Goal: Task Accomplishment & Management: Complete application form

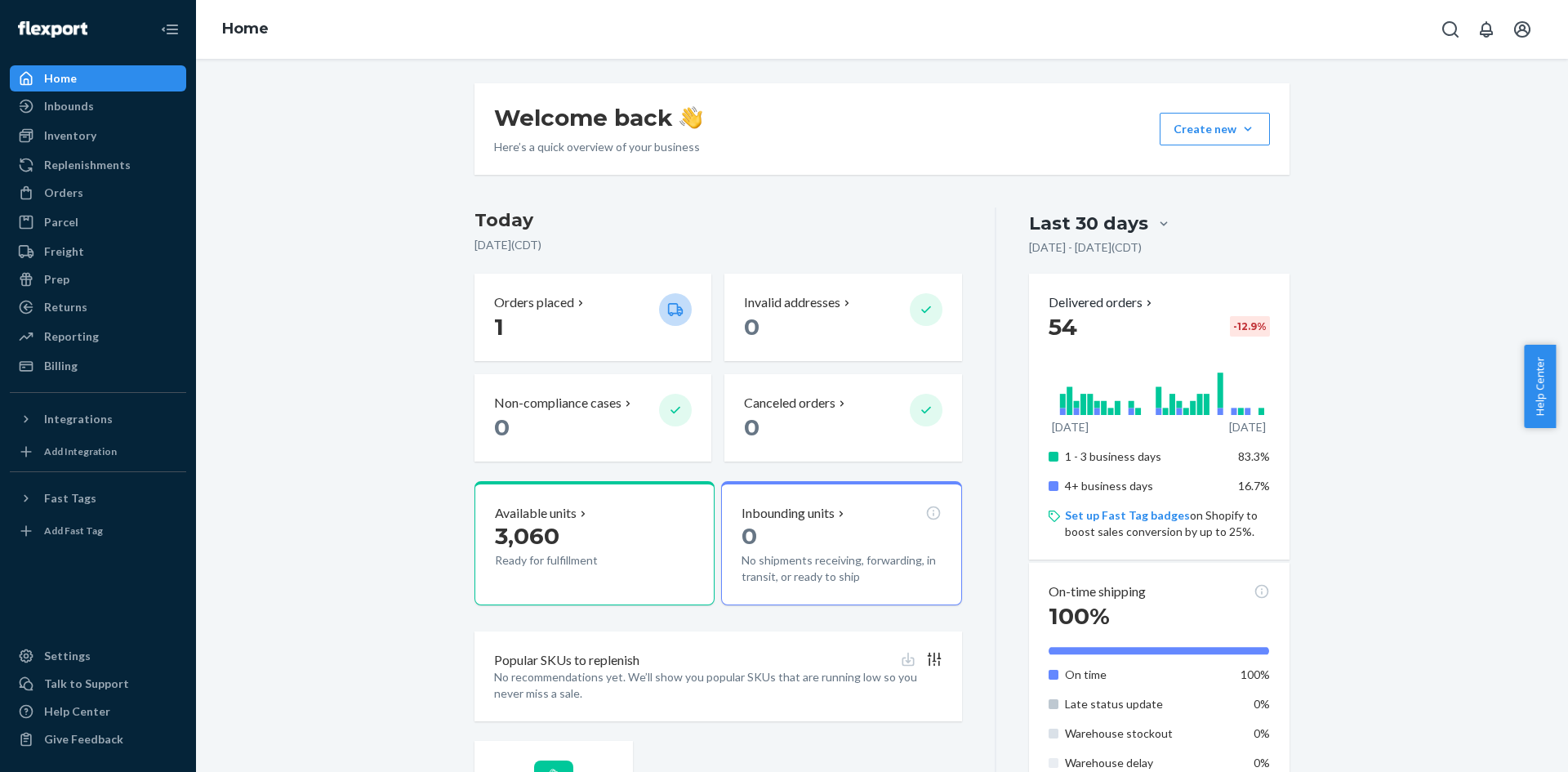
click at [418, 203] on div "Welcome back Here’s a quick overview of your business Create new Create new inb…" at bounding box center [882, 567] width 1347 height 968
click at [81, 145] on div "Inventory" at bounding box center [98, 136] width 173 height 23
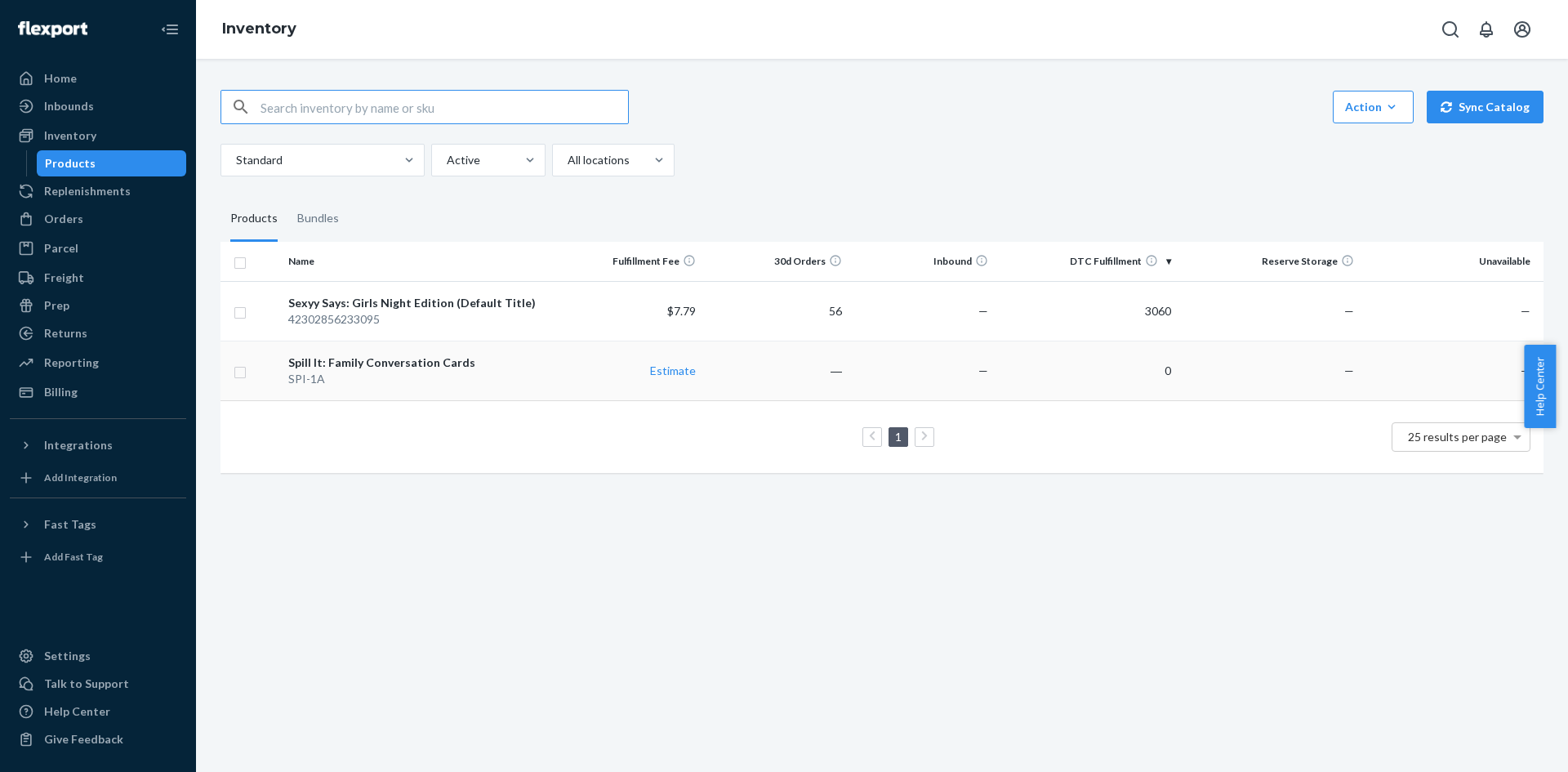
click at [466, 368] on div "Spill It: Family Conversation Cards" at bounding box center [419, 363] width 261 height 16
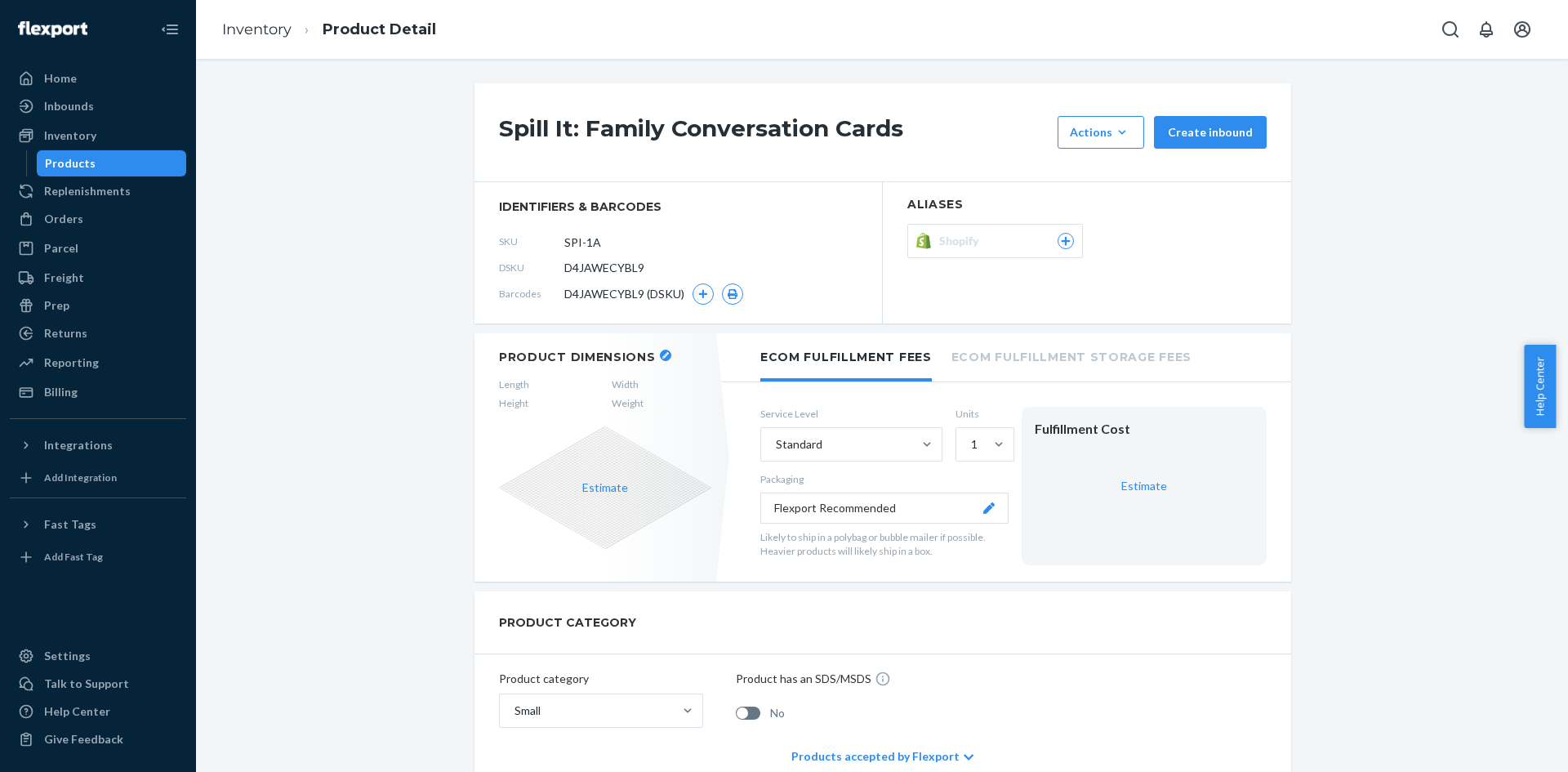
click at [1212, 118] on button "Create inbound" at bounding box center [1211, 132] width 113 height 33
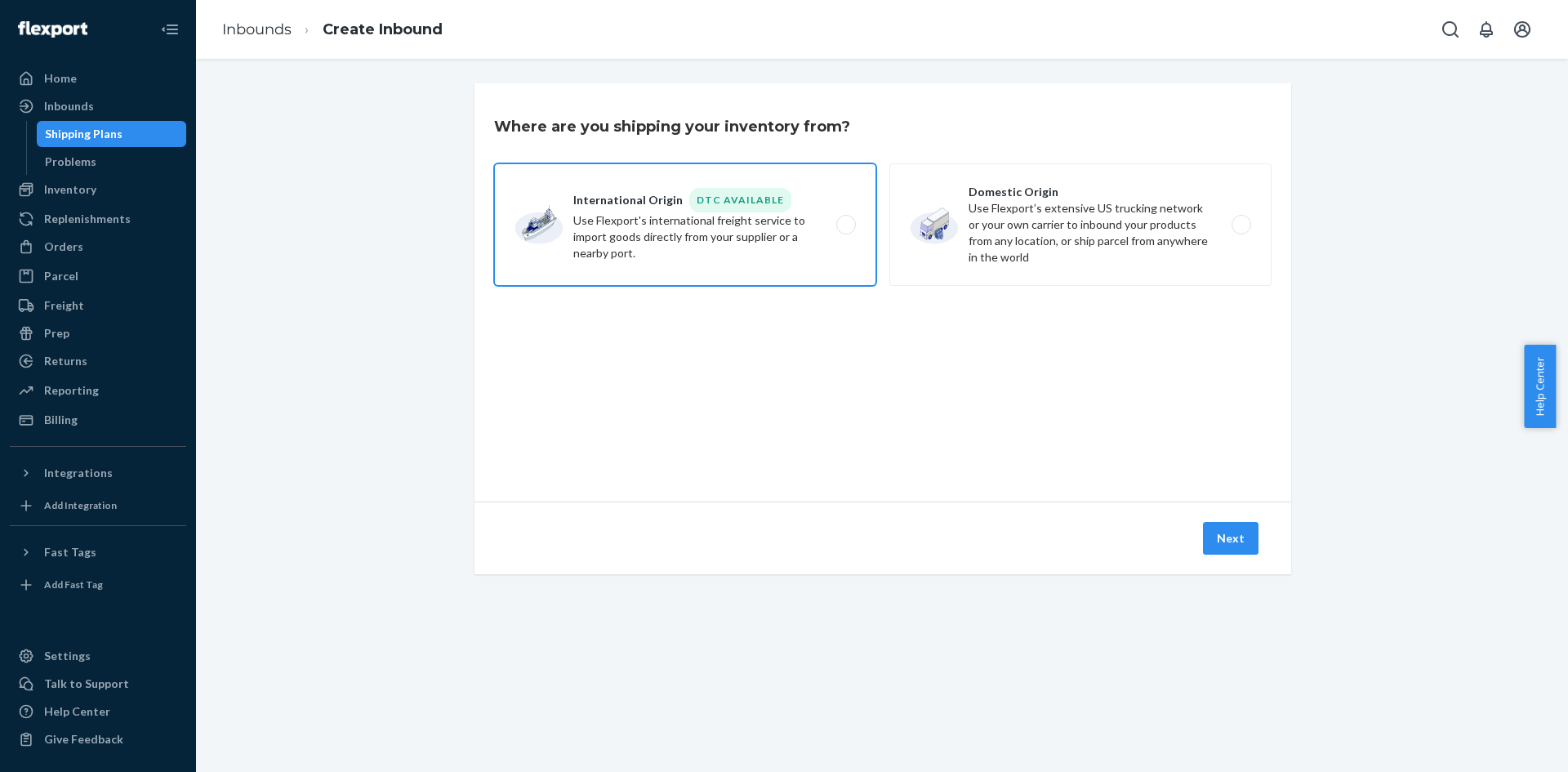
click at [770, 239] on label "International Origin DTC Available Use Flexport's international freight service…" at bounding box center [686, 225] width 382 height 123
click at [846, 230] on input "International Origin DTC Available Use Flexport's international freight service…" at bounding box center [851, 225] width 11 height 11
radio input "true"
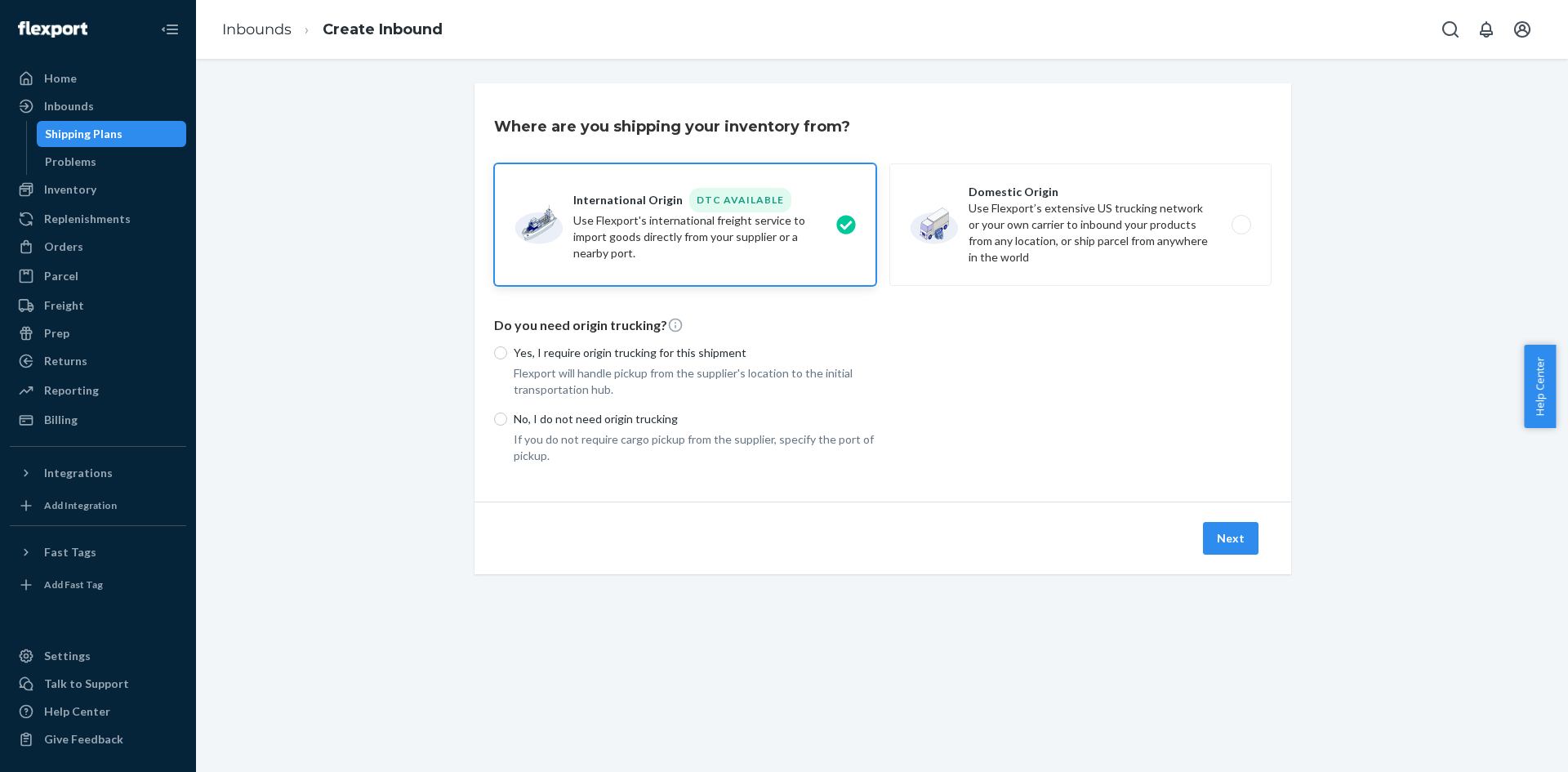
click at [494, 357] on label "Yes, I require origin trucking for this shipment" at bounding box center [686, 353] width 382 height 16
click at [494, 357] on input "Yes, I require origin trucking for this shipment" at bounding box center [501, 353] width 13 height 13
radio input "true"
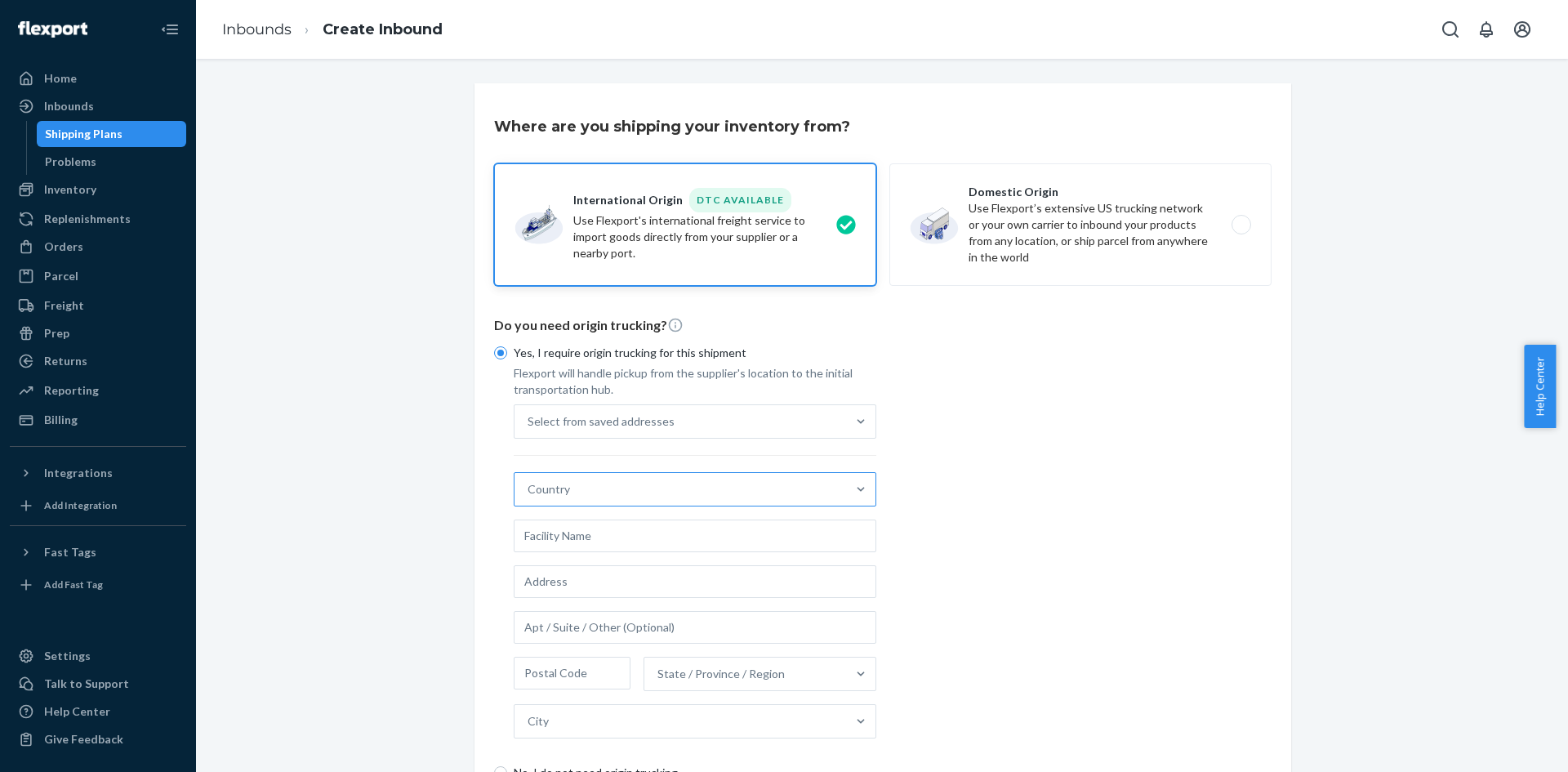
click at [659, 491] on div "Country" at bounding box center [681, 489] width 332 height 33
click at [529, 491] on input "Country" at bounding box center [529, 489] width 2 height 16
type input "[GEOGRAPHIC_DATA]"
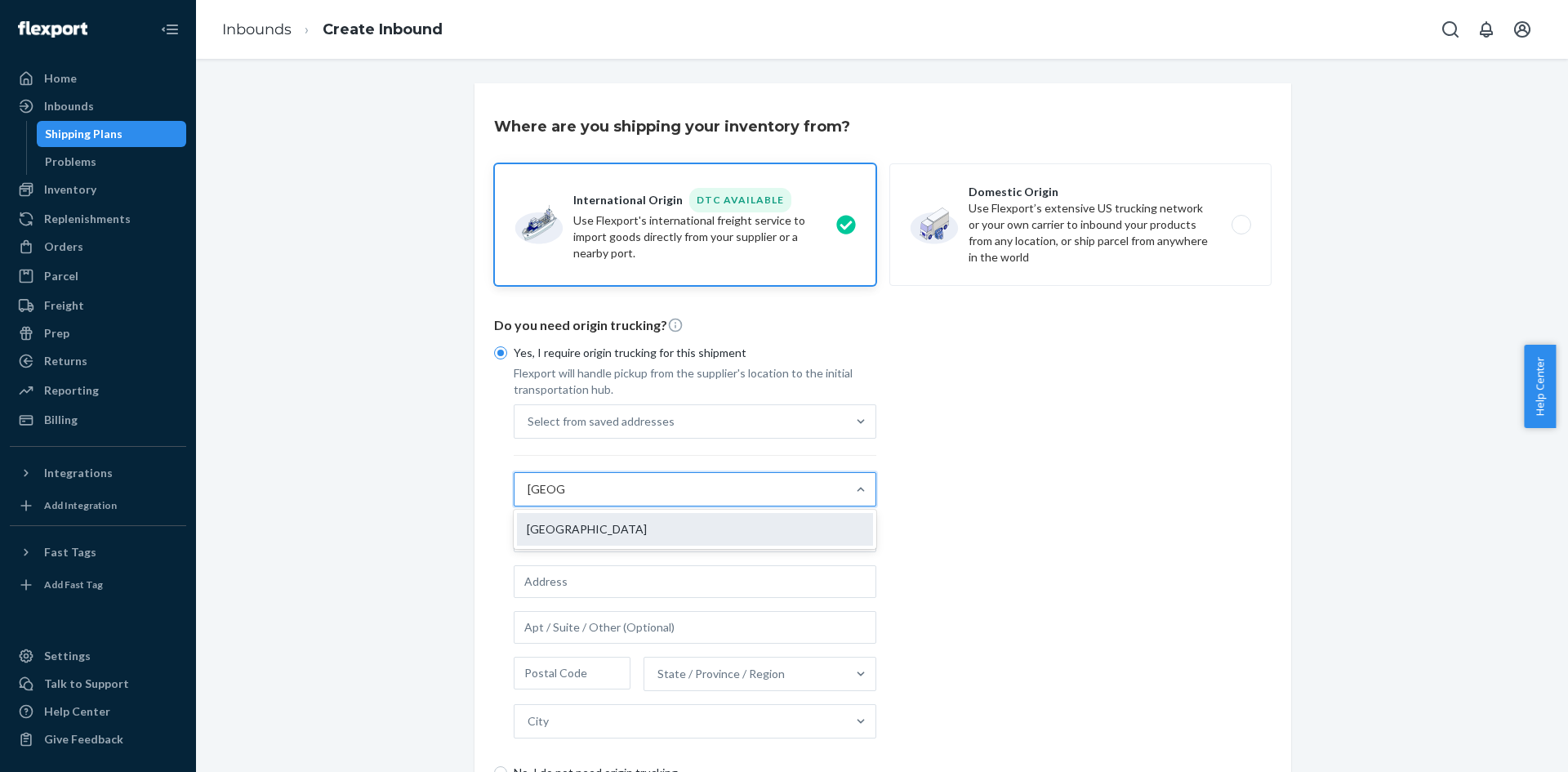
click at [641, 531] on div "[GEOGRAPHIC_DATA]" at bounding box center [695, 529] width 356 height 33
click at [566, 498] on input "[GEOGRAPHIC_DATA]" at bounding box center [547, 489] width 38 height 16
click at [609, 530] on input "text" at bounding box center [695, 536] width 363 height 33
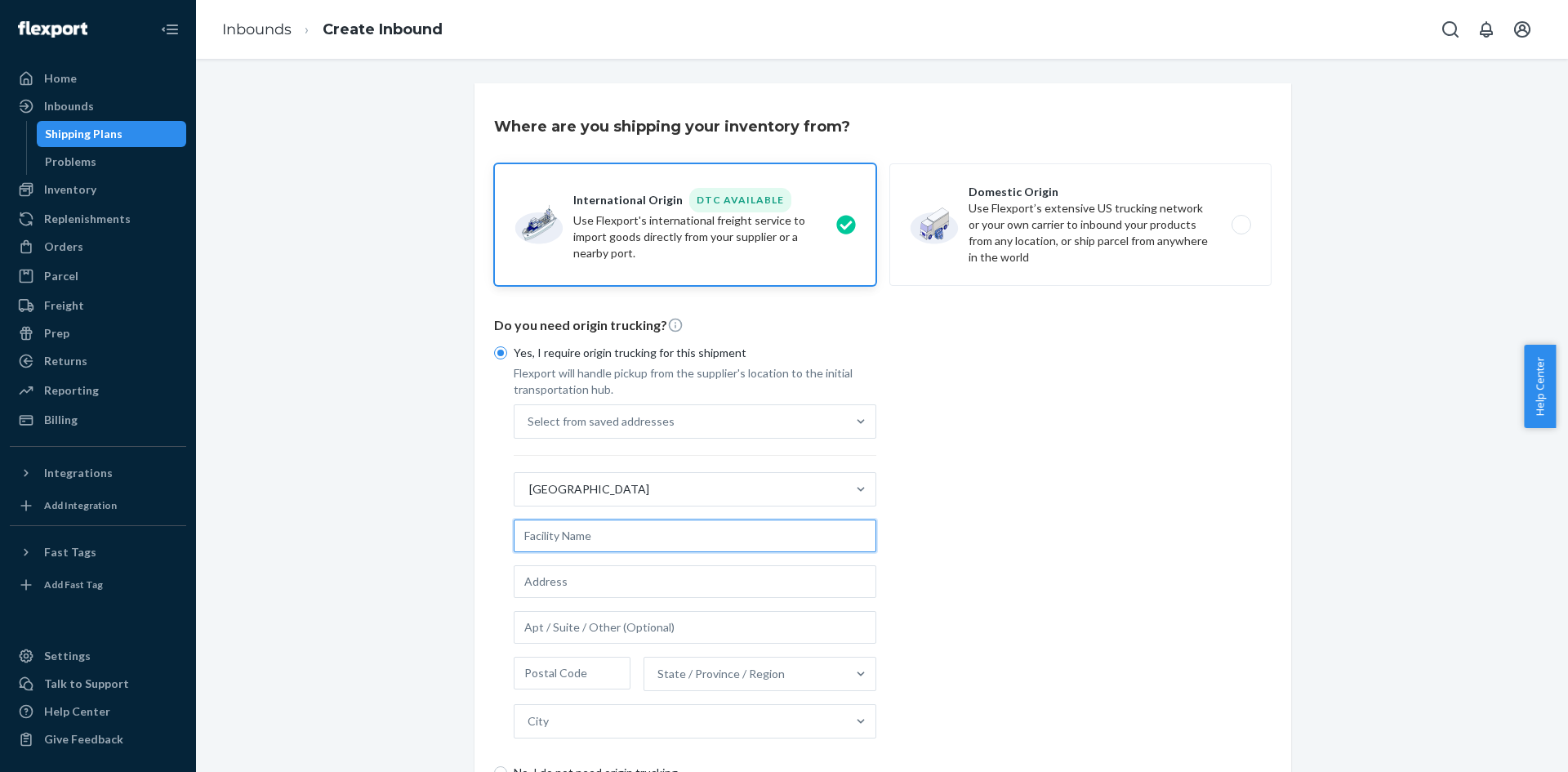
click at [652, 544] on input "text" at bounding box center [695, 536] width 363 height 33
type input "Jinguan Printing"
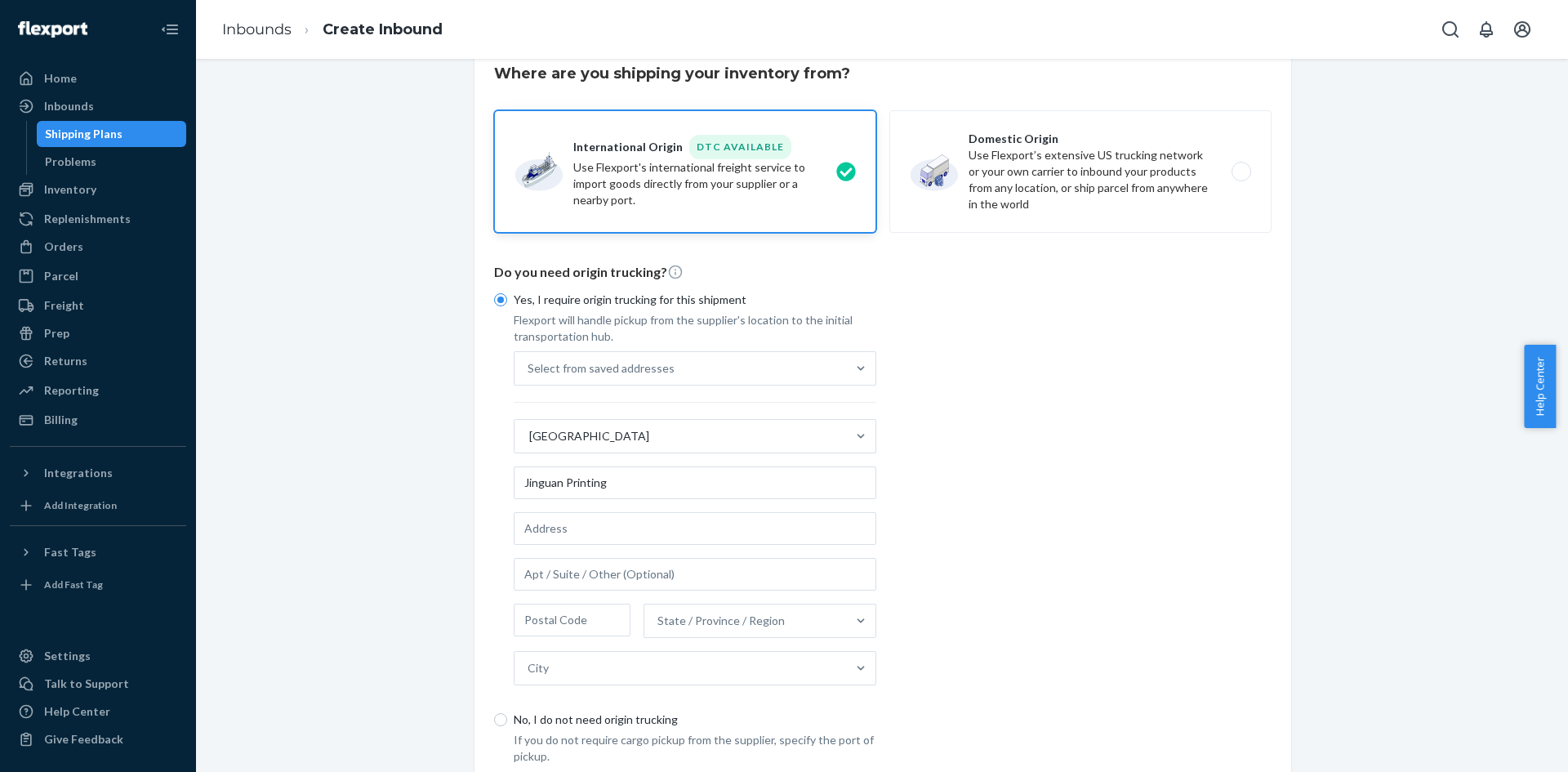
scroll to position [163, 0]
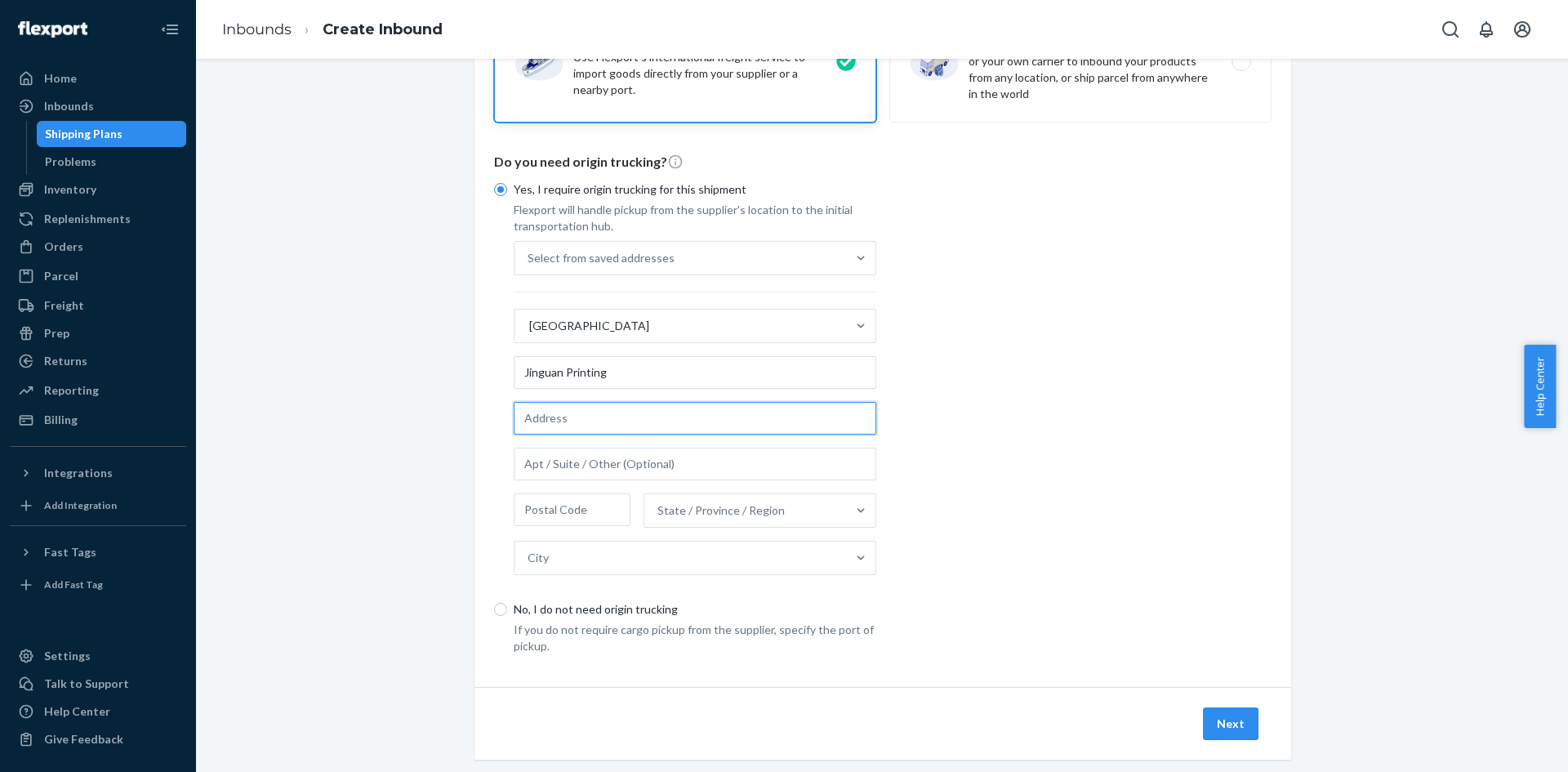
click at [623, 426] on input "text" at bounding box center [695, 418] width 363 height 33
paste input "[PERSON_NAME] 1-2, No.2 (Plant A1), No. 4"
drag, startPoint x: 588, startPoint y: 419, endPoint x: 690, endPoint y: 421, distance: 102.0
click at [690, 421] on input "[PERSON_NAME] 1-2, No.2 (Plant A1), No. 4" at bounding box center [695, 418] width 363 height 33
type input "[PERSON_NAME] 1-2, No.2"
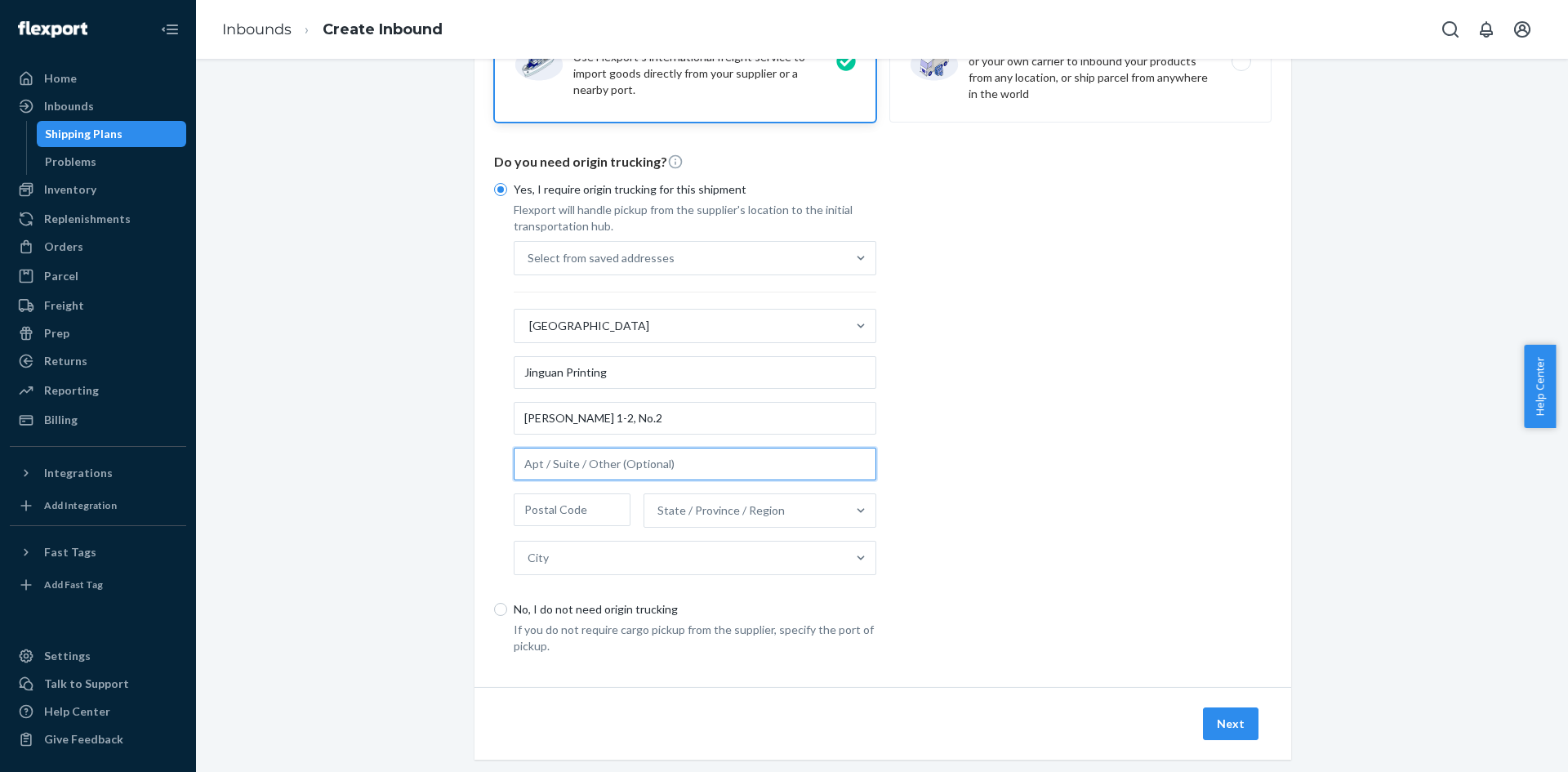
click at [570, 464] on input "text" at bounding box center [695, 464] width 363 height 33
paste input "(Plant A1), No. 4"
drag, startPoint x: 641, startPoint y: 474, endPoint x: 439, endPoint y: 475, distance: 202.0
click at [439, 475] on div "Where are you shipping your inventory from? International Origin DTC Available …" at bounding box center [882, 359] width 1347 height 879
paste input "[GEOGRAPHIC_DATA]"
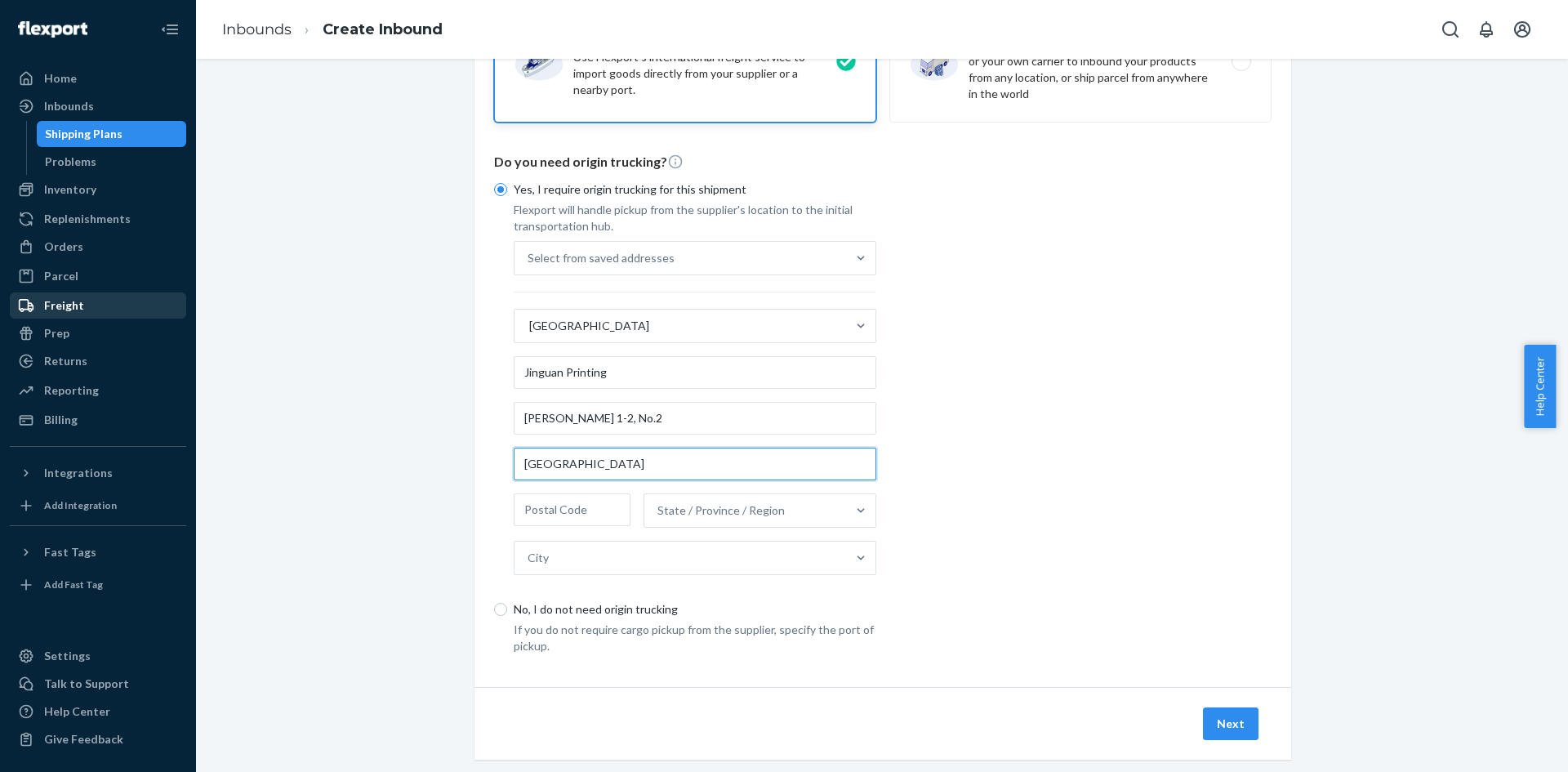
type input "[GEOGRAPHIC_DATA]"
click at [650, 418] on input "[PERSON_NAME] 1-2, No.2" at bounding box center [695, 418] width 363 height 33
paste input "(Plant A1), No. 4"
type input "[PERSON_NAME] 1-2, No.2 (Plant A1), No. 4"
click at [779, 513] on div "State / Province / Region" at bounding box center [745, 511] width 202 height 33
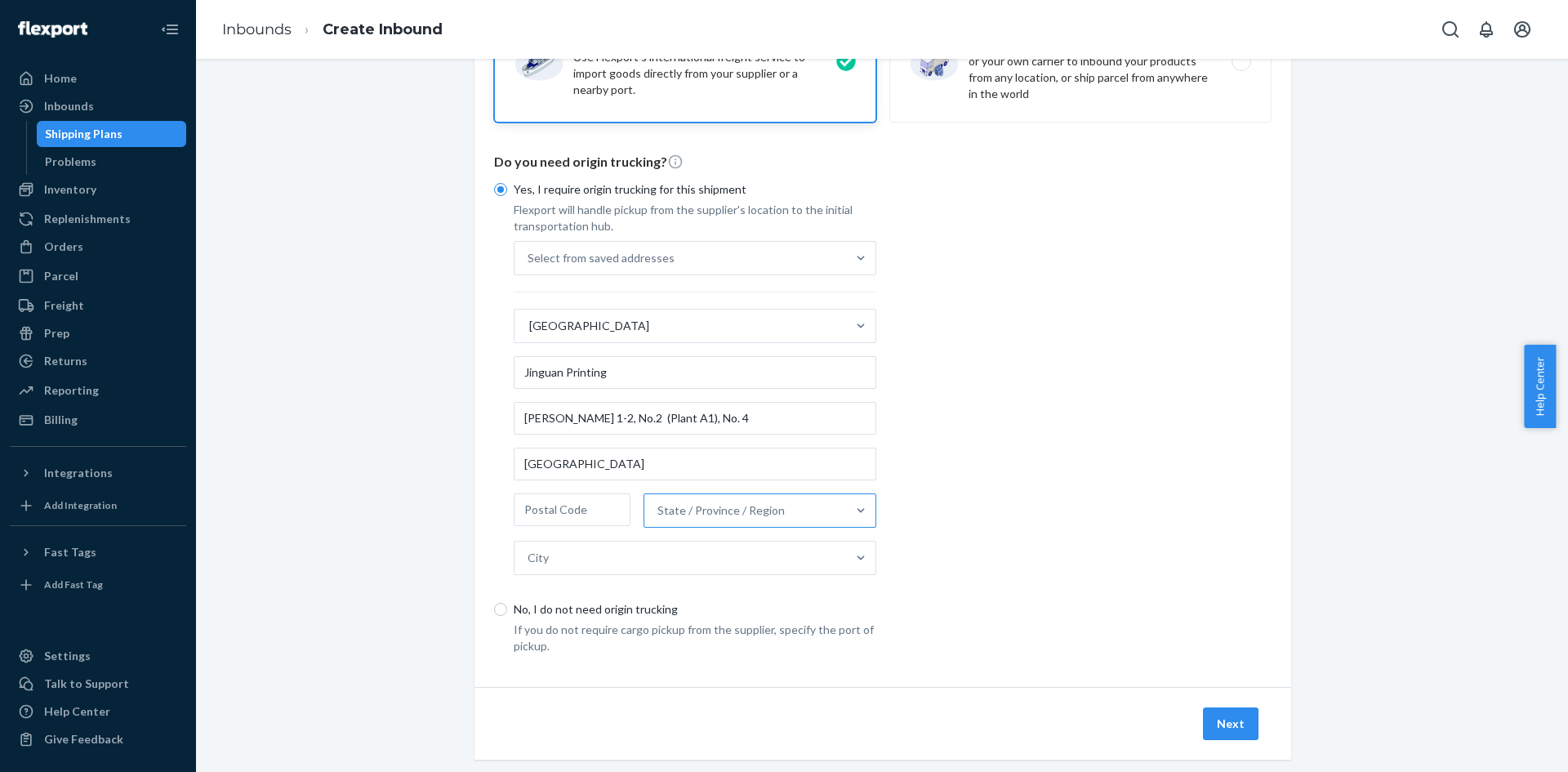
click at [659, 513] on input "State / Province / Region" at bounding box center [659, 511] width 2 height 16
type input "x"
type input "z"
type input "[GEOGRAPHIC_DATA]"
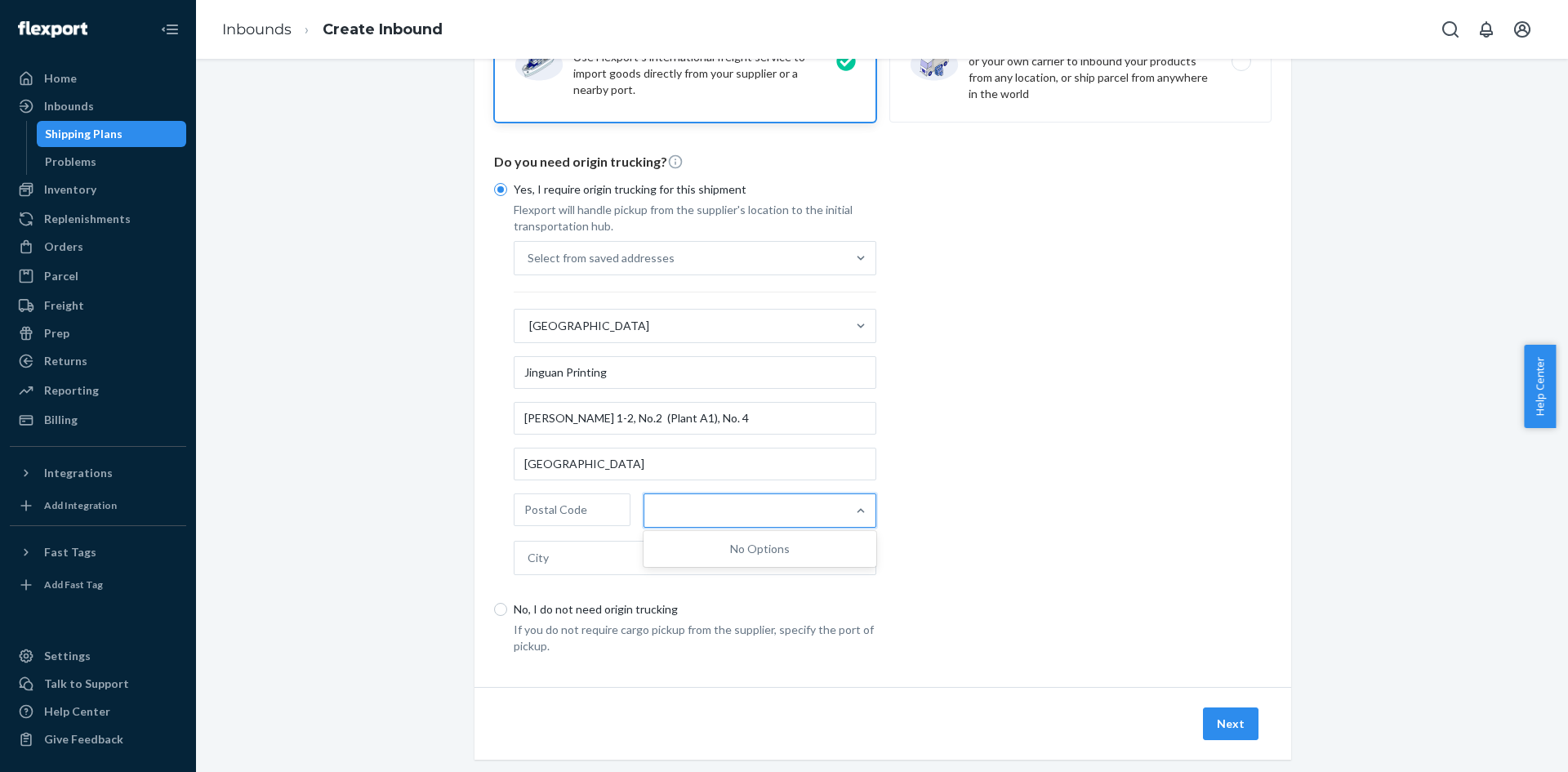
click at [1115, 513] on div "Yes, I require origin trucking for this shipment Flexport will handle pickup fr…" at bounding box center [883, 413] width 778 height 483
click at [681, 566] on div "City" at bounding box center [681, 558] width 332 height 33
click at [529, 566] on input "City" at bounding box center [529, 558] width 2 height 16
type input "Z"
type input "G"
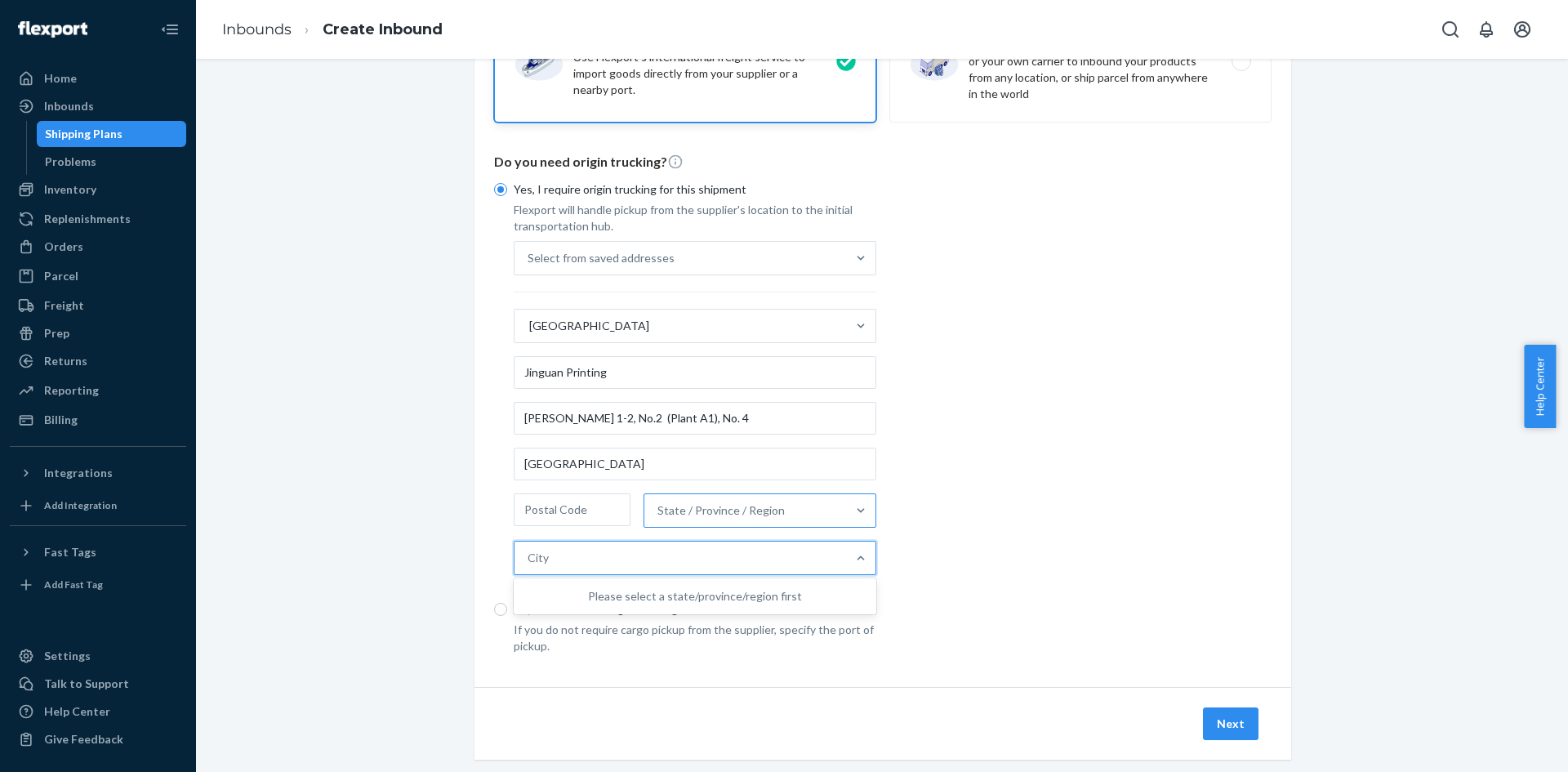
click at [720, 514] on div "State / Province / Region" at bounding box center [721, 511] width 127 height 16
click at [659, 514] on input "State / Province / Region" at bounding box center [659, 511] width 2 height 16
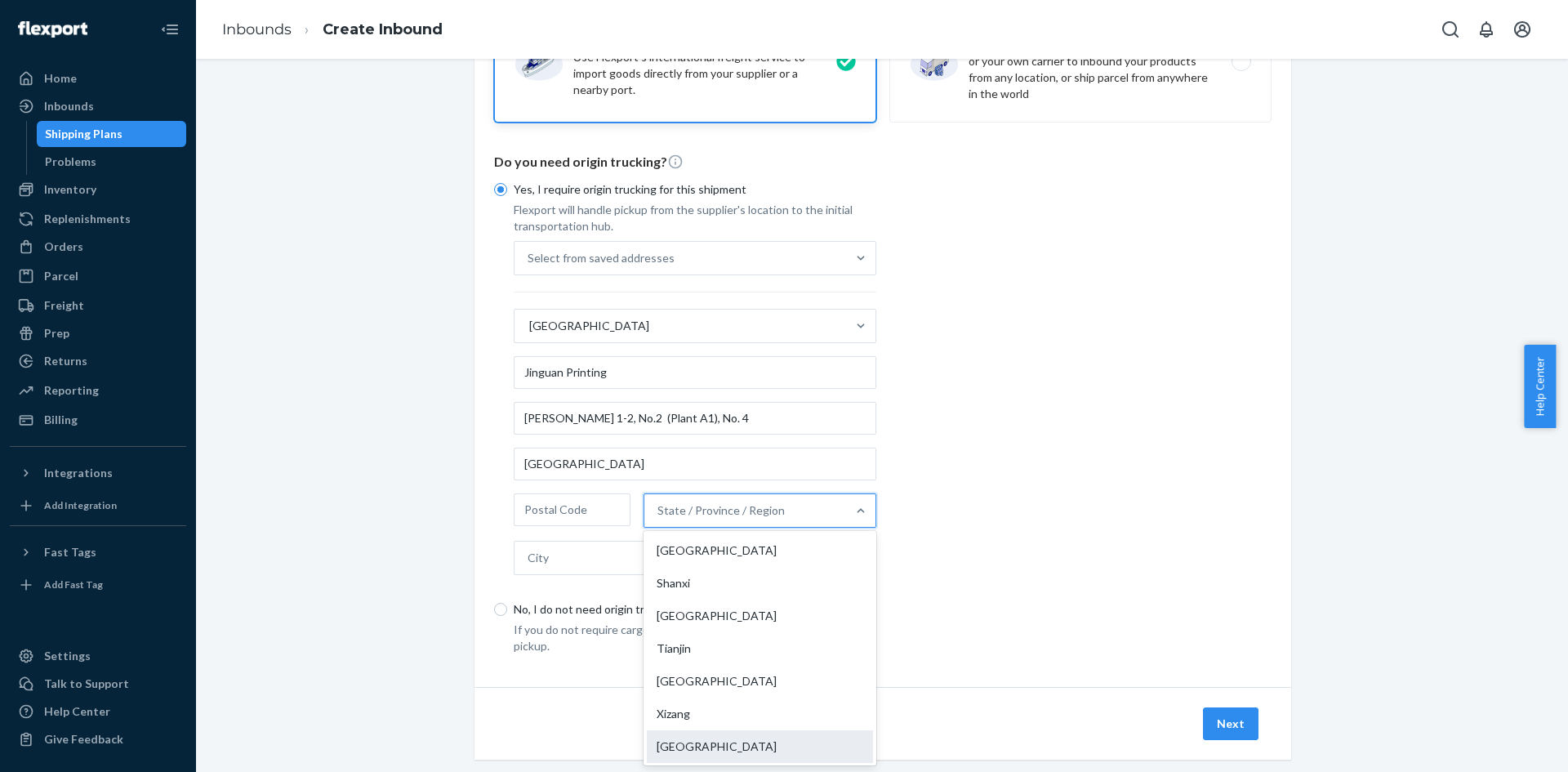
scroll to position [850, 0]
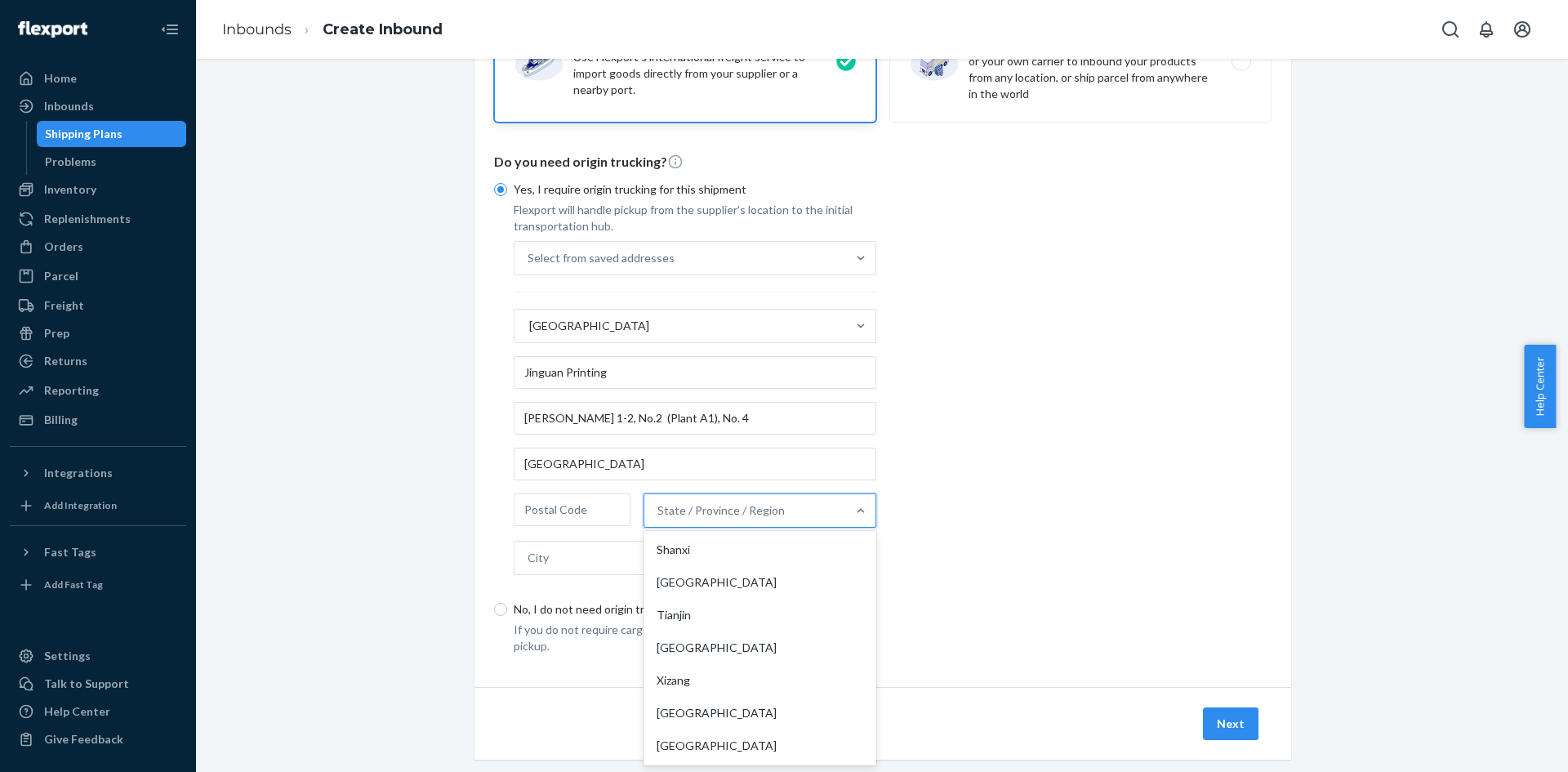
click at [503, 570] on div "Yes, I require origin trucking for this shipment Flexport will handle pickup fr…" at bounding box center [686, 385] width 382 height 407
click at [567, 506] on input "text" at bounding box center [572, 510] width 117 height 33
click at [746, 494] on div "State / Province / Region" at bounding box center [745, 511] width 202 height 33
click at [659, 502] on input "State / Province / Region" at bounding box center [659, 511] width 2 height 16
click at [690, 462] on input "[GEOGRAPHIC_DATA]" at bounding box center [695, 464] width 363 height 33
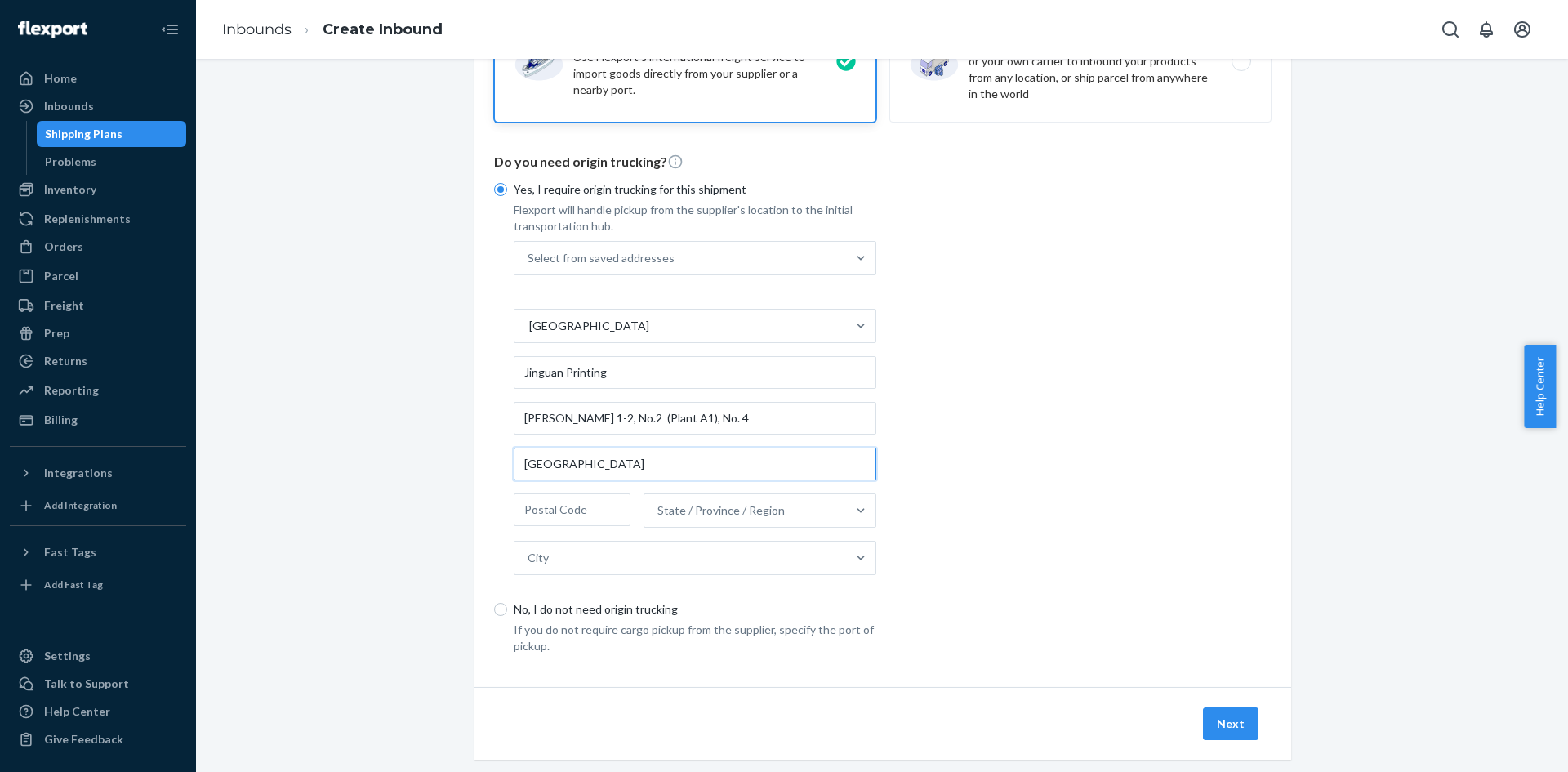
click at [690, 457] on input "[GEOGRAPHIC_DATA]" at bounding box center [695, 464] width 363 height 33
click at [664, 457] on input "[GEOGRAPHIC_DATA]" at bounding box center [695, 464] width 363 height 33
click at [664, 462] on input "[GEOGRAPHIC_DATA]" at bounding box center [695, 464] width 363 height 33
paste input "[GEOGRAPHIC_DATA], [GEOGRAPHIC_DATA]"
click at [629, 462] on input "[GEOGRAPHIC_DATA], [GEOGRAPHIC_DATA]" at bounding box center [695, 464] width 363 height 33
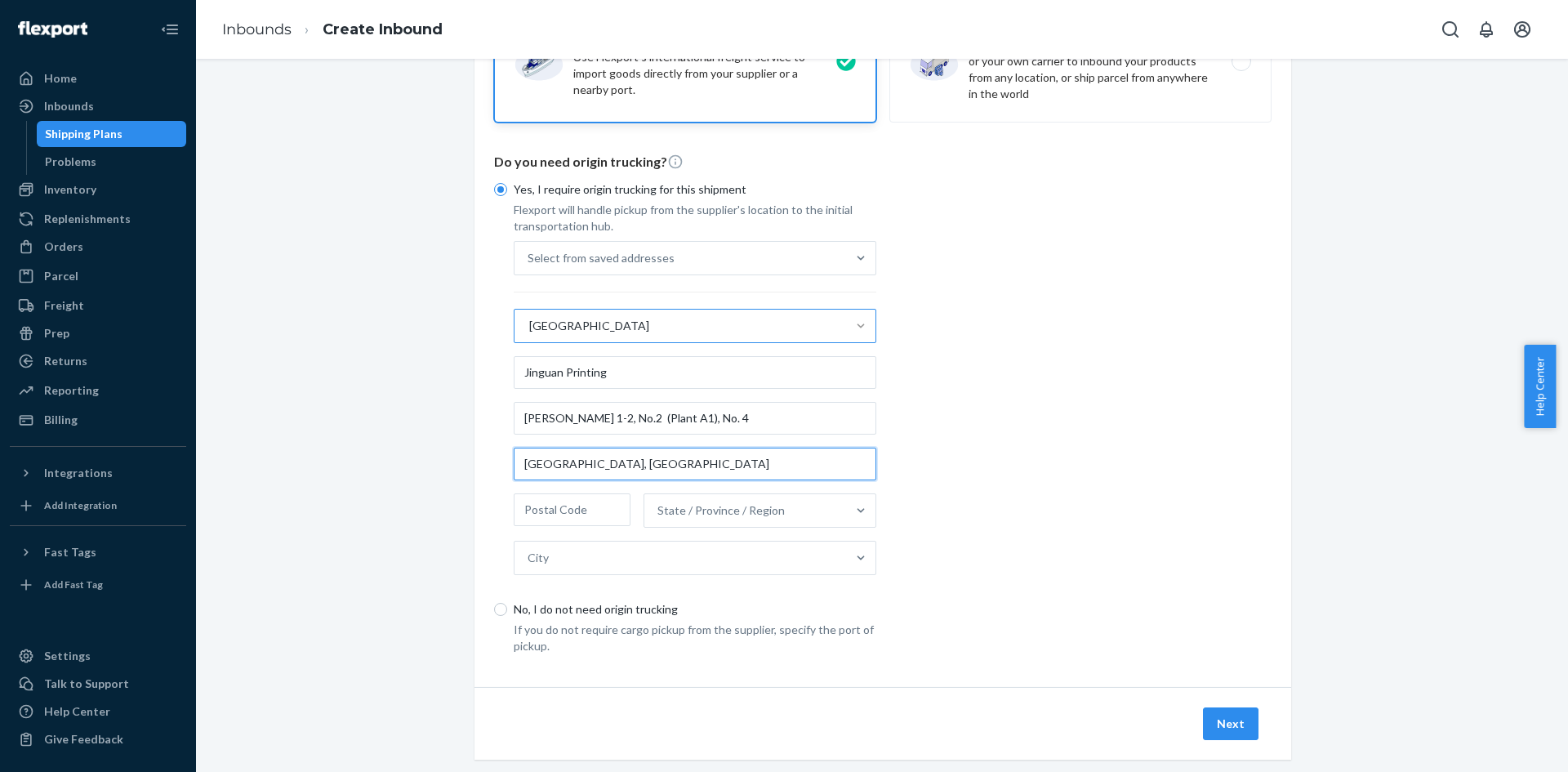
type input "[GEOGRAPHIC_DATA], [GEOGRAPHIC_DATA]"
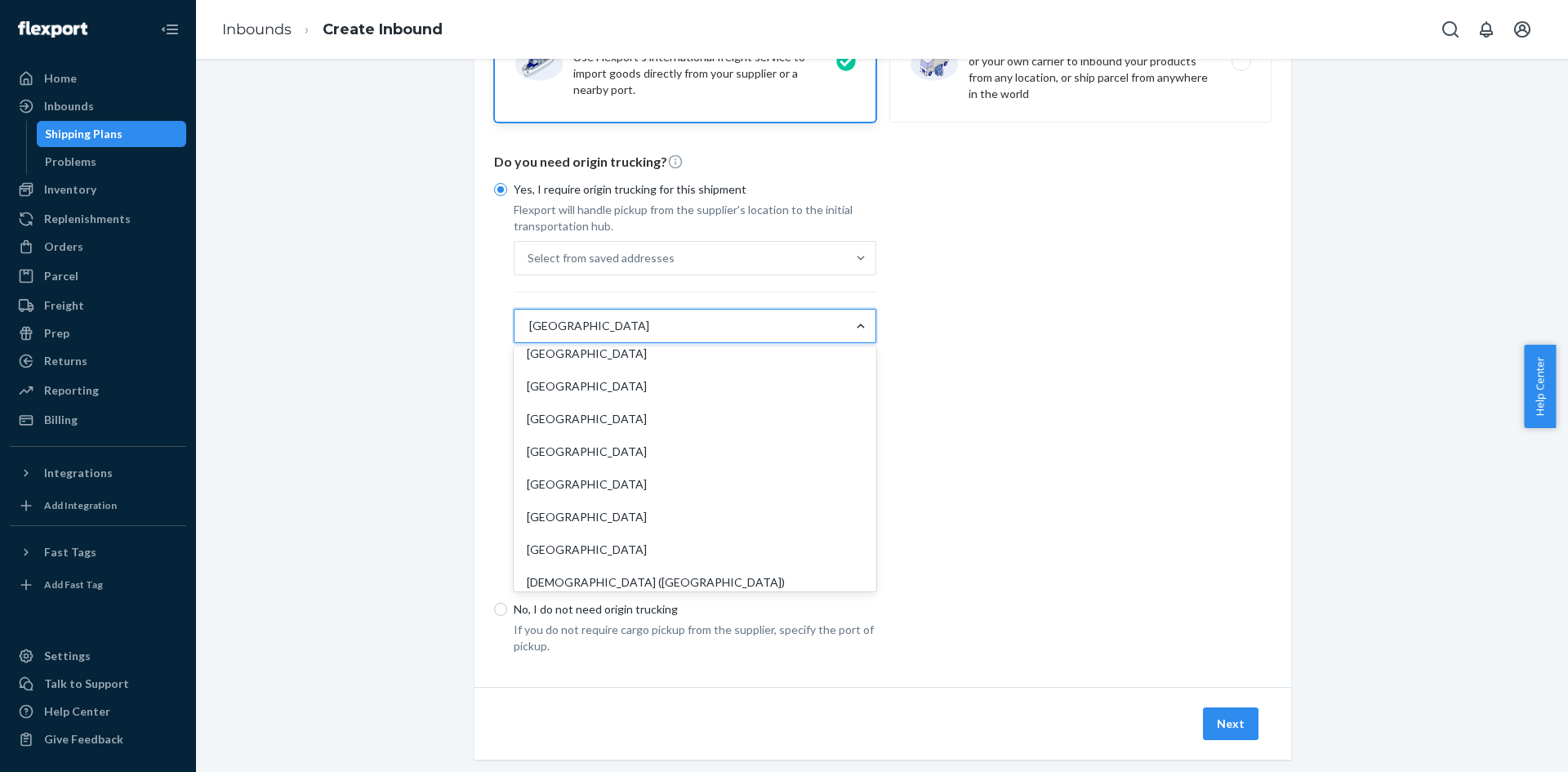
scroll to position [2809, 0]
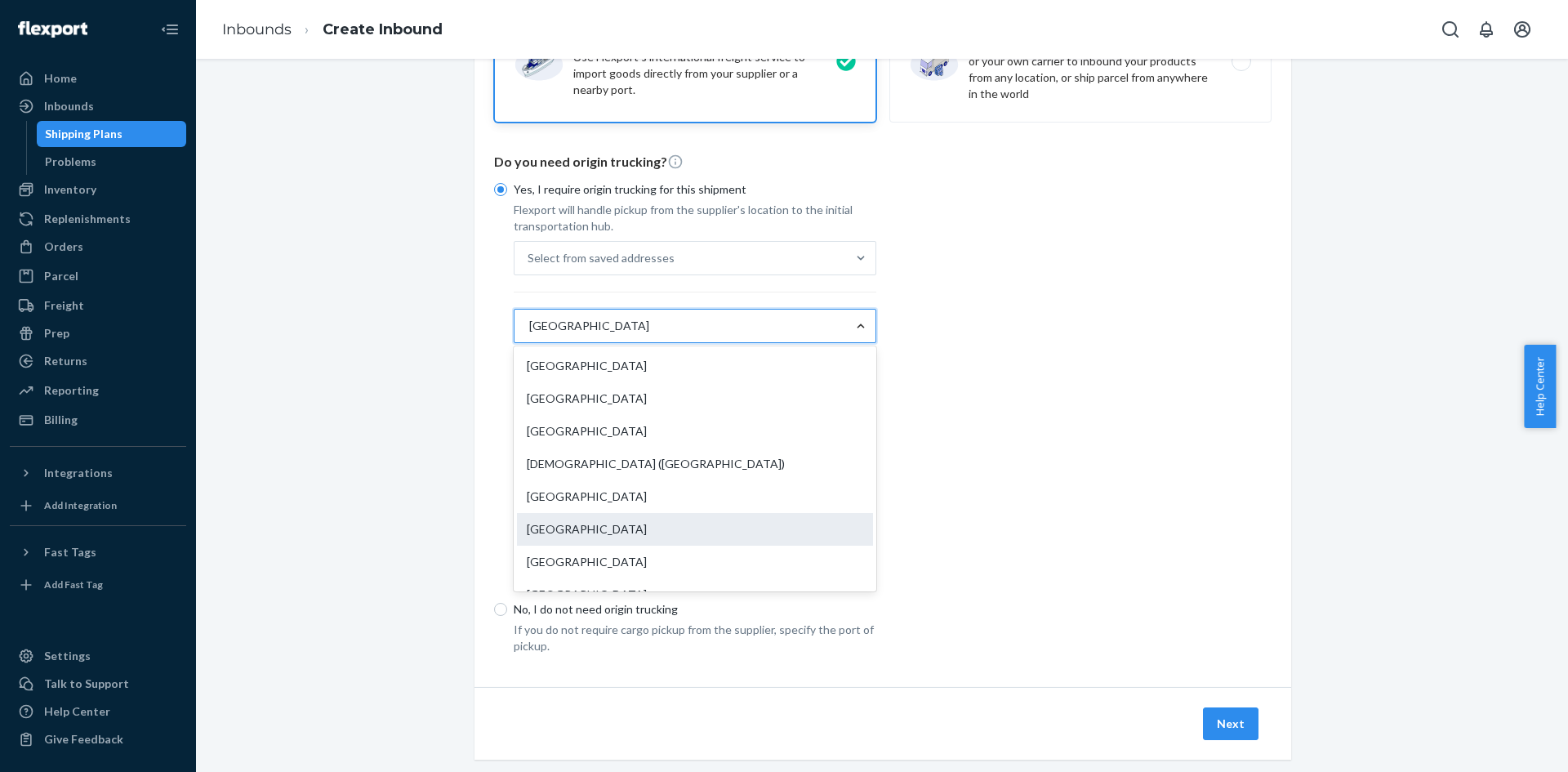
click at [592, 531] on div "[GEOGRAPHIC_DATA]" at bounding box center [695, 529] width 356 height 33
click at [529, 334] on input "option [GEOGRAPHIC_DATA], selected. option [GEOGRAPHIC_DATA] focused, 92 of 231…" at bounding box center [529, 326] width 2 height 16
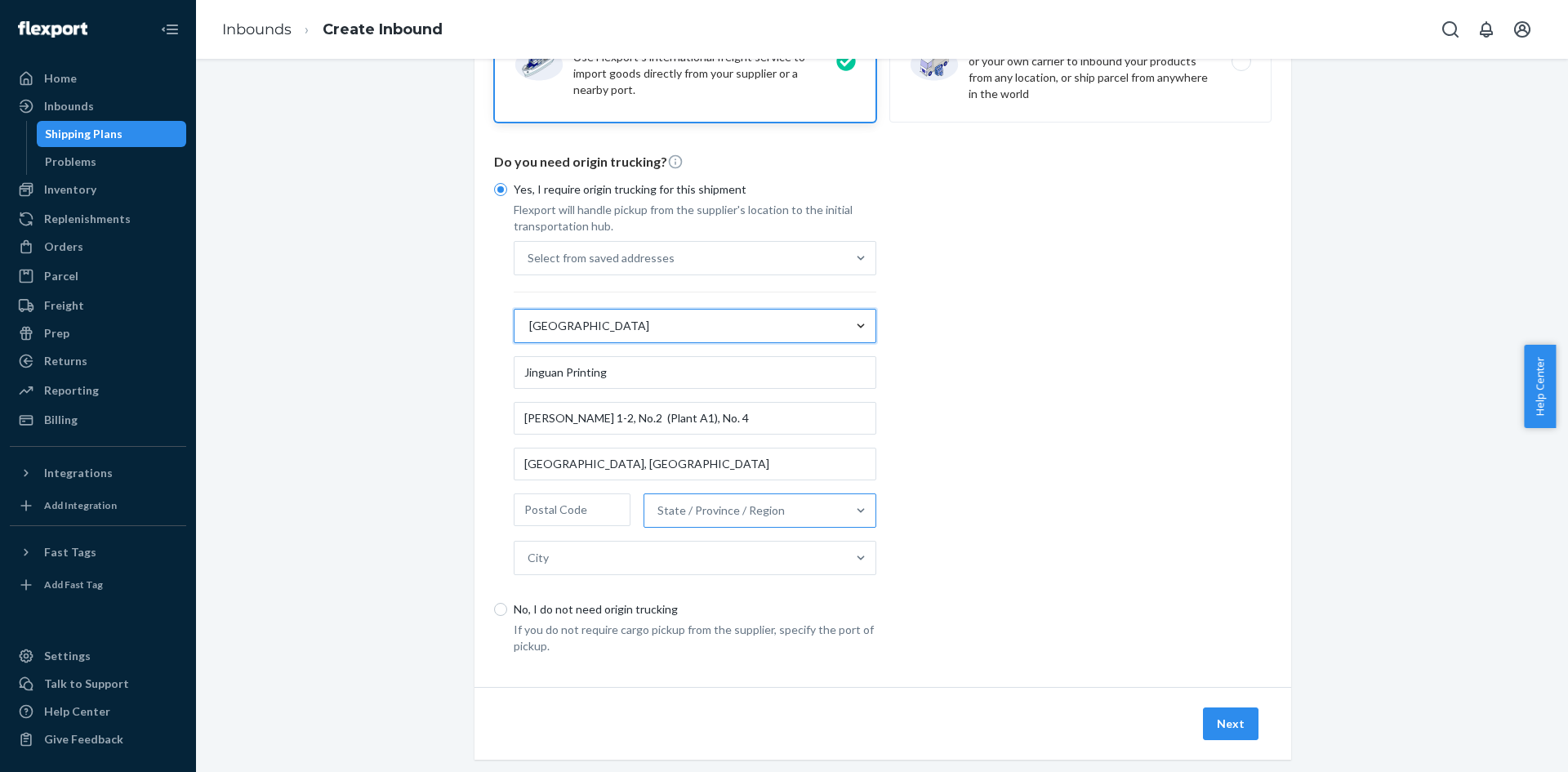
click at [779, 500] on div "State / Province / Region" at bounding box center [745, 511] width 202 height 33
click at [659, 502] on input "State / Province / Region" at bounding box center [659, 511] width 2 height 16
click at [787, 524] on div "State / Province / Region" at bounding box center [745, 511] width 202 height 33
click at [659, 519] on input "option Central and [GEOGRAPHIC_DATA] focused, 1 of 17. 17 results available. Us…" at bounding box center [659, 511] width 2 height 16
click at [800, 509] on div "State / Province / Region" at bounding box center [745, 511] width 202 height 33
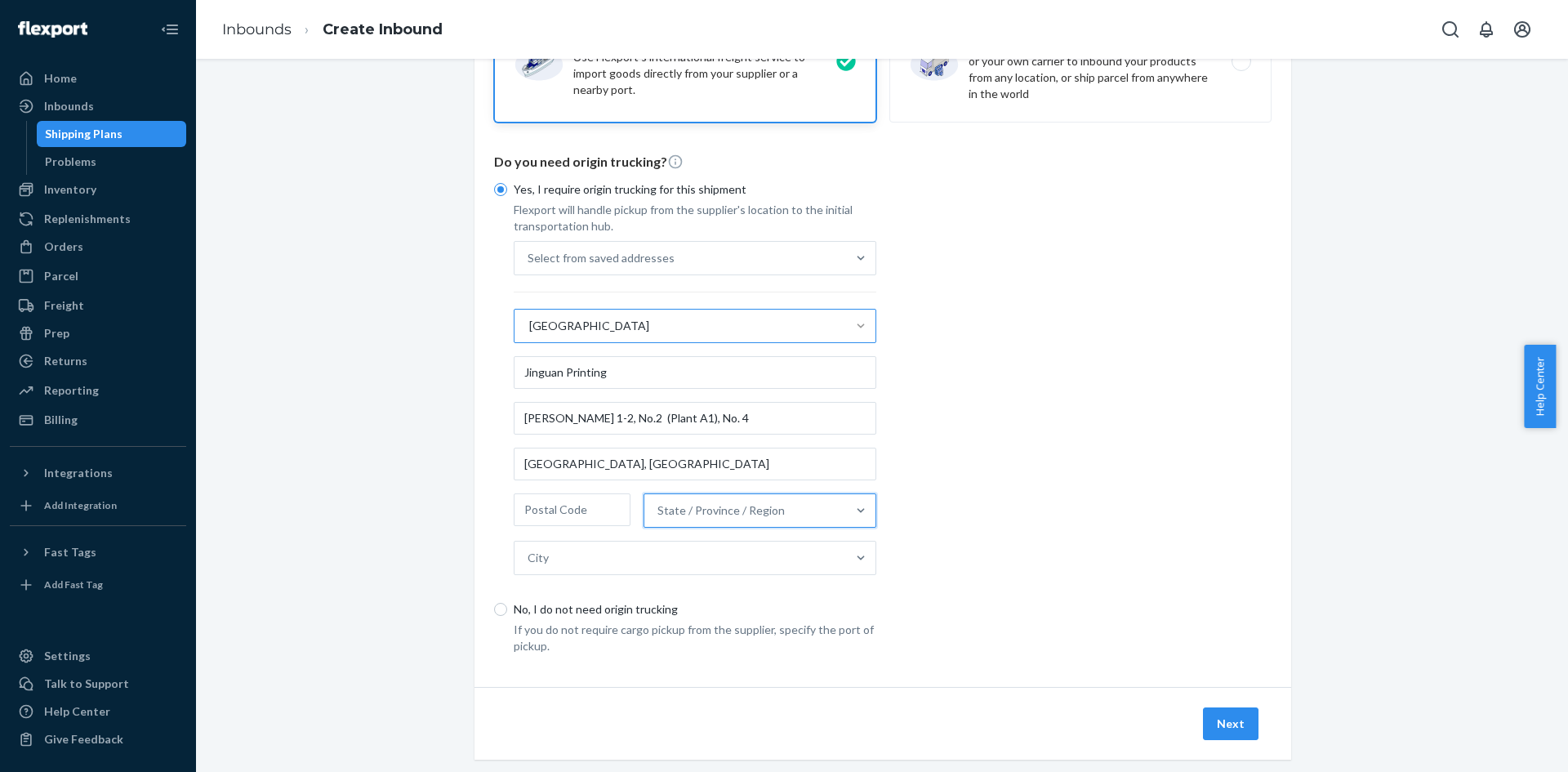
click at [659, 509] on input "0 results available. Select is focused ,type to refine list, press Down to open…" at bounding box center [659, 511] width 2 height 16
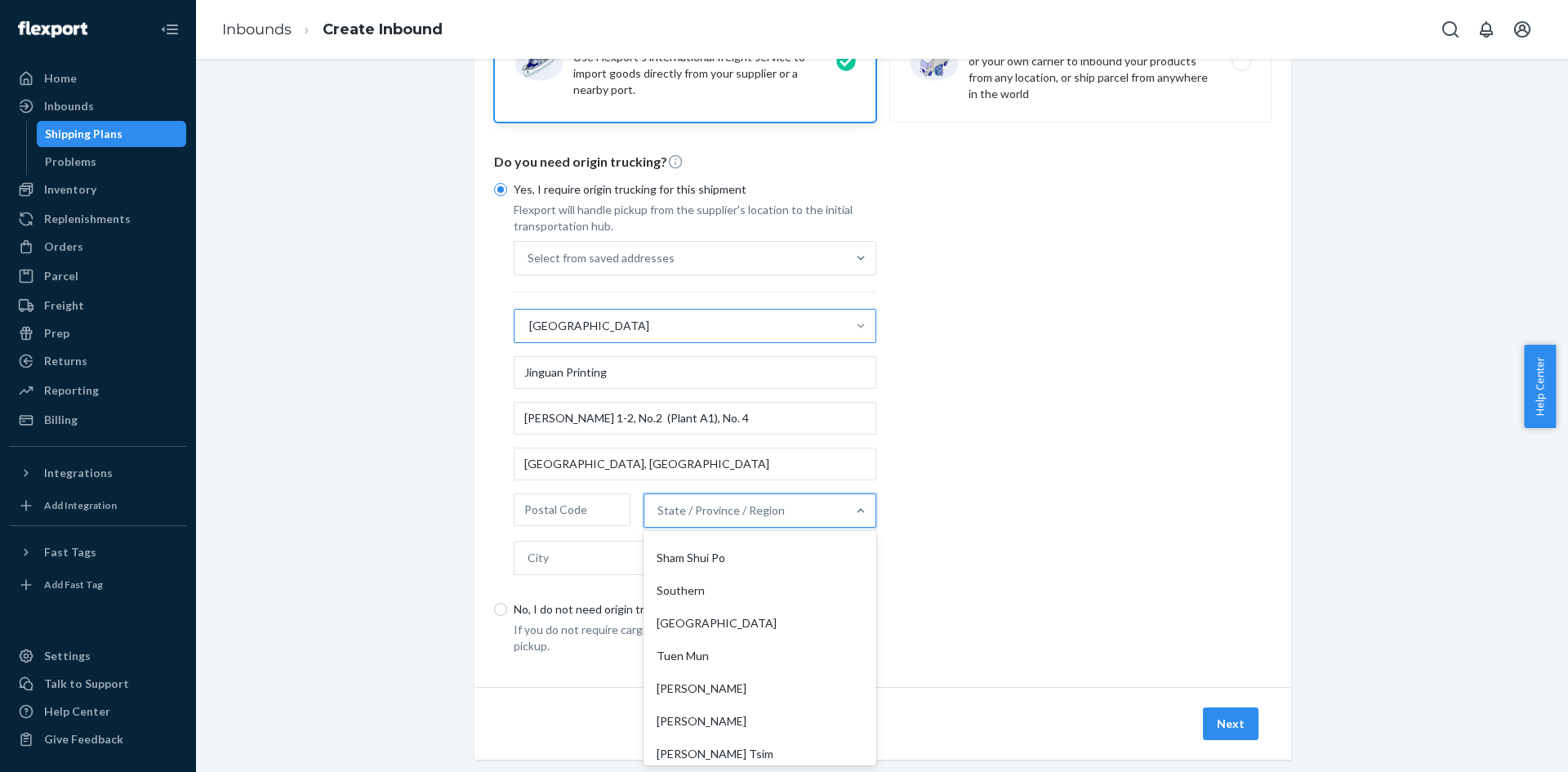
scroll to position [328, 0]
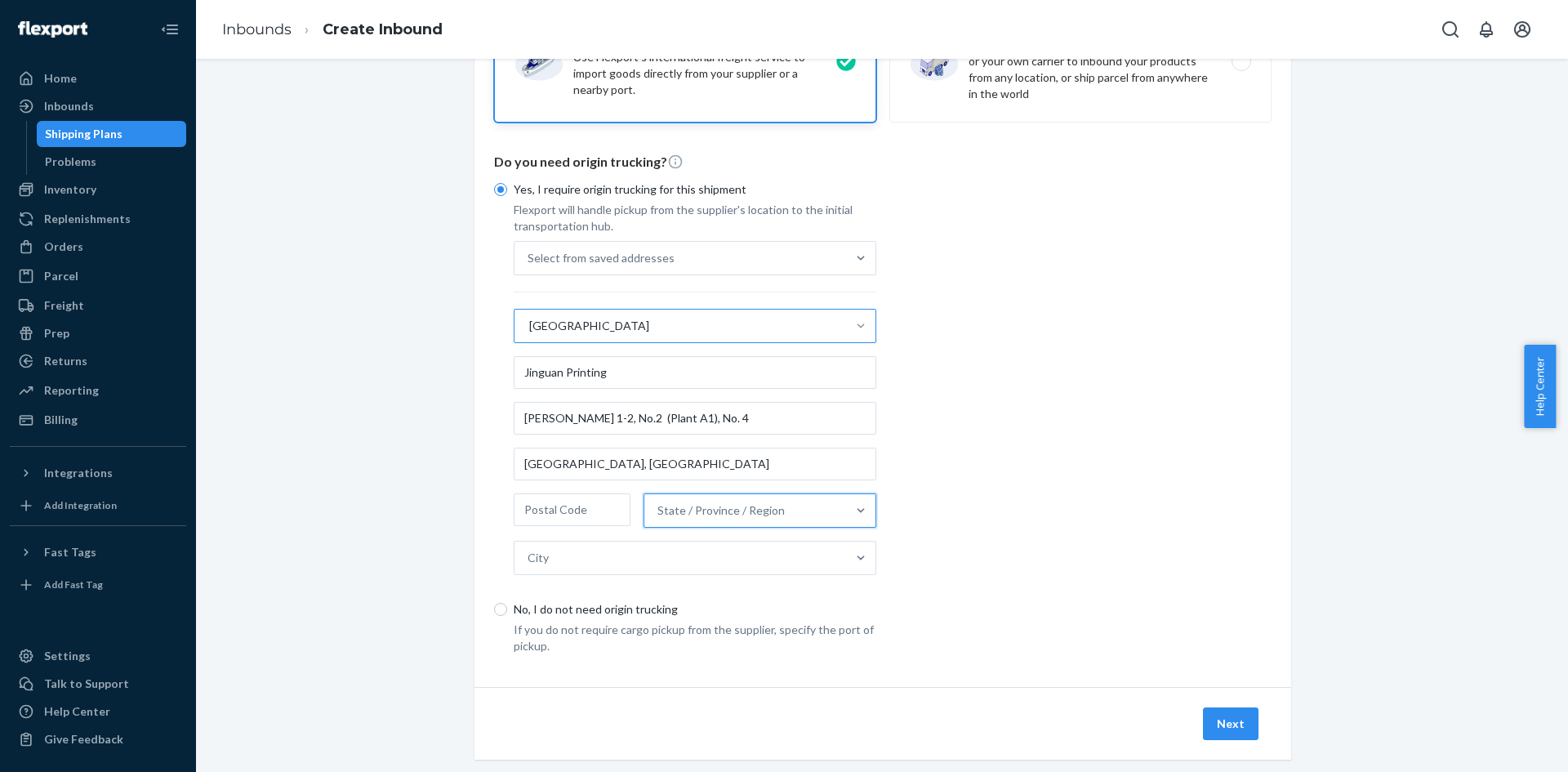
click at [744, 519] on div "State / Province / Region" at bounding box center [745, 511] width 202 height 33
click at [659, 519] on input "0 results available. Select is focused ,type to refine list, press Down to open…" at bounding box center [659, 511] width 2 height 16
click at [677, 329] on div "[GEOGRAPHIC_DATA]" at bounding box center [681, 326] width 332 height 33
click at [529, 329] on input "[GEOGRAPHIC_DATA]" at bounding box center [529, 326] width 2 height 16
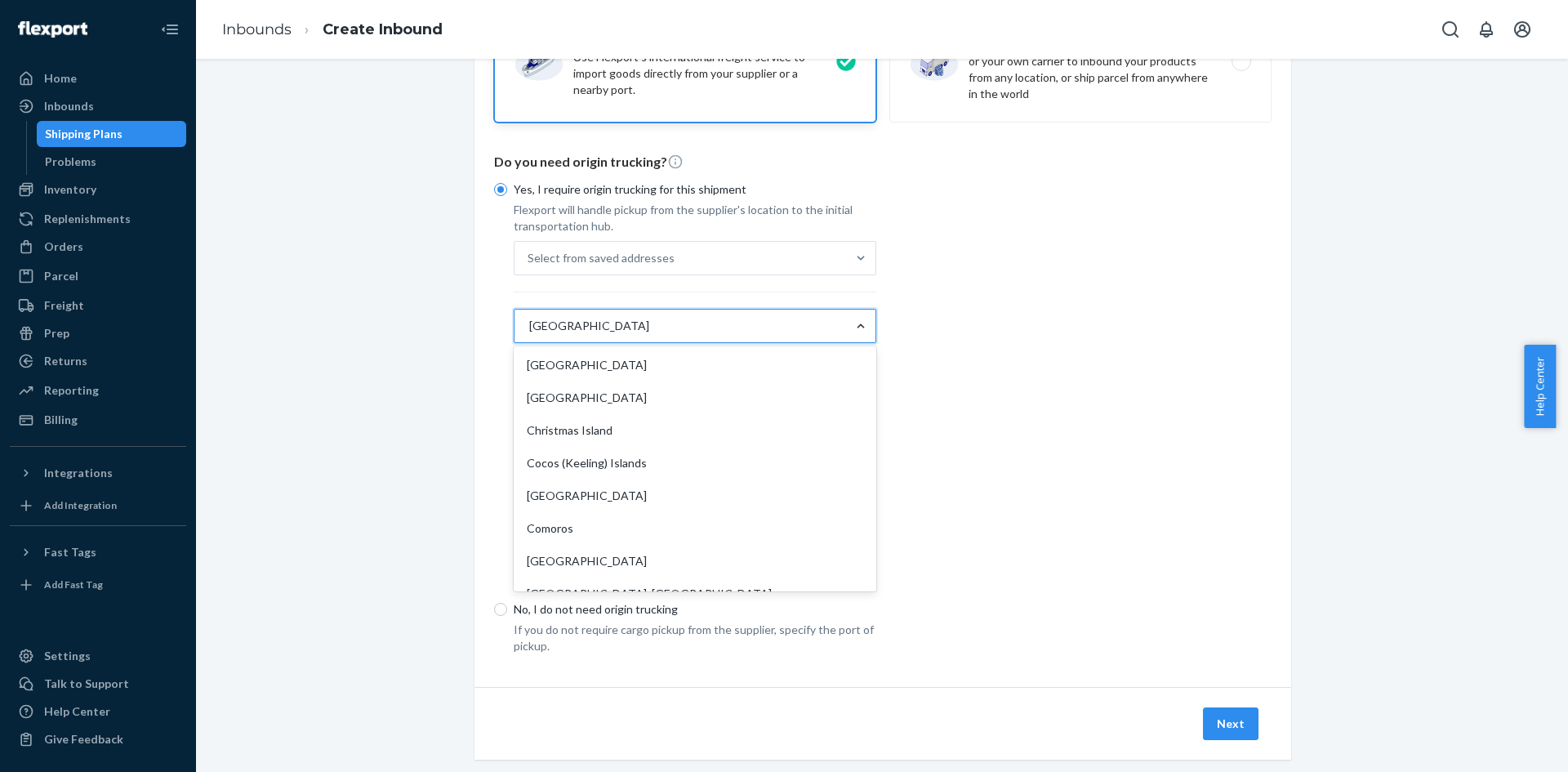
scroll to position [1223, 0]
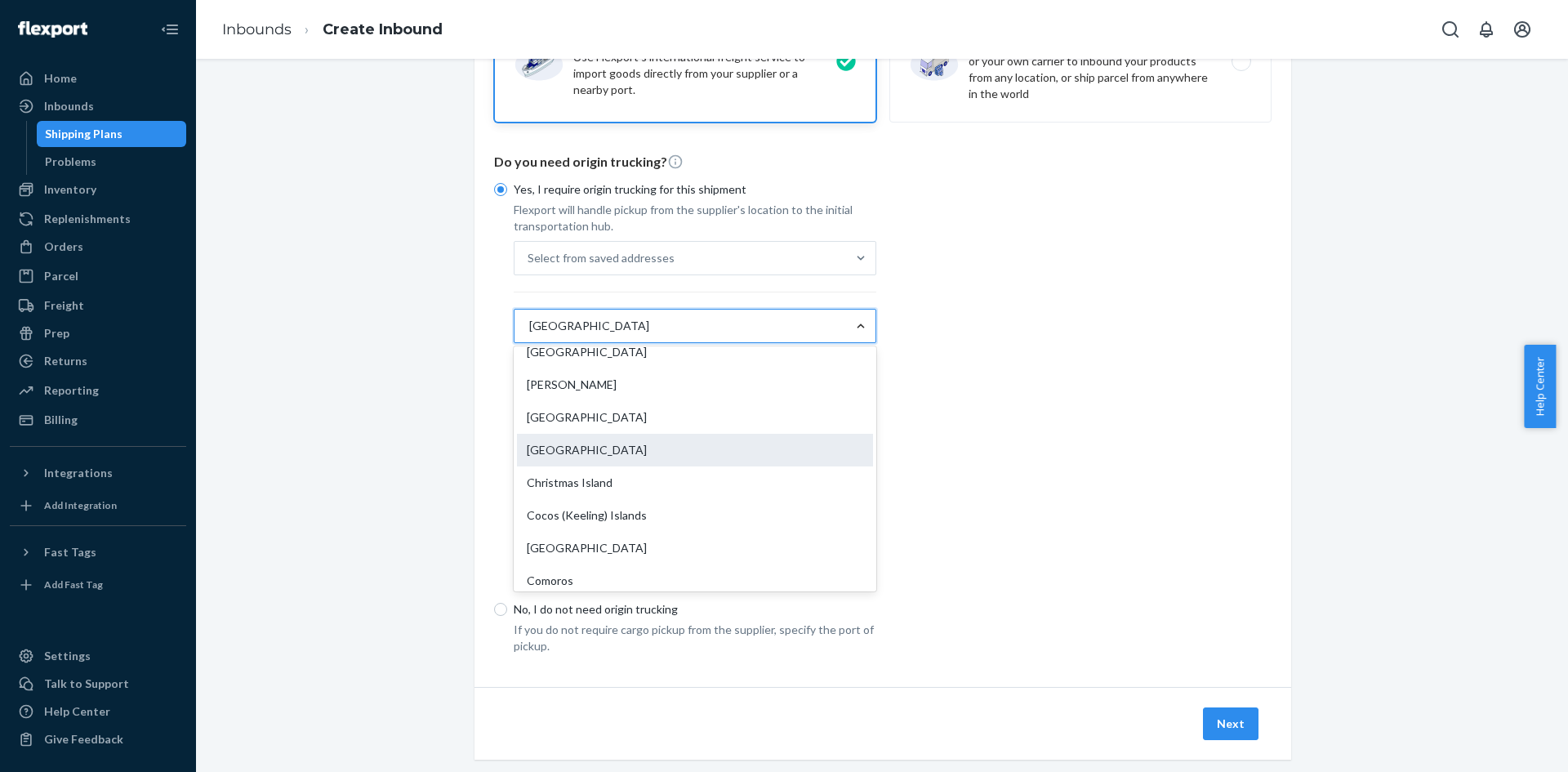
click at [668, 458] on div "[GEOGRAPHIC_DATA]" at bounding box center [695, 450] width 356 height 33
click at [529, 334] on input "option [GEOGRAPHIC_DATA], selected. option China focused, 41 of 231. 231 result…" at bounding box center [529, 326] width 2 height 16
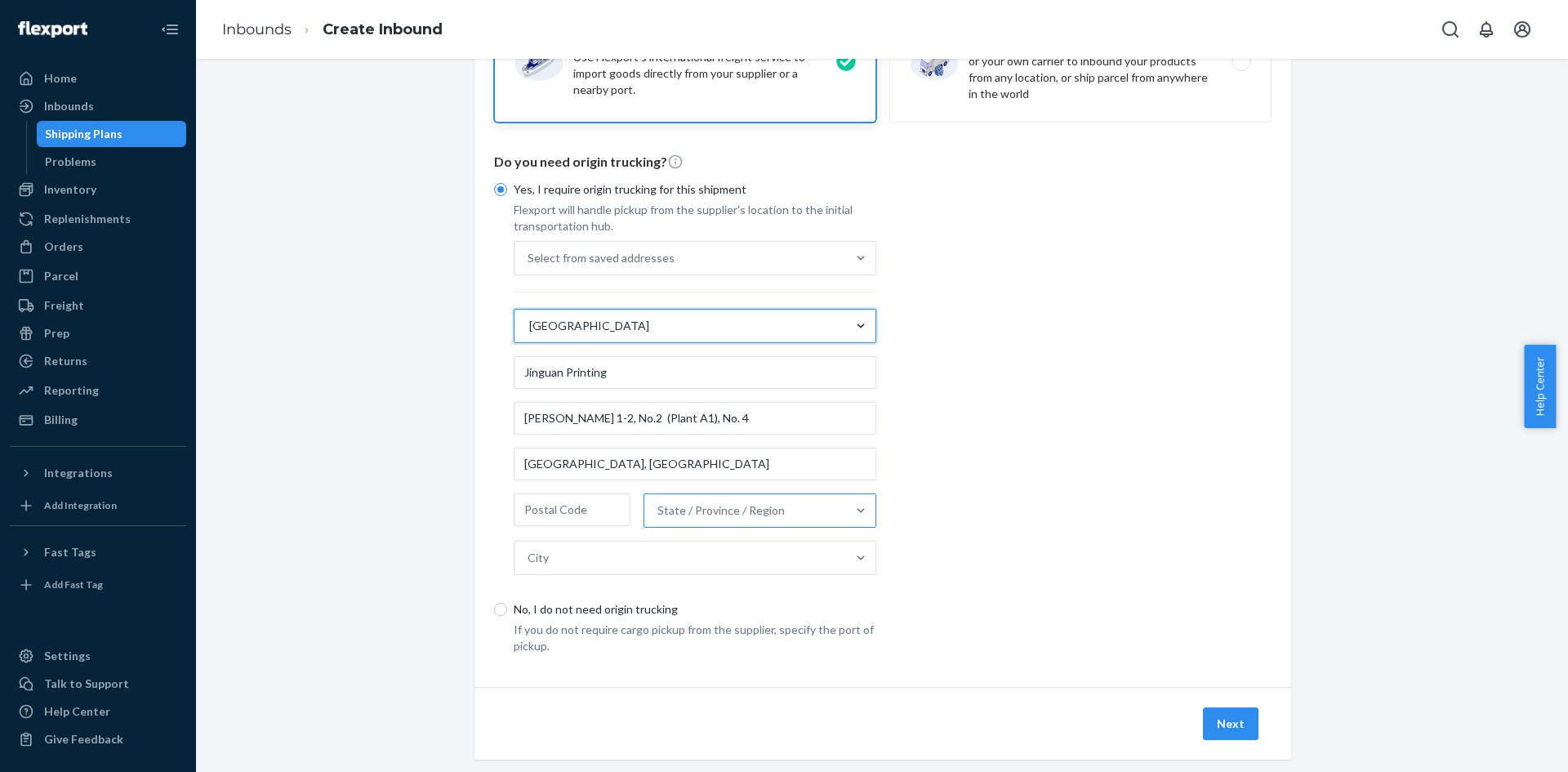
click at [748, 504] on div "State / Province / Region" at bounding box center [721, 511] width 127 height 16
click at [659, 504] on input "State / Province / Region" at bounding box center [659, 511] width 2 height 16
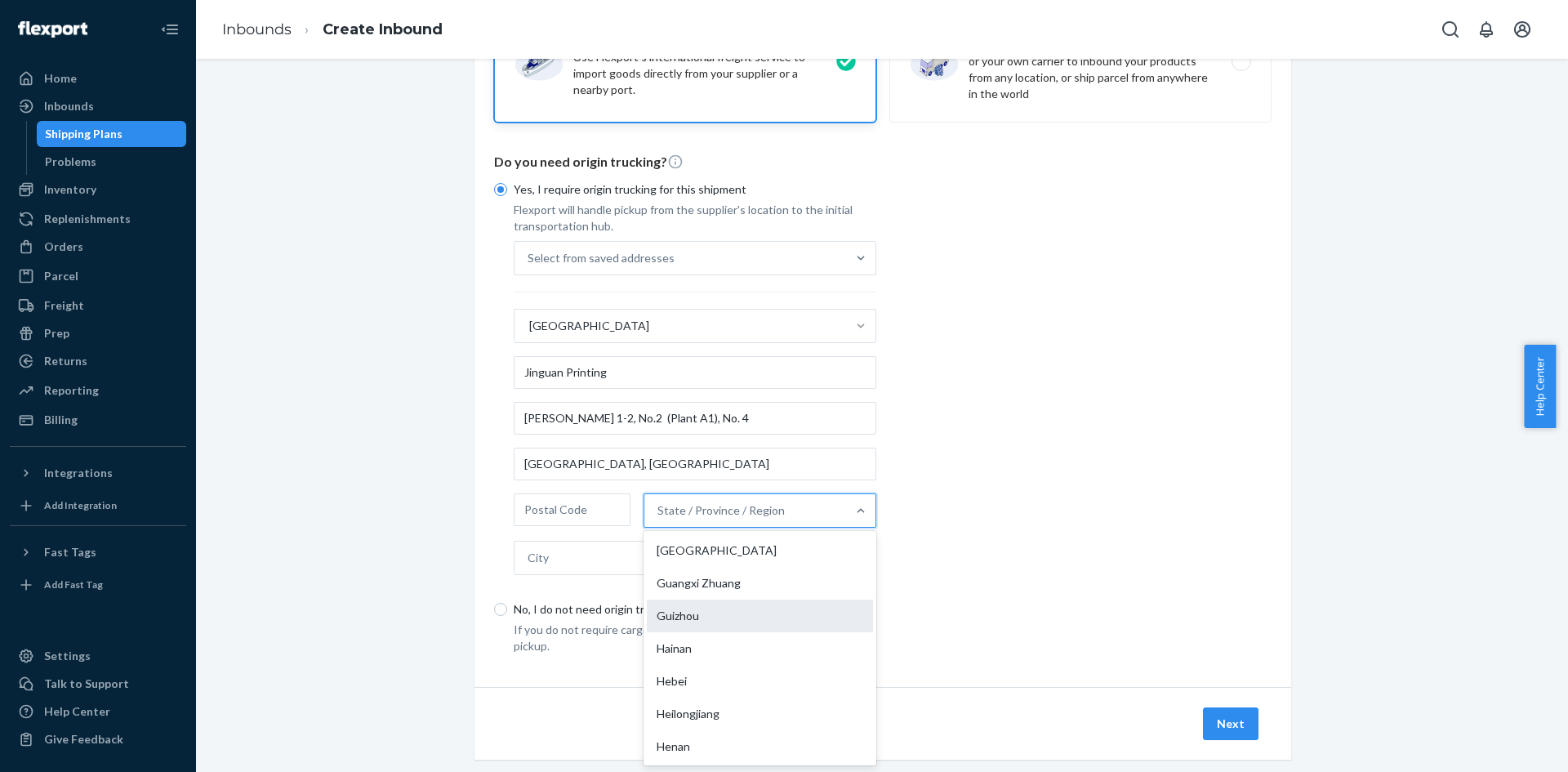
scroll to position [245, 0]
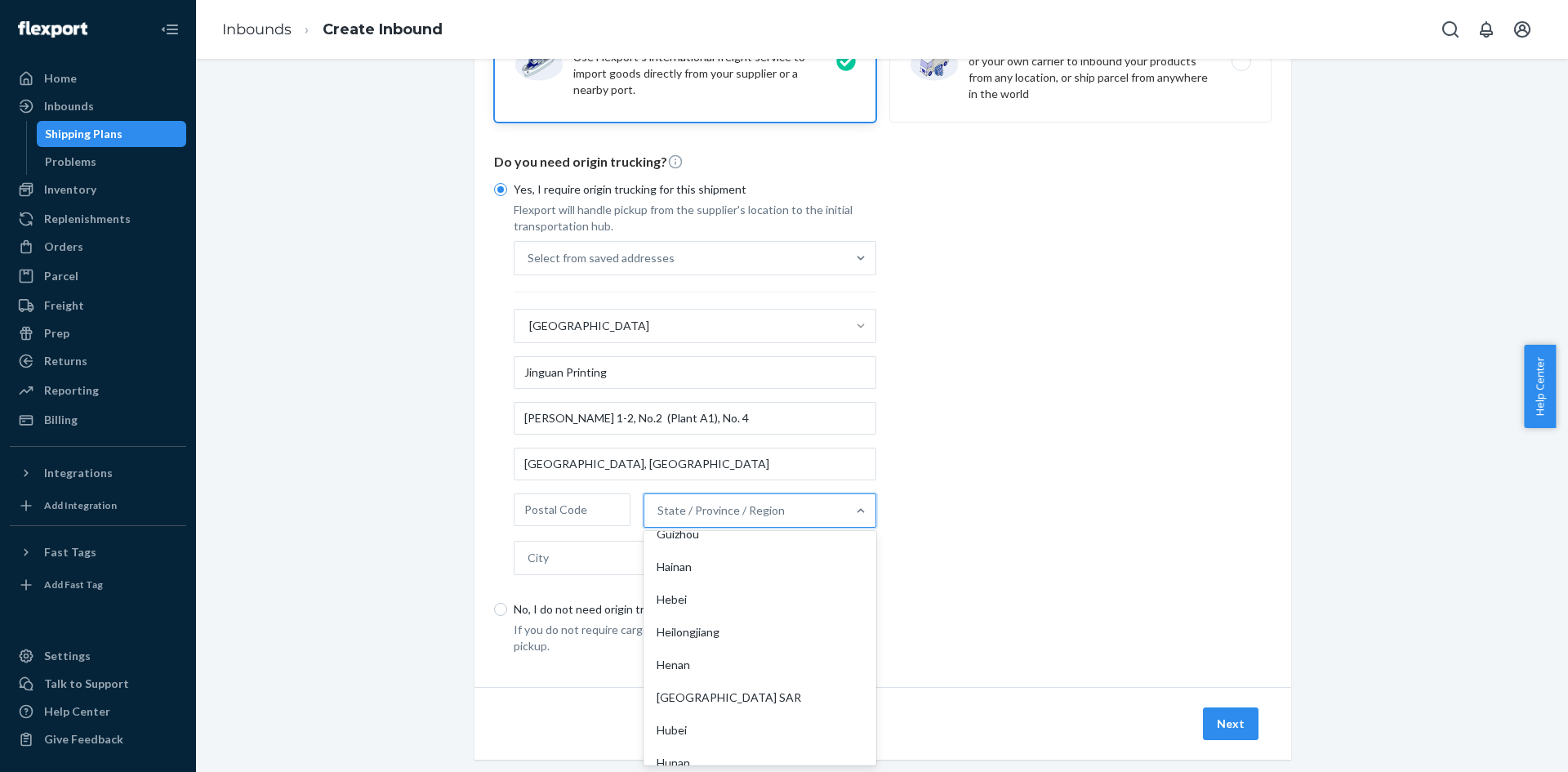
drag, startPoint x: 1047, startPoint y: 324, endPoint x: 836, endPoint y: 91, distance: 314.3
click at [1046, 320] on div "Yes, I require origin trucking for this shipment Flexport will handle pickup fr…" at bounding box center [883, 413] width 778 height 483
click at [773, 524] on div "State / Province / Region" at bounding box center [745, 511] width 202 height 33
click at [659, 519] on input "State / Province / Region" at bounding box center [659, 511] width 2 height 16
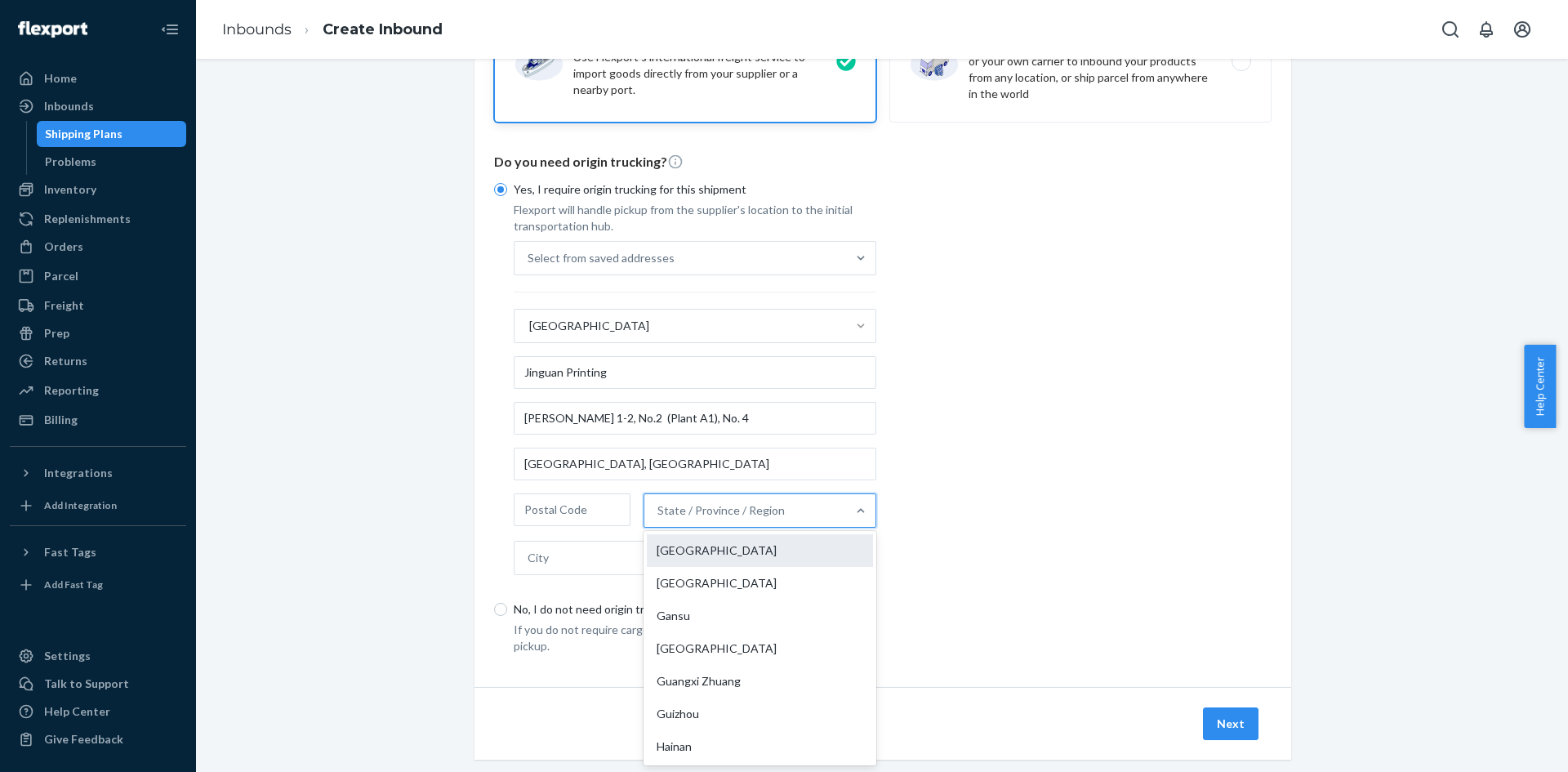
scroll to position [163, 0]
click at [784, 545] on div "[GEOGRAPHIC_DATA]" at bounding box center [760, 551] width 226 height 33
click at [659, 519] on input "option [GEOGRAPHIC_DATA] focused, 6 of 33. 33 results available. Use Up and Dow…" at bounding box center [659, 511] width 2 height 16
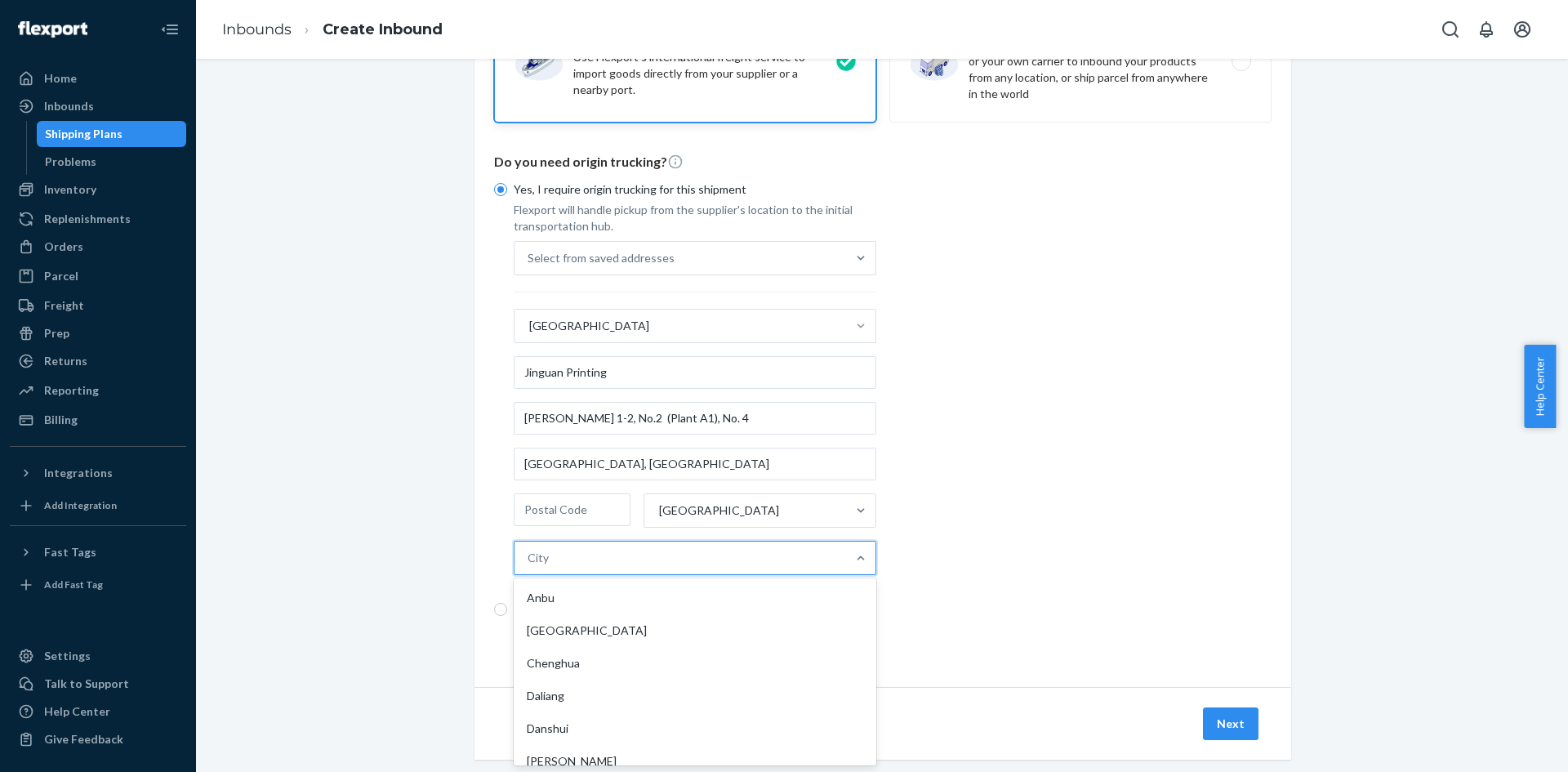
click at [784, 545] on div "City" at bounding box center [681, 558] width 332 height 33
click at [529, 550] on input "option Anbu focused, 1 of 72. 72 results available. Use Up and Down to choose o…" at bounding box center [529, 558] width 2 height 16
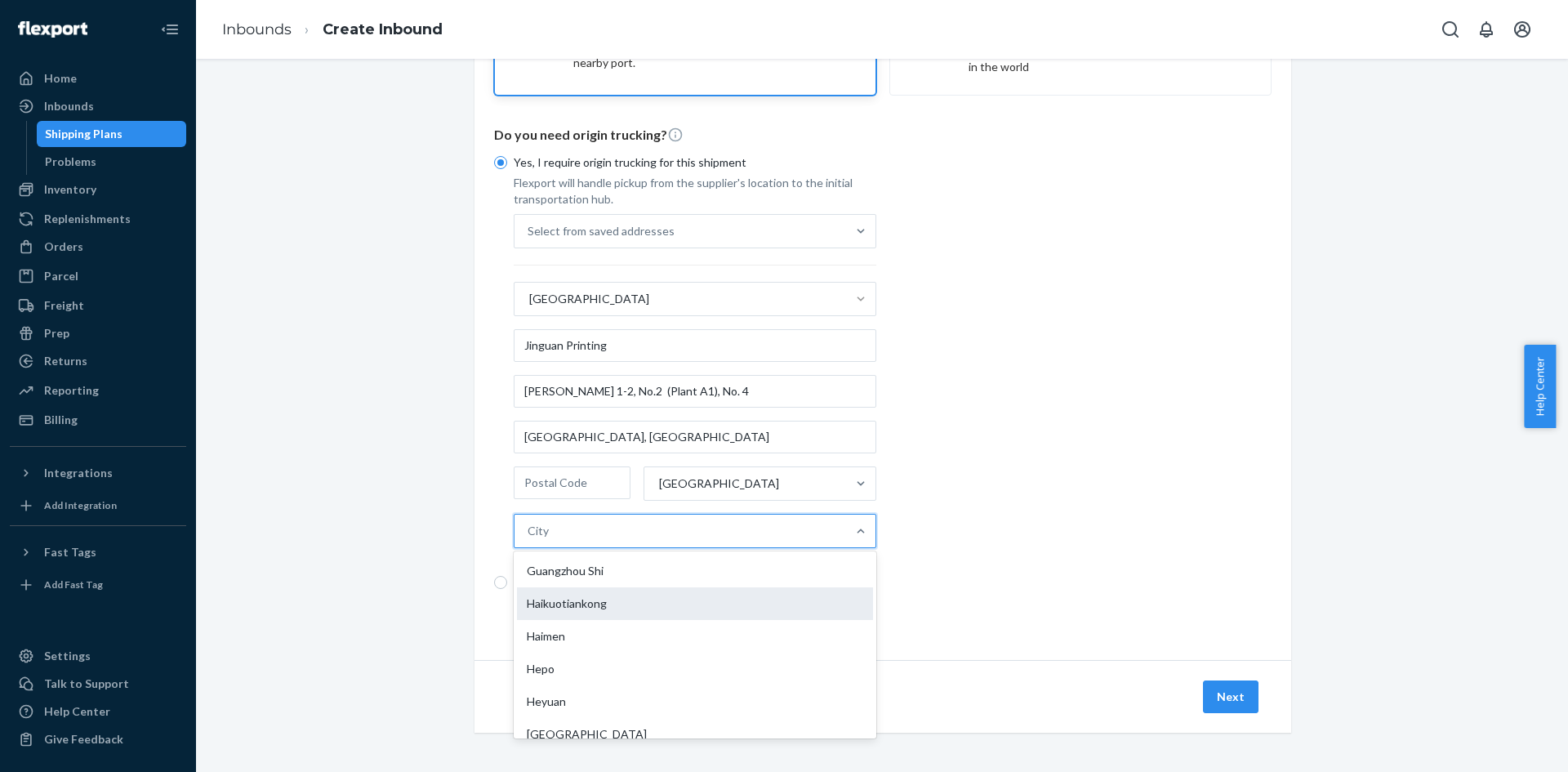
scroll to position [408, 0]
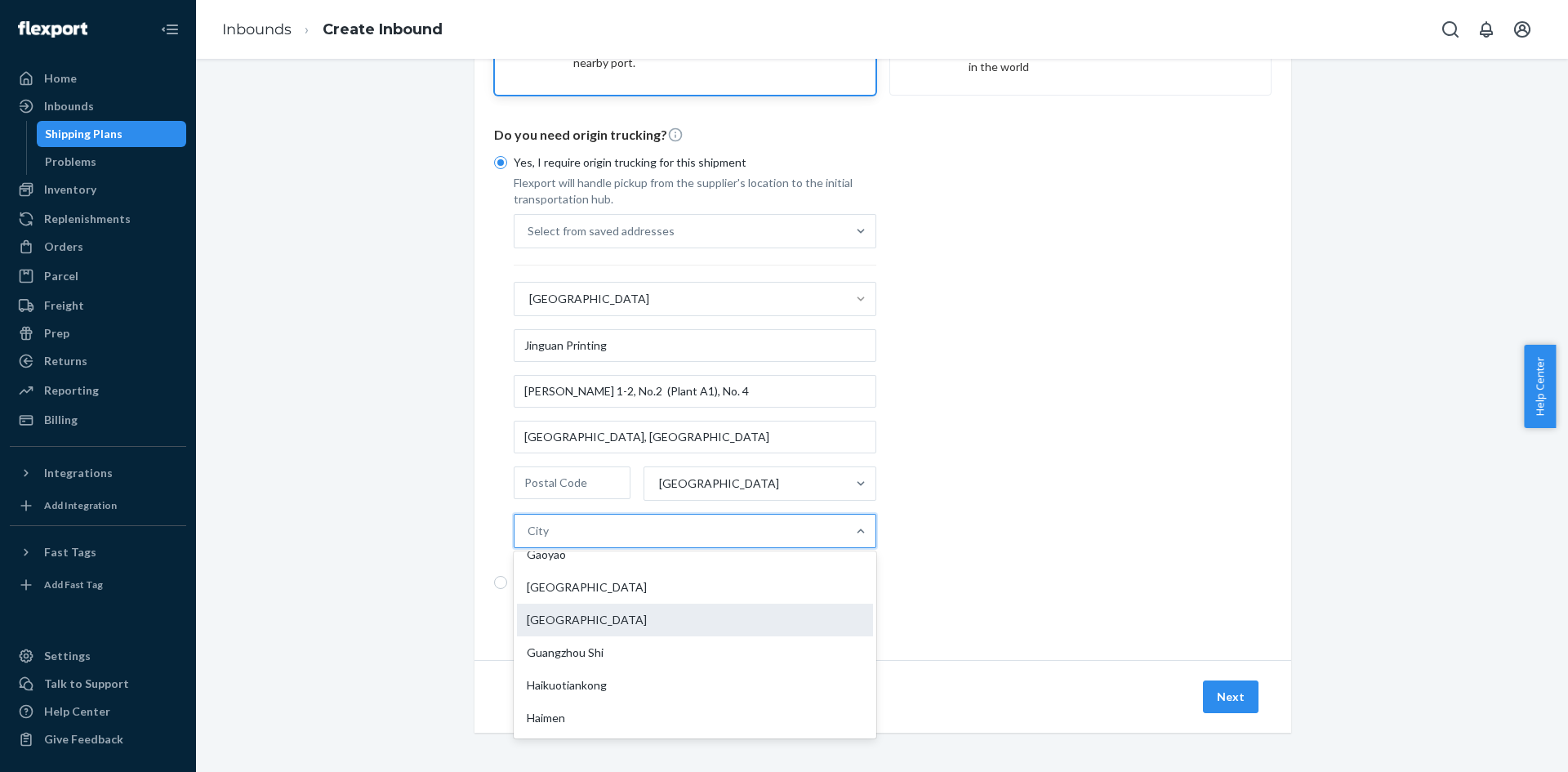
click at [738, 620] on div "[GEOGRAPHIC_DATA]" at bounding box center [695, 620] width 356 height 33
click at [529, 539] on input "option [GEOGRAPHIC_DATA] focused, 15 of 72. 72 results available. Use Up and Do…" at bounding box center [529, 531] width 2 height 16
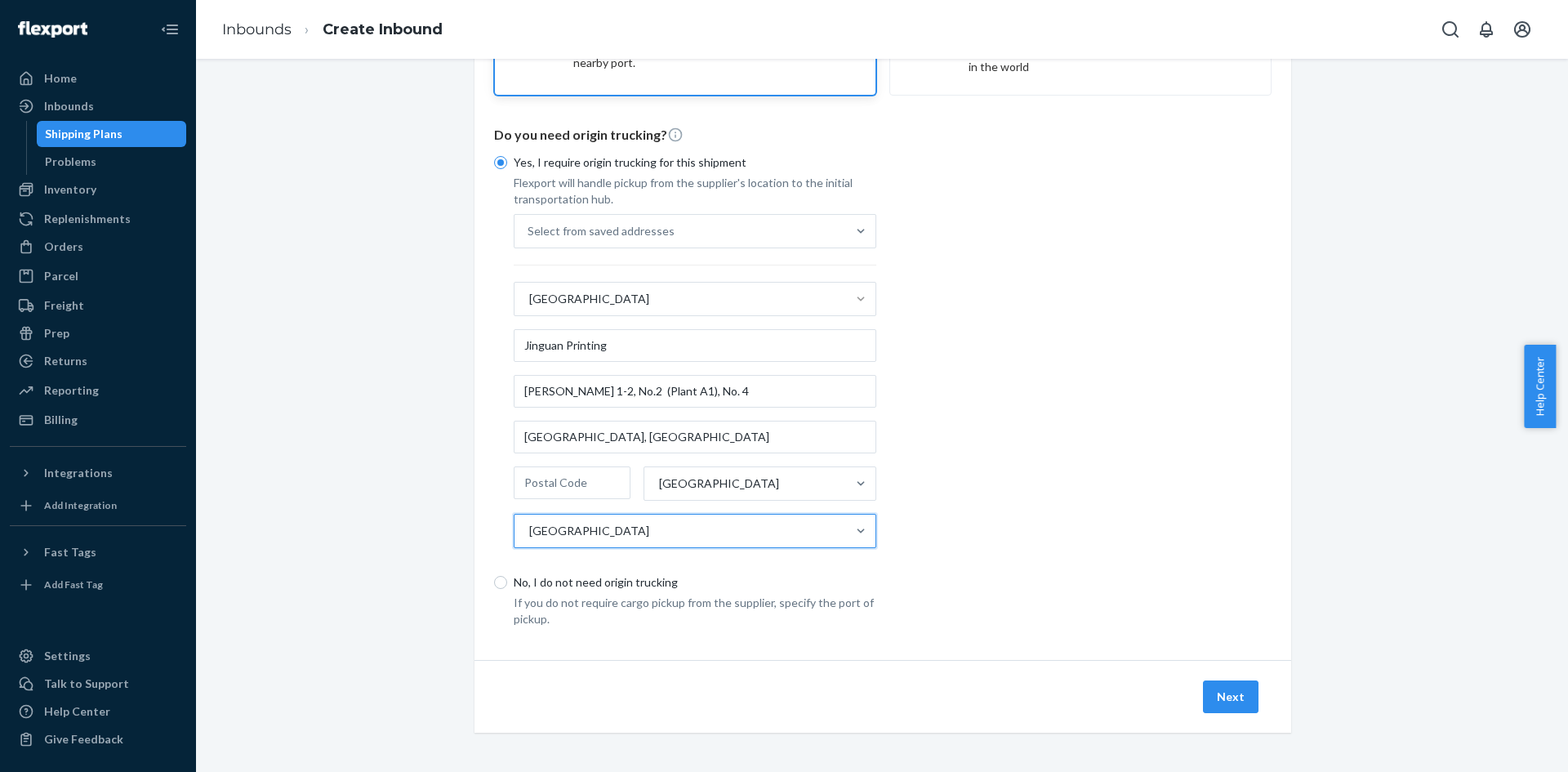
click at [851, 585] on p "No, I do not need origin trucking" at bounding box center [695, 582] width 363 height 16
click at [507, 585] on input "No, I do not need origin trucking" at bounding box center [501, 582] width 13 height 13
radio input "true"
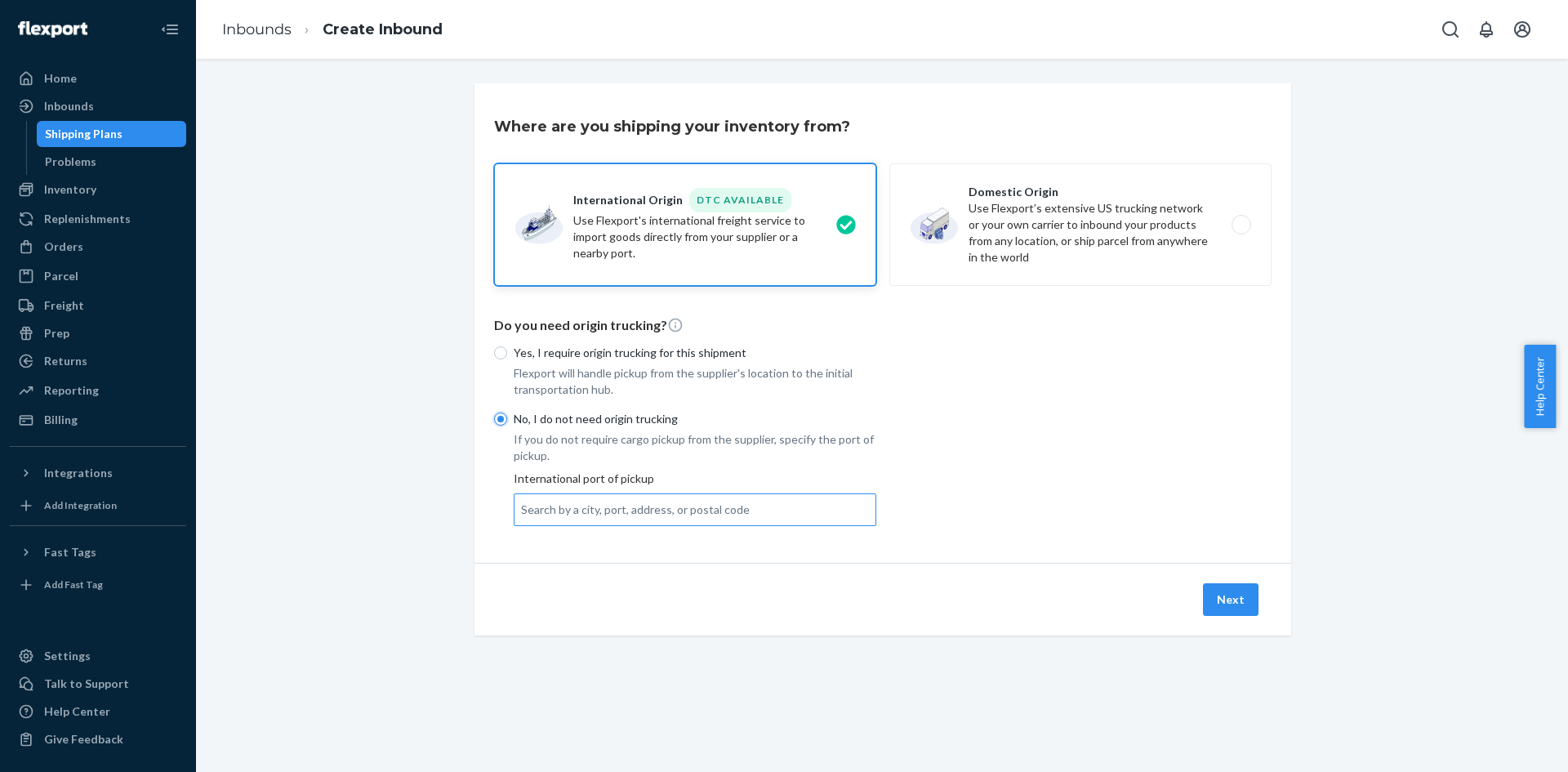
scroll to position [0, 0]
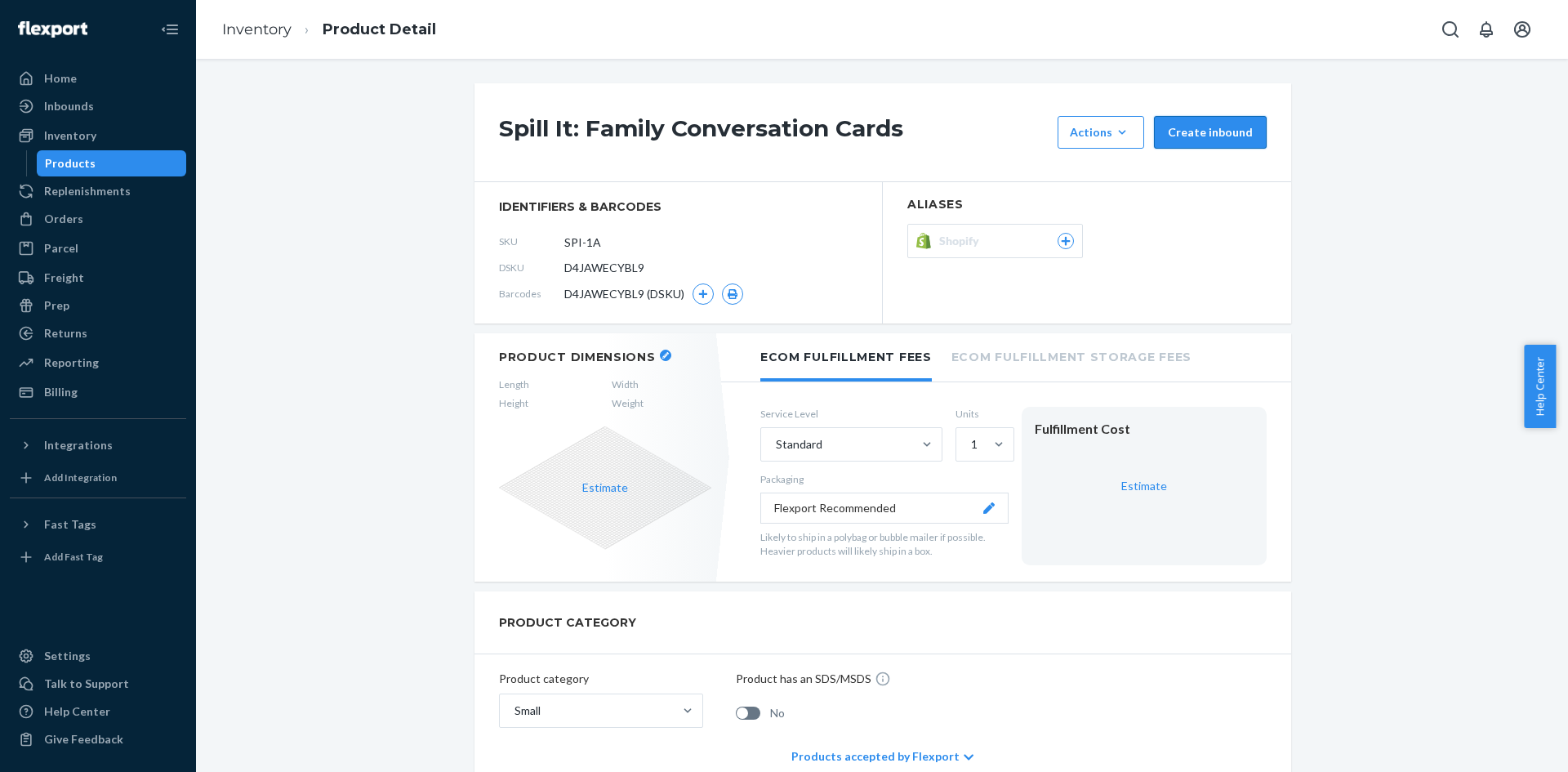
click at [1244, 137] on button "Create inbound" at bounding box center [1211, 132] width 113 height 33
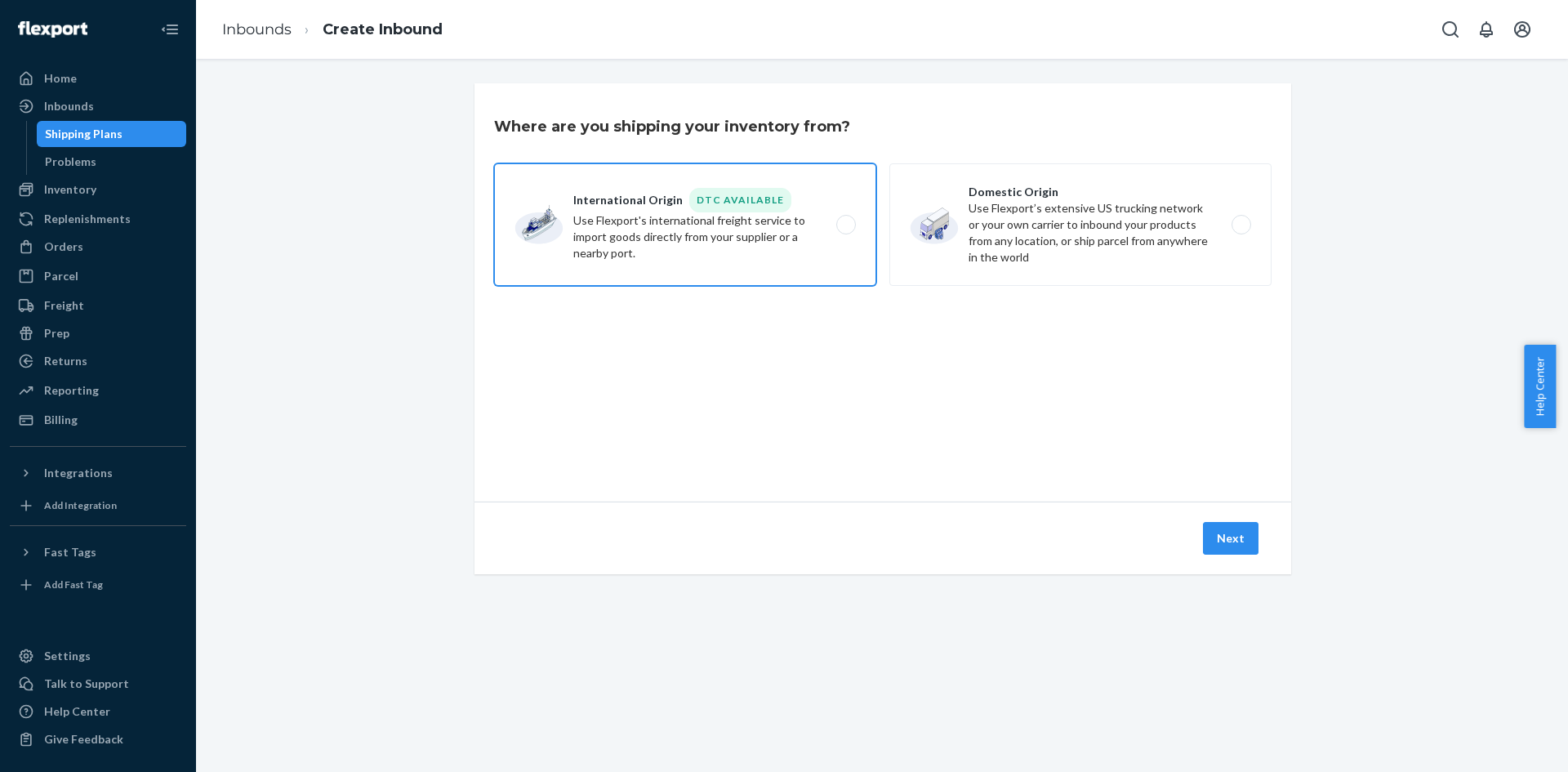
click at [843, 221] on label "International Origin DTC Available Use Flexport's international freight service…" at bounding box center [686, 225] width 382 height 123
click at [846, 221] on input "International Origin DTC Available Use Flexport's international freight service…" at bounding box center [851, 225] width 11 height 11
radio input "true"
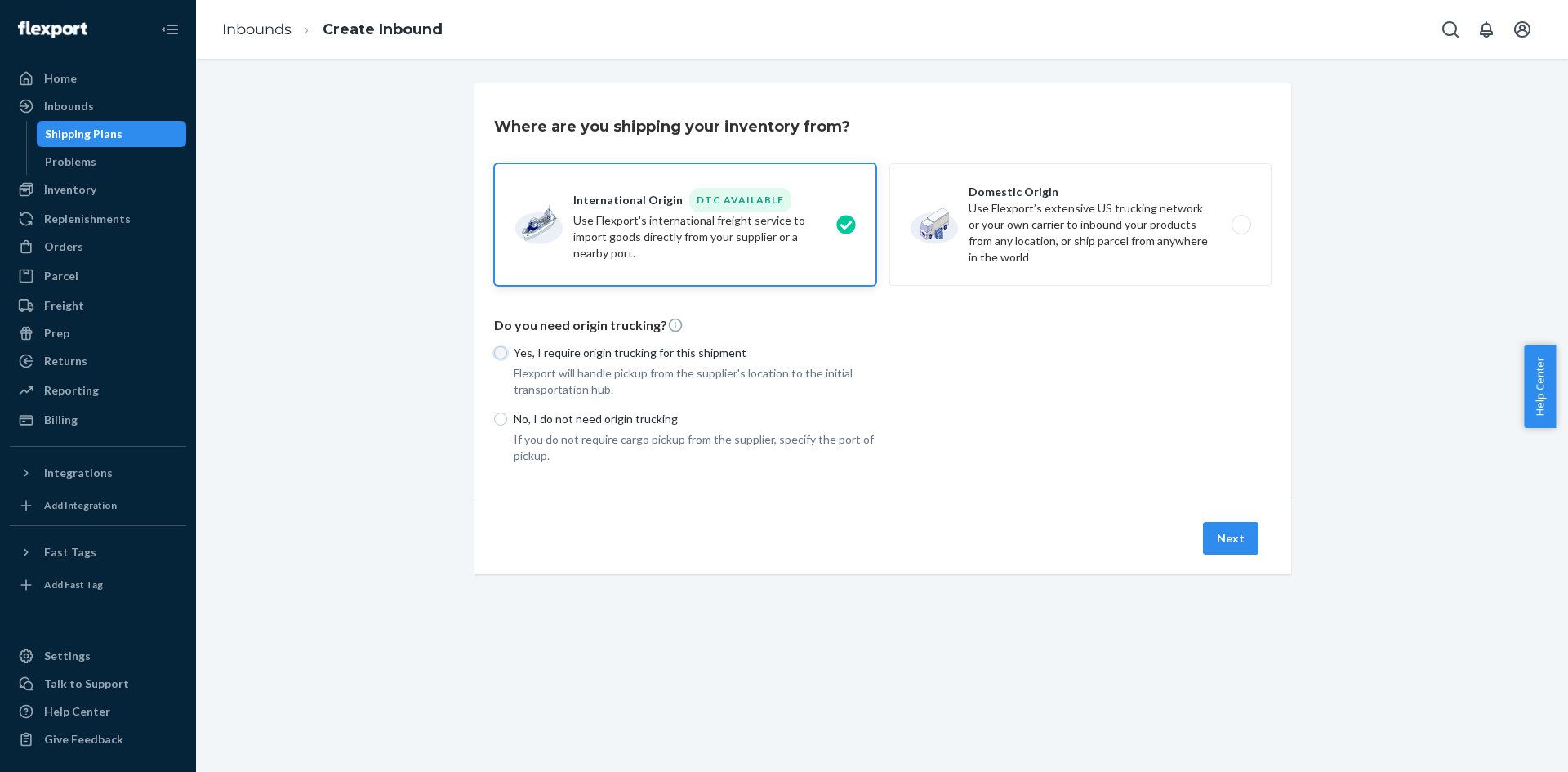
click at [498, 350] on input "Yes, I require origin trucking for this shipment" at bounding box center [501, 353] width 13 height 13
radio input "true"
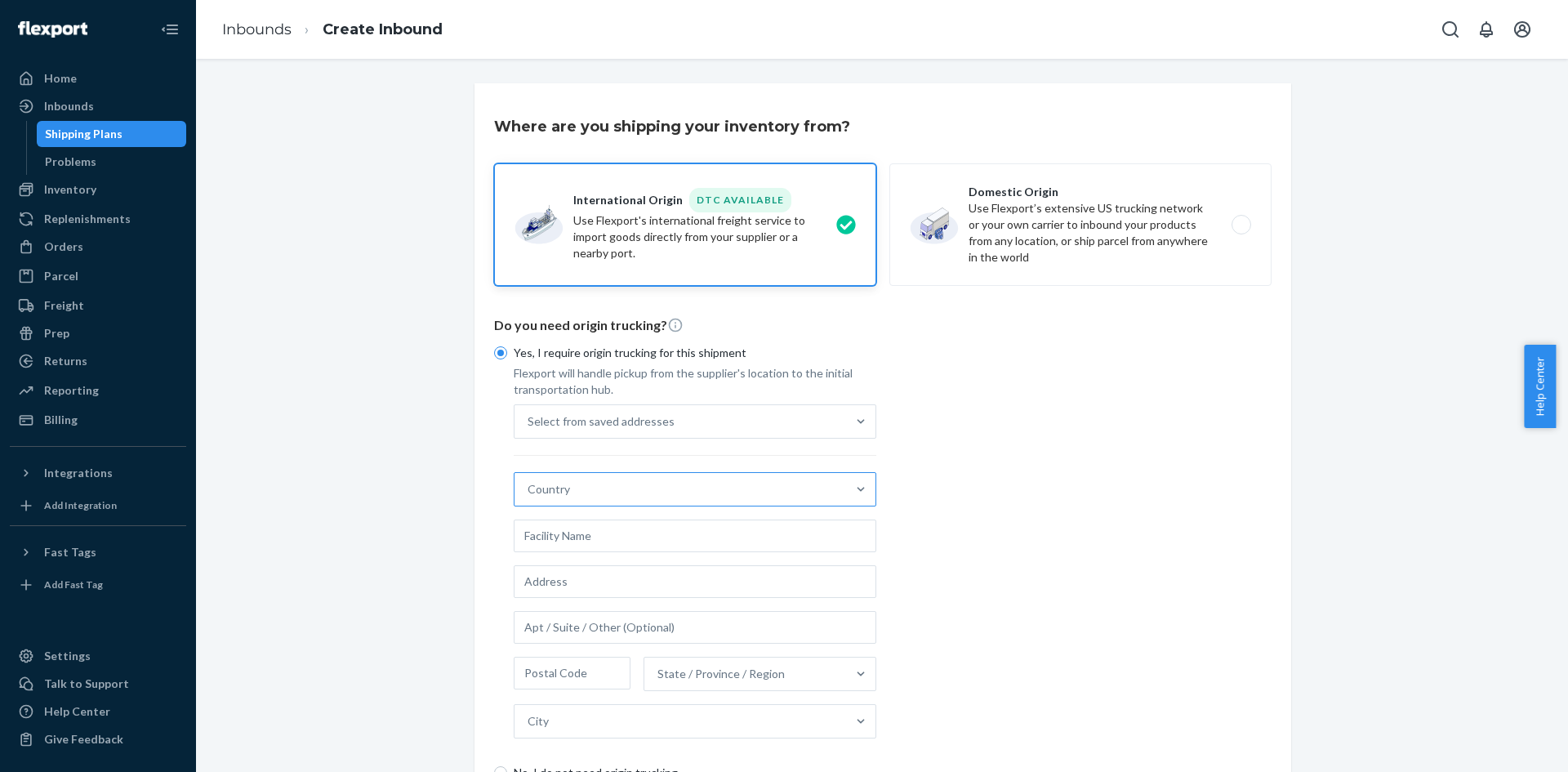
click at [682, 494] on div "Country" at bounding box center [681, 489] width 332 height 33
click at [529, 494] on input "Country" at bounding box center [529, 489] width 2 height 16
type input "china"
click at [679, 529] on div "[GEOGRAPHIC_DATA]" at bounding box center [695, 529] width 356 height 33
click at [556, 498] on input "china" at bounding box center [542, 489] width 29 height 16
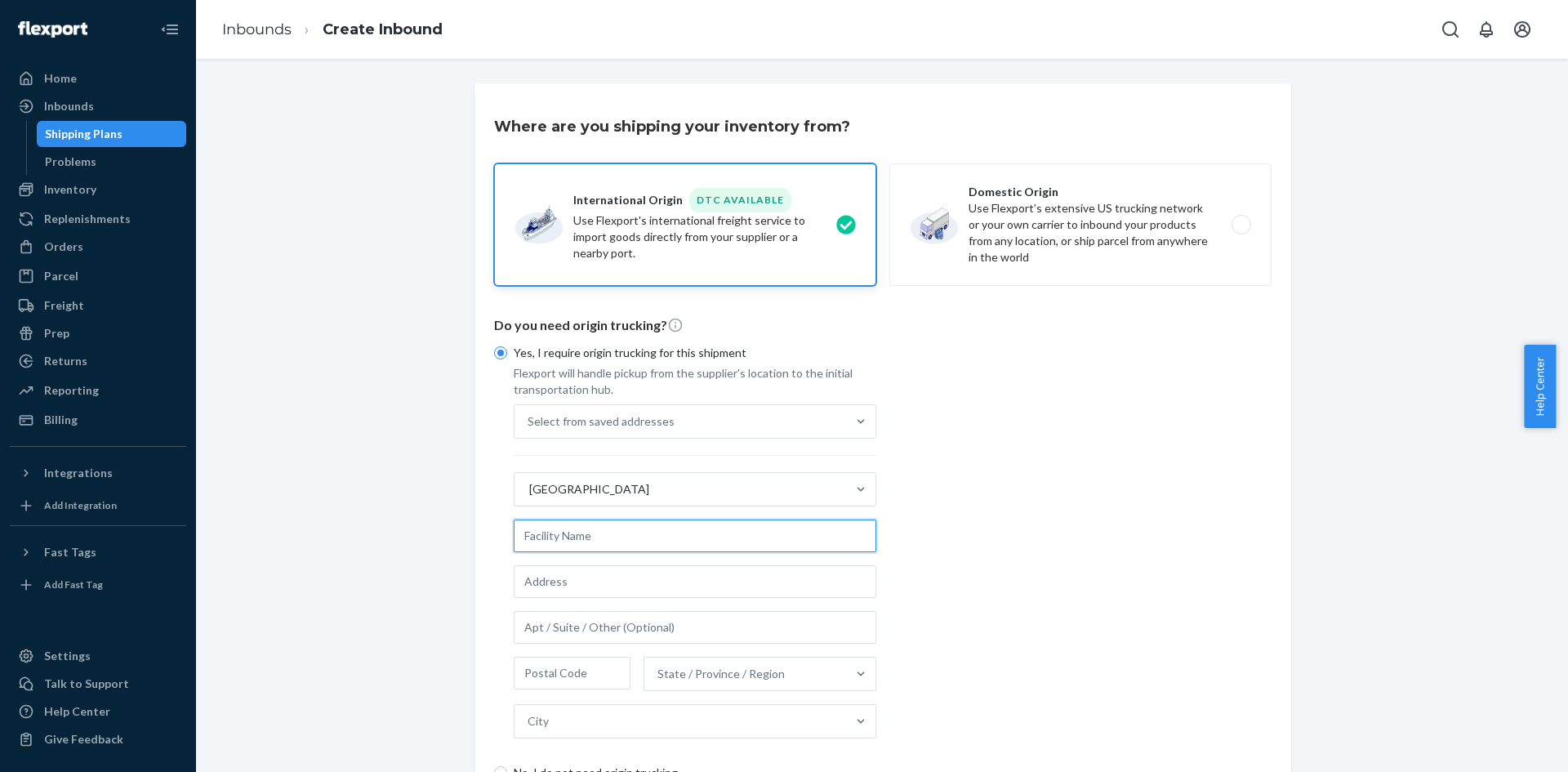
click at [525, 533] on input "text" at bounding box center [695, 536] width 363 height 33
type input "Jinguan Printing"
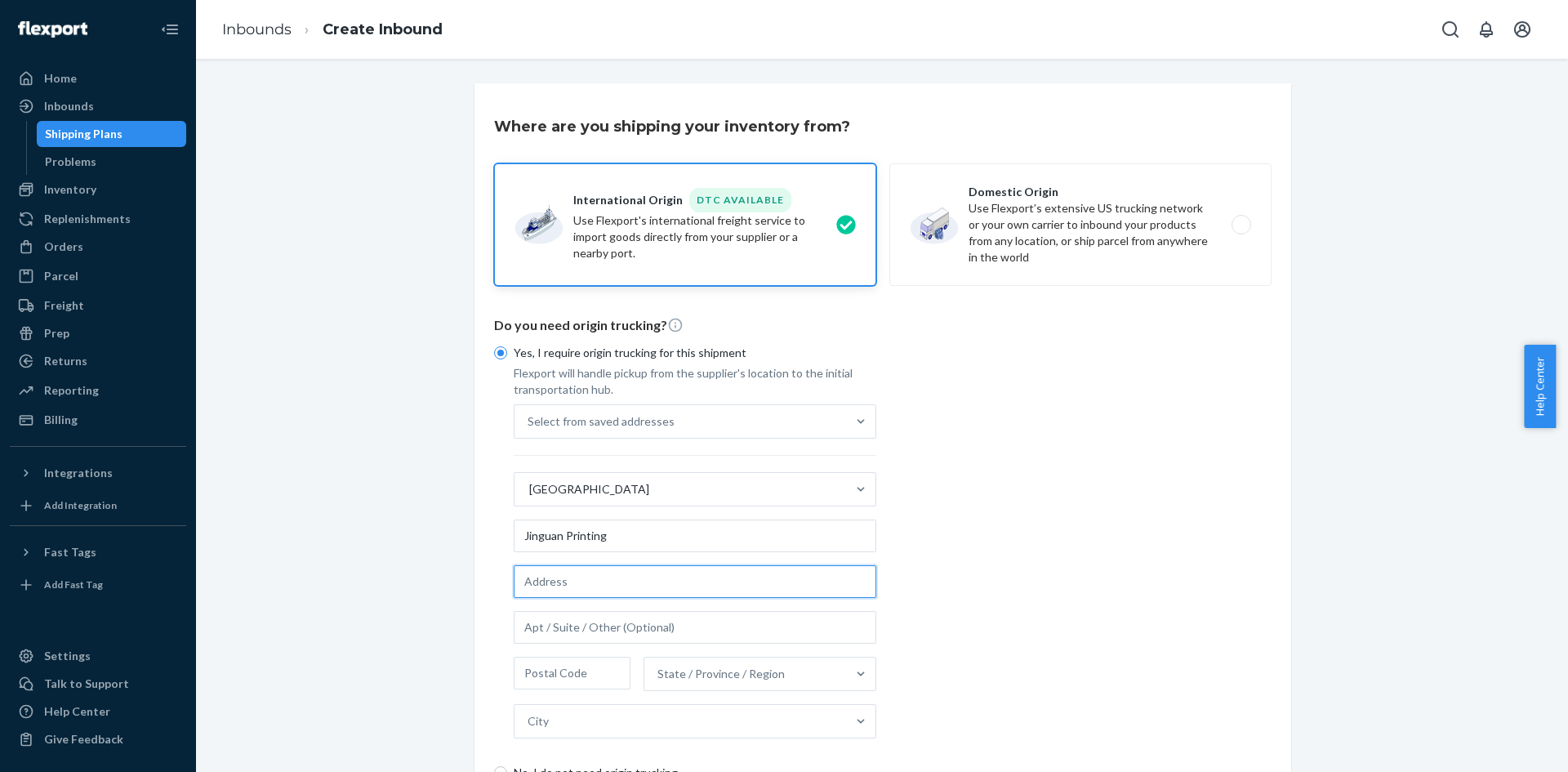
click at [613, 578] on input "text" at bounding box center [695, 582] width 363 height 33
paste input "[STREET_ADDRESS]"
type input "[STREET_ADDRESS]"
click at [717, 676] on div "State / Province / Region" at bounding box center [721, 674] width 127 height 16
click at [659, 676] on input "State / Province / Region" at bounding box center [659, 674] width 2 height 16
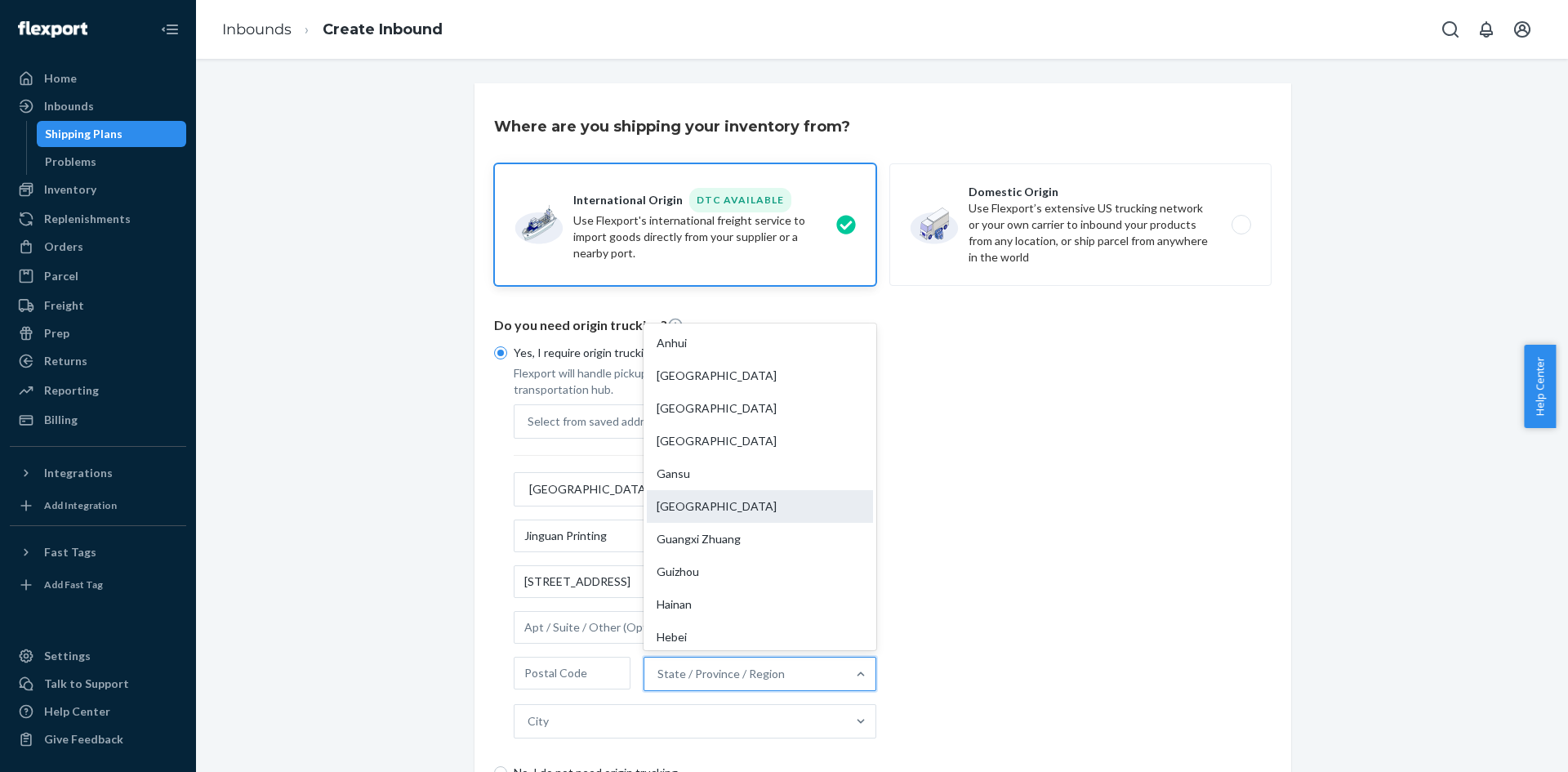
click at [726, 506] on div "[GEOGRAPHIC_DATA]" at bounding box center [760, 506] width 226 height 33
click at [659, 666] on input "option [GEOGRAPHIC_DATA] focused, 6 of 33. 33 results available. Use Up and Dow…" at bounding box center [659, 674] width 2 height 16
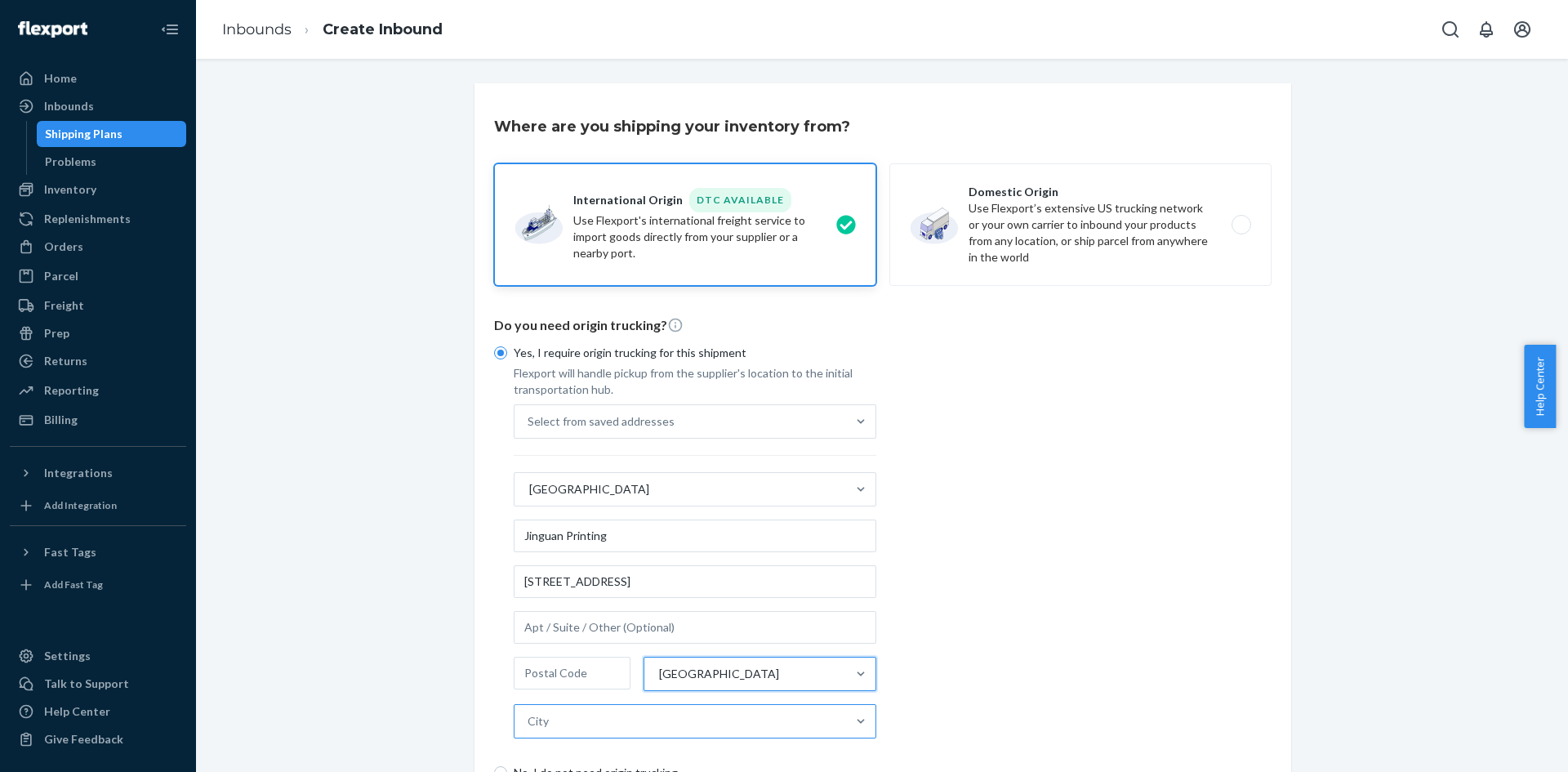
click at [635, 731] on div "City" at bounding box center [681, 721] width 332 height 33
click at [529, 730] on input "City" at bounding box center [529, 721] width 2 height 16
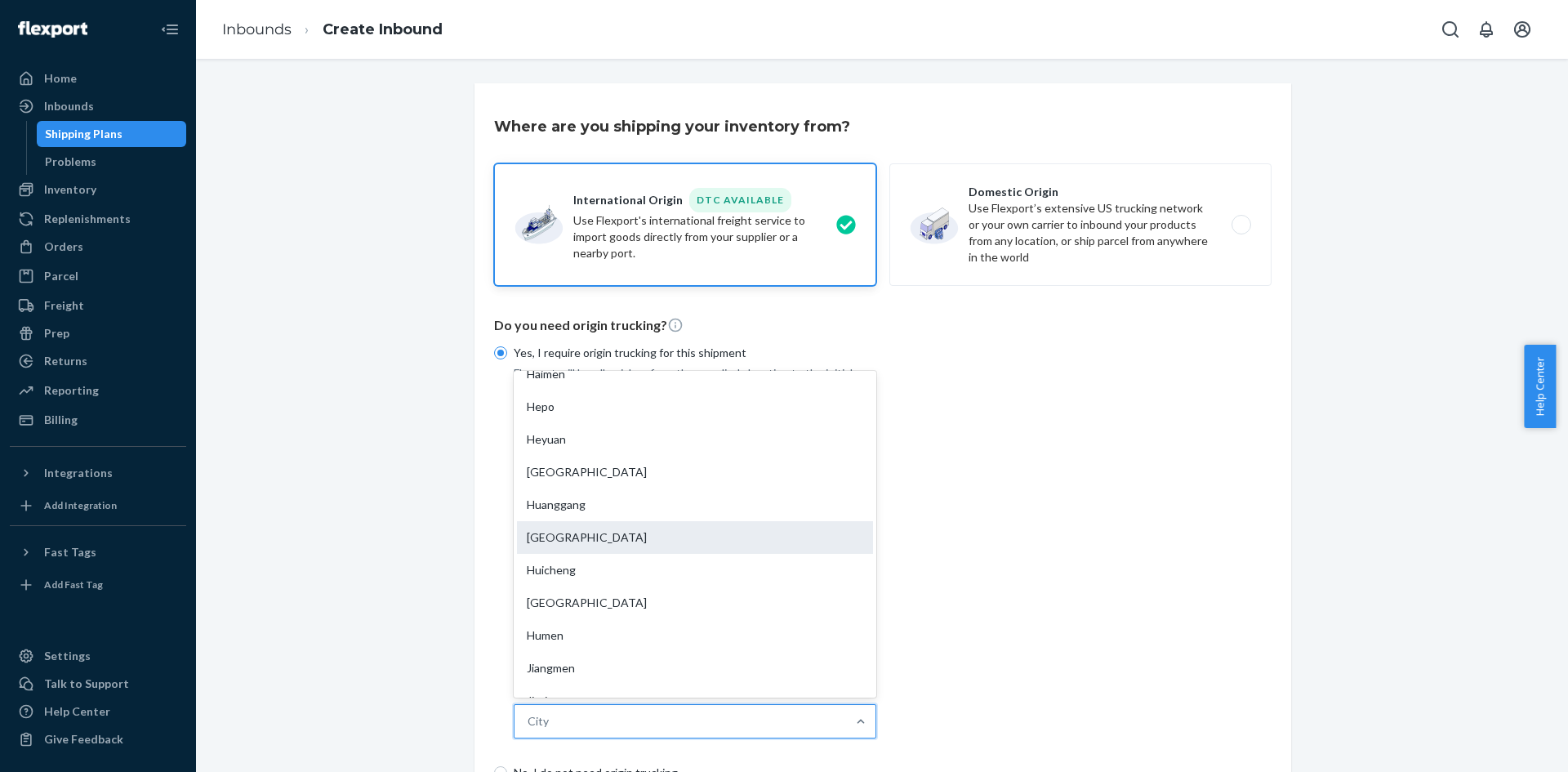
scroll to position [408, 0]
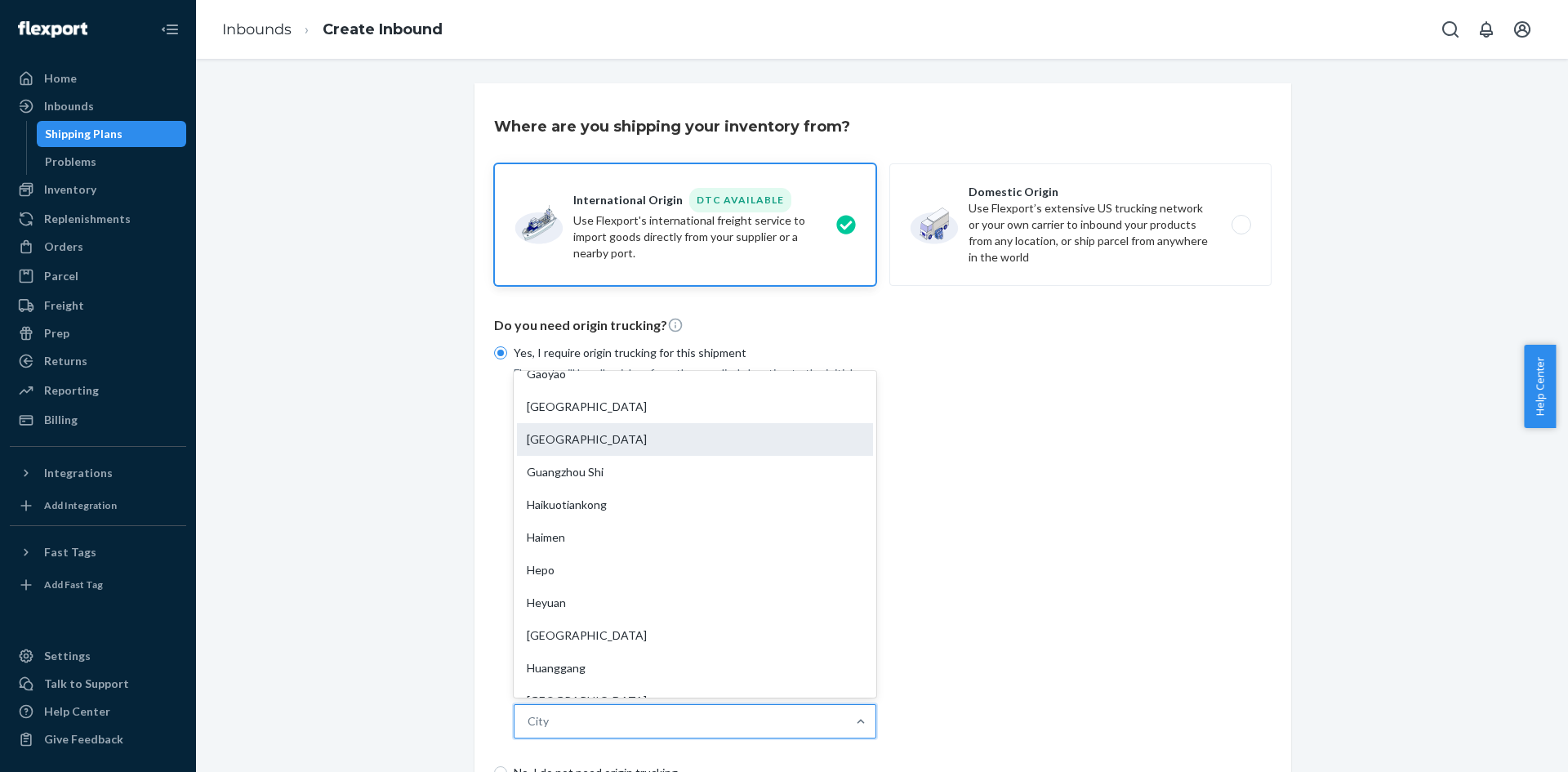
click at [596, 439] on div "[GEOGRAPHIC_DATA]" at bounding box center [695, 440] width 356 height 33
click at [529, 713] on input "option [GEOGRAPHIC_DATA] focused, 15 of 72. 72 results available. Use Up and Do…" at bounding box center [529, 721] width 2 height 16
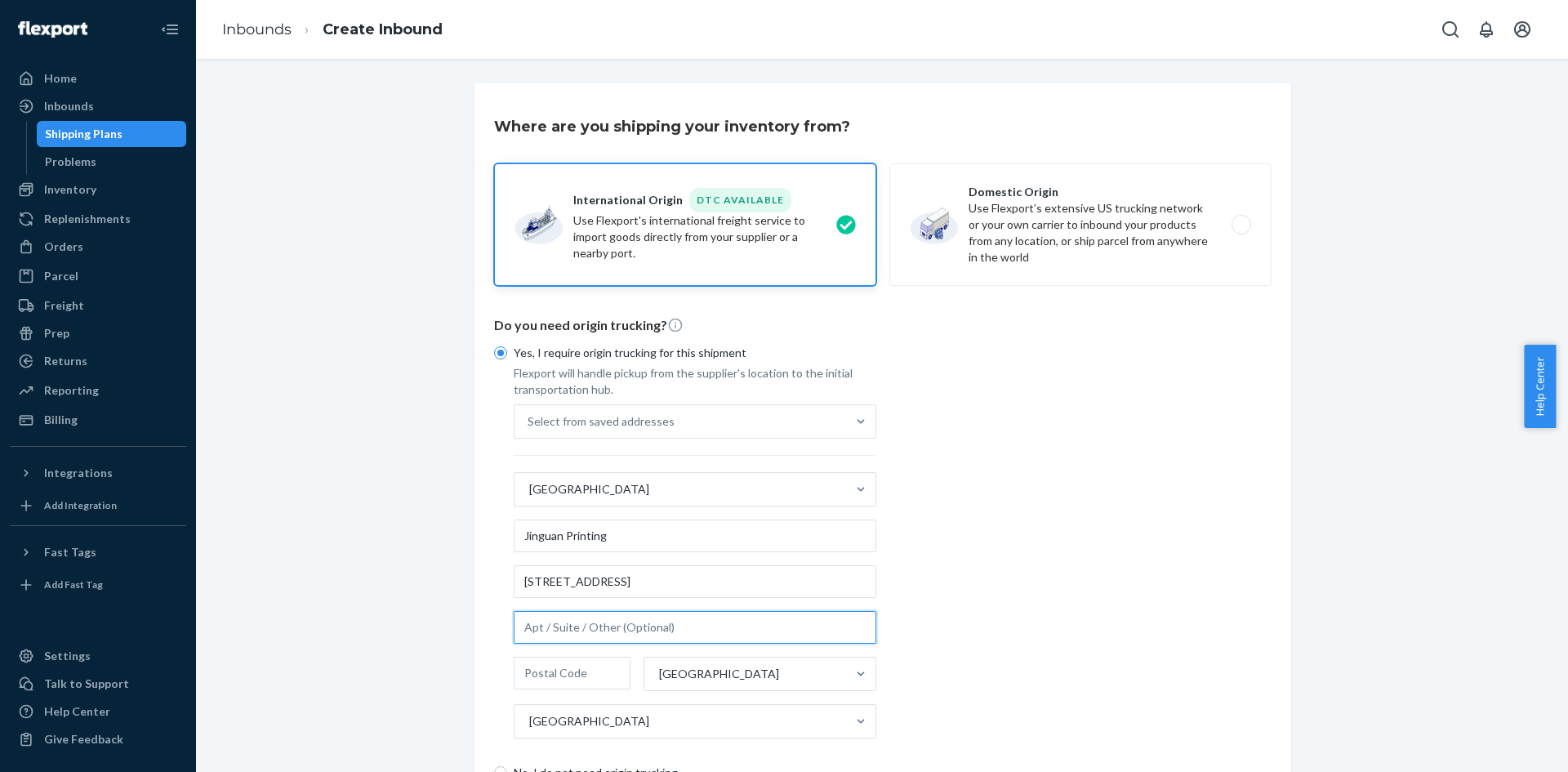
click at [561, 640] on input "text" at bounding box center [695, 627] width 363 height 33
paste input "[GEOGRAPHIC_DATA], [GEOGRAPHIC_DATA]"
type input "[GEOGRAPHIC_DATA], [GEOGRAPHIC_DATA]"
click at [1106, 567] on div "Yes, I require origin trucking for this shipment Flexport will handle pickup fr…" at bounding box center [883, 576] width 778 height 483
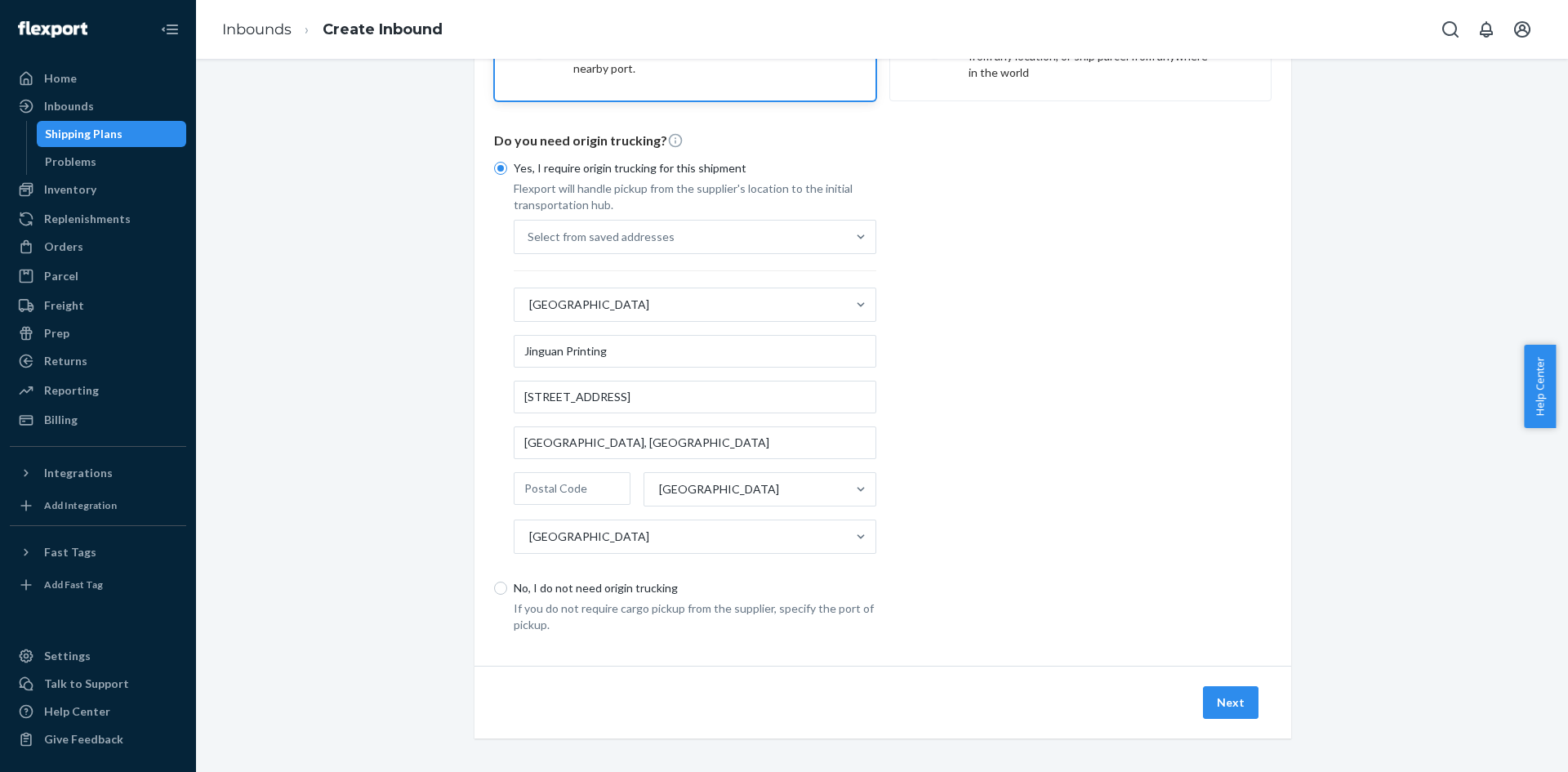
scroll to position [190, 0]
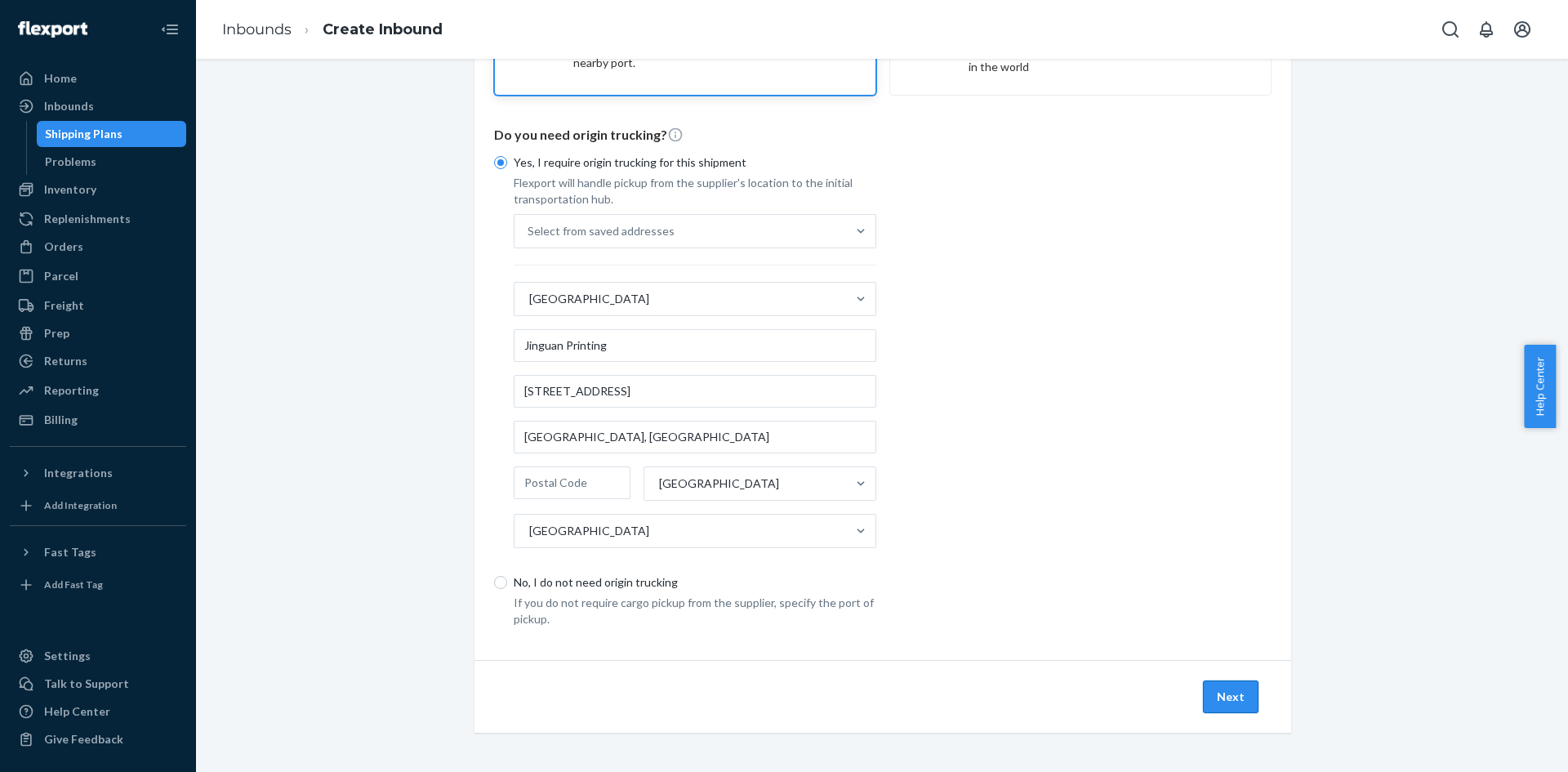
click at [1216, 698] on button "Next" at bounding box center [1231, 697] width 56 height 33
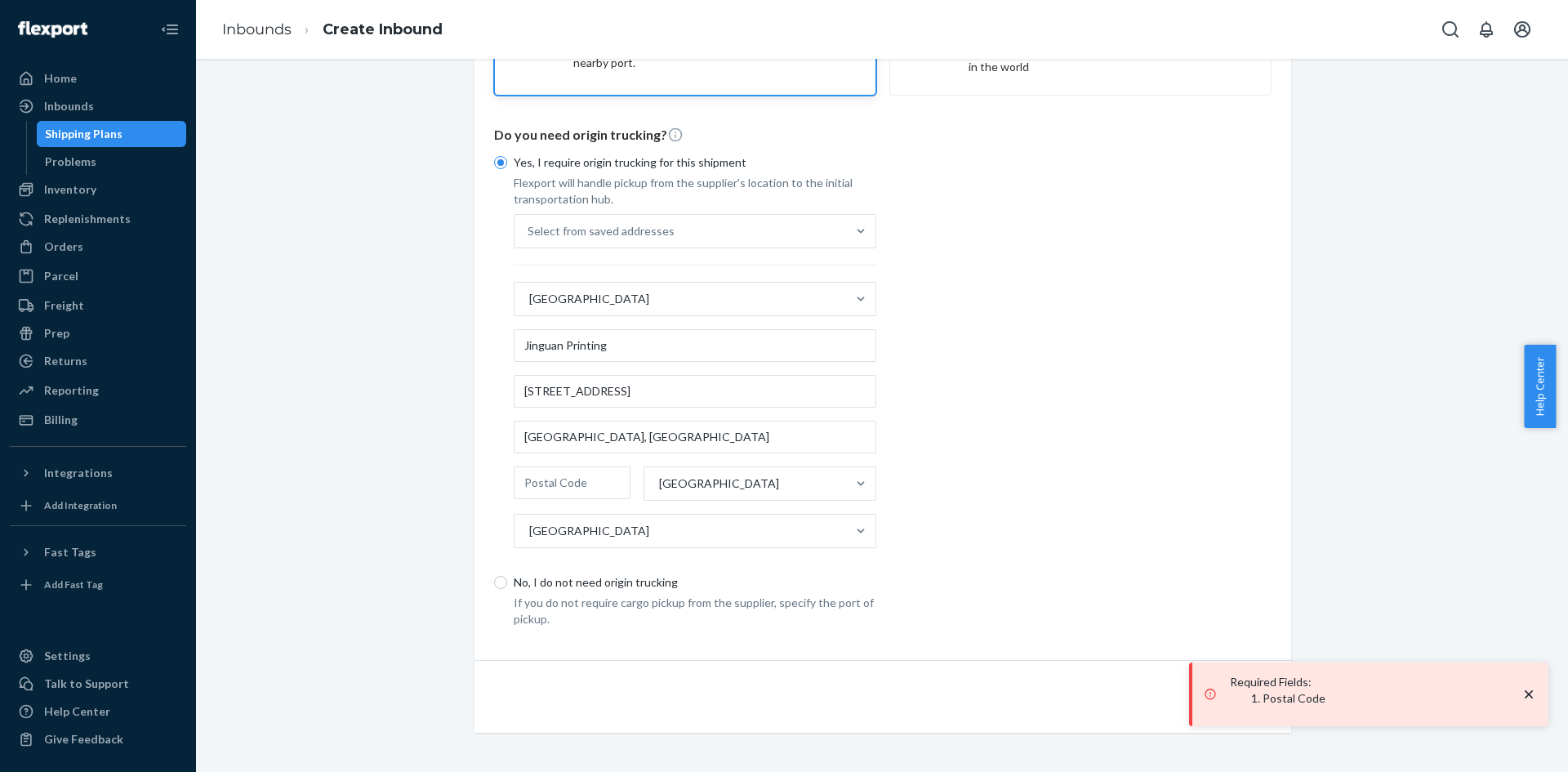
click at [1039, 518] on div "Yes, I require origin trucking for this shipment Flexport will handle pickup fr…" at bounding box center [883, 386] width 778 height 483
click at [568, 480] on input "text" at bounding box center [572, 483] width 117 height 33
click at [584, 473] on input "text" at bounding box center [572, 483] width 117 height 33
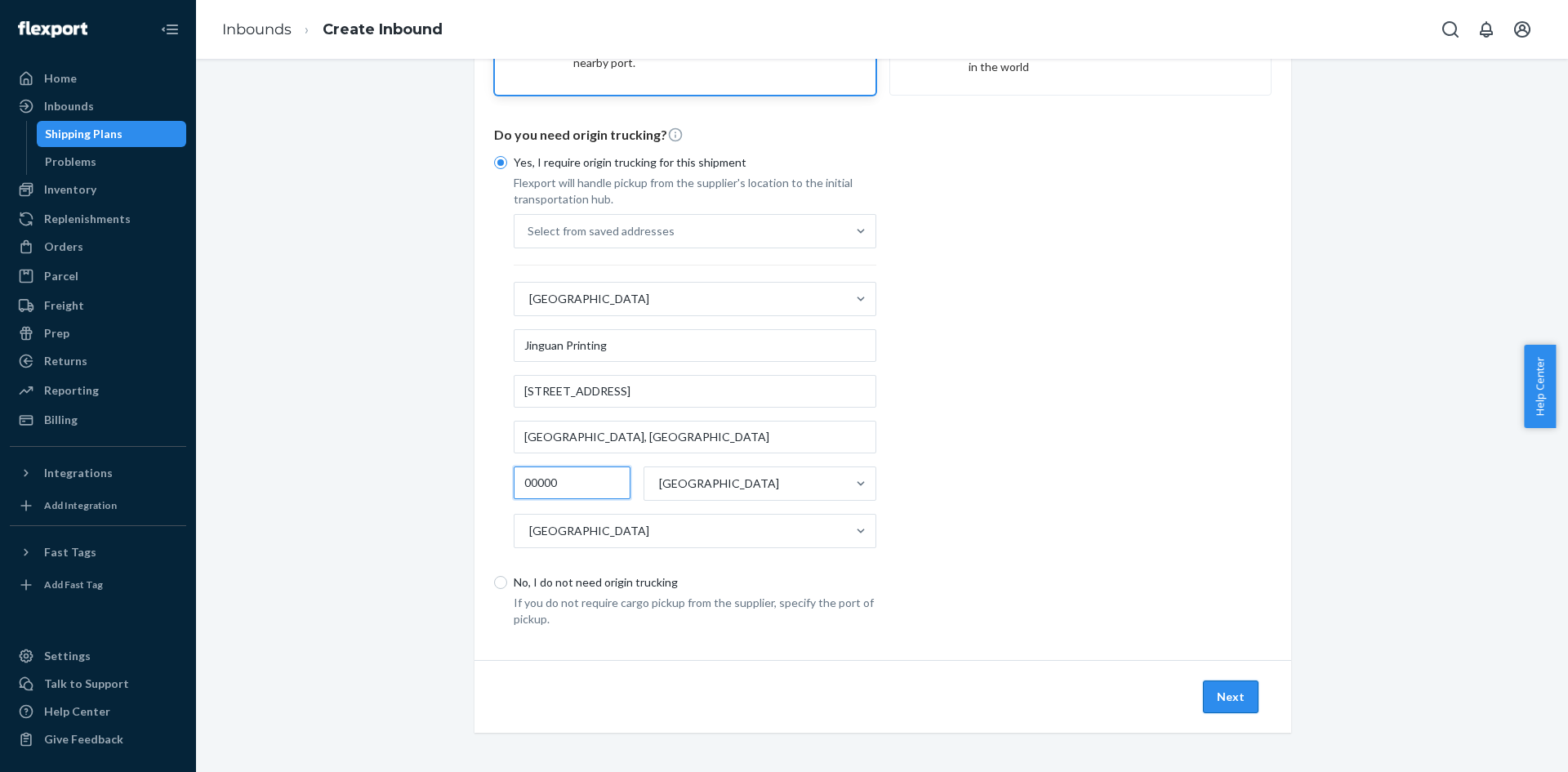
type input "00000"
click at [1224, 687] on button "Next" at bounding box center [1231, 697] width 56 height 33
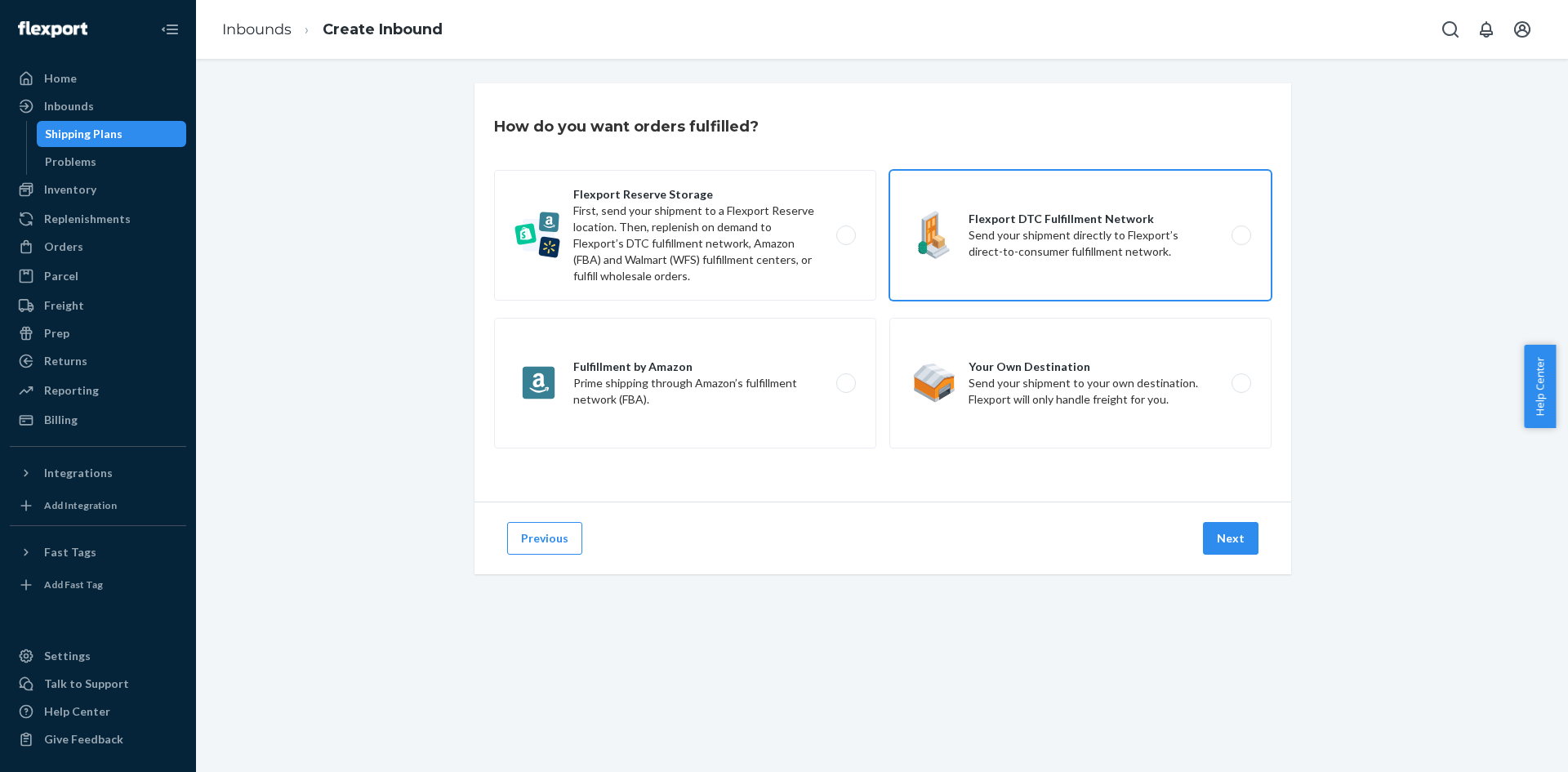
click at [1231, 230] on label "Flexport DTC Fulfillment Network Send your shipment directly to Flexport’s dire…" at bounding box center [1081, 235] width 382 height 131
click at [1240, 230] on input "Flexport DTC Fulfillment Network Send your shipment directly to Flexport’s dire…" at bounding box center [1245, 235] width 11 height 11
radio input "true"
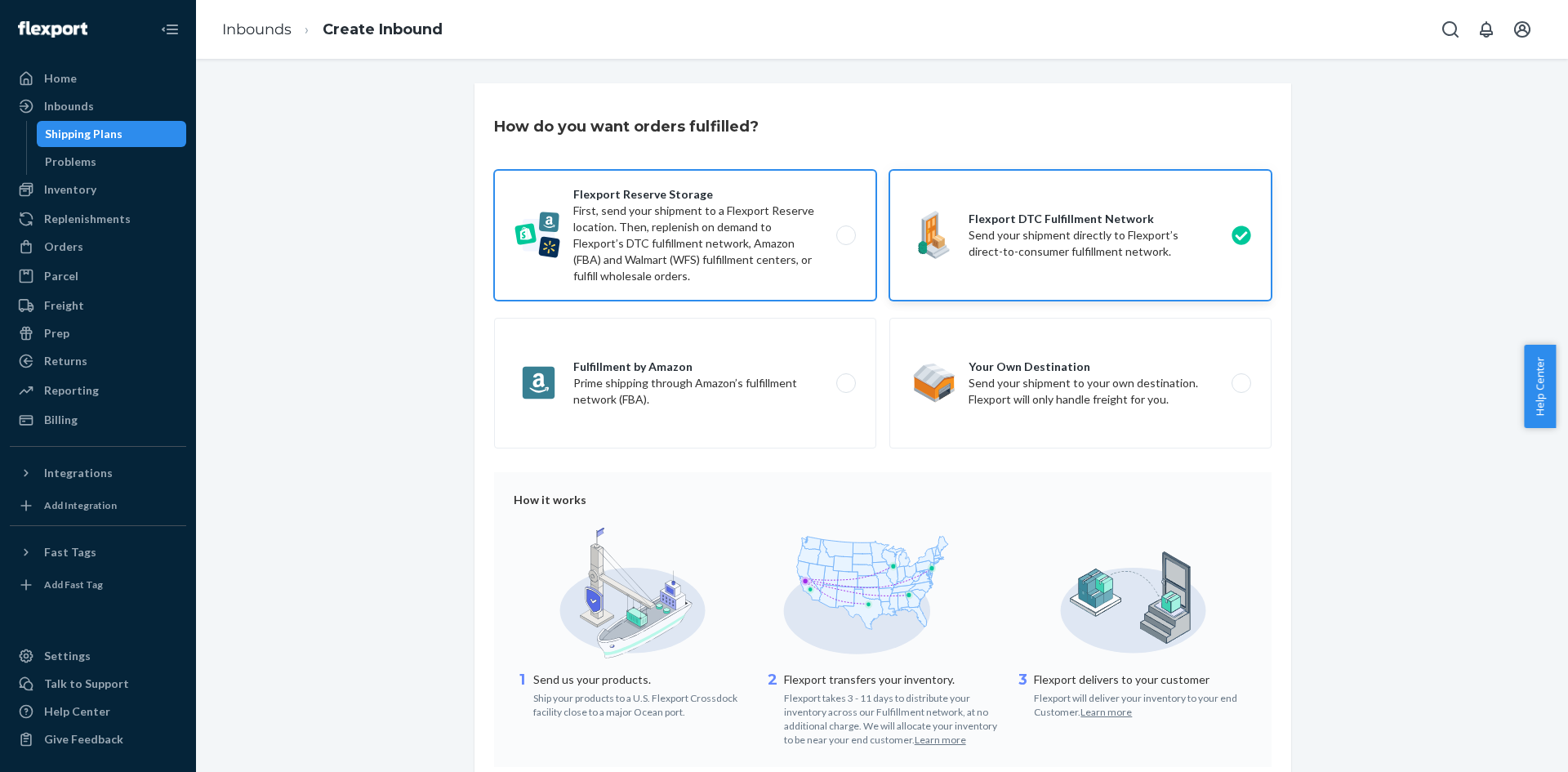
click at [843, 239] on label "Flexport Reserve Storage First, send your shipment to a Flexport Reserve locati…" at bounding box center [686, 235] width 382 height 131
click at [846, 239] on input "Flexport Reserve Storage First, send your shipment to a Flexport Reserve locati…" at bounding box center [851, 235] width 11 height 11
radio input "true"
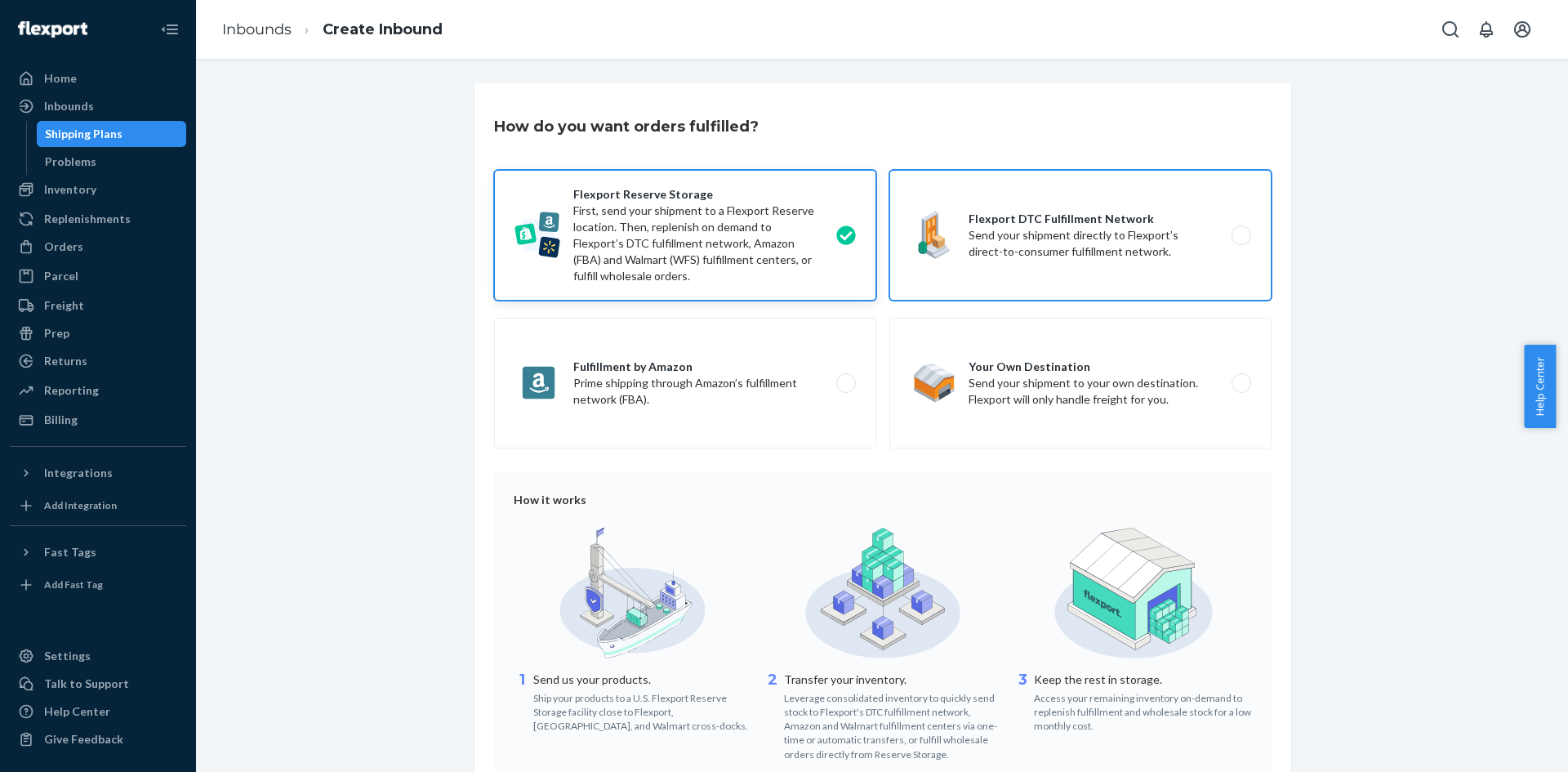
click at [1226, 239] on label "Flexport DTC Fulfillment Network Send your shipment directly to Flexport’s dire…" at bounding box center [1081, 235] width 382 height 131
click at [1240, 239] on input "Flexport DTC Fulfillment Network Send your shipment directly to Flexport’s dire…" at bounding box center [1245, 235] width 11 height 11
radio input "true"
radio input "false"
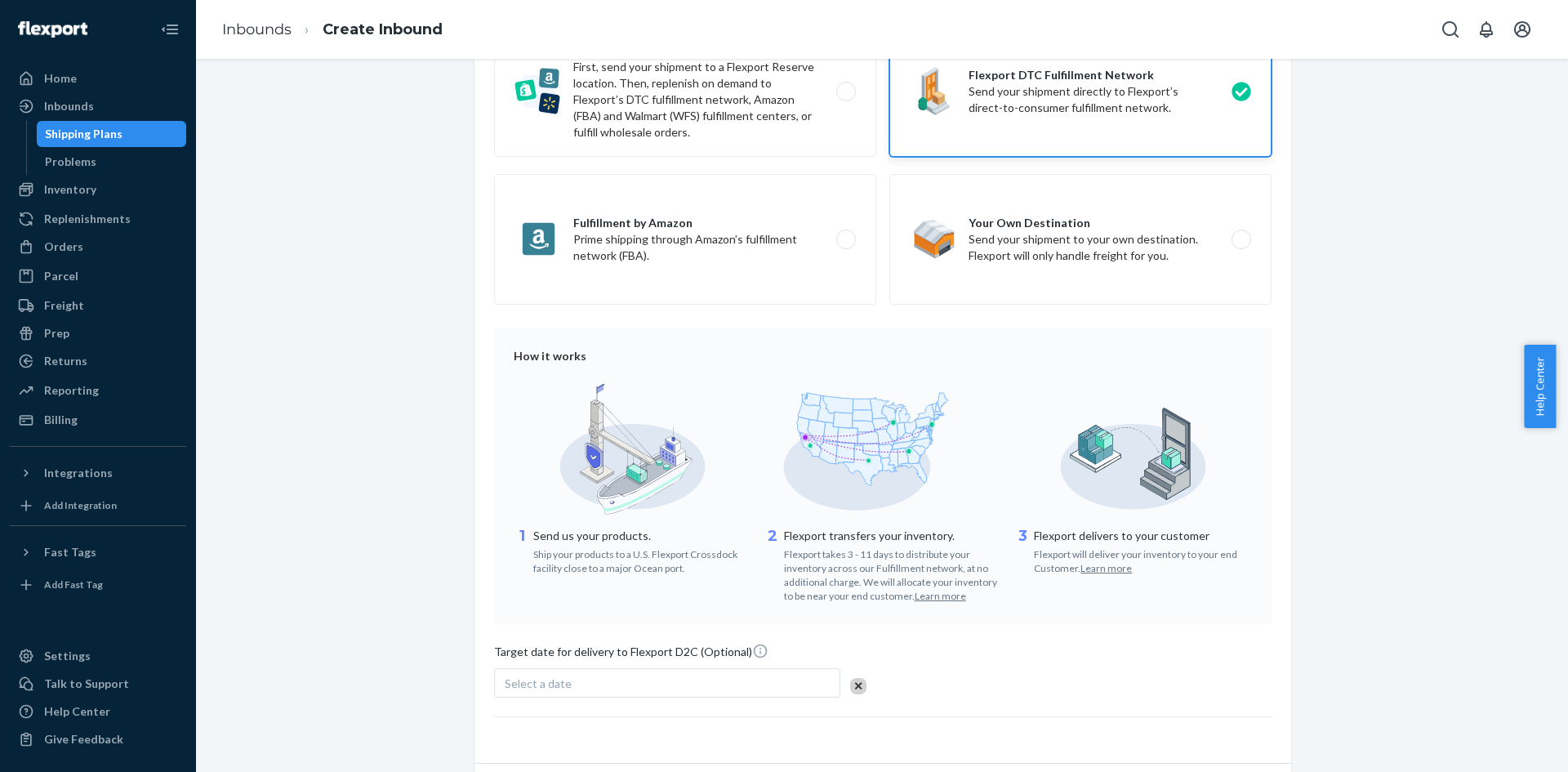
scroll to position [246, 0]
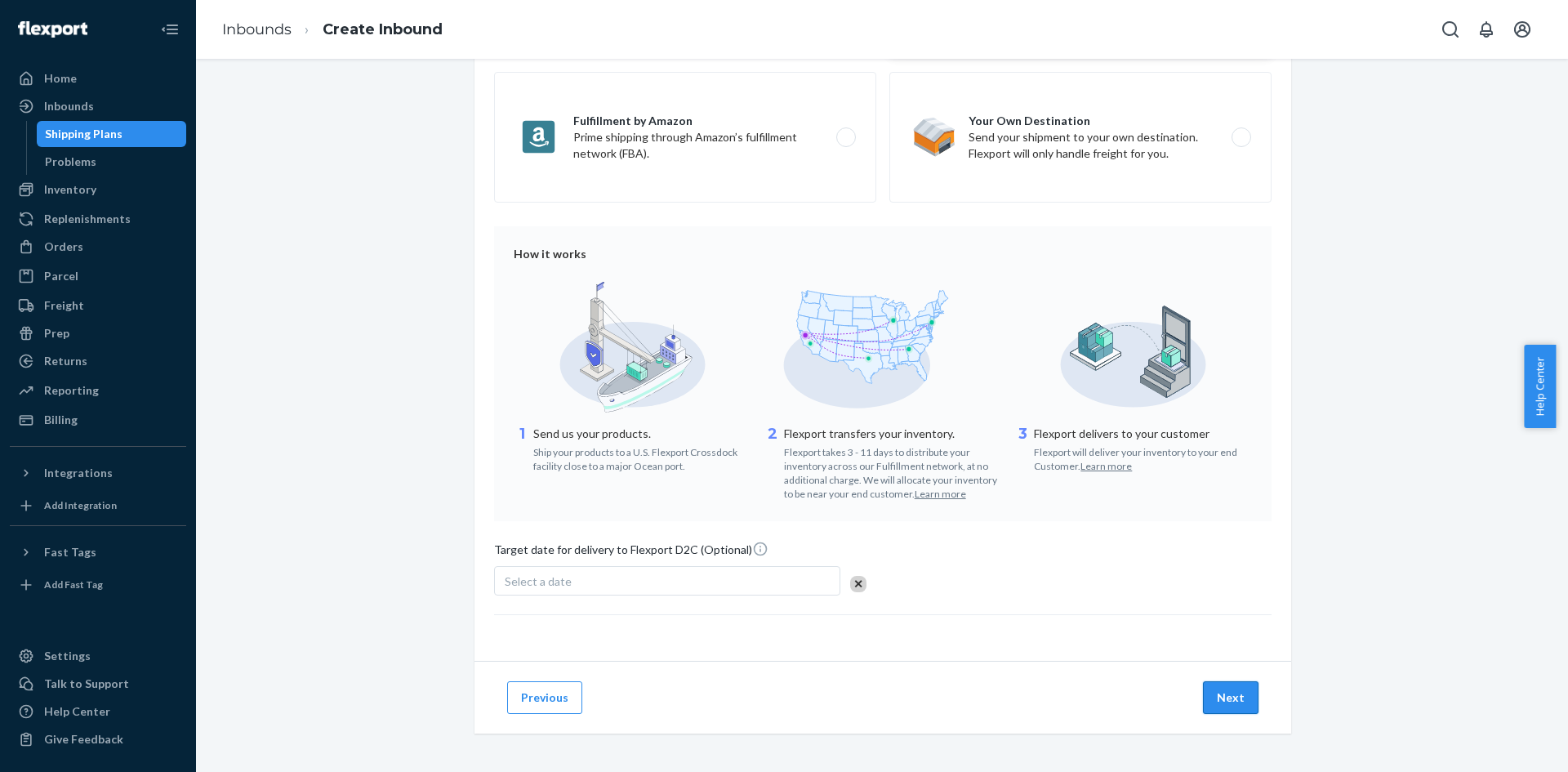
click at [1232, 697] on button "Next" at bounding box center [1231, 698] width 56 height 33
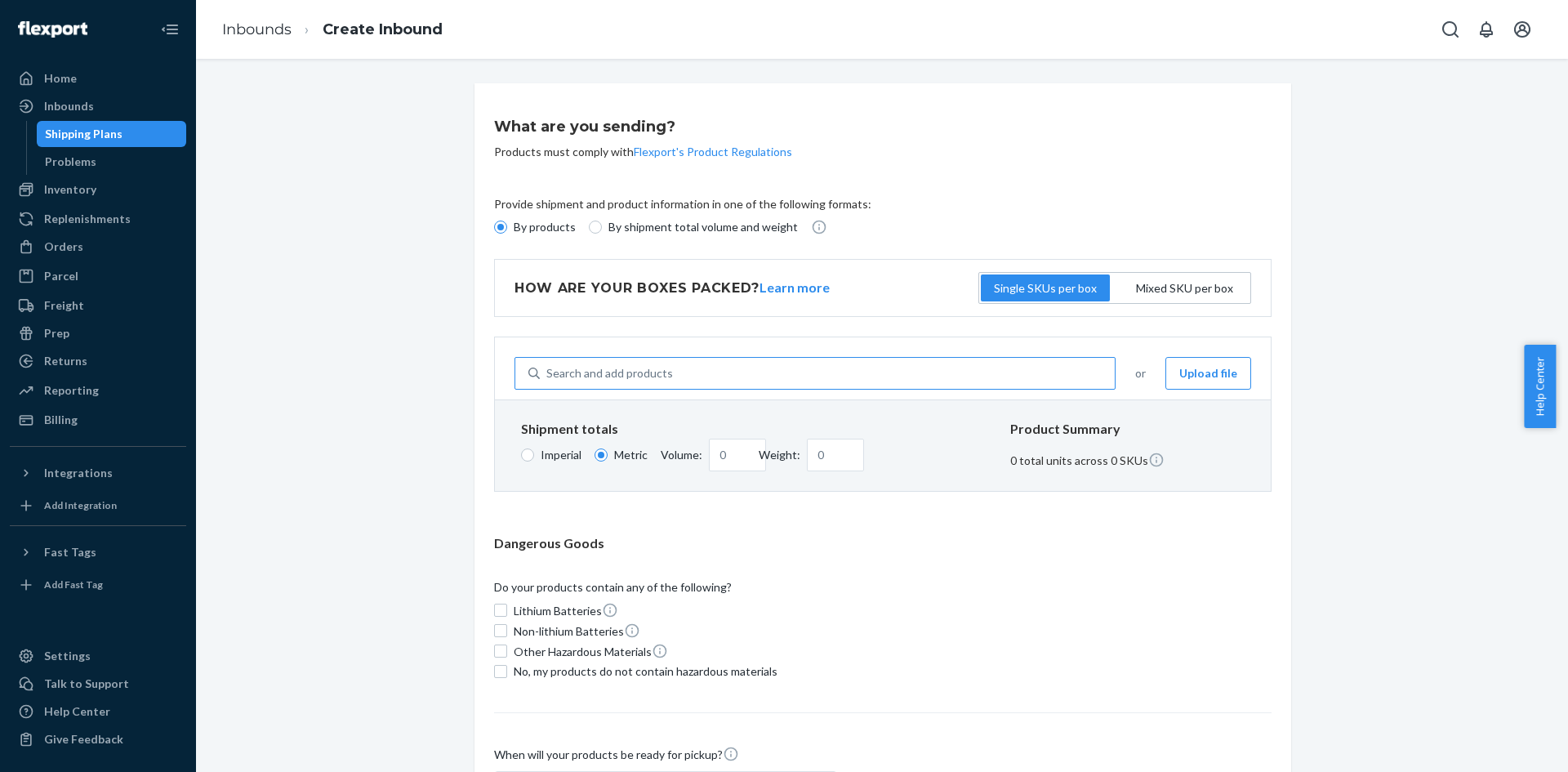
click at [582, 376] on div "Search and add products" at bounding box center [610, 373] width 127 height 16
click at [548, 376] on input "Search and add products" at bounding box center [547, 373] width 2 height 16
click at [767, 372] on div "Search and add products" at bounding box center [828, 373] width 575 height 29
click at [548, 372] on input "0 results available. Use Up and Down to choose options, press Enter to select t…" at bounding box center [547, 373] width 2 height 16
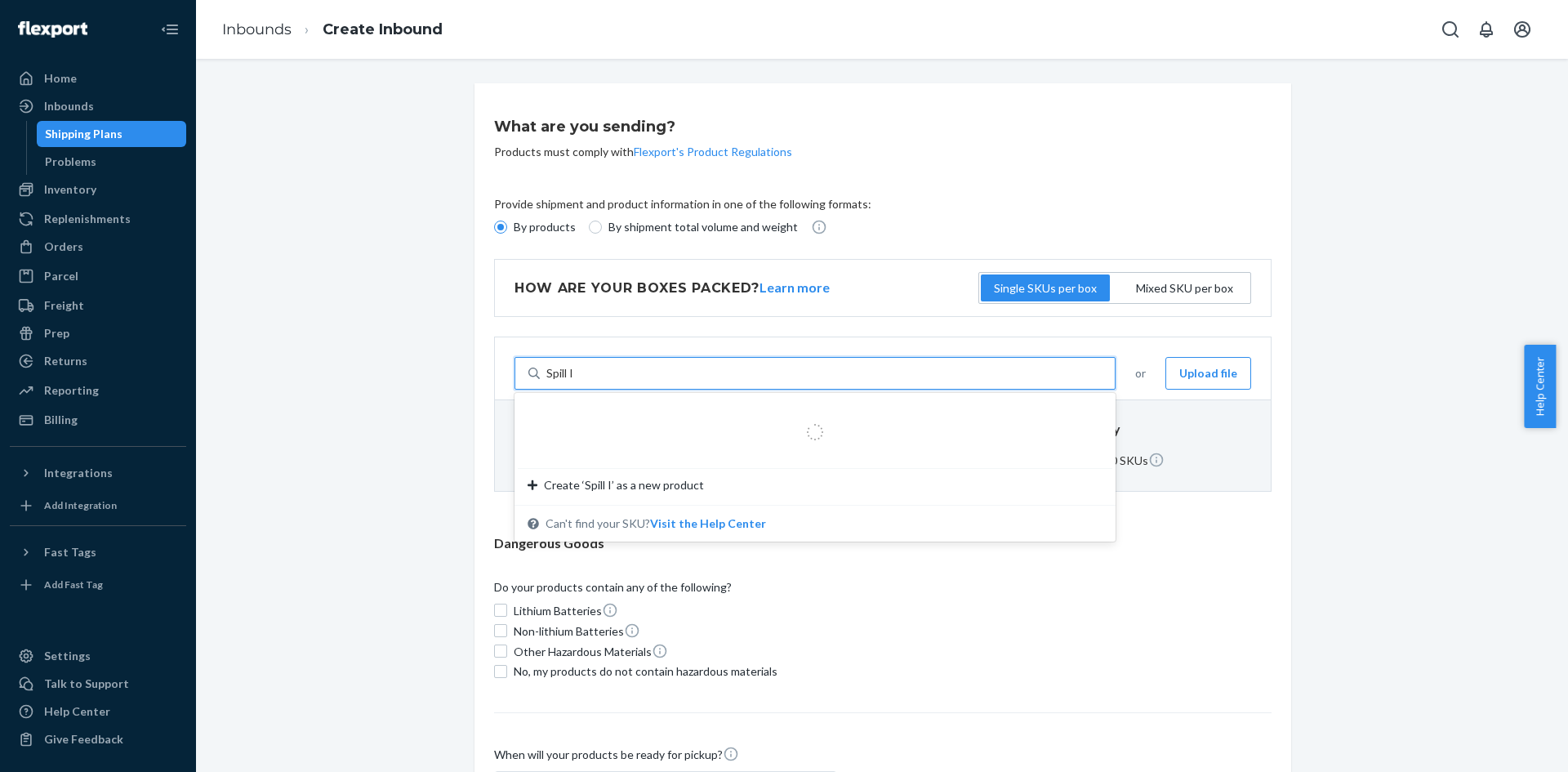
type input "Spill It"
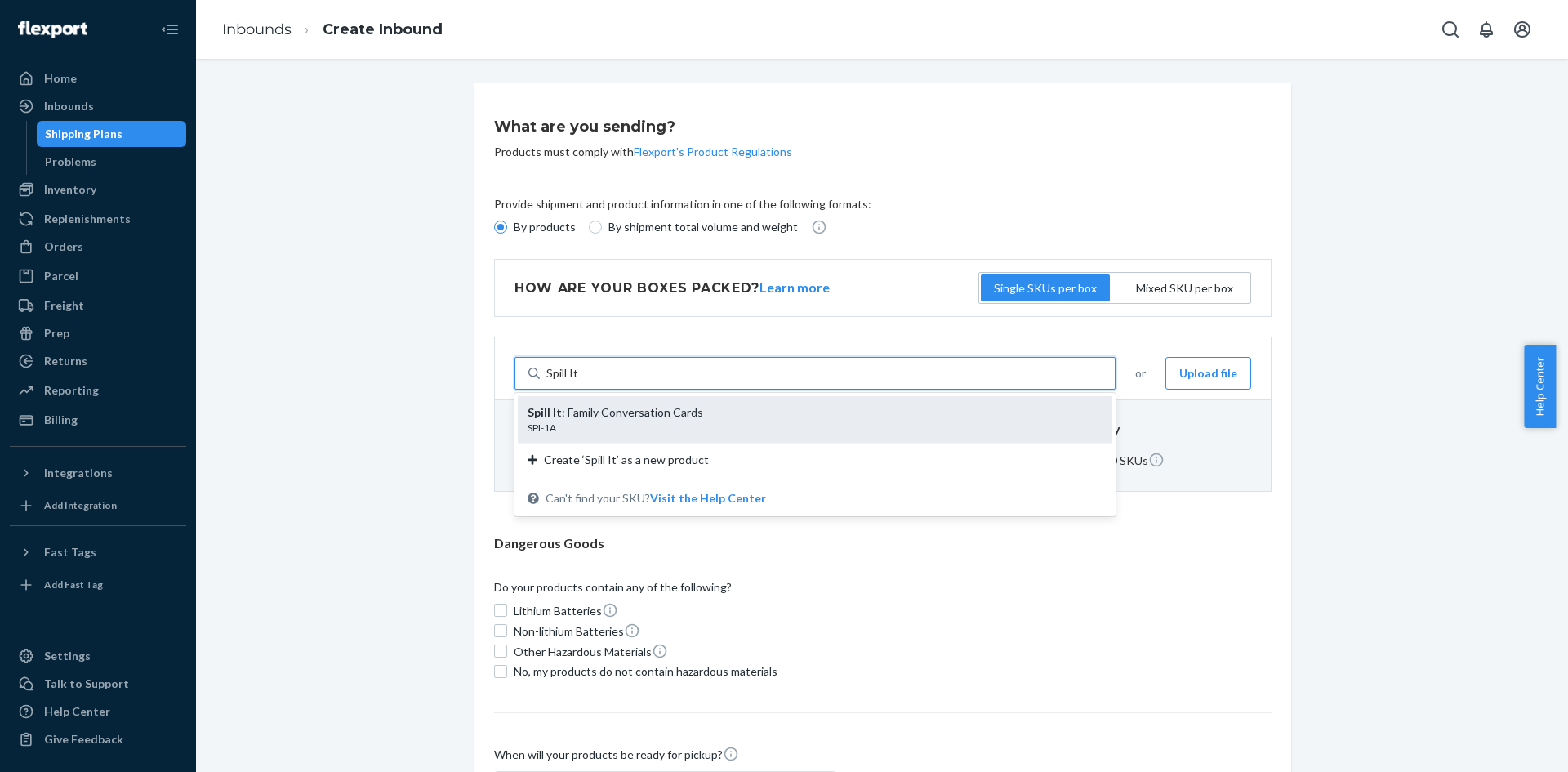
click at [763, 404] on div "Spill It : Family Conversation Cards" at bounding box center [809, 413] width 562 height 16
click at [579, 382] on input "Spill It" at bounding box center [563, 373] width 33 height 16
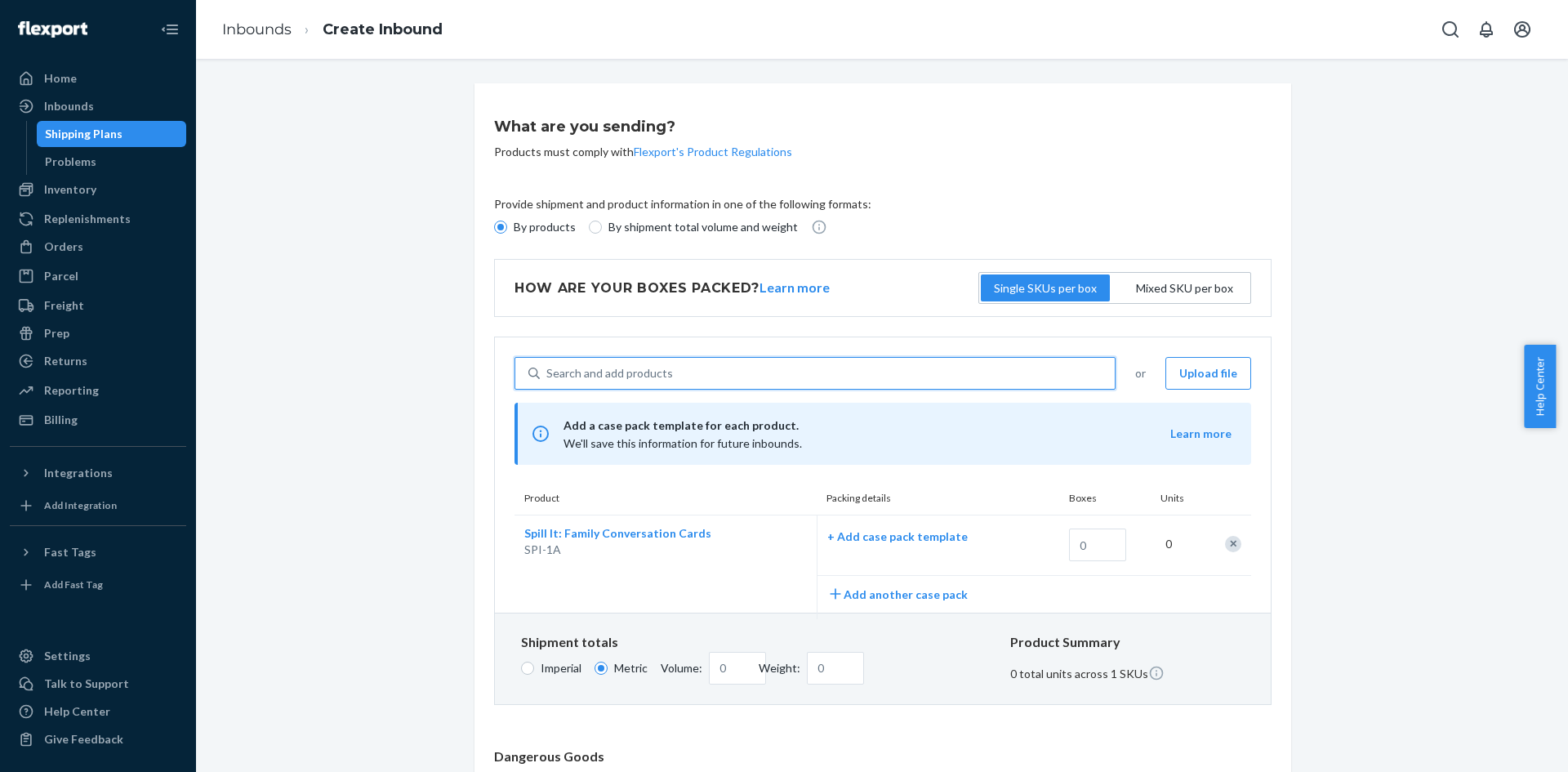
click at [1309, 445] on div "What are you sending? Products must comply with Flexport's Product Regulations …" at bounding box center [882, 631] width 1347 height 1097
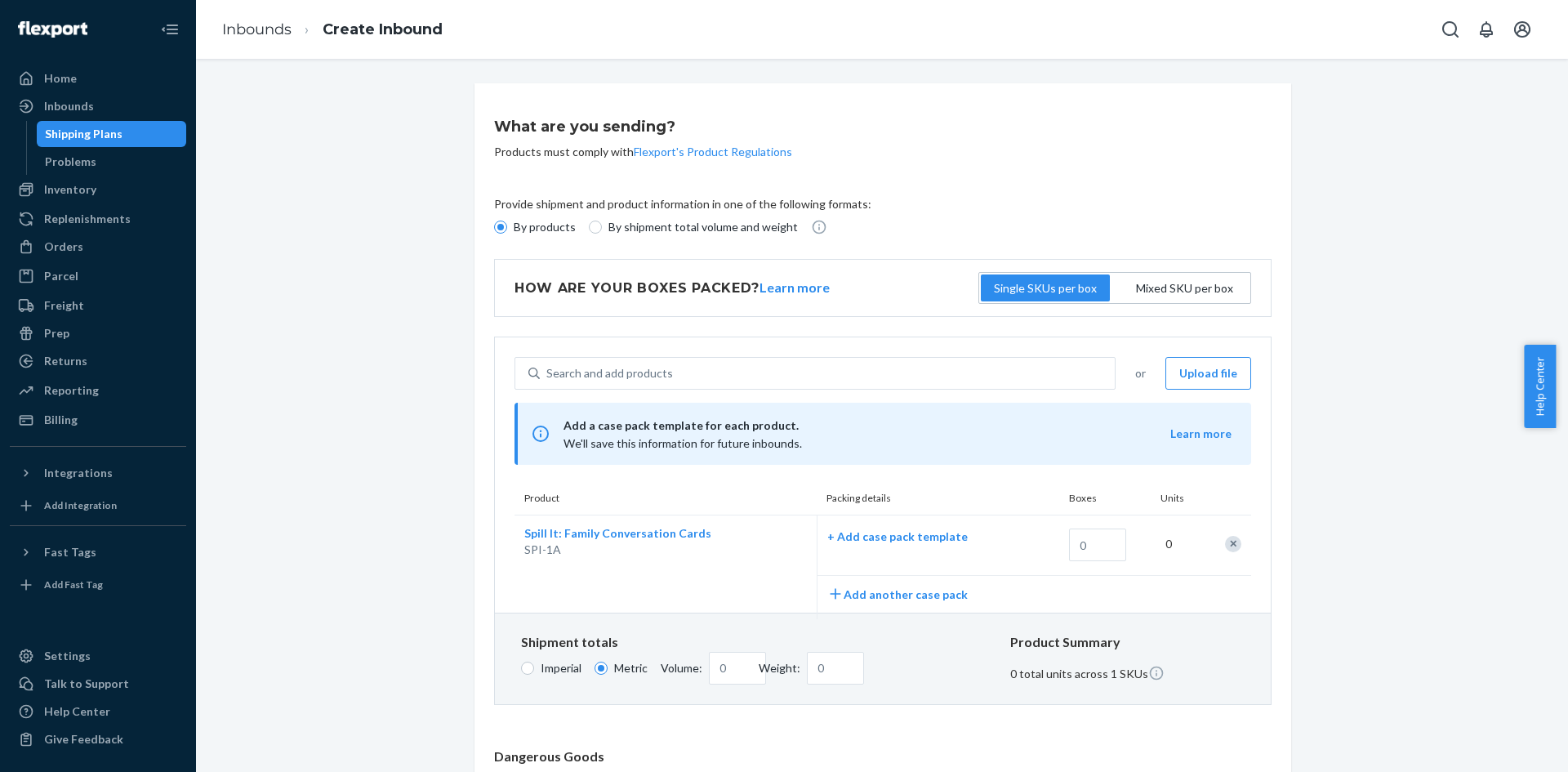
click at [1347, 434] on div "What are you sending? Products must comply with Flexport's Product Regulations …" at bounding box center [882, 631] width 1347 height 1097
click at [1351, 473] on div "What are you sending? Products must comply with Flexport's Product Regulations …" at bounding box center [882, 631] width 1347 height 1097
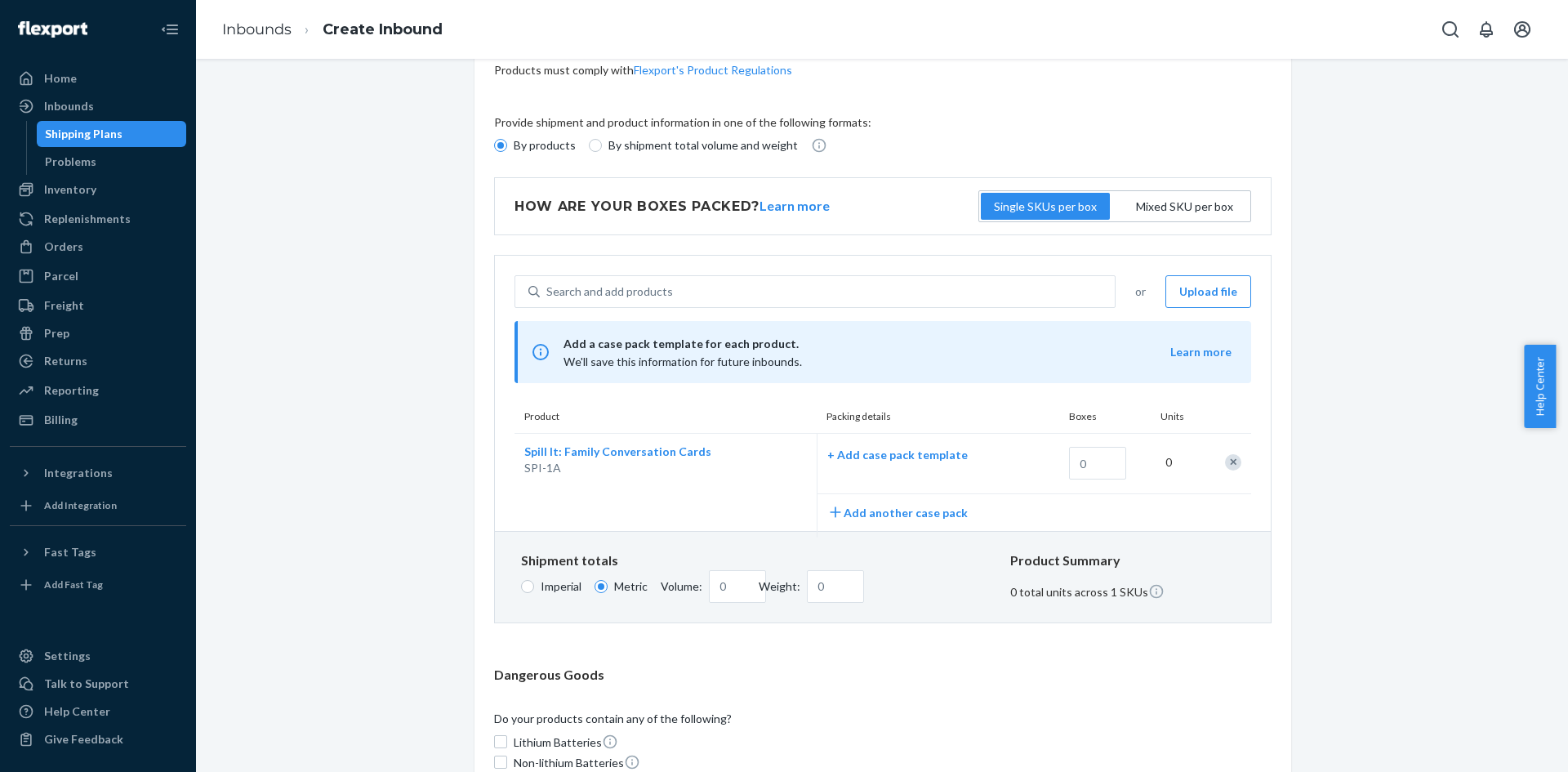
click at [1309, 443] on div "What are you sending? Products must comply with Flexport's Product Regulations …" at bounding box center [882, 550] width 1347 height 1097
click at [1287, 439] on div "What are you sending? Products must comply with Flexport's Product Regulations …" at bounding box center [882, 550] width 840 height 1097
drag, startPoint x: 1091, startPoint y: 462, endPoint x: 1059, endPoint y: 462, distance: 32.0
click at [1060, 462] on div at bounding box center [1101, 465] width 83 height 56
type input "34"
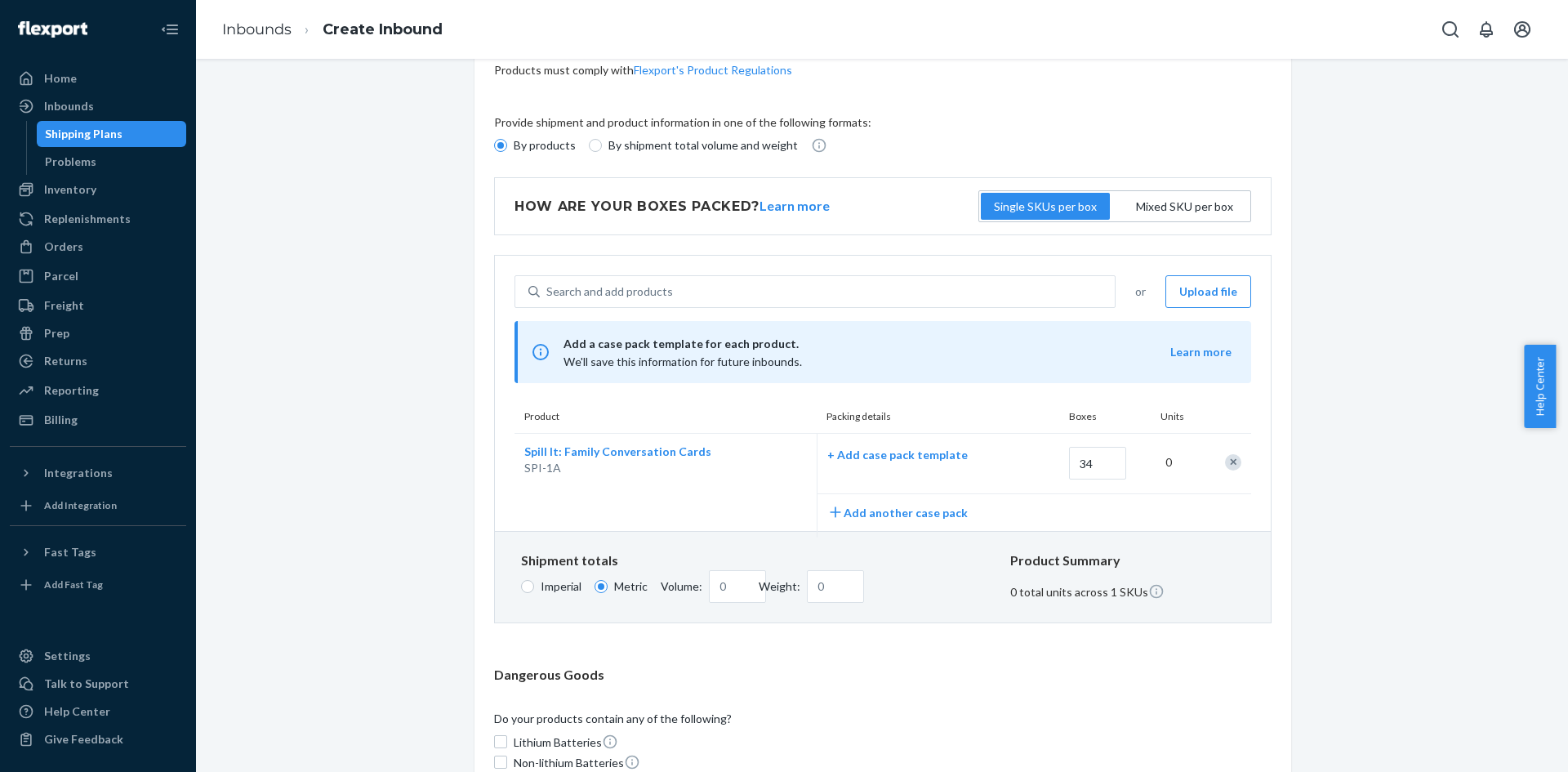
click at [1163, 469] on div "0" at bounding box center [1177, 462] width 42 height 36
click at [1163, 466] on div "0" at bounding box center [1177, 462] width 42 height 36
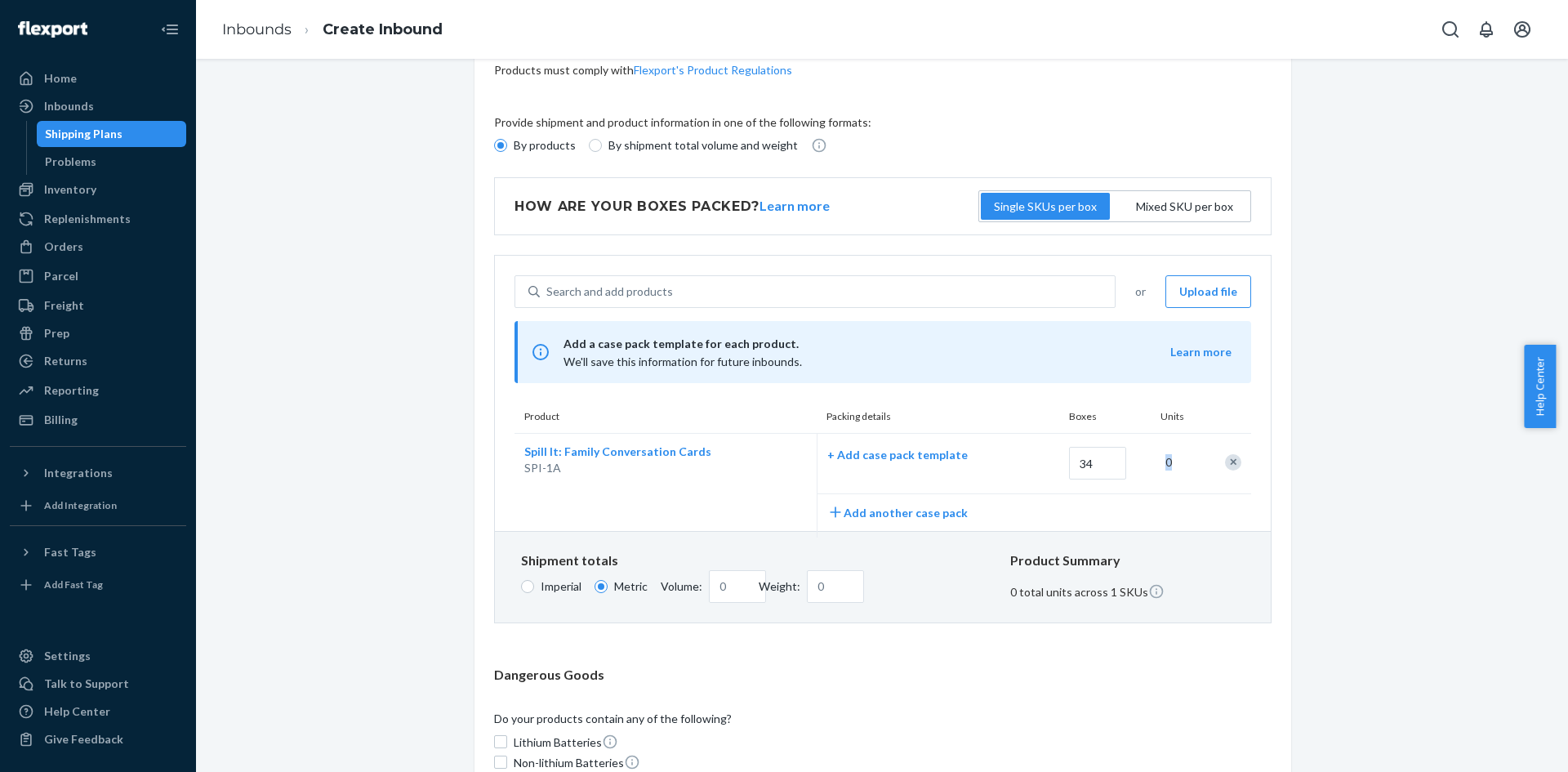
click at [1163, 466] on div "0" at bounding box center [1177, 462] width 42 height 36
click at [1376, 391] on div "What are you sending? Products must comply with Flexport's Product Regulations …" at bounding box center [882, 550] width 1347 height 1097
click at [1347, 568] on div "What are you sending? Products must comply with Flexport's Product Regulations …" at bounding box center [882, 550] width 1347 height 1097
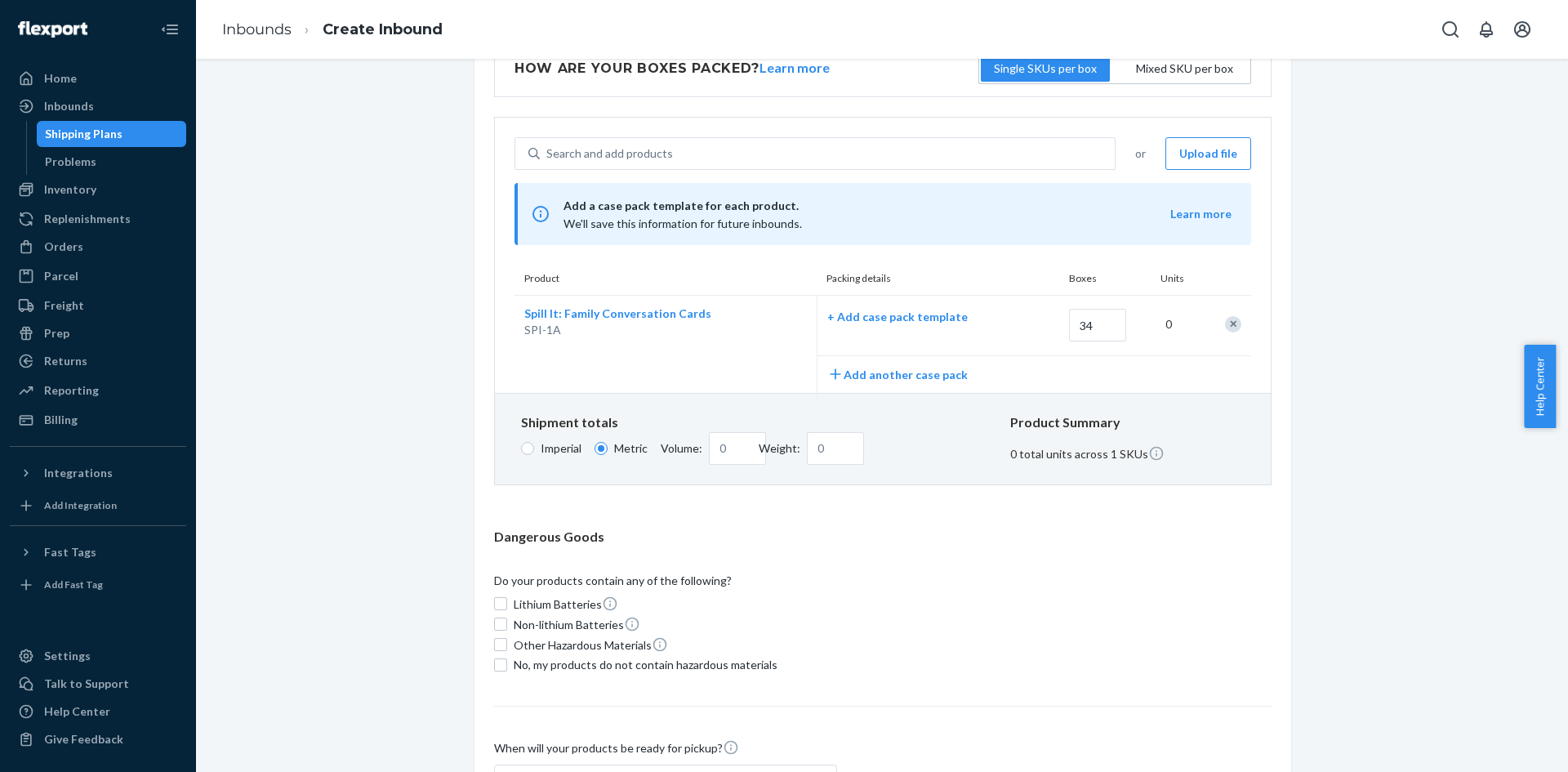
scroll to position [245, 0]
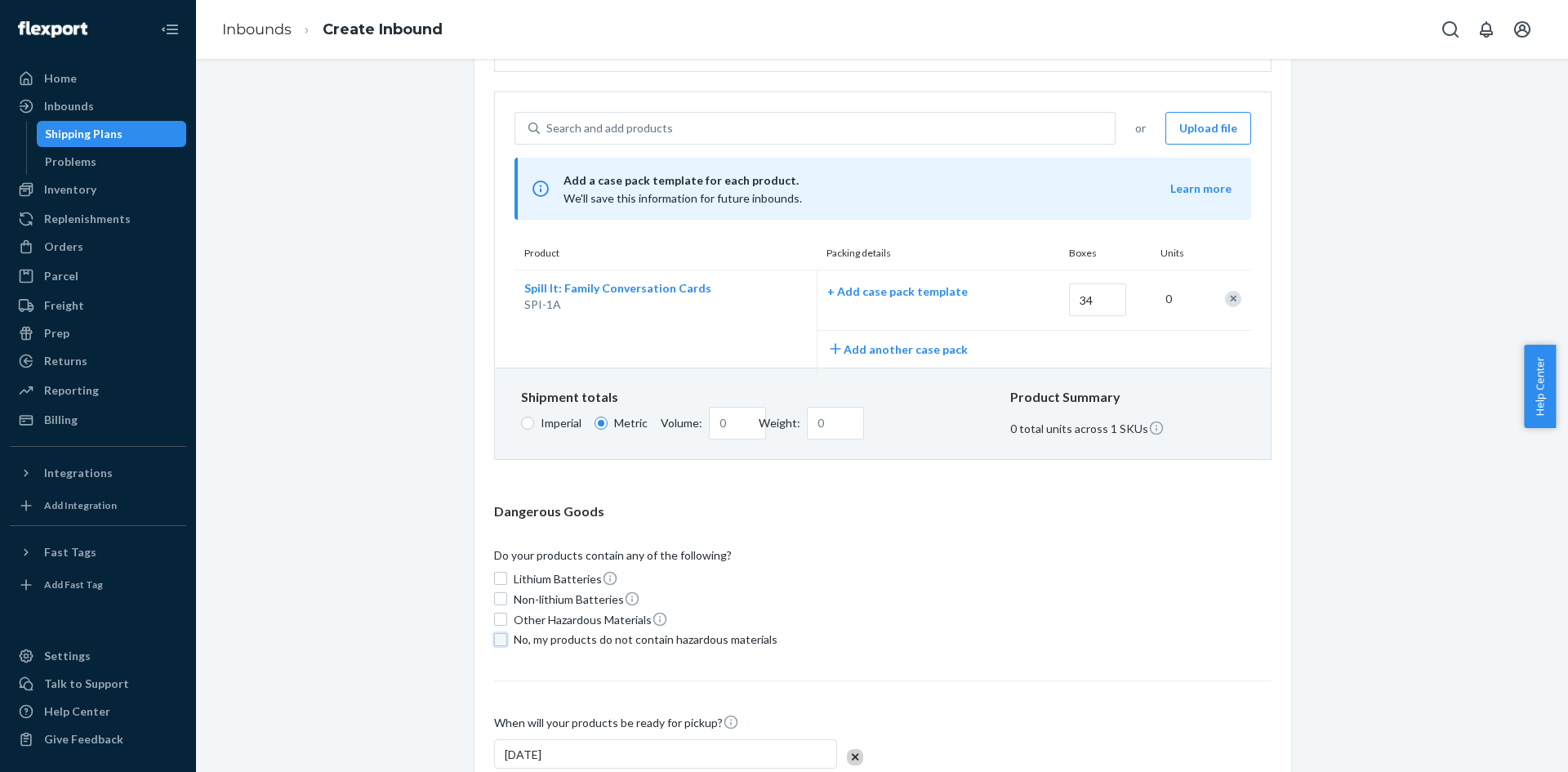
click at [498, 640] on input "No, my products do not contain hazardous materials" at bounding box center [501, 640] width 13 height 13
checkbox input "true"
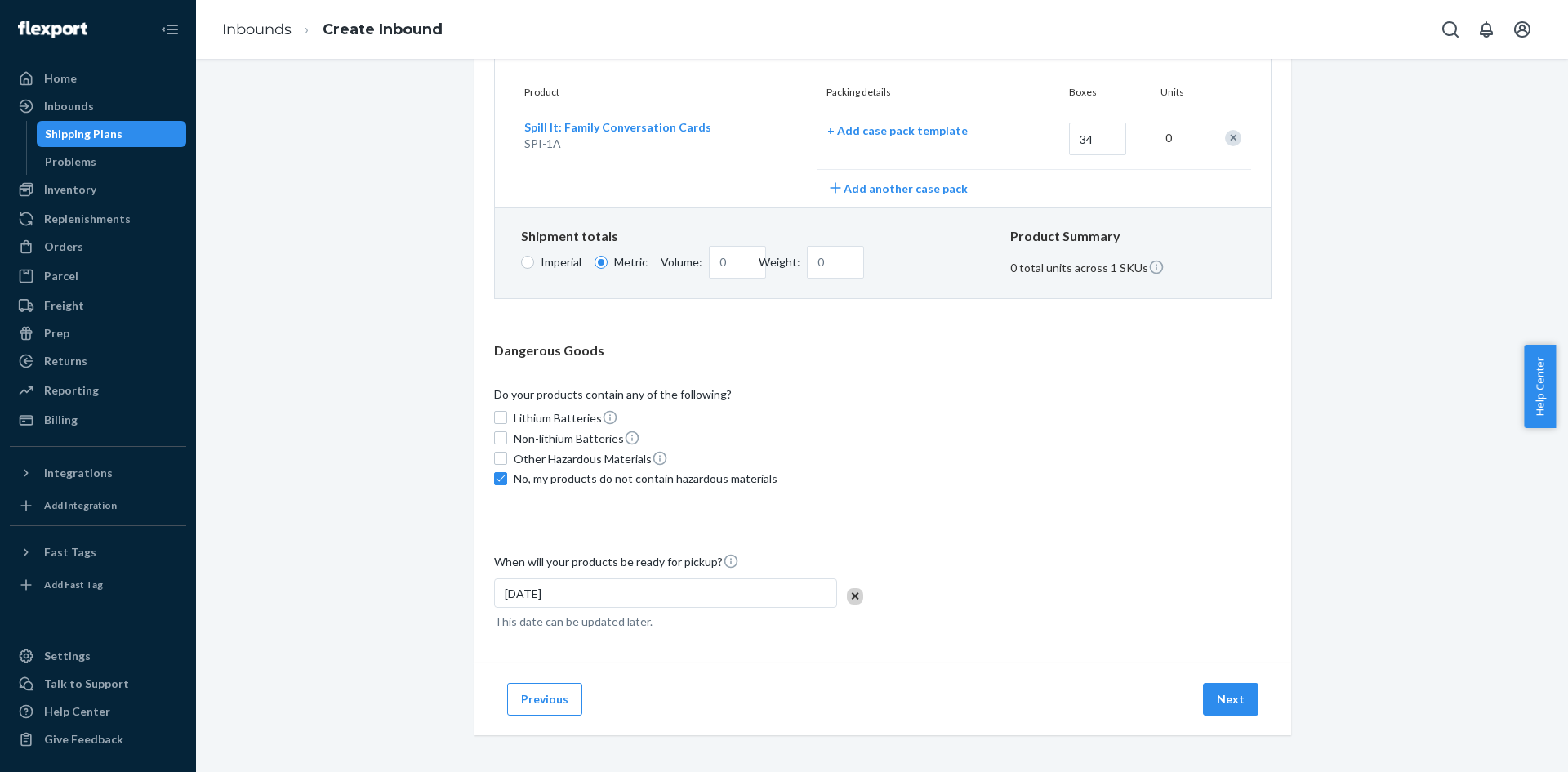
click at [735, 583] on div "[DATE]" at bounding box center [666, 593] width 343 height 29
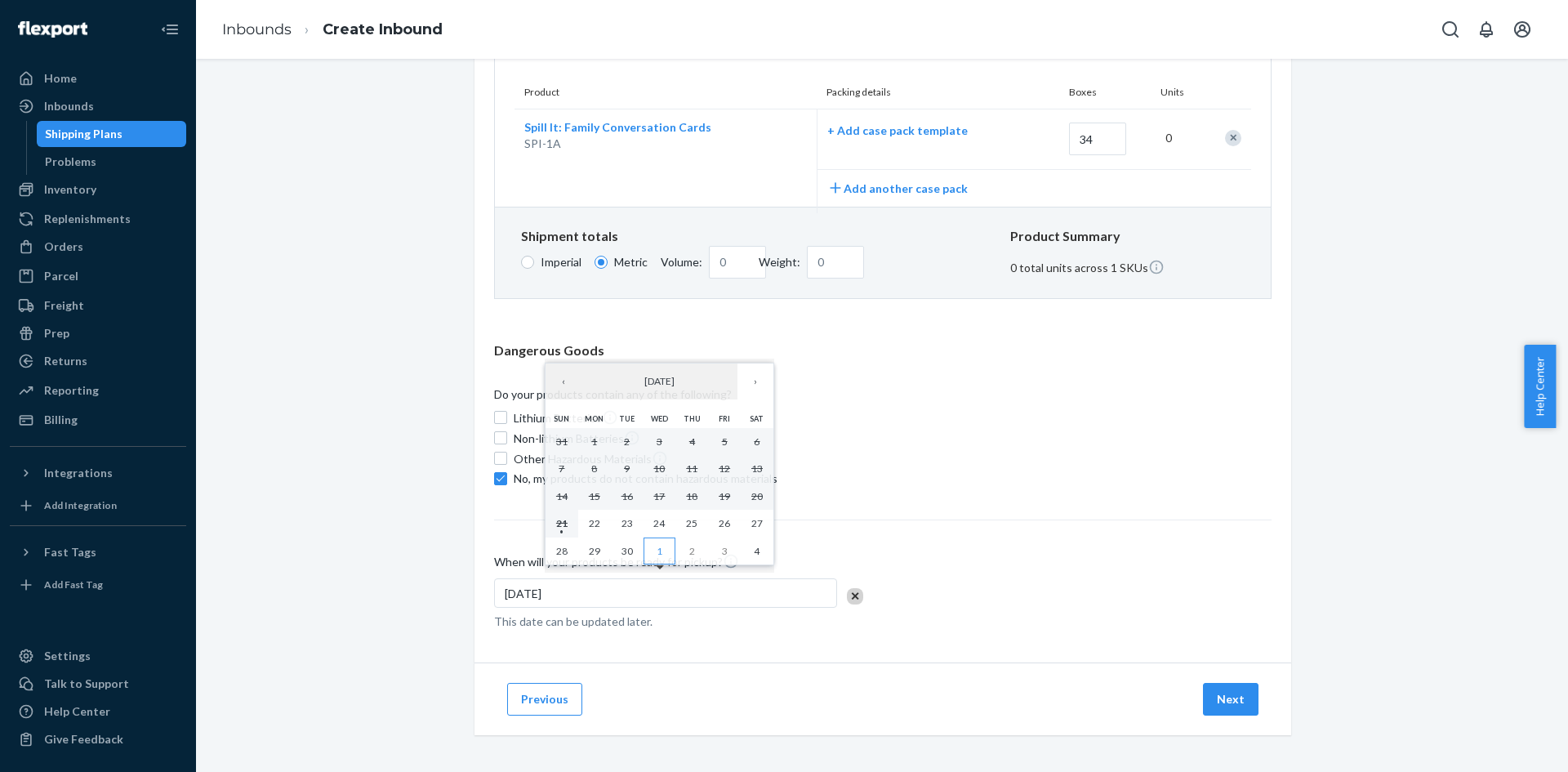
click at [663, 551] on button "1" at bounding box center [660, 551] width 33 height 28
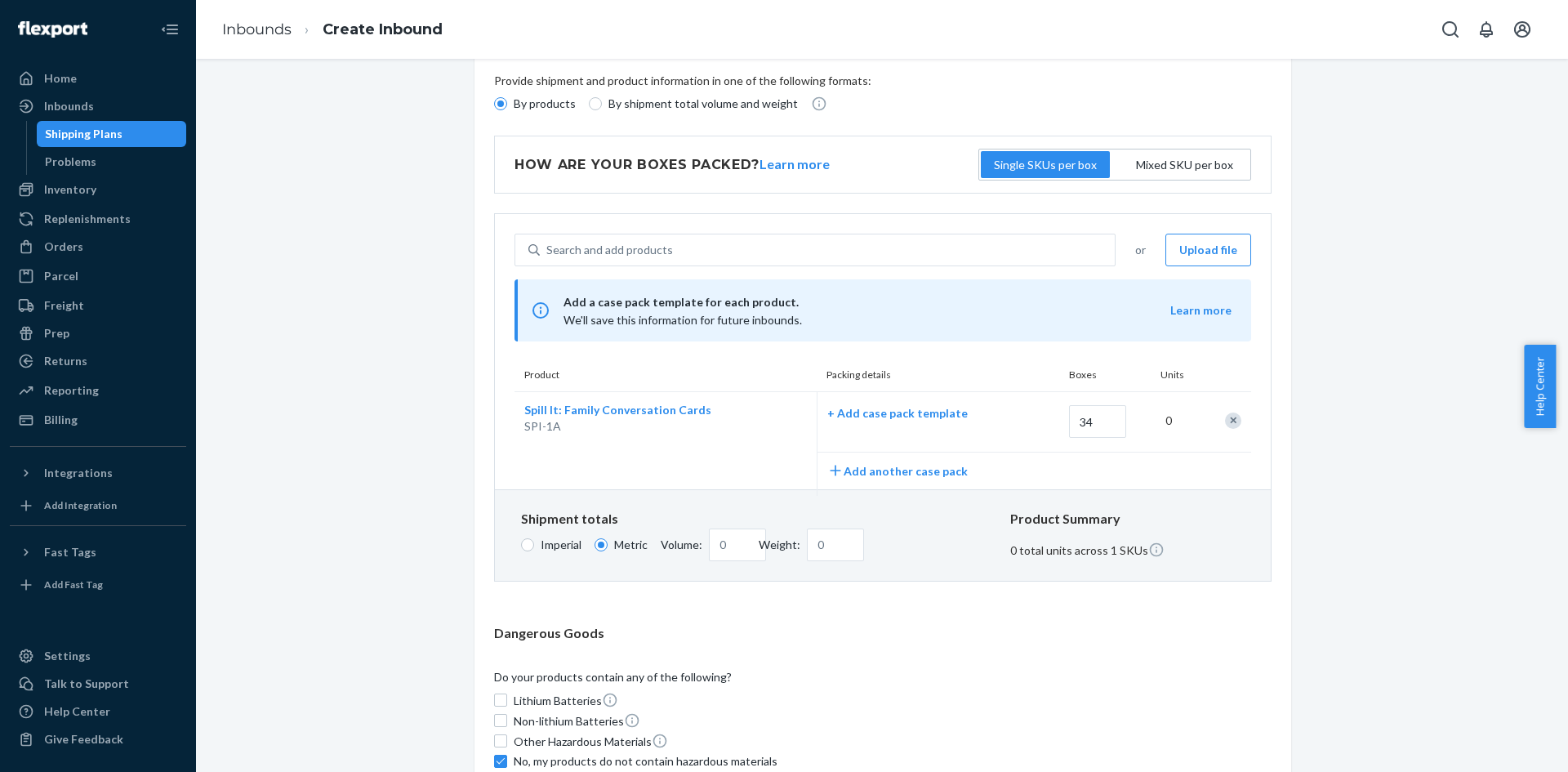
scroll to position [79, 0]
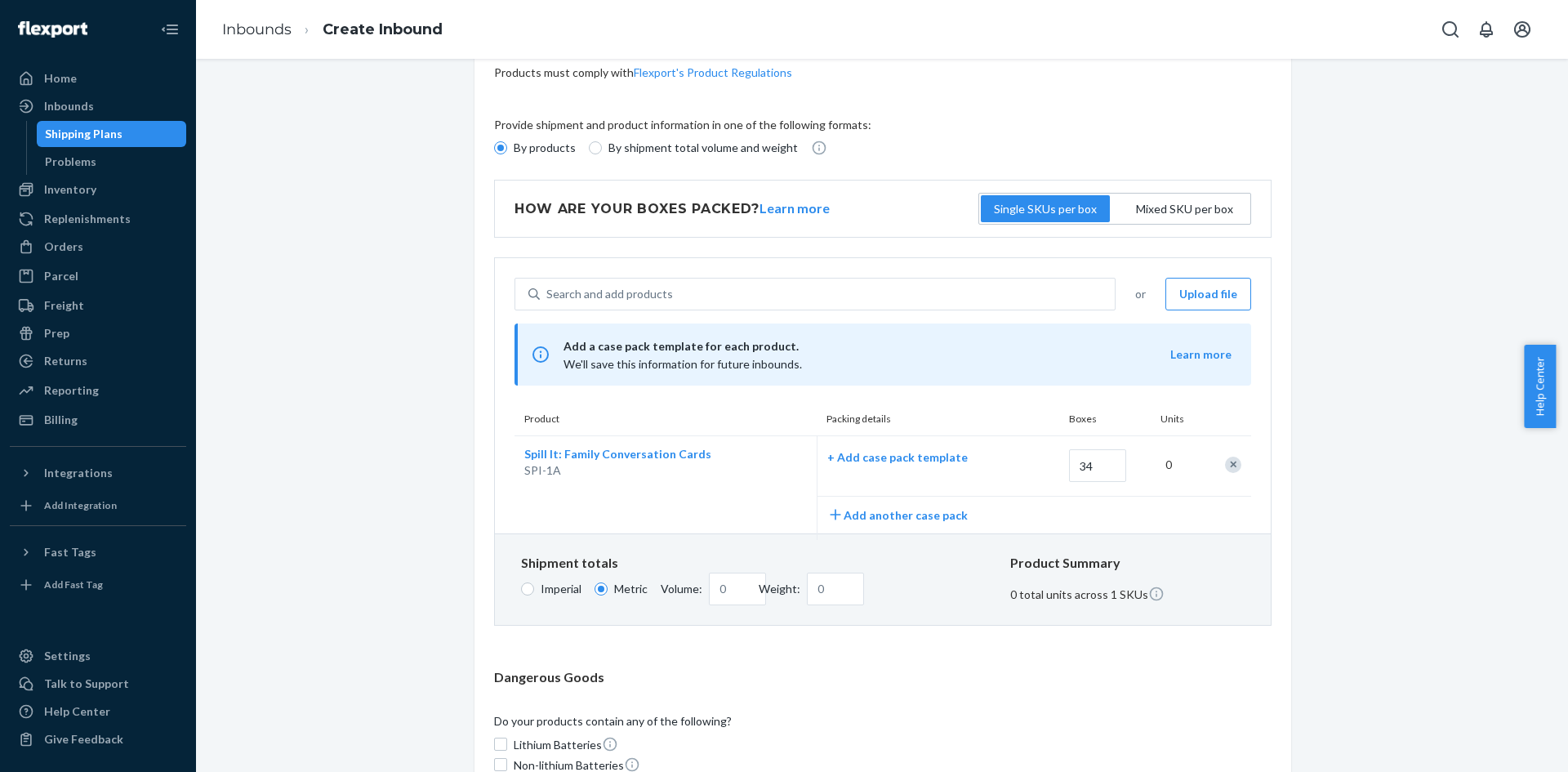
click at [523, 597] on div "Imperial Metric" at bounding box center [584, 589] width 127 height 33
click at [524, 596] on label "Imperial" at bounding box center [552, 589] width 60 height 16
click at [524, 596] on input "Imperial" at bounding box center [528, 589] width 13 height 13
radio input "true"
click at [608, 586] on label "Metric" at bounding box center [621, 589] width 53 height 16
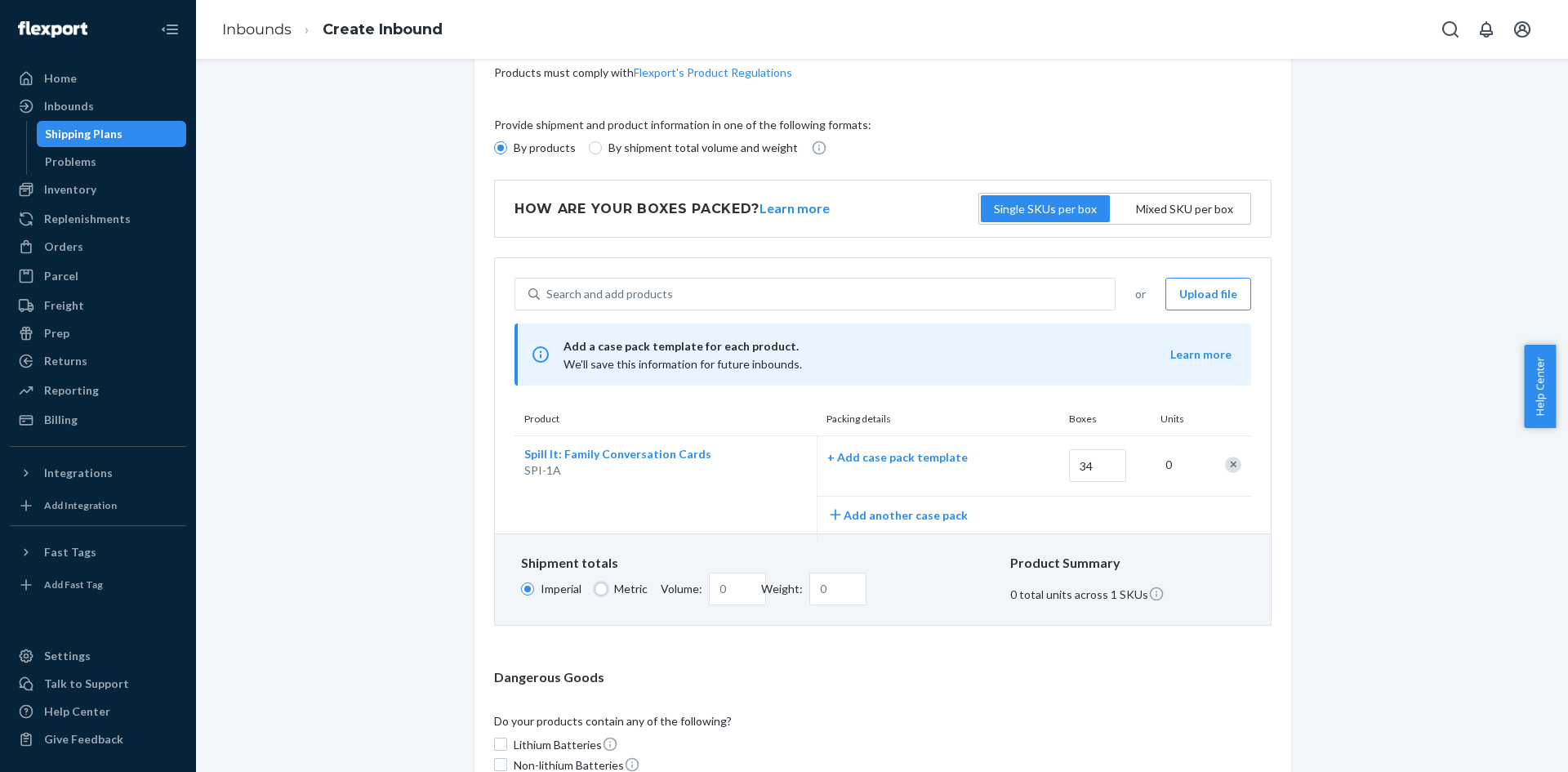
click at [608, 586] on input "Metric" at bounding box center [601, 589] width 13 height 13
radio input "true"
click at [820, 587] on input "Weight:" at bounding box center [836, 589] width 57 height 33
click at [1415, 478] on div "What are you sending? Products must comply with Flexport's Product Regulations …" at bounding box center [882, 552] width 1347 height 1097
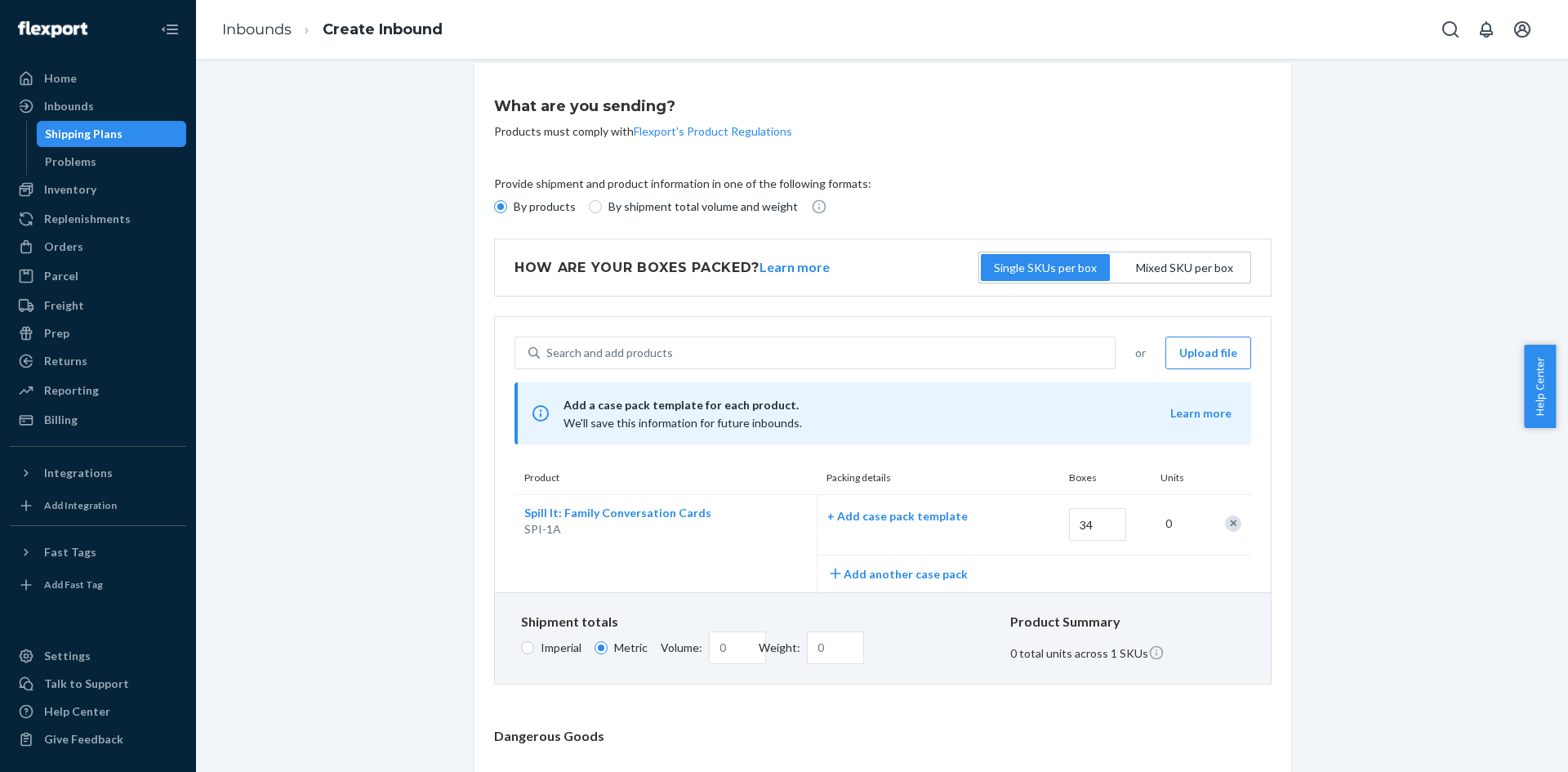
scroll to position [0, 0]
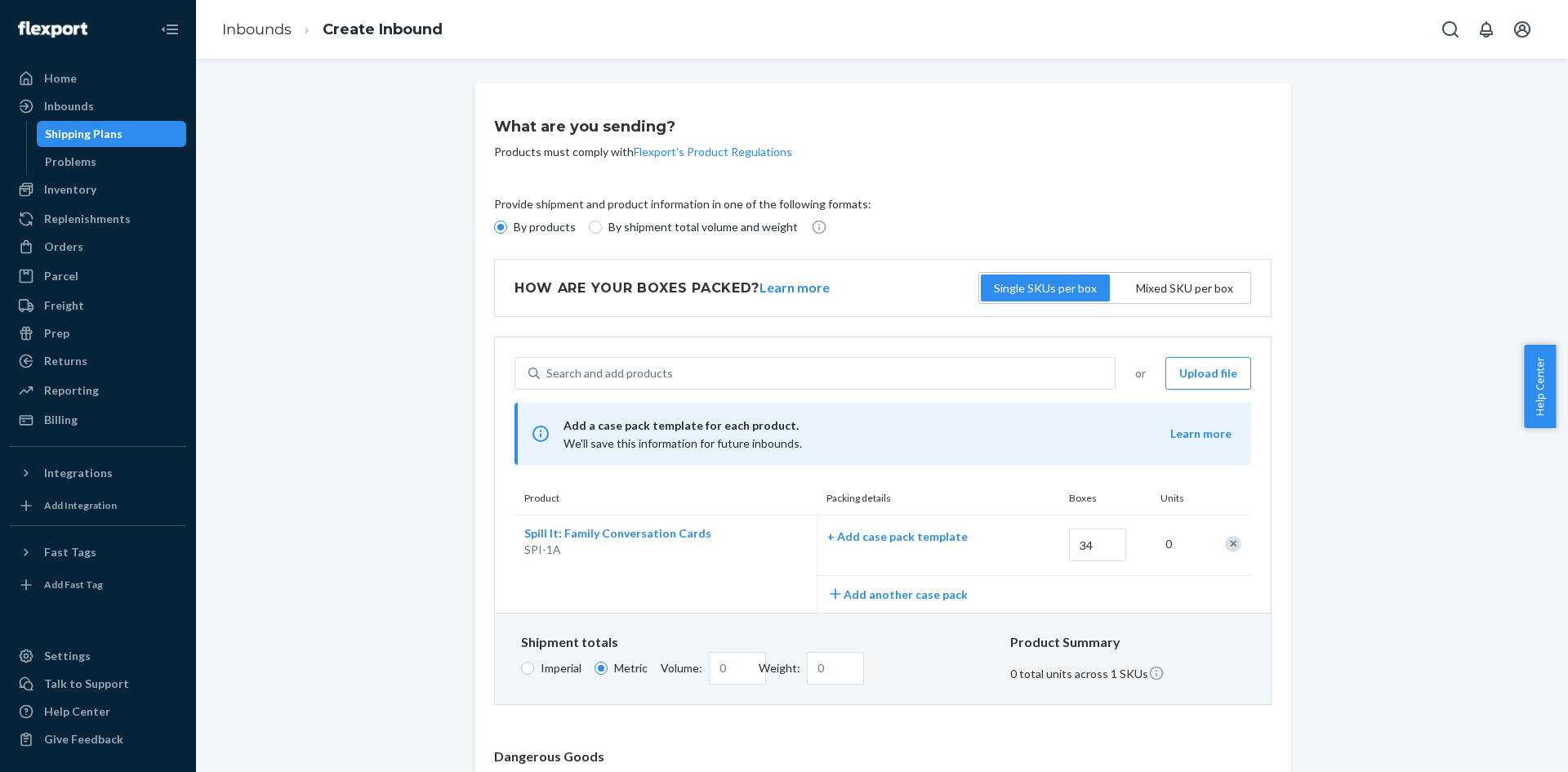
drag, startPoint x: 1376, startPoint y: 342, endPoint x: 1367, endPoint y: 401, distance: 59.7
click at [1376, 346] on div "What are you sending? Products must comply with Flexport's Product Regulations …" at bounding box center [882, 631] width 1347 height 1097
click at [1156, 543] on div "0" at bounding box center [1177, 544] width 42 height 36
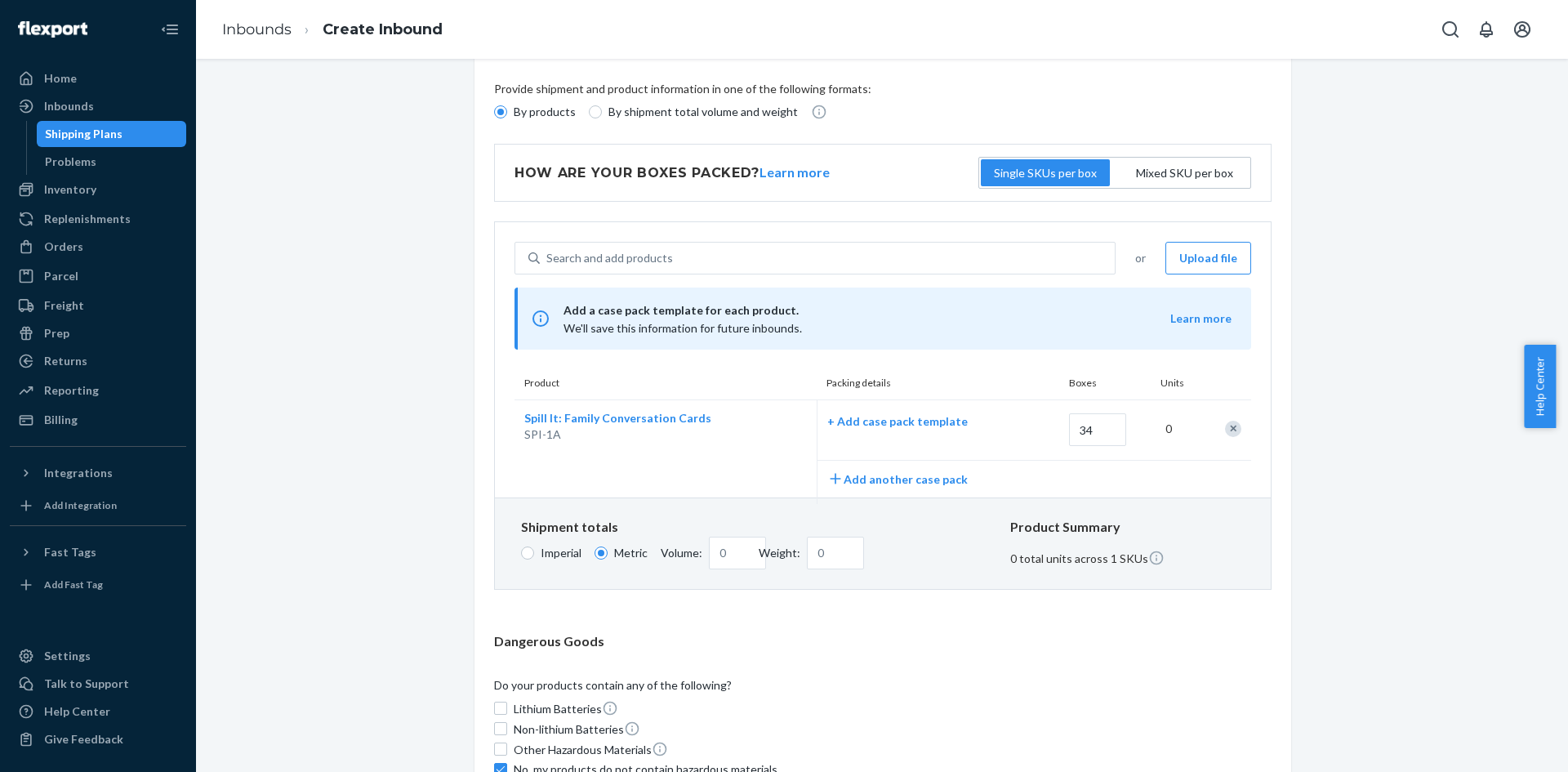
scroll to position [163, 0]
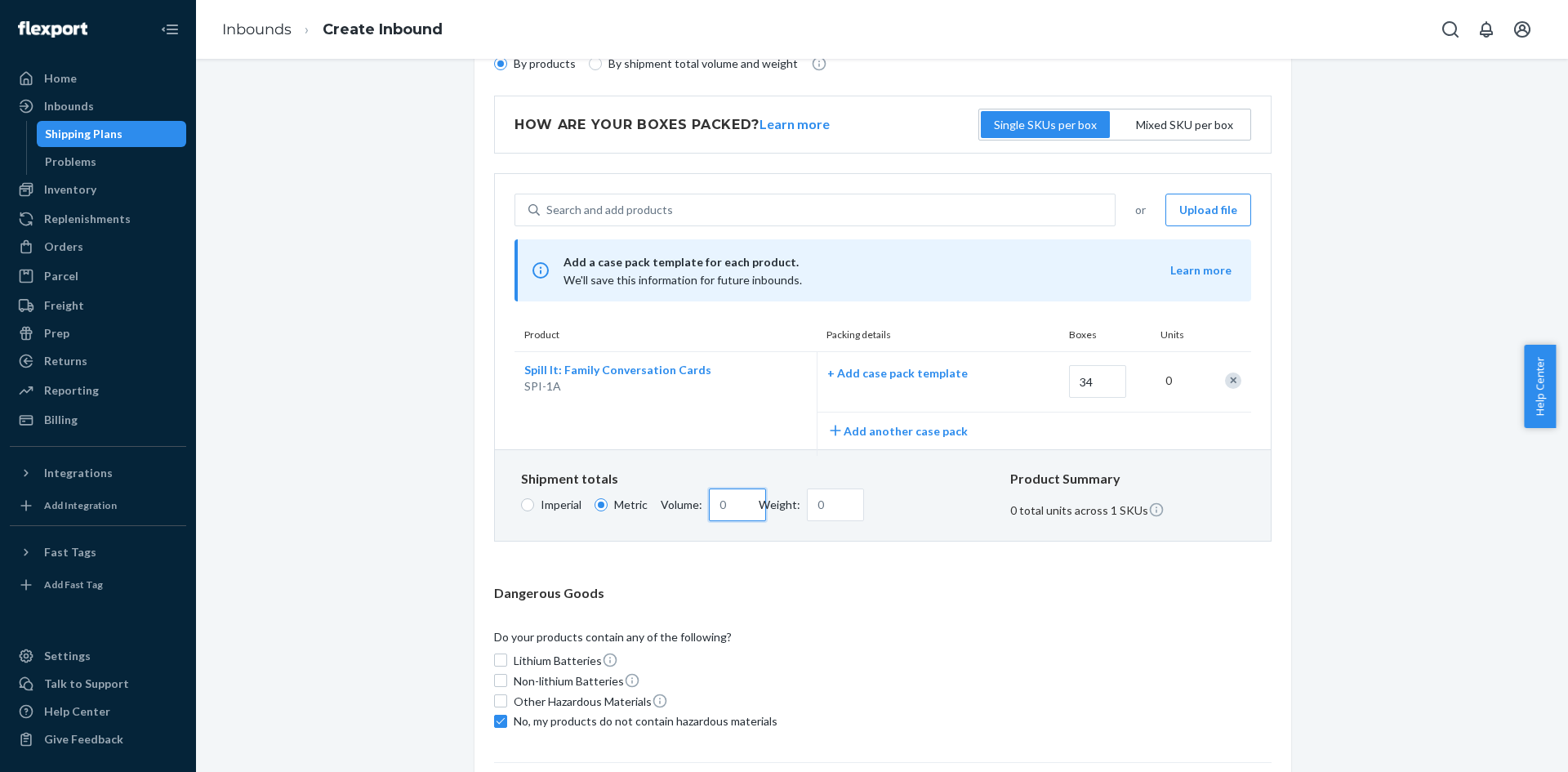
click at [727, 505] on input "Volume:" at bounding box center [738, 505] width 57 height 33
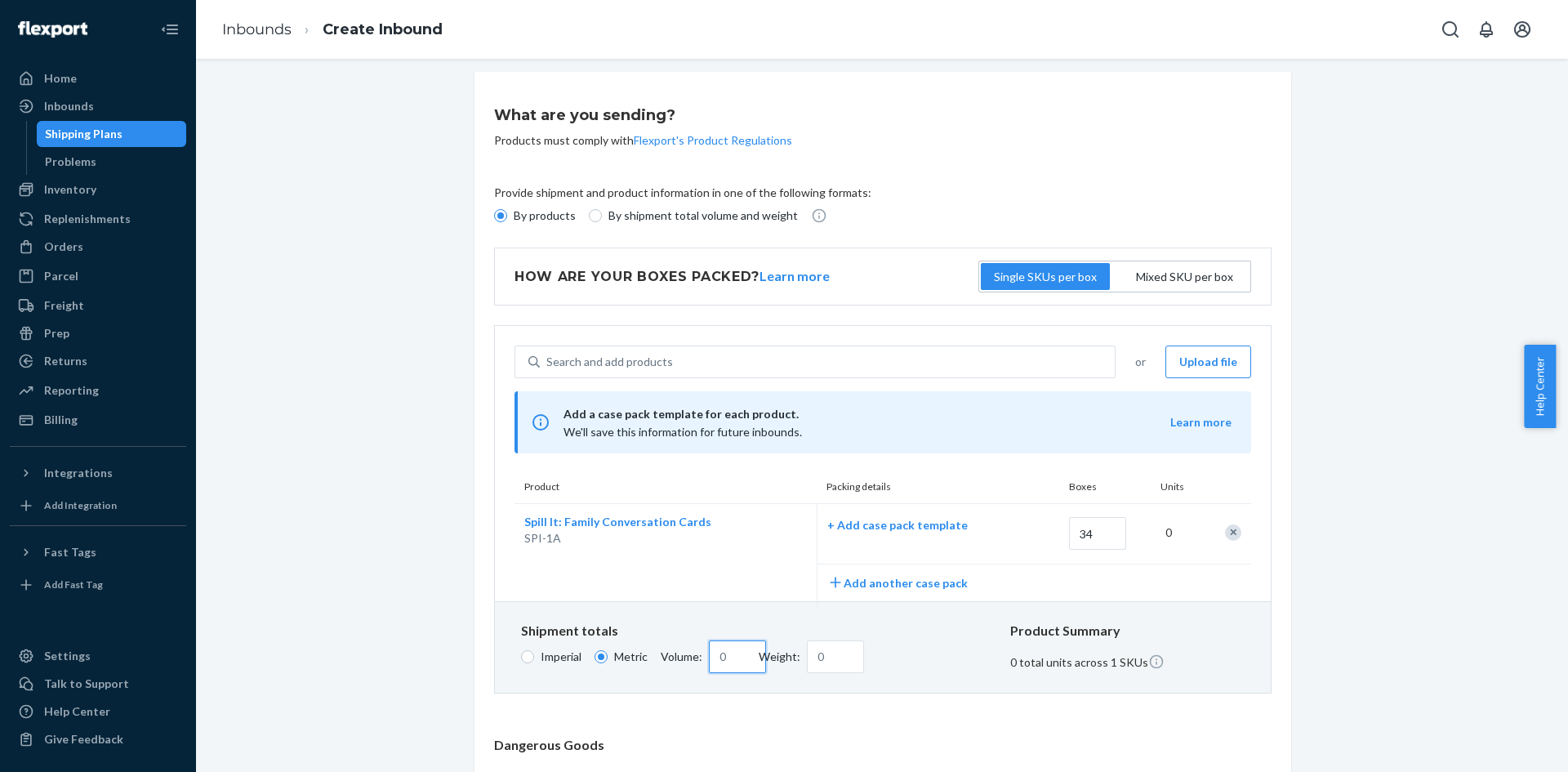
scroll to position [0, 0]
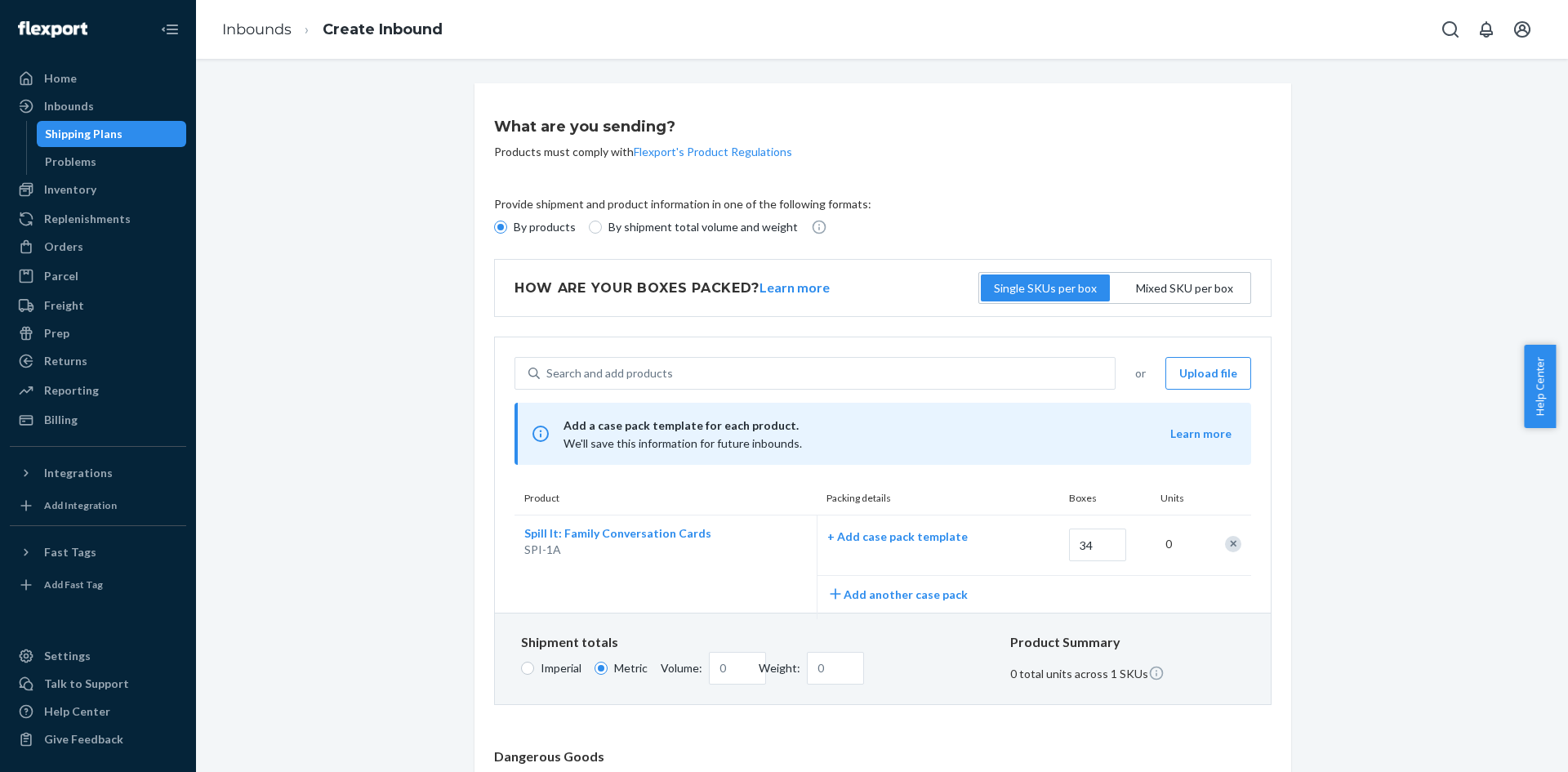
click at [1375, 319] on div "What are you sending? Products must comply with Flexport's Product Regulations …" at bounding box center [882, 631] width 1347 height 1097
click at [1351, 488] on div "What are you sending? Products must comply with Flexport's Product Regulations …" at bounding box center [882, 631] width 1347 height 1097
click at [1162, 540] on div "0" at bounding box center [1177, 544] width 42 height 36
click at [995, 551] on div "+ Add case pack template" at bounding box center [932, 547] width 229 height 56
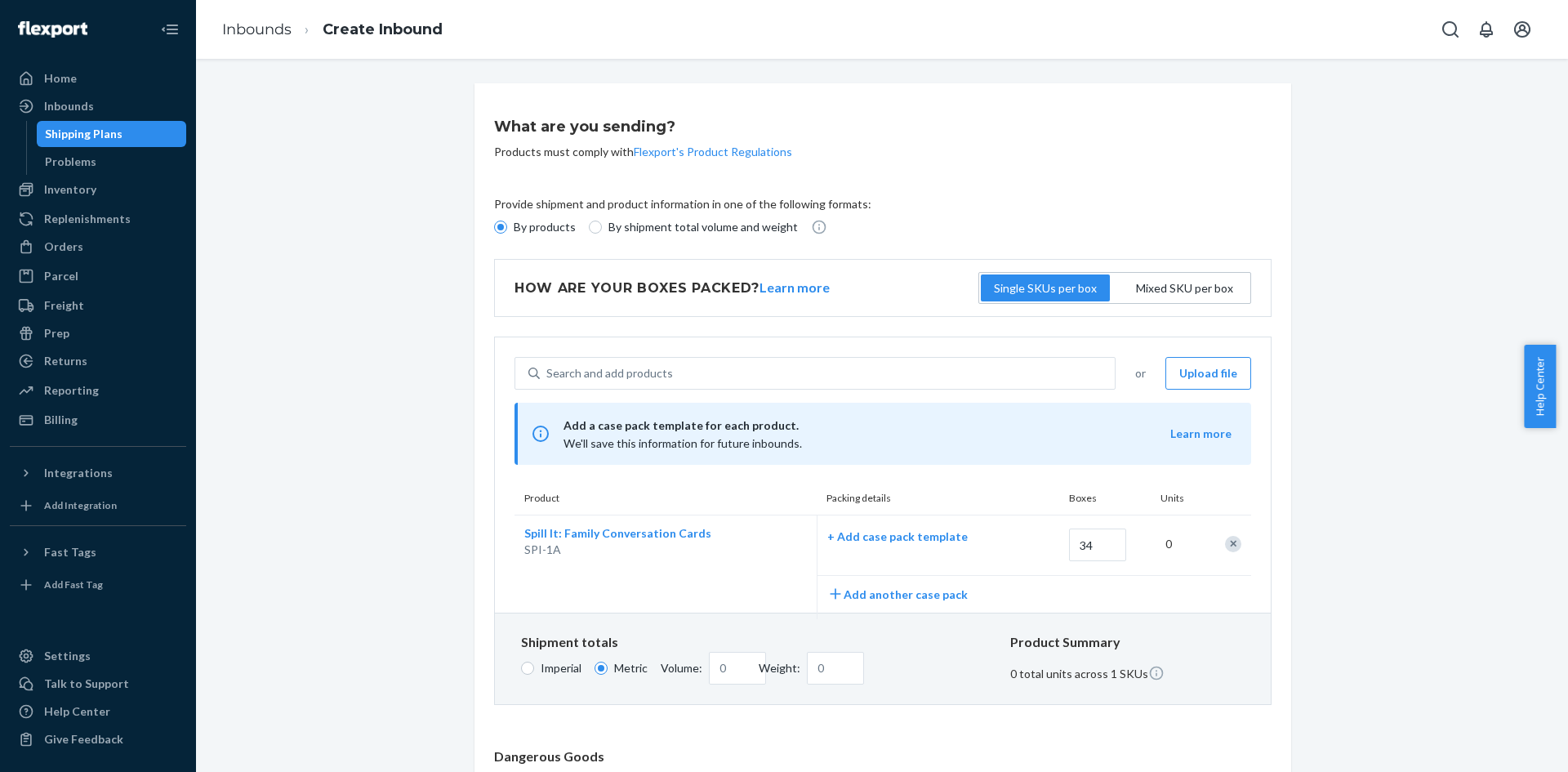
click at [1386, 592] on div "What are you sending? Products must comply with Flexport's Product Regulations …" at bounding box center [882, 631] width 1347 height 1097
click at [1373, 493] on div "What are you sending? Products must comply with Flexport's Product Regulations …" at bounding box center [882, 631] width 1347 height 1097
click at [1156, 542] on div "0" at bounding box center [1177, 544] width 42 height 36
click at [830, 534] on p "+ Add case pack template" at bounding box center [932, 537] width 209 height 16
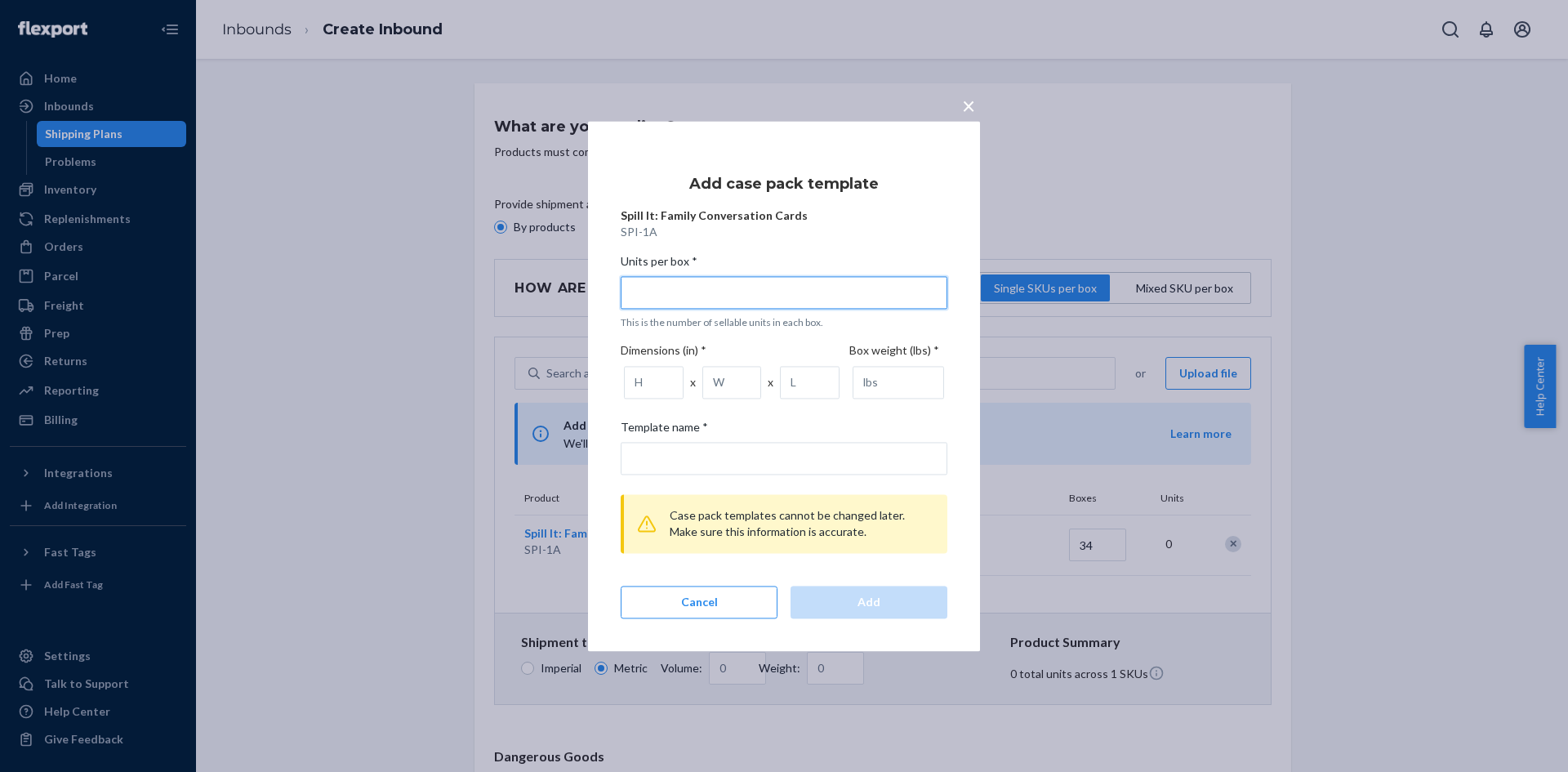
click at [696, 292] on input "Units per box * This is the number of sellable units in each box." at bounding box center [784, 292] width 327 height 33
type input "1"
type input "1 unit per box"
type input "15"
type input "15 units per box"
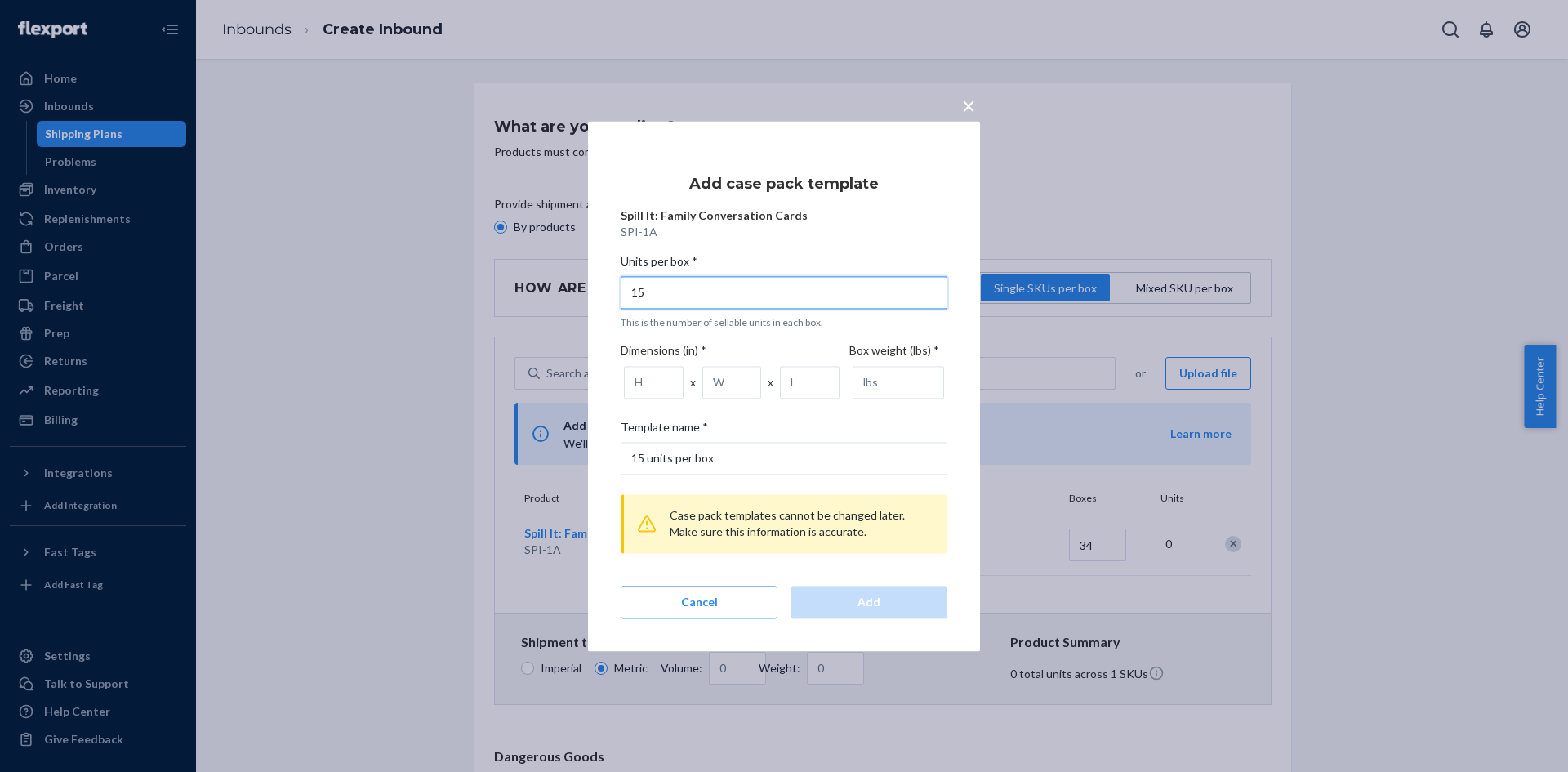
type input "15"
click at [913, 248] on div "Units per box * 15 This is the number of sellable units in each box. Dimensions…" at bounding box center [784, 435] width 327 height 378
click at [661, 385] on input "1" at bounding box center [654, 382] width 60 height 33
click at [642, 383] on input "1" at bounding box center [654, 382] width 60 height 33
drag, startPoint x: 642, startPoint y: 383, endPoint x: 600, endPoint y: 382, distance: 42.0
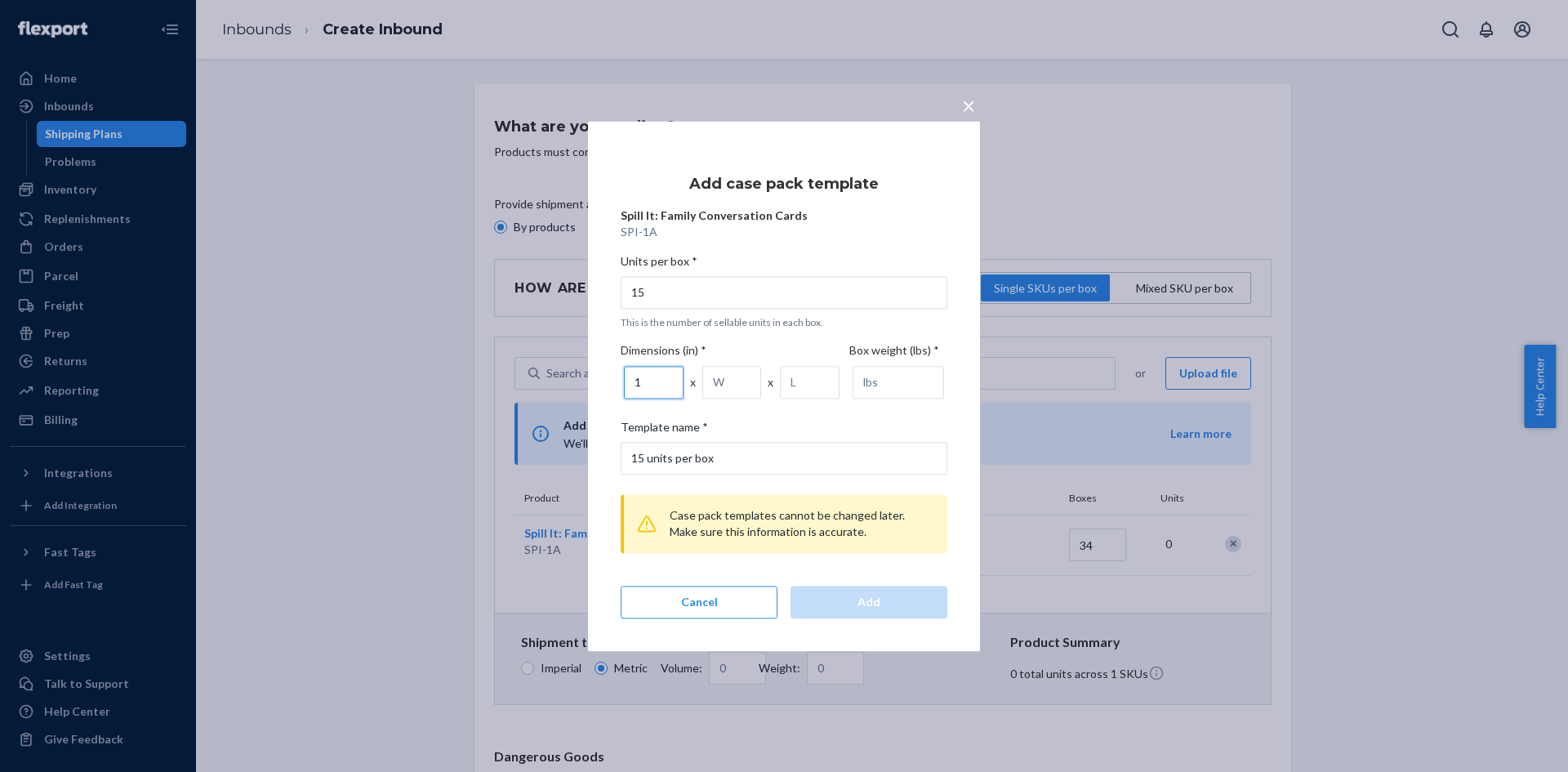
click at [600, 382] on div "× Add case pack template Spill It: Family Conversation Cards SPI-1A Units per b…" at bounding box center [784, 386] width 392 height 530
type input "24.5"
click at [724, 385] on input "number" at bounding box center [732, 382] width 60 height 33
type input "28"
click at [797, 384] on input "number" at bounding box center [810, 382] width 60 height 33
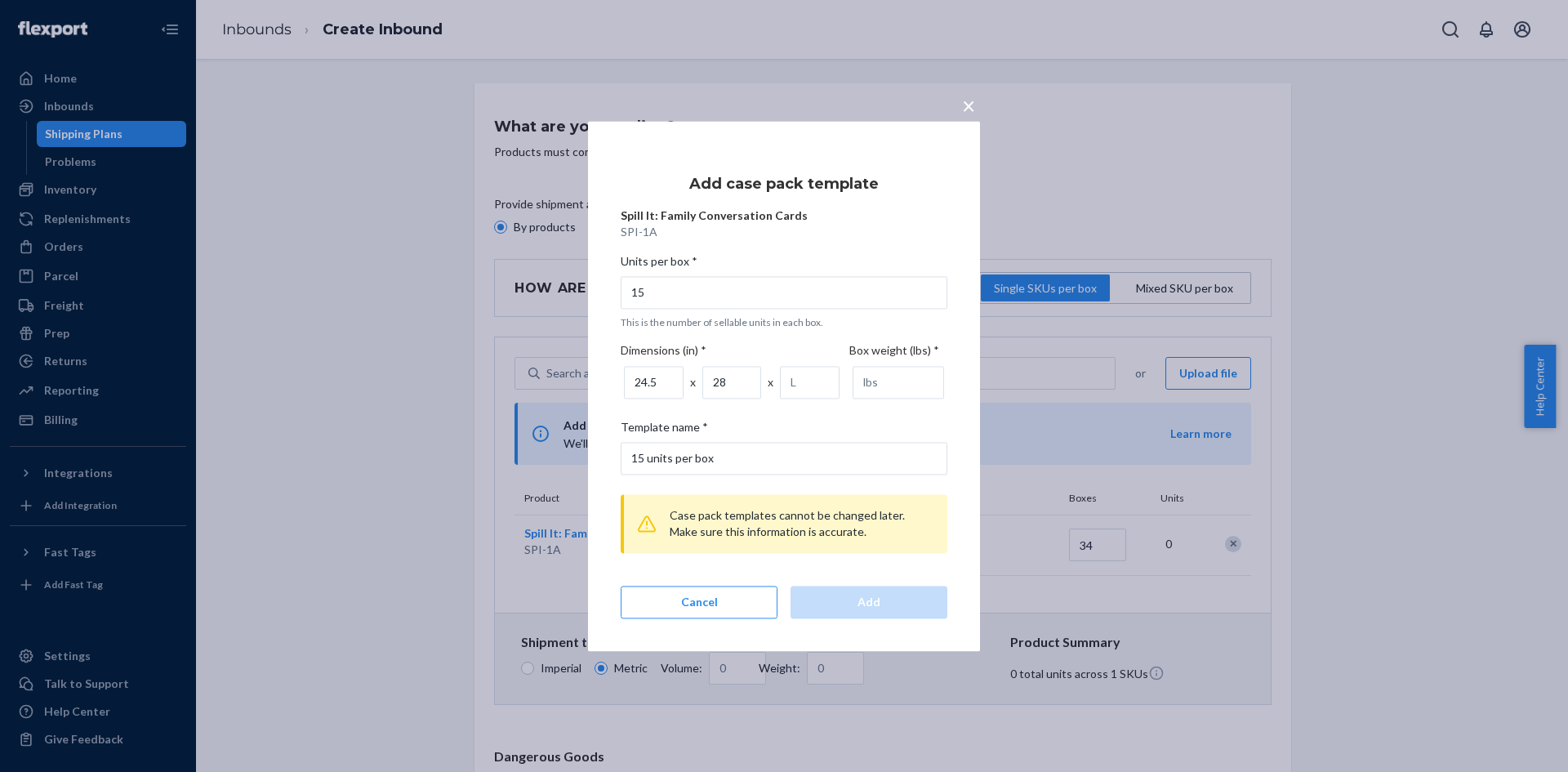
click at [783, 365] on div "24.5 x 28 x" at bounding box center [735, 382] width 229 height 39
click at [801, 379] on input "number" at bounding box center [810, 382] width 60 height 33
click at [869, 377] on input "number" at bounding box center [899, 382] width 92 height 33
click at [870, 377] on input "number" at bounding box center [899, 382] width 92 height 33
drag, startPoint x: 813, startPoint y: 386, endPoint x: 753, endPoint y: 378, distance: 60.5
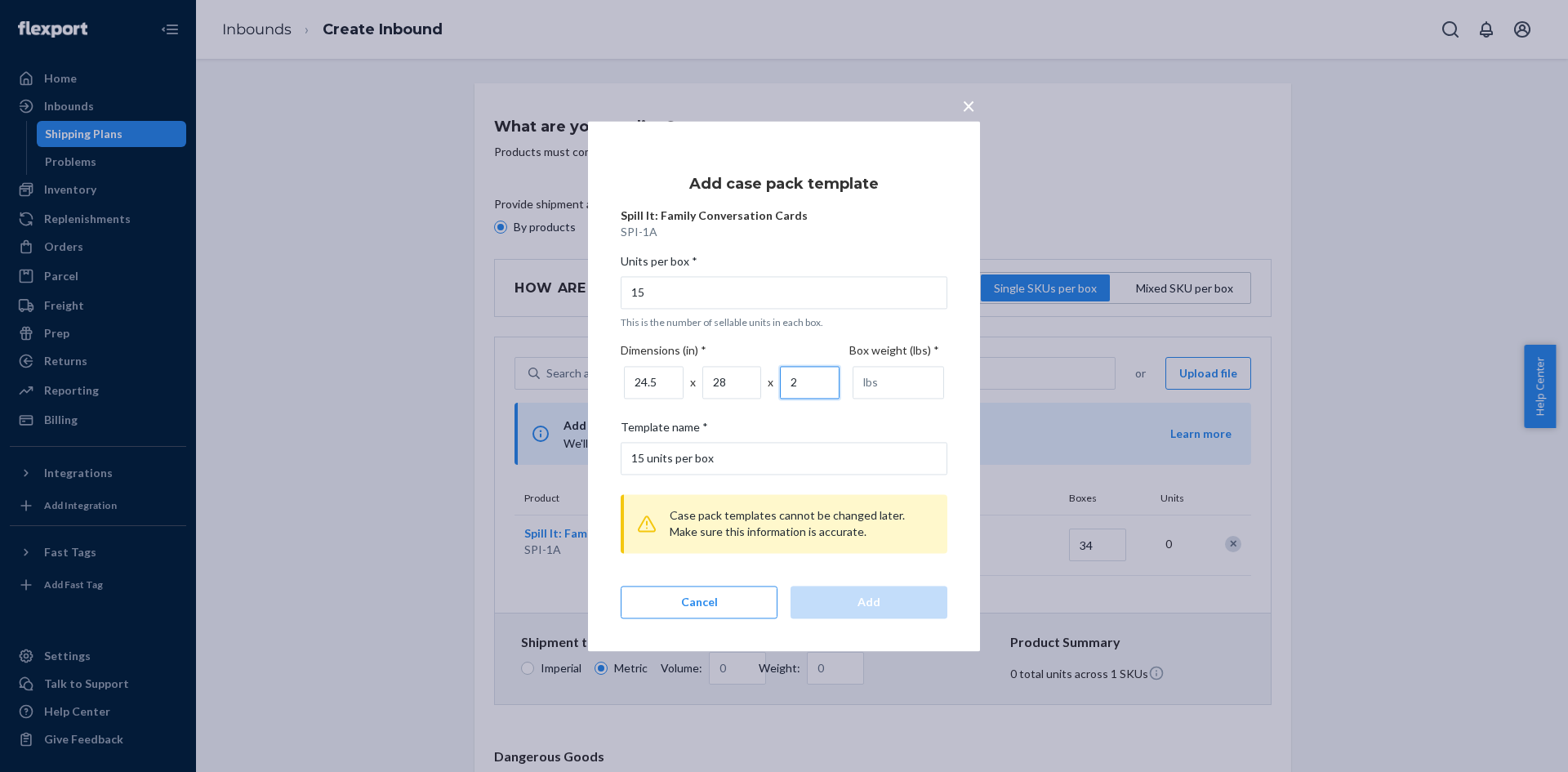
click at [753, 379] on div "24.5 x 28 x 2" at bounding box center [735, 382] width 229 height 39
type input "13"
click at [881, 385] on input "number" at bounding box center [899, 382] width 92 height 33
click at [927, 382] on input "1" at bounding box center [899, 382] width 92 height 33
click at [927, 377] on input "1.01" at bounding box center [899, 382] width 92 height 33
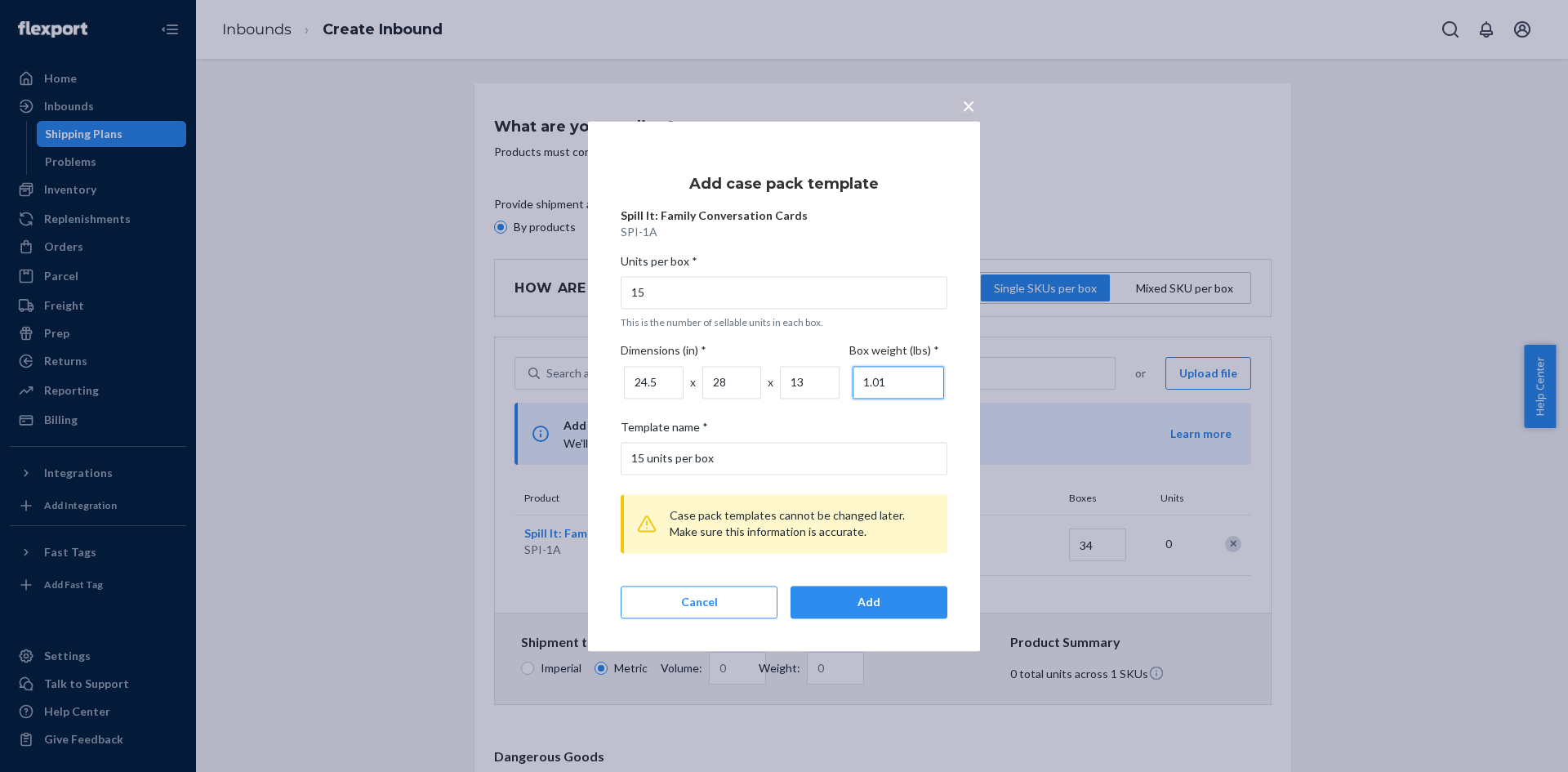
drag, startPoint x: 890, startPoint y: 382, endPoint x: 814, endPoint y: 378, distance: 76.1
click at [814, 378] on div "Dimensions (in) * 24.5 x 28 x 13 Box weight (lbs) * 1.01" at bounding box center [784, 374] width 327 height 64
type input "28"
click at [841, 427] on div "Template name *" at bounding box center [784, 431] width 327 height 23
click at [841, 442] on input "15 units per box" at bounding box center [784, 458] width 327 height 33
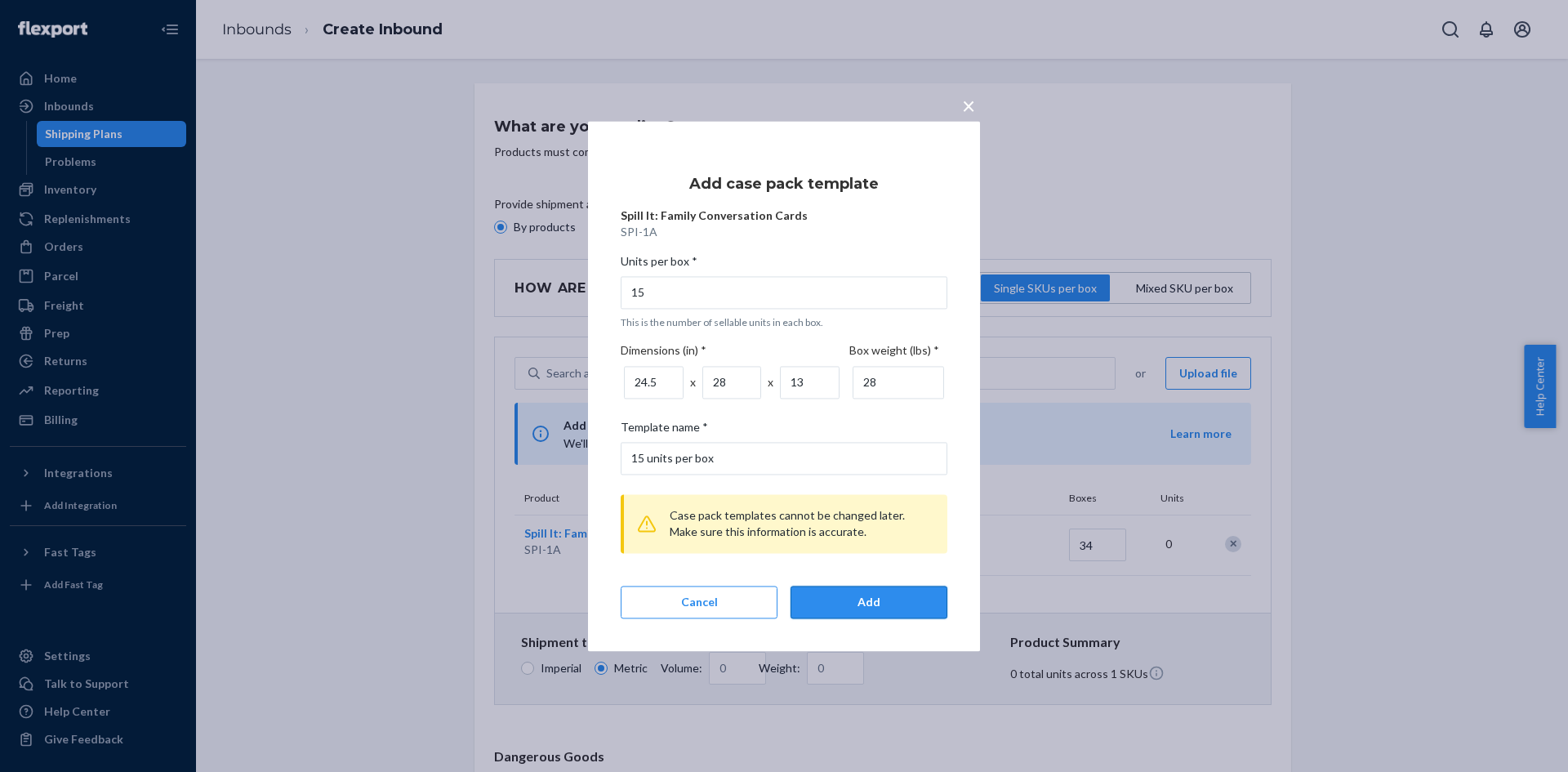
click at [890, 605] on div "Add" at bounding box center [869, 602] width 129 height 16
type input "4.97"
type input "431.82"
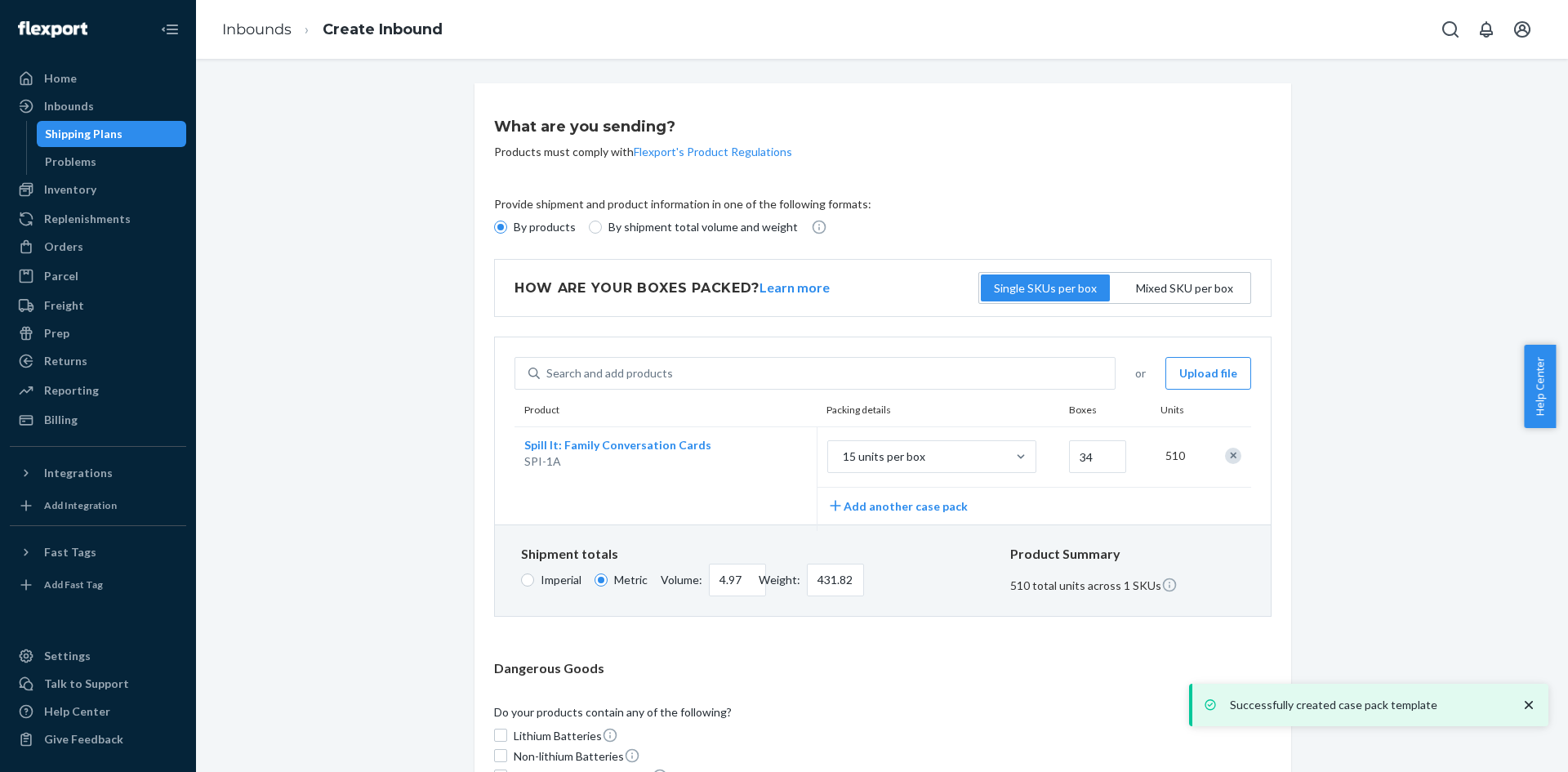
click at [1391, 403] on div "What are you sending? Products must comply with Flexport's Product Regulations …" at bounding box center [882, 587] width 1347 height 1009
click at [1382, 426] on div "What are you sending? Products must comply with Flexport's Product Regulations …" at bounding box center [882, 587] width 1347 height 1009
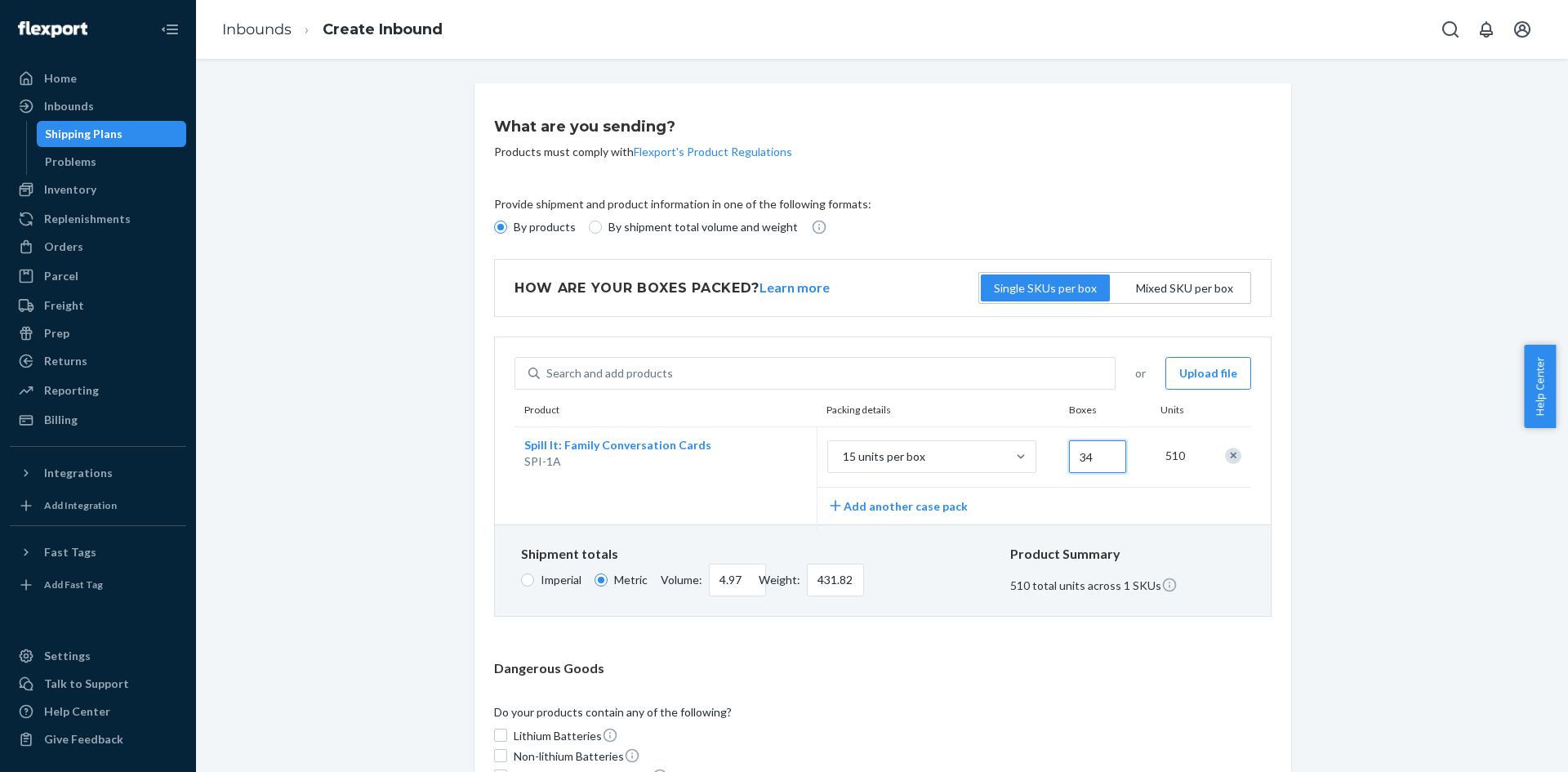
click at [1111, 461] on input "34" at bounding box center [1098, 457] width 57 height 33
click at [970, 456] on div "15 units per box" at bounding box center [918, 457] width 178 height 29
click at [761, 457] on input "15 units per box" at bounding box center [761, 457] width 0 height 0
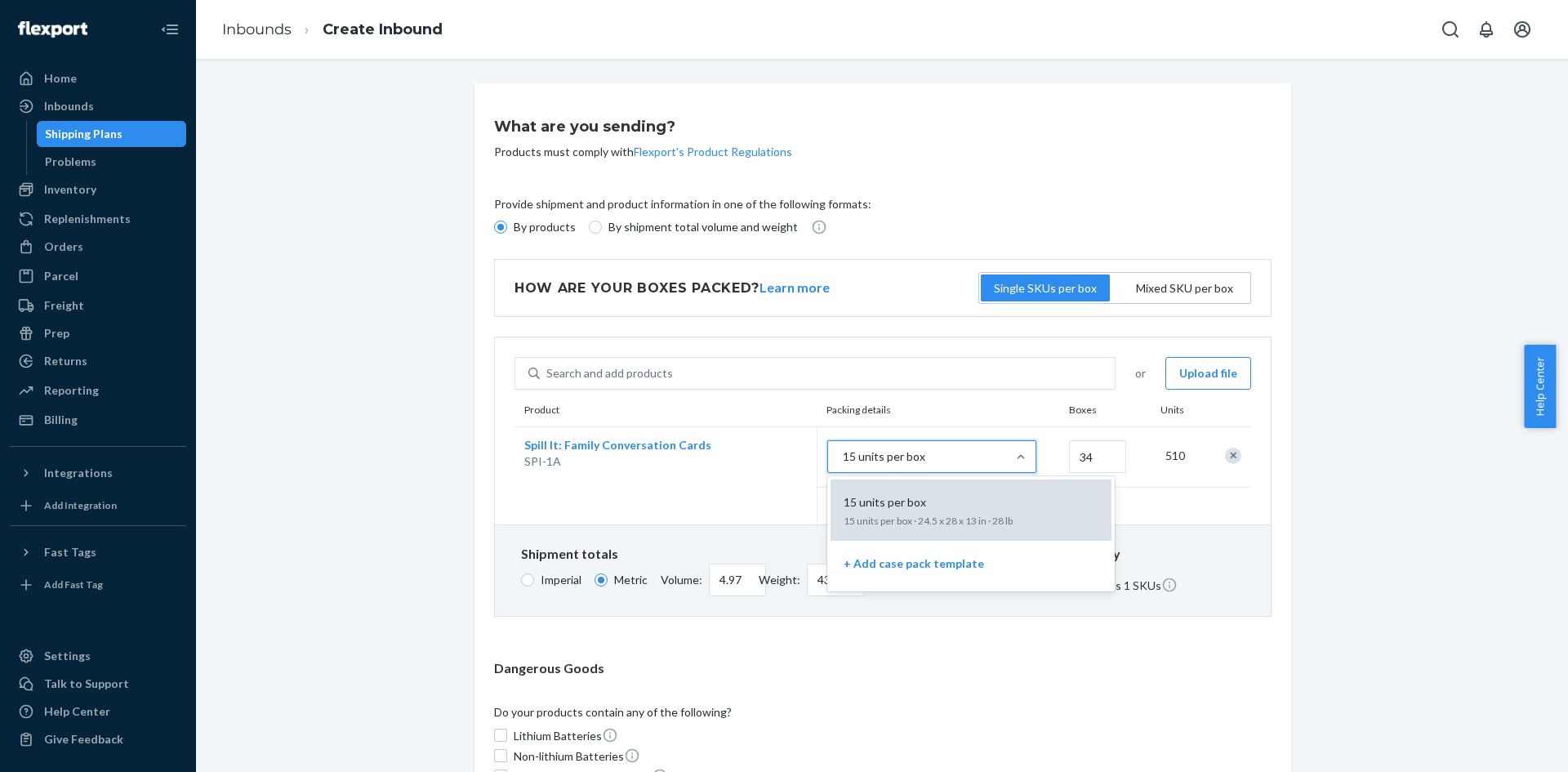
click at [964, 492] on div "15 units per box 15 units per box · 24.5 x 28 x 13 in · 28 lb" at bounding box center [972, 510] width 261 height 48
click at [761, 457] on input "option 15 units per box focused, 1 of 2. 2 results available. Use Up and Down t…" at bounding box center [761, 457] width 0 height 0
type input "34"
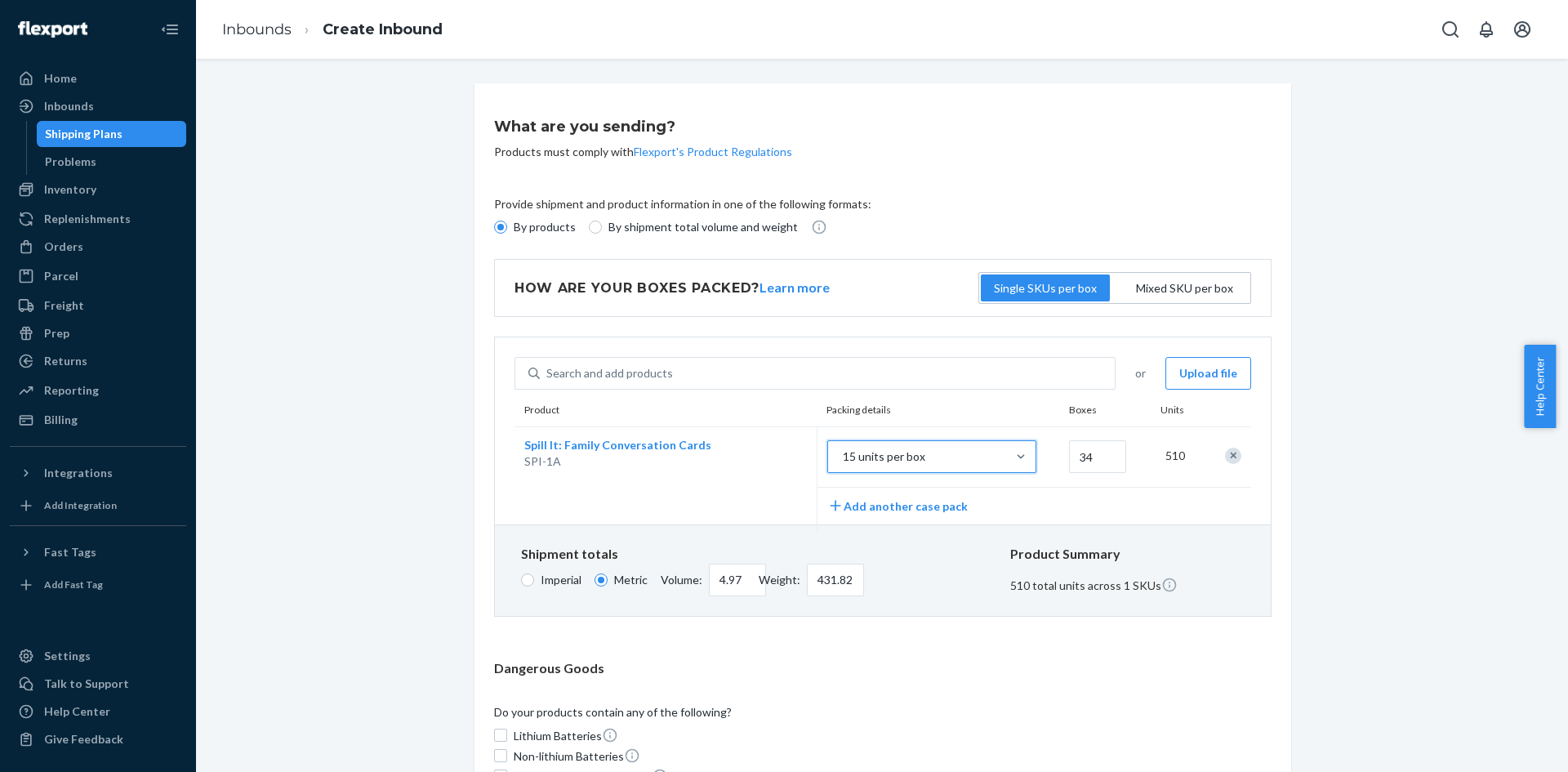
click at [977, 453] on div "15 units per box" at bounding box center [918, 457] width 178 height 29
click at [761, 457] on input "option 15 units per box, selected. 0 results available. Select is focused , pre…" at bounding box center [761, 457] width 0 height 0
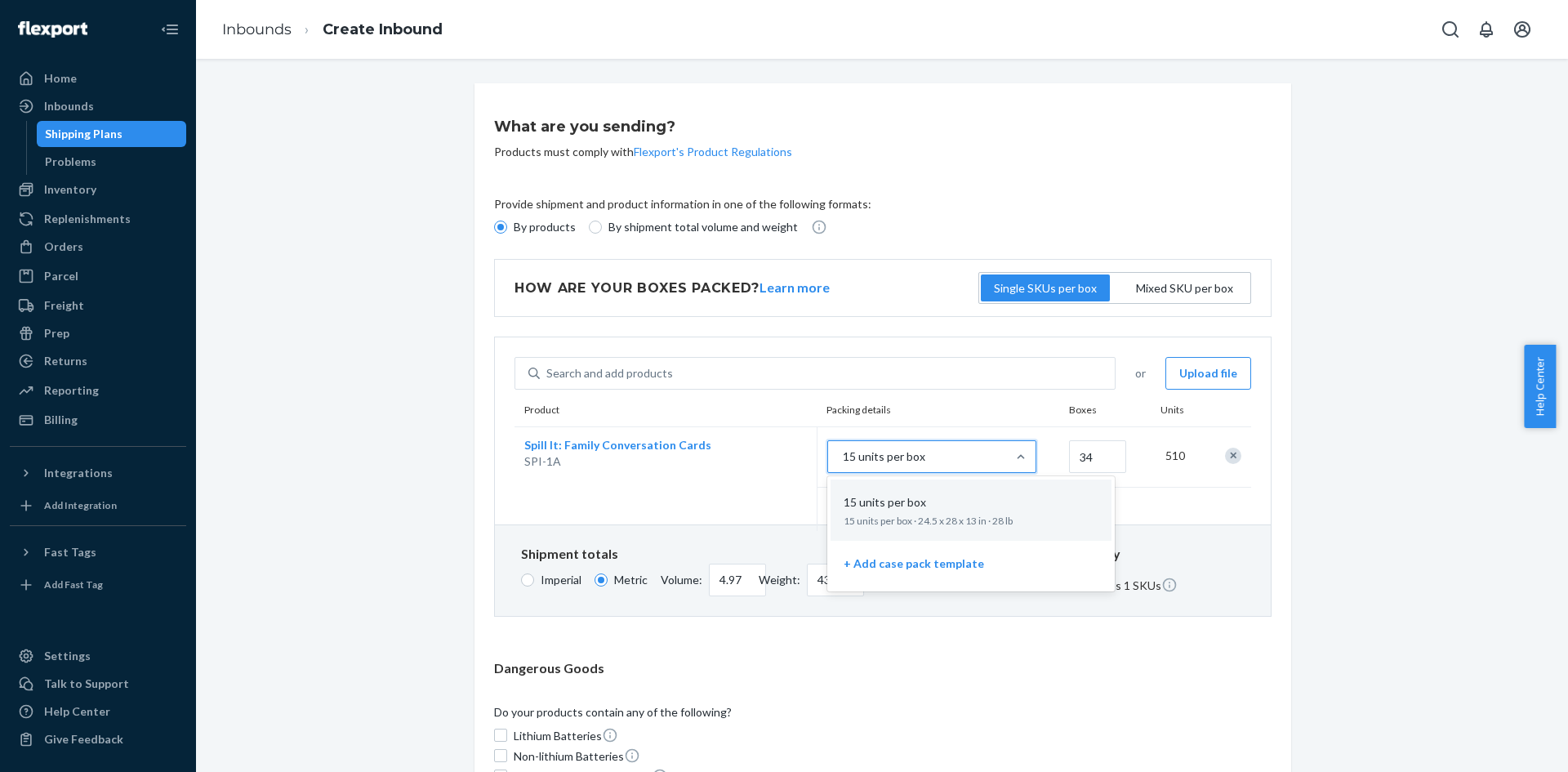
drag, startPoint x: 1175, startPoint y: 472, endPoint x: 1186, endPoint y: 468, distance: 11.7
click at [1175, 473] on div "510" at bounding box center [1177, 456] width 42 height 36
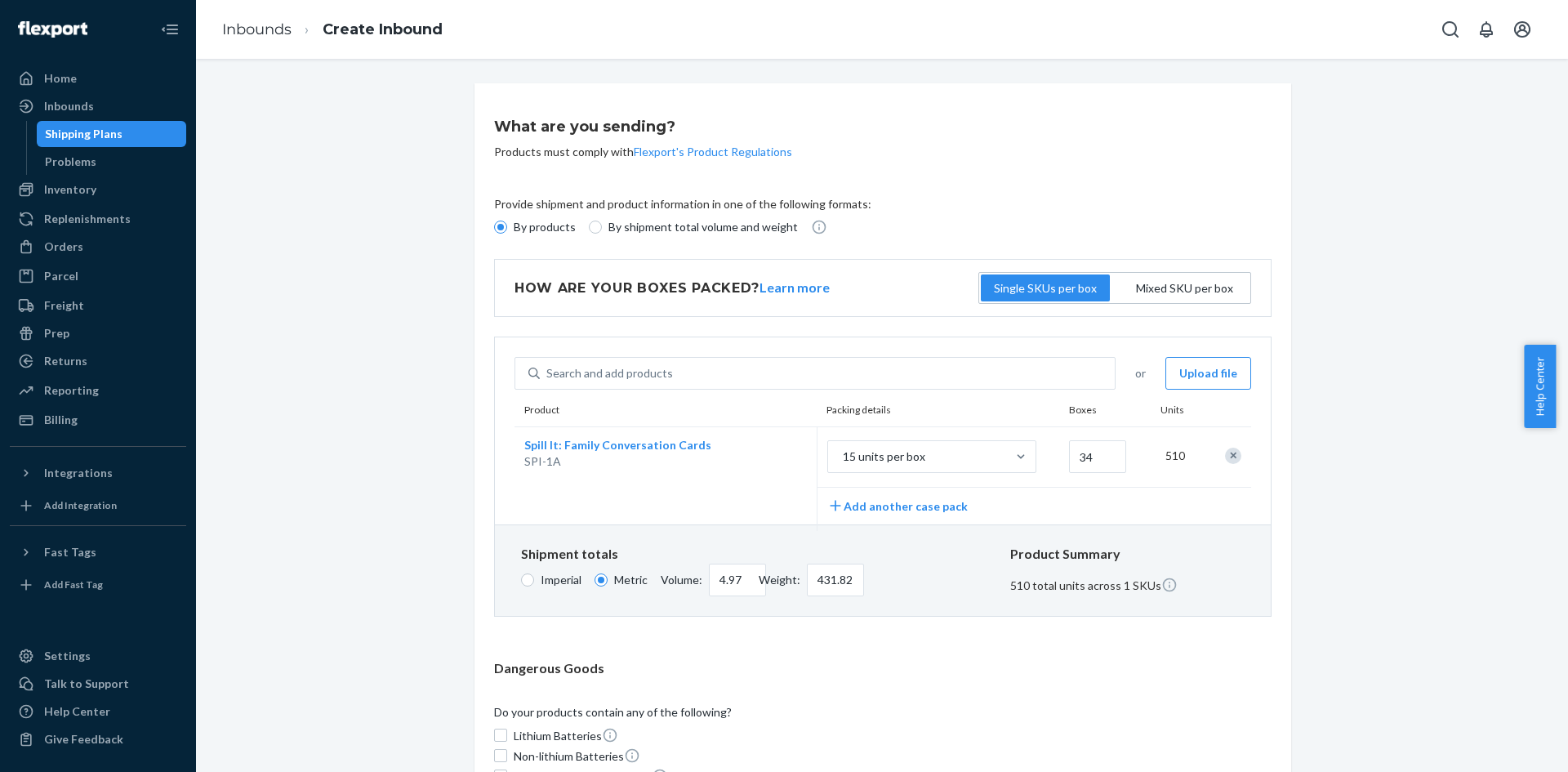
click at [1223, 447] on div at bounding box center [1231, 455] width 22 height 17
click at [1226, 457] on div "Remove Item" at bounding box center [1234, 456] width 16 height 16
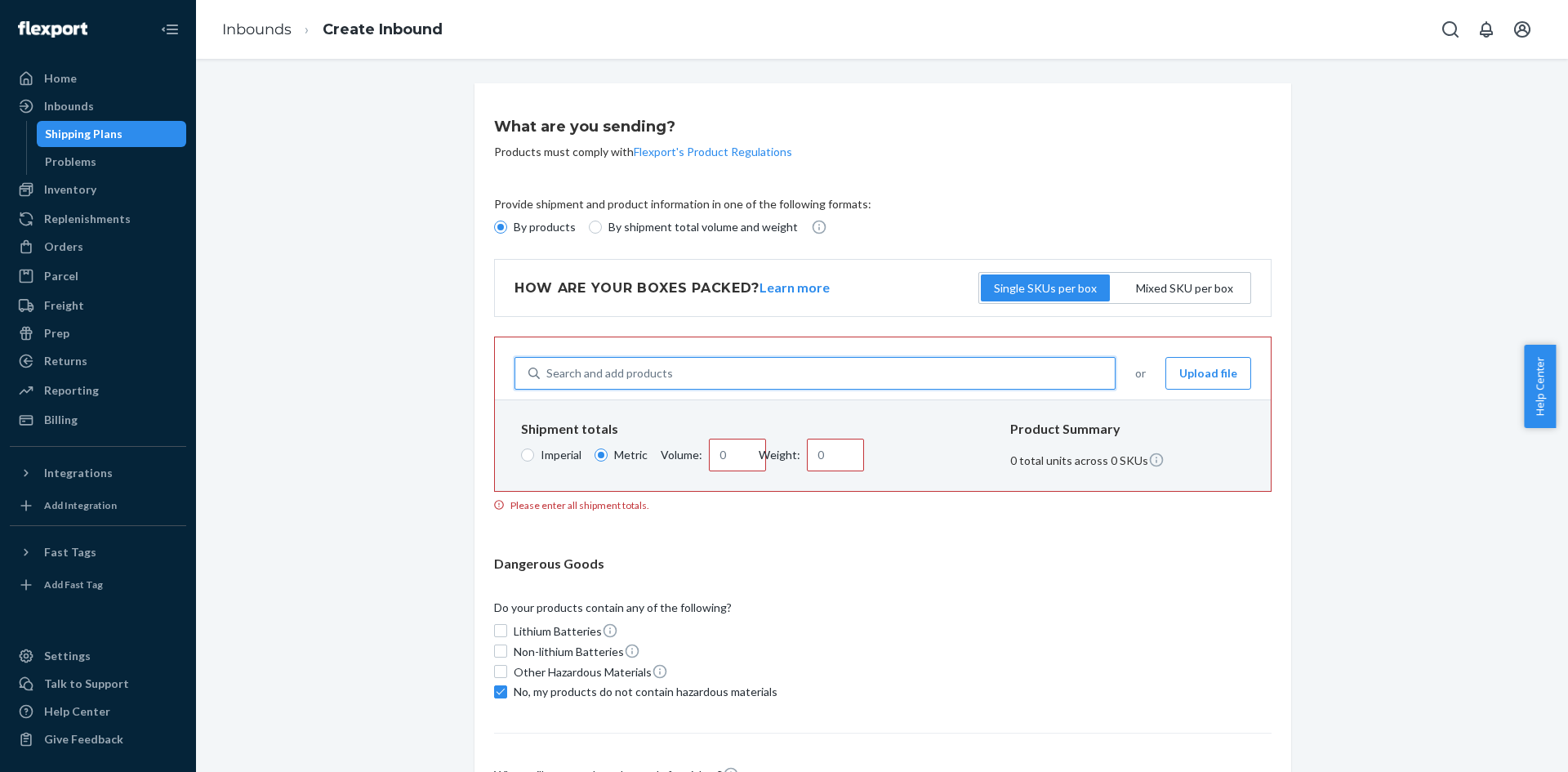
click at [728, 370] on div "Search and add products" at bounding box center [828, 373] width 575 height 29
click at [548, 370] on input "0 results available. Use Up and Down to choose options, press Enter to select t…" at bounding box center [547, 373] width 2 height 16
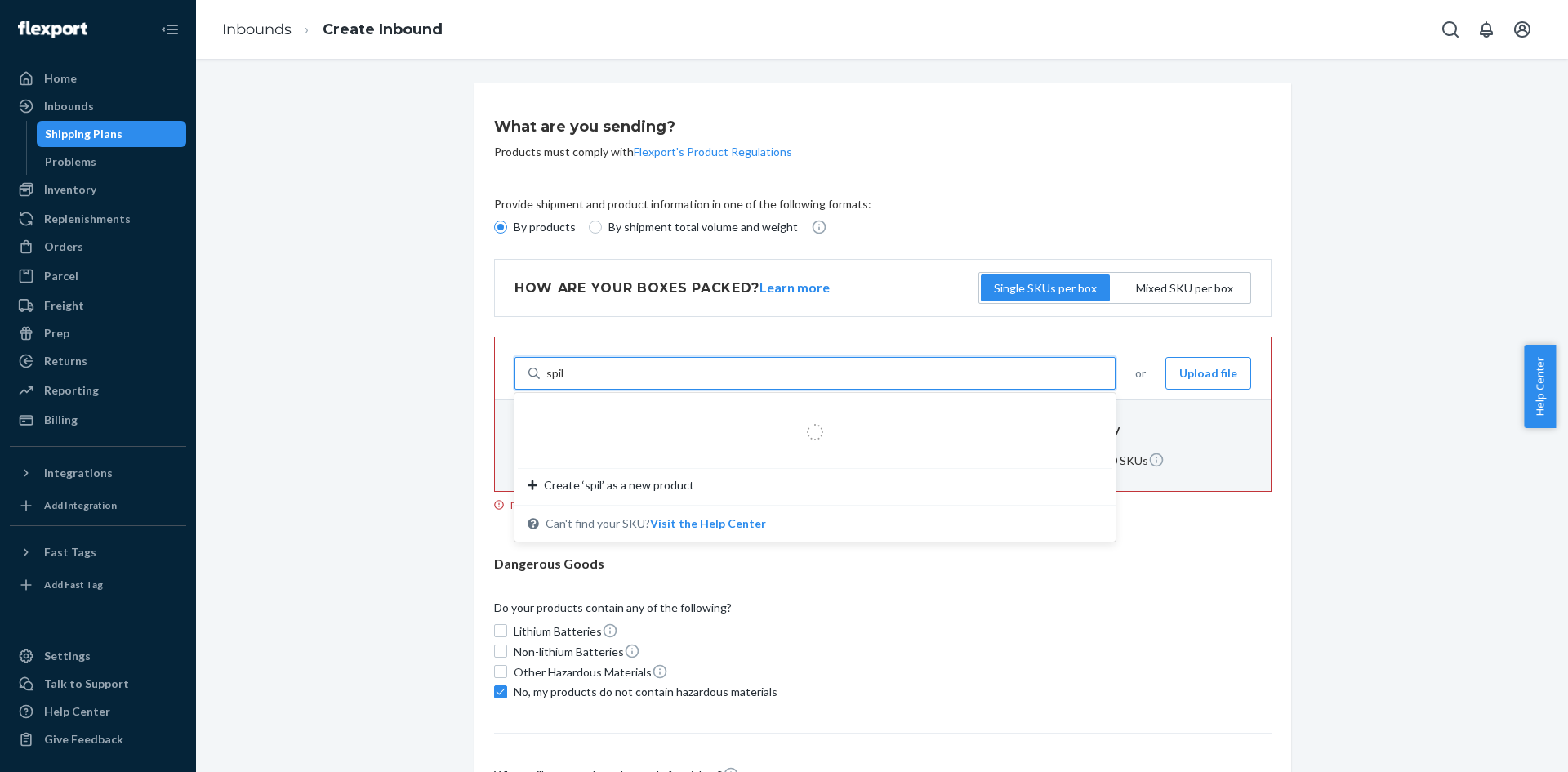
type input "spill"
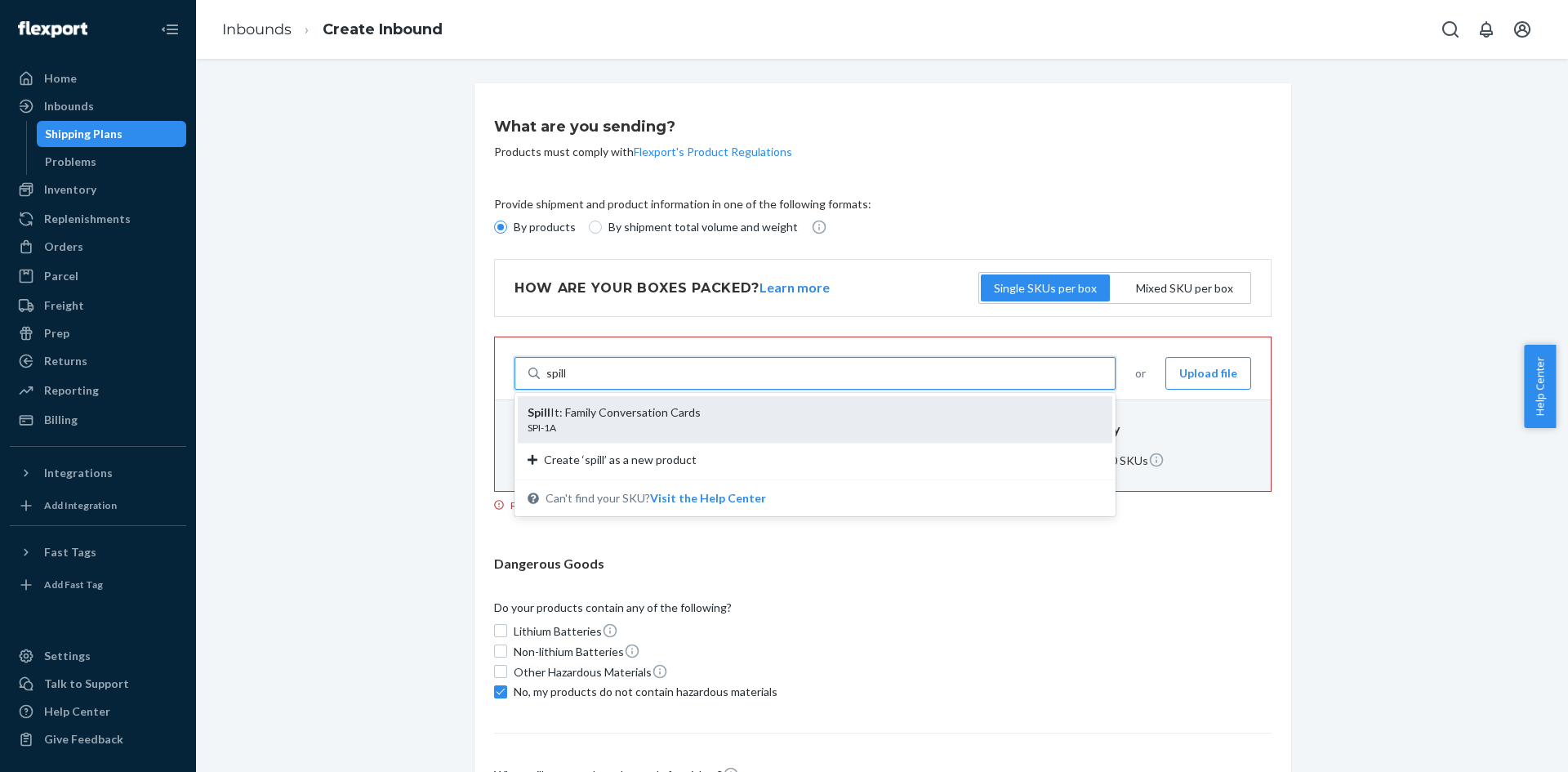
click at [731, 421] on div "SPI-1A" at bounding box center [809, 427] width 562 height 14
click at [569, 382] on input "spill" at bounding box center [557, 373] width 22 height 16
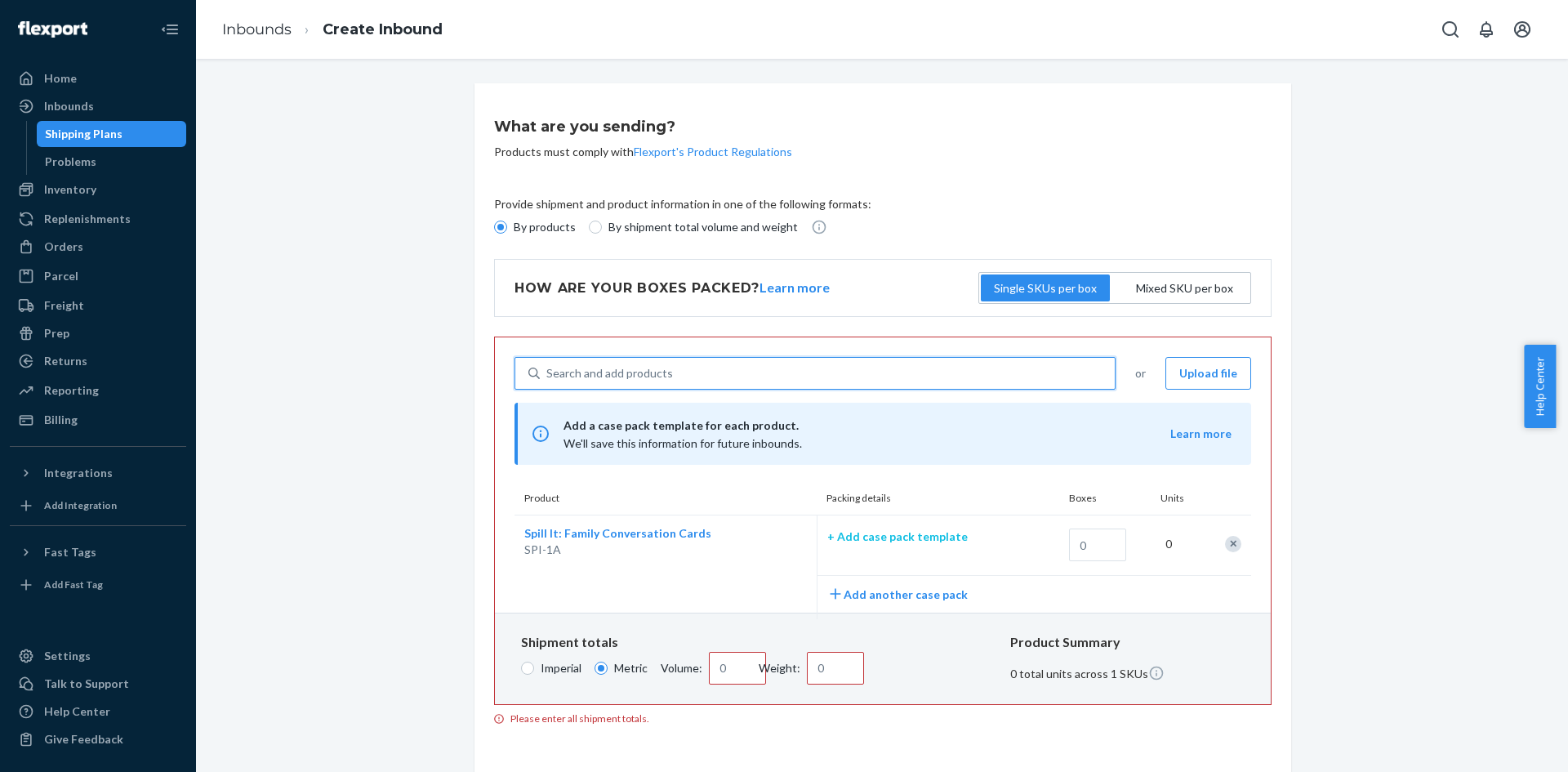
click at [915, 535] on p "+ Add case pack template" at bounding box center [932, 537] width 209 height 16
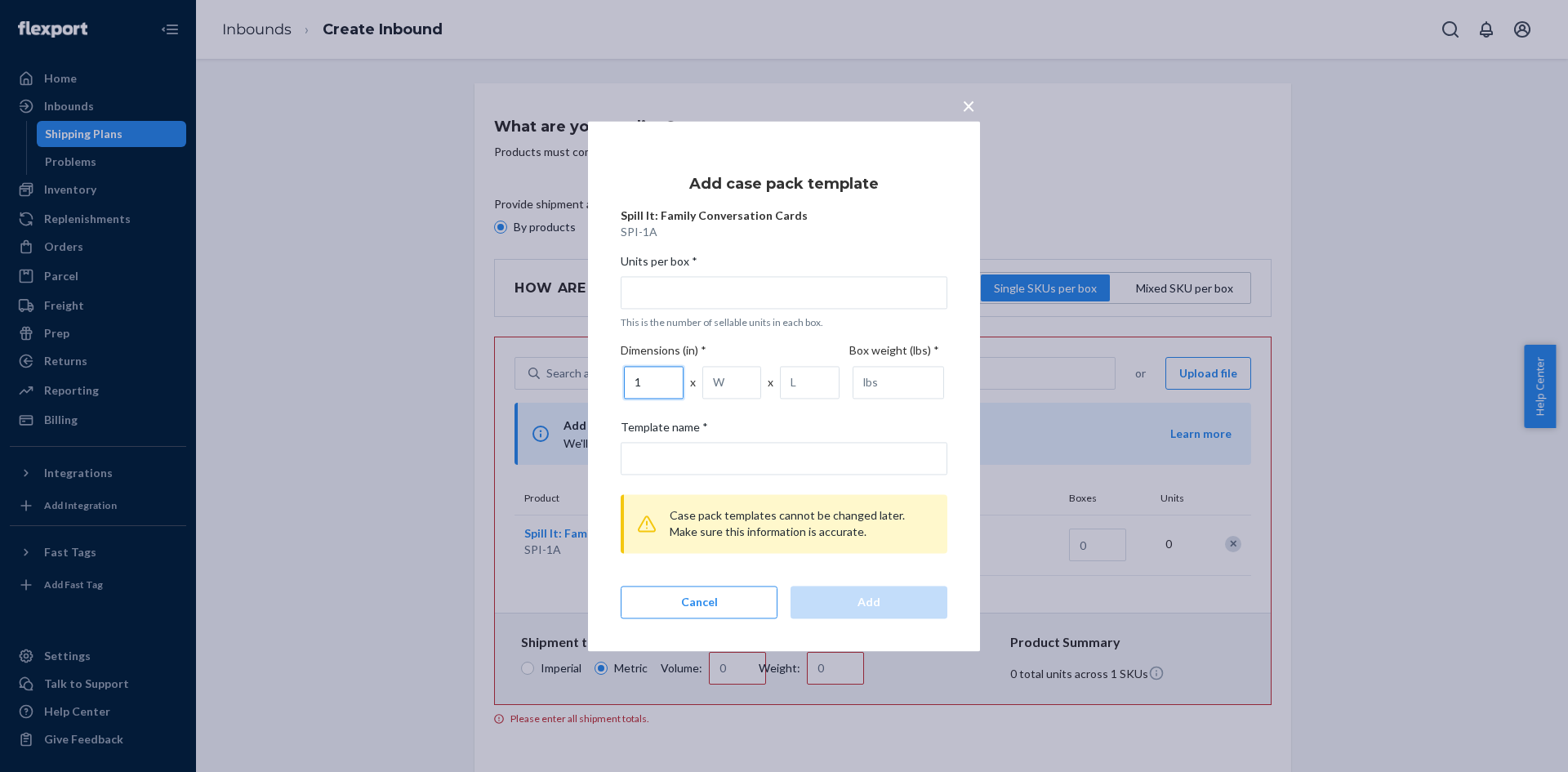
click at [668, 377] on input "1" at bounding box center [654, 382] width 60 height 33
drag, startPoint x: 644, startPoint y: 375, endPoint x: 591, endPoint y: 376, distance: 53.0
click at [591, 376] on div "× Add case pack template Spill It: Family Conversation Cards SPI-1A Units per b…" at bounding box center [784, 386] width 392 height 530
type input "24.5"
click at [743, 389] on input "1" at bounding box center [732, 382] width 60 height 33
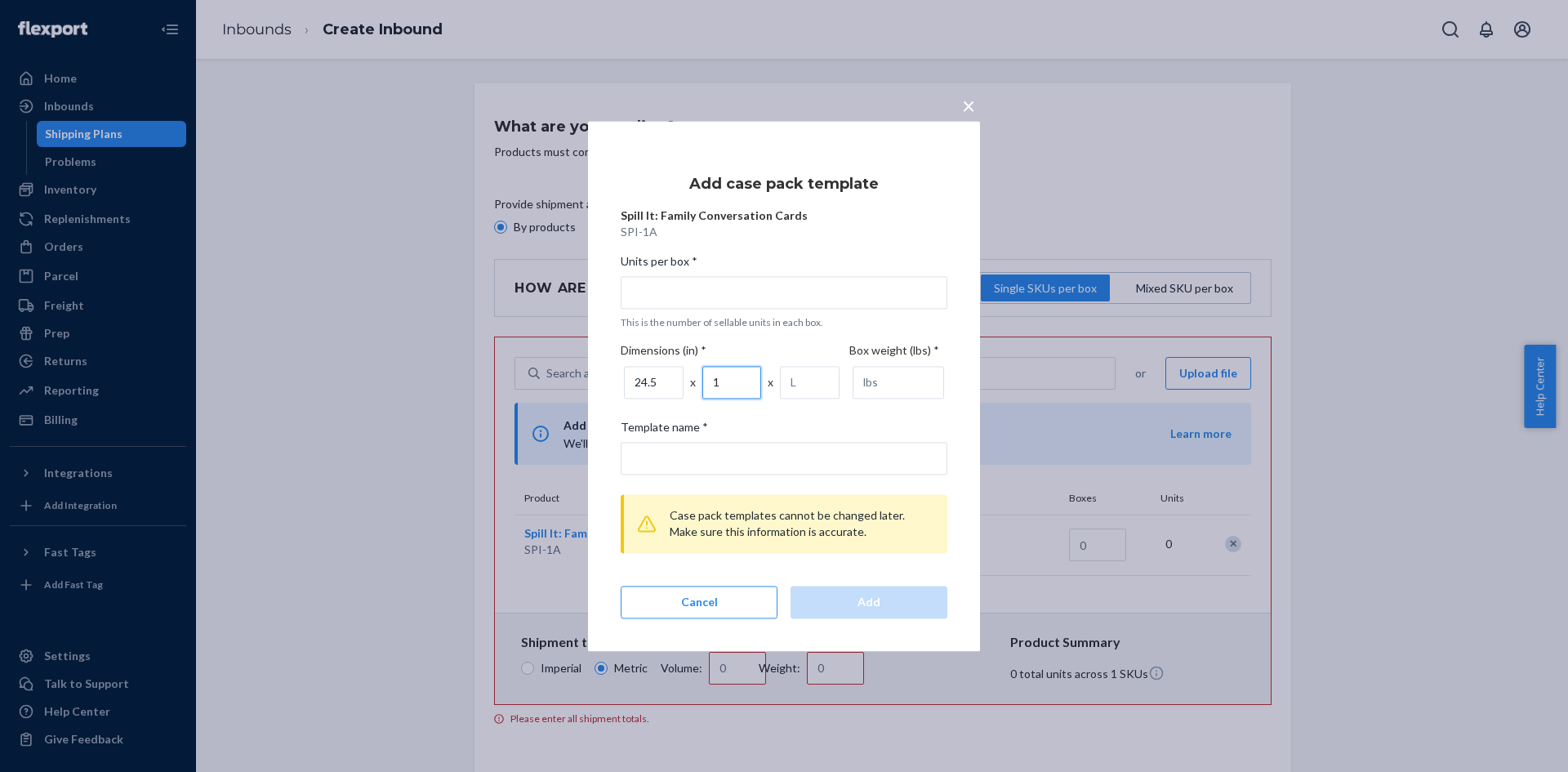
drag, startPoint x: 729, startPoint y: 385, endPoint x: 695, endPoint y: 383, distance: 34.1
click at [695, 383] on div "24.5 x 1 x" at bounding box center [735, 382] width 229 height 39
type input "28"
drag, startPoint x: 805, startPoint y: 382, endPoint x: 776, endPoint y: 381, distance: 29.0
click at [776, 381] on div "24.5 x 28 x" at bounding box center [735, 382] width 229 height 39
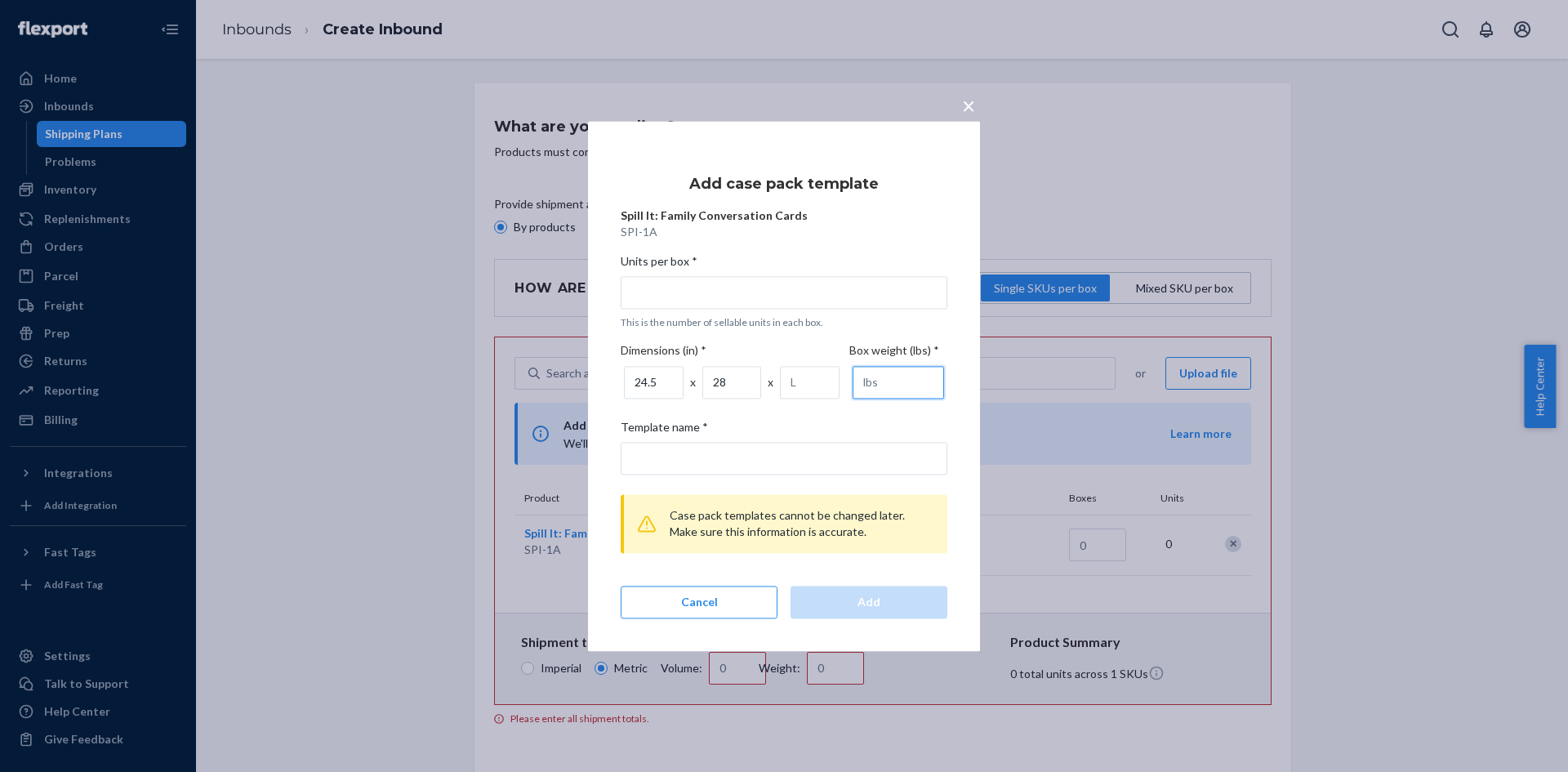
click at [874, 380] on input "number" at bounding box center [899, 382] width 92 height 33
type input "28"
click at [773, 385] on div "24.5 x 28 x" at bounding box center [735, 382] width 229 height 39
click at [795, 389] on input "number" at bounding box center [810, 382] width 60 height 33
type input "13"
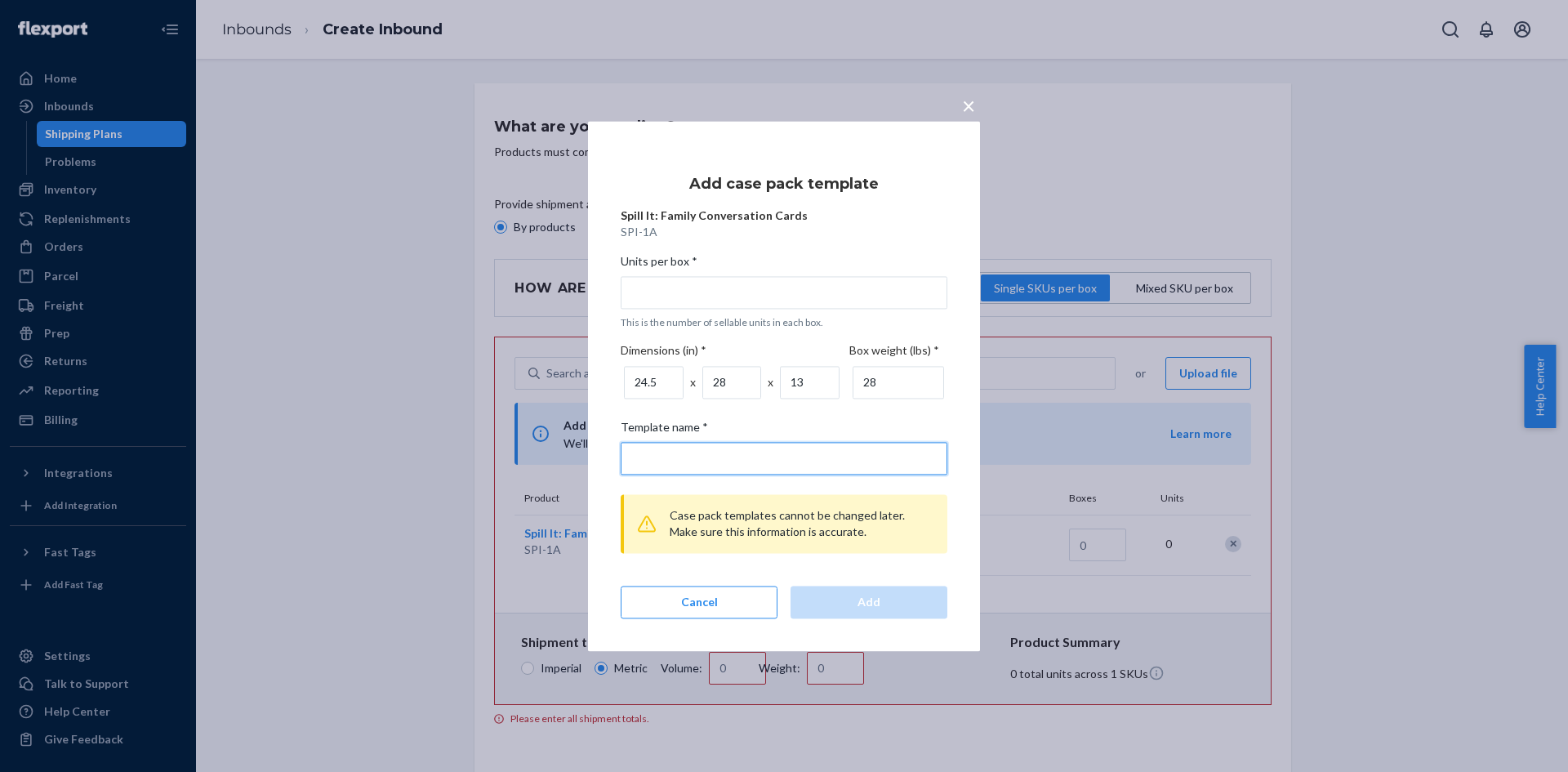
click at [740, 454] on input "Template name *" at bounding box center [784, 458] width 327 height 33
click at [714, 288] on input "Units per box * This is the number of sellable units in each box." at bounding box center [784, 292] width 327 height 33
type input "3"
type input "3 units per box"
type input "30"
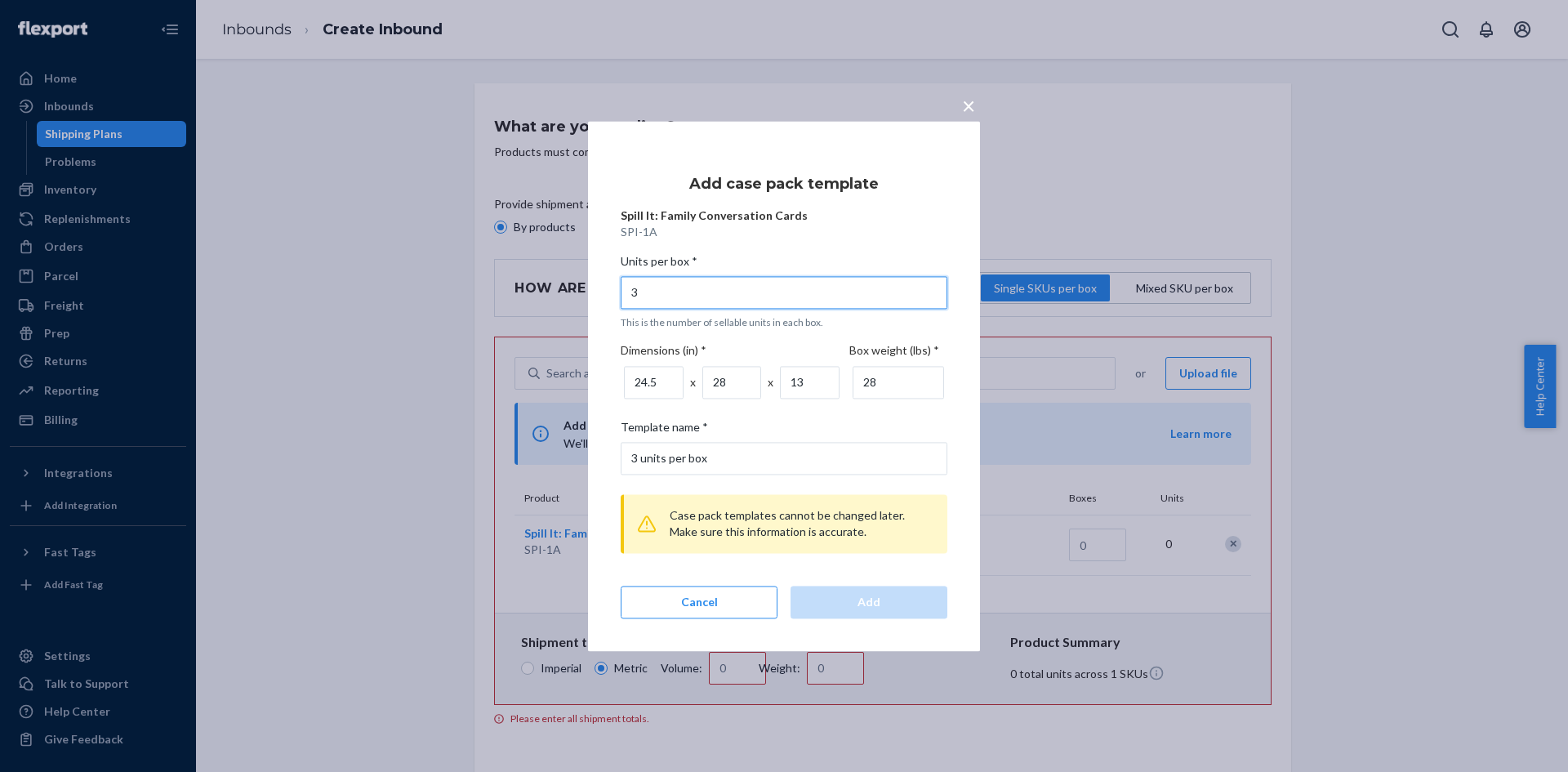
type input "30 units per box"
type input "30"
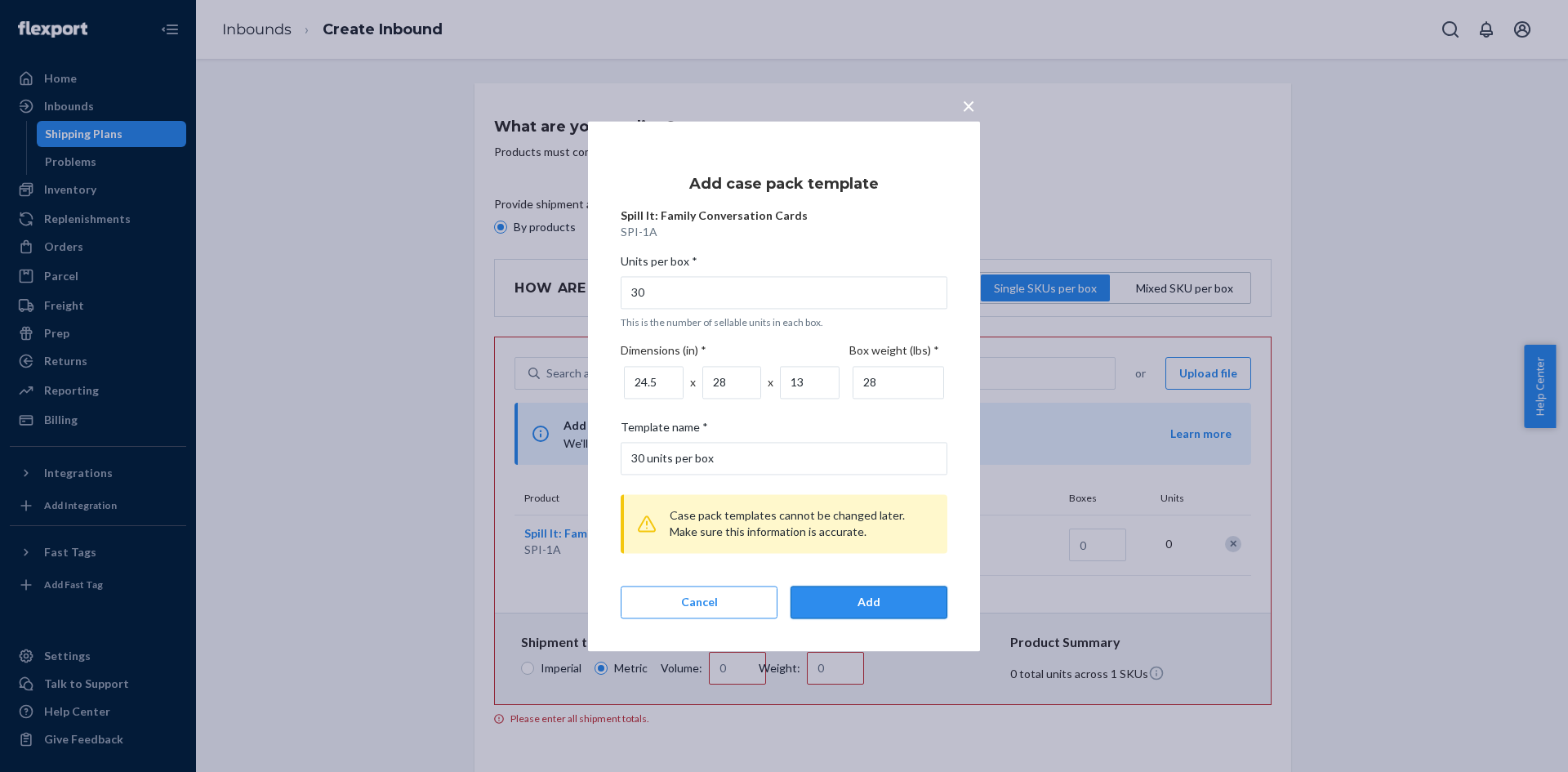
click at [869, 596] on div "Add" at bounding box center [869, 602] width 129 height 16
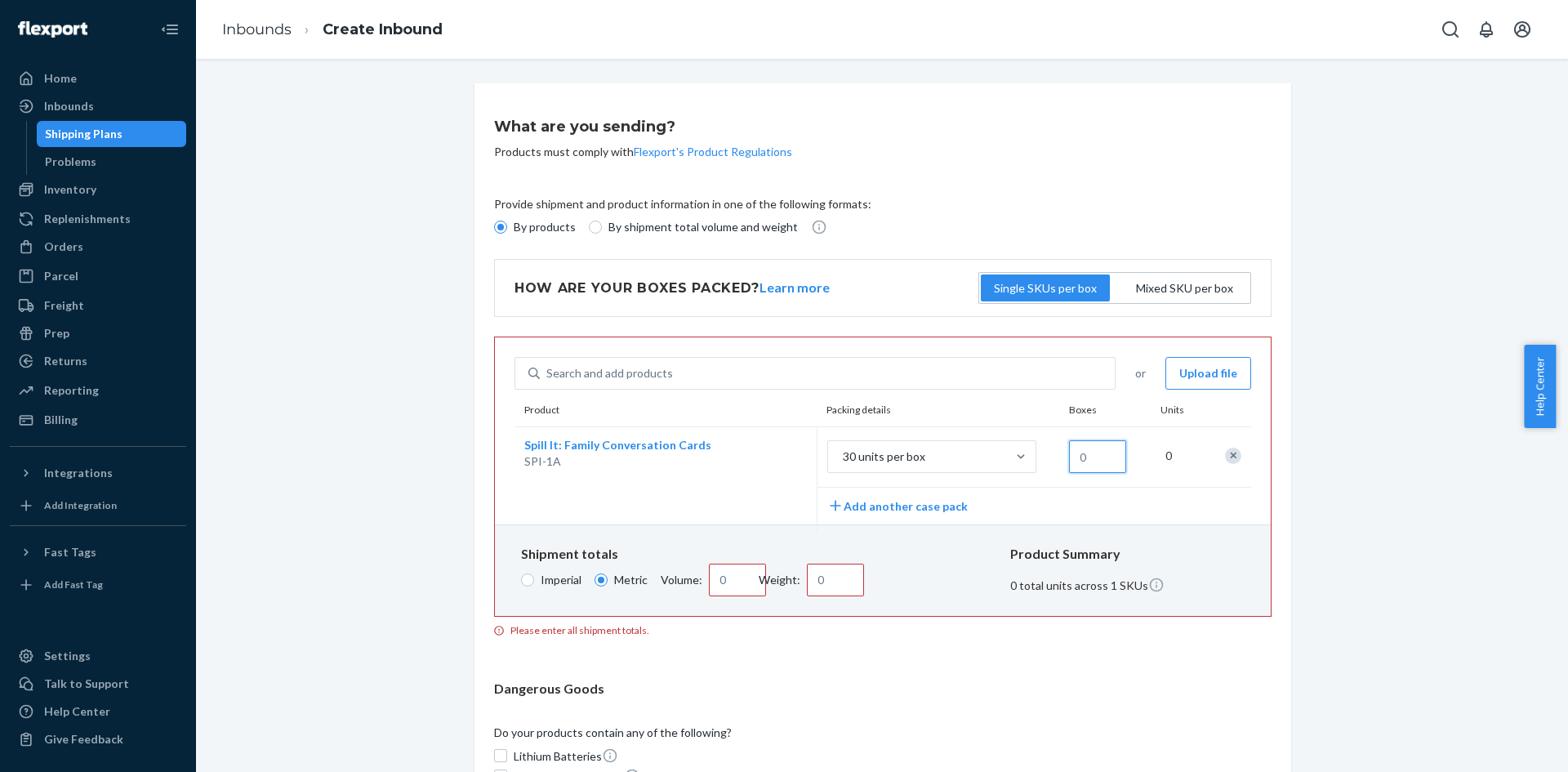
drag, startPoint x: 1090, startPoint y: 456, endPoint x: 1059, endPoint y: 461, distance: 31.4
click at [1060, 461] on div at bounding box center [1101, 458] width 83 height 56
type input "0.44"
type input "38.1"
type input "3"
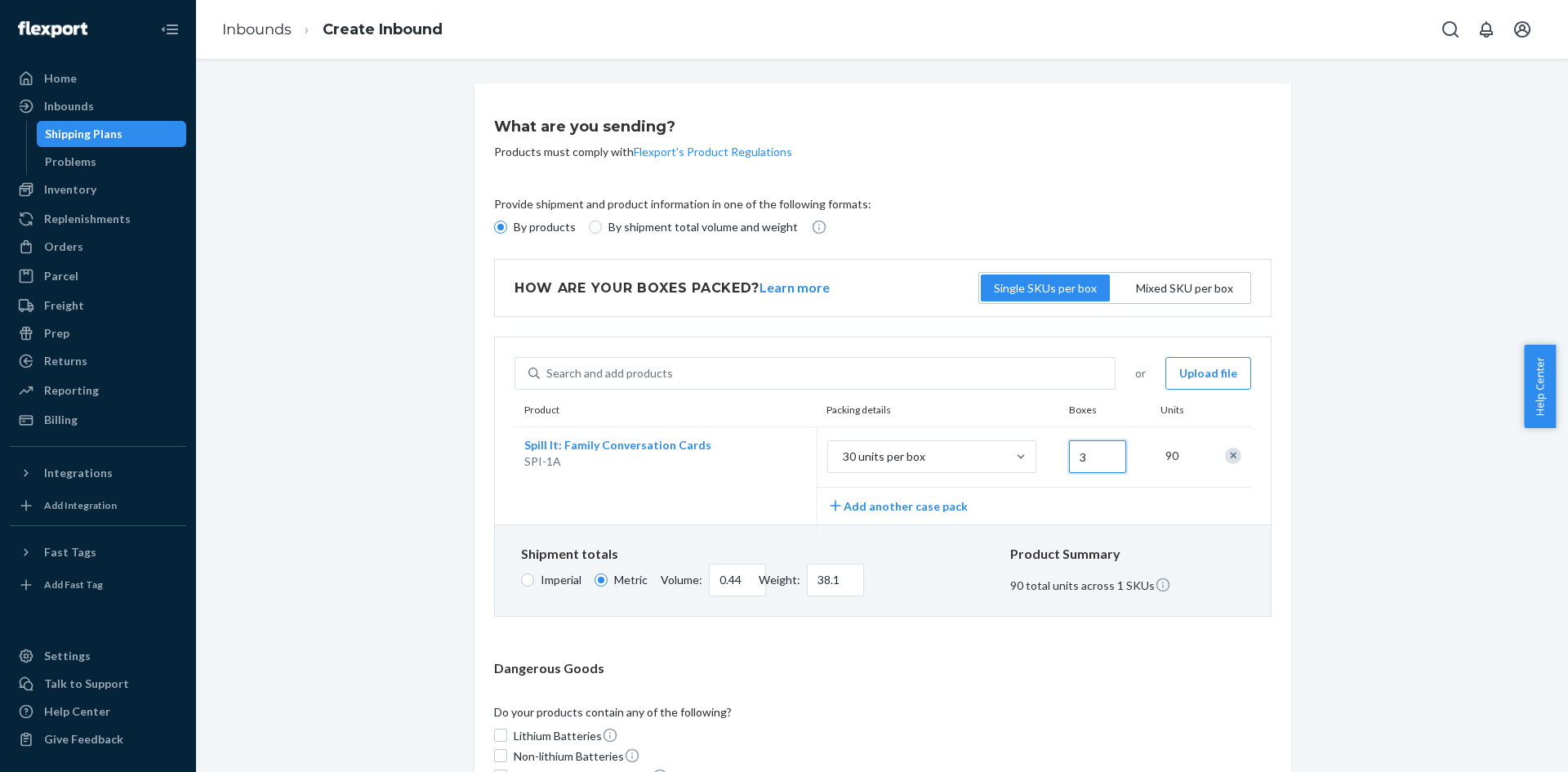
type input "4.82"
type input "419.12"
type input "33"
click at [929, 511] on button "Add another case pack" at bounding box center [898, 506] width 141 height 17
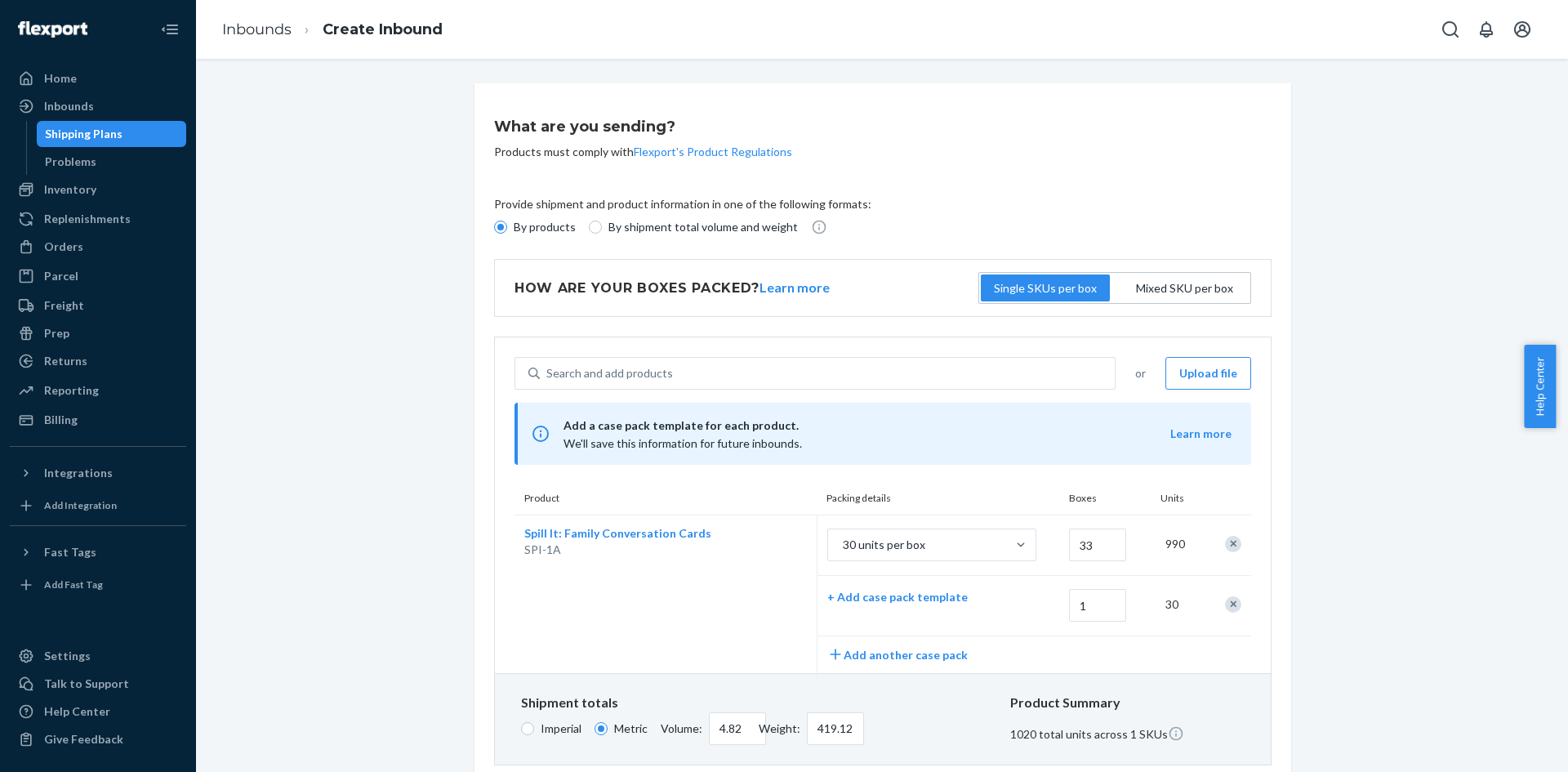
click at [1227, 602] on div "Remove Item" at bounding box center [1234, 605] width 16 height 16
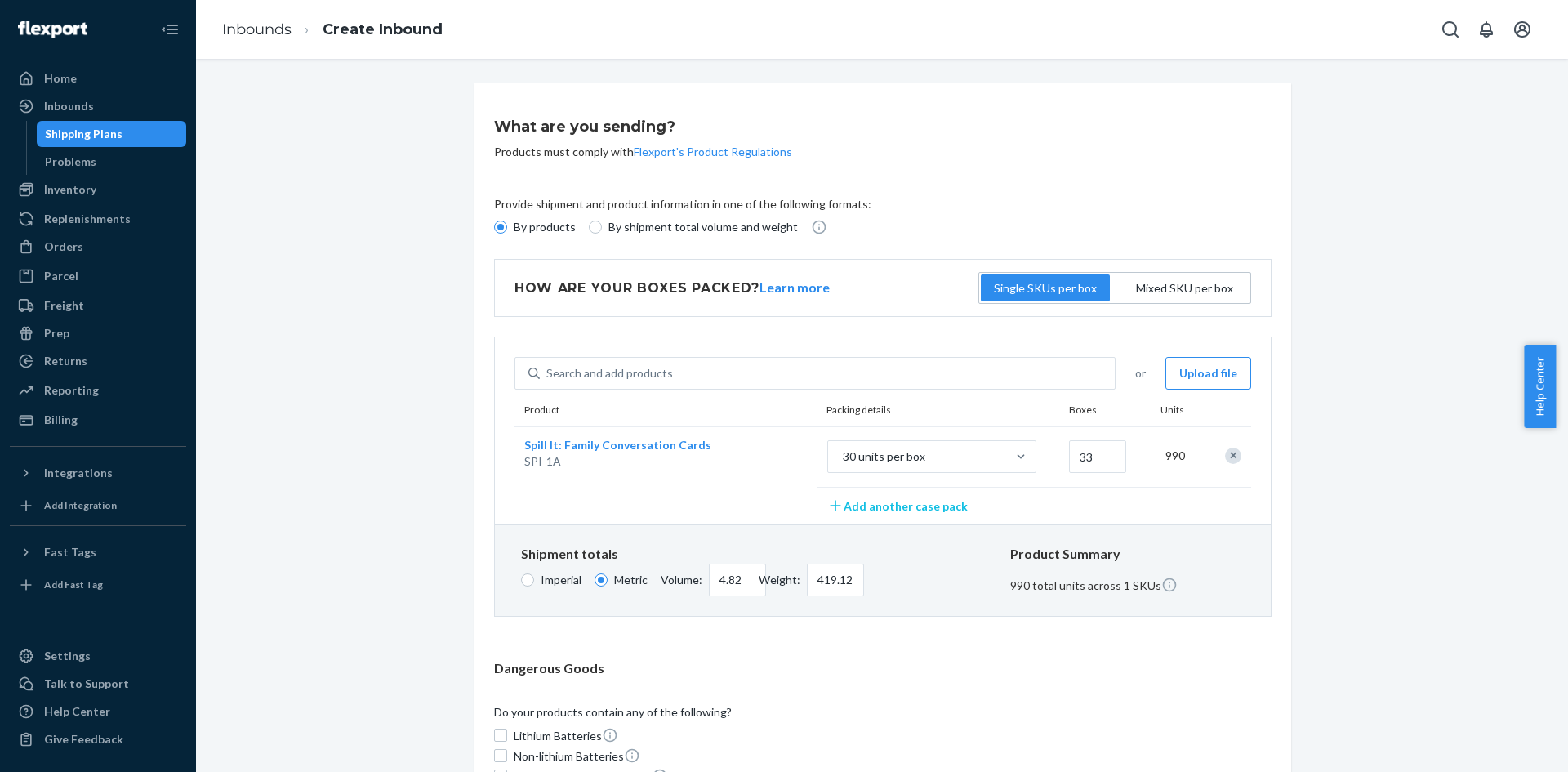
click at [929, 501] on button "Add another case pack" at bounding box center [898, 506] width 141 height 17
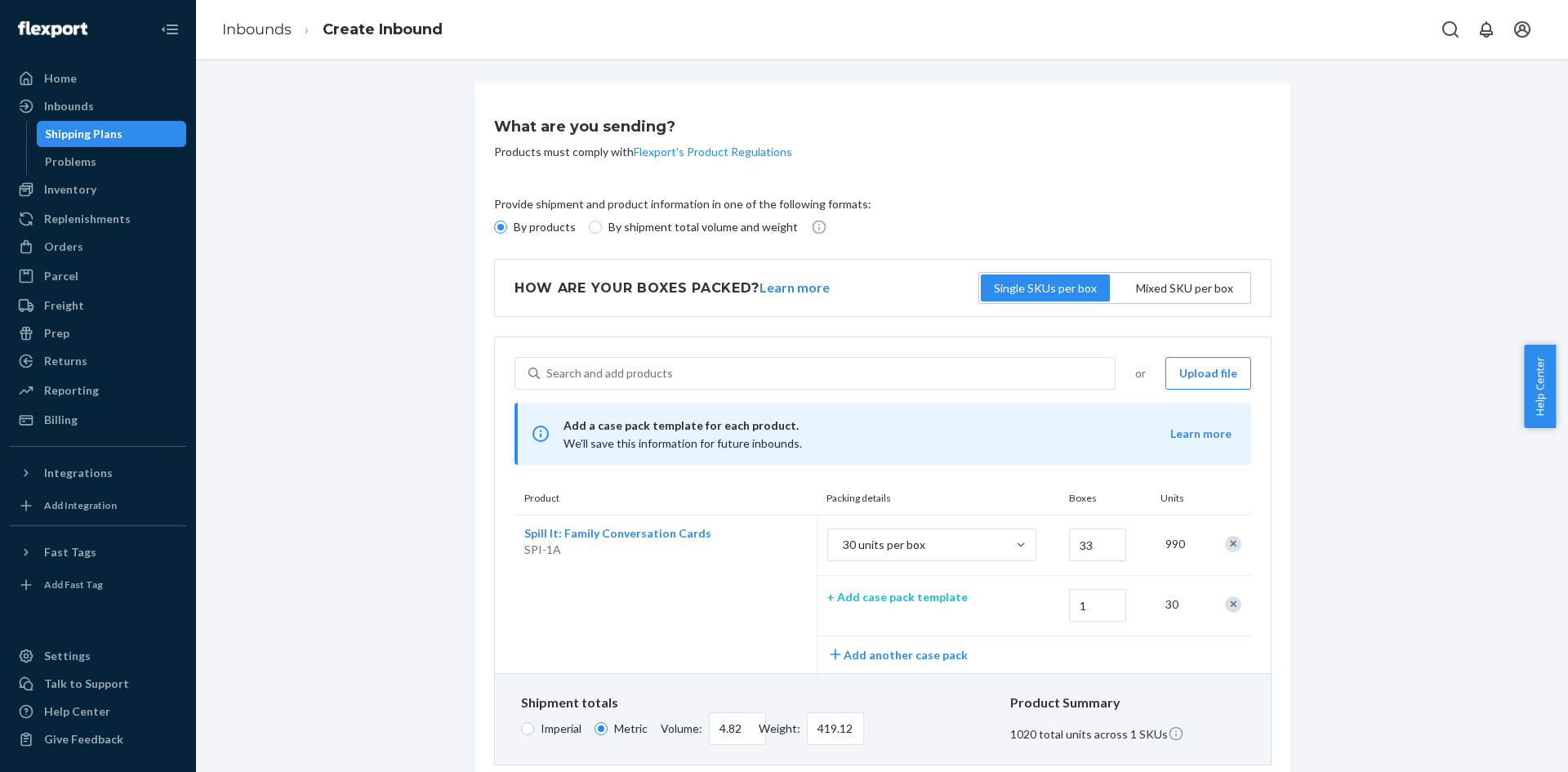
click at [918, 602] on p "+ Add case pack template" at bounding box center [932, 597] width 209 height 16
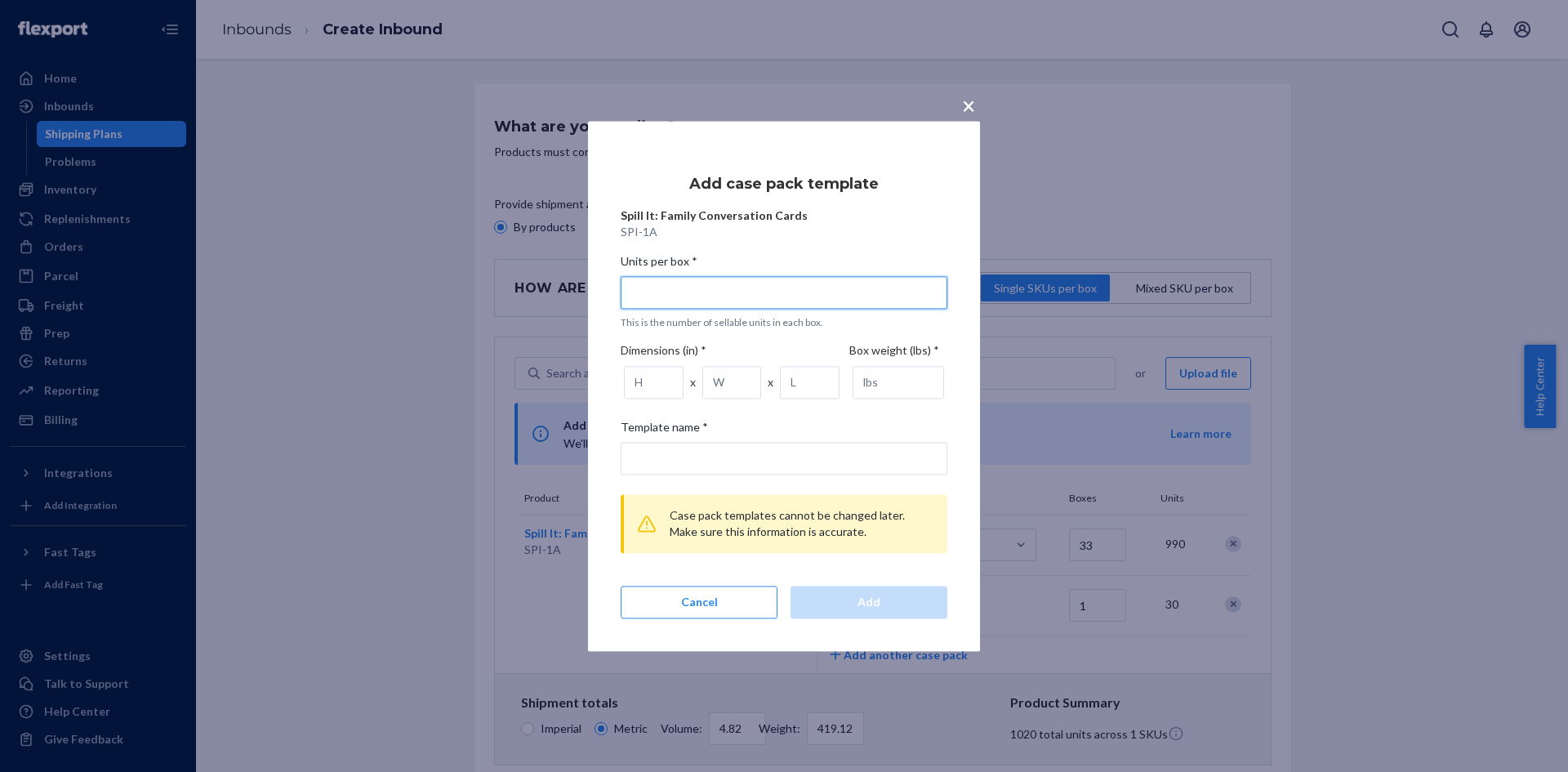
click at [745, 289] on input "Units per box * This is the number of sellable units in each box." at bounding box center [784, 292] width 327 height 33
type input "1"
type input "1 unit per box"
type input "15"
type input "15 units per box"
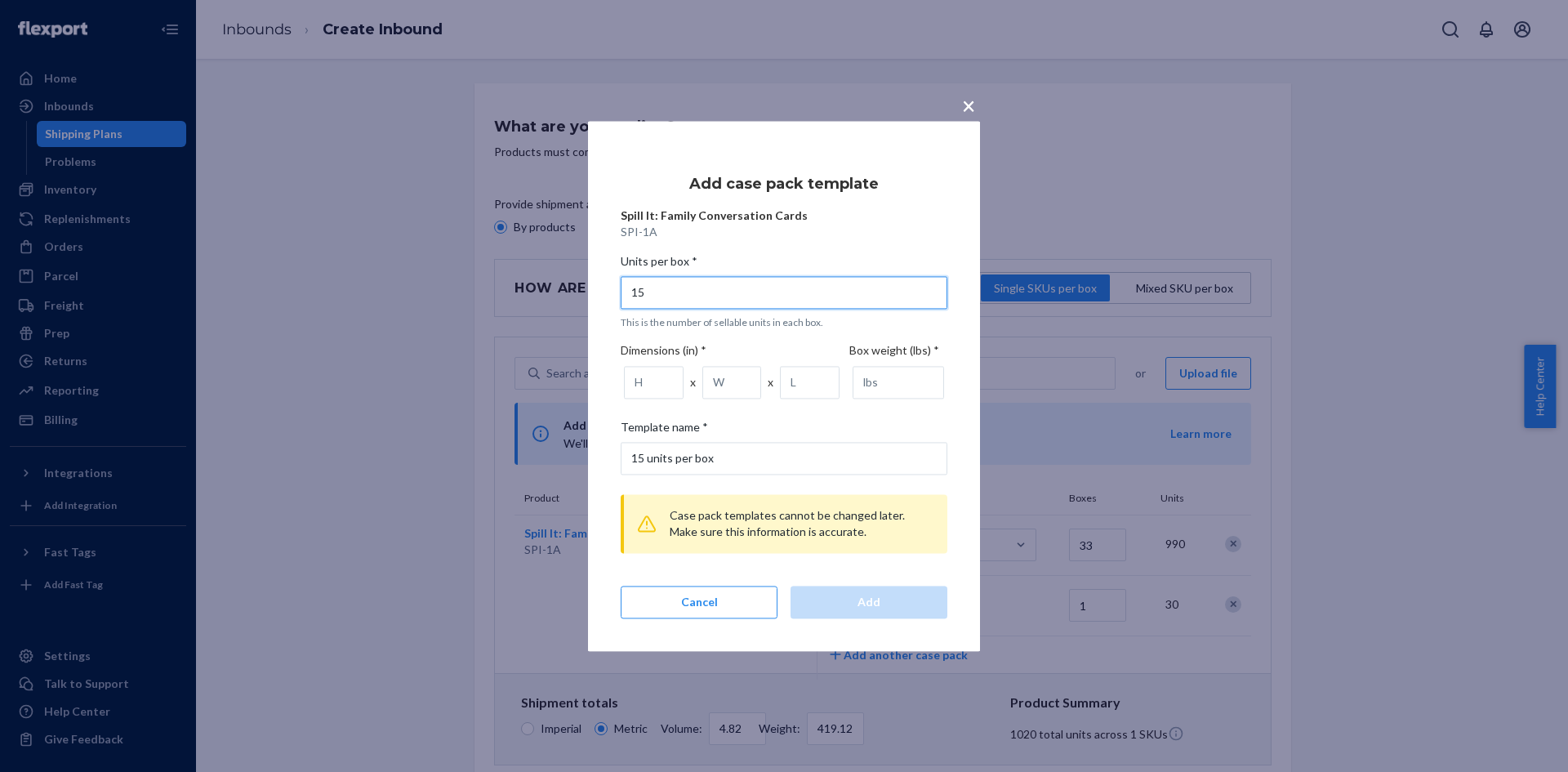
type input "15"
click at [635, 382] on input "number" at bounding box center [654, 382] width 60 height 33
click at [806, 366] on input "number" at bounding box center [810, 382] width 60 height 33
type input "13"
click at [646, 382] on input "number" at bounding box center [654, 382] width 60 height 33
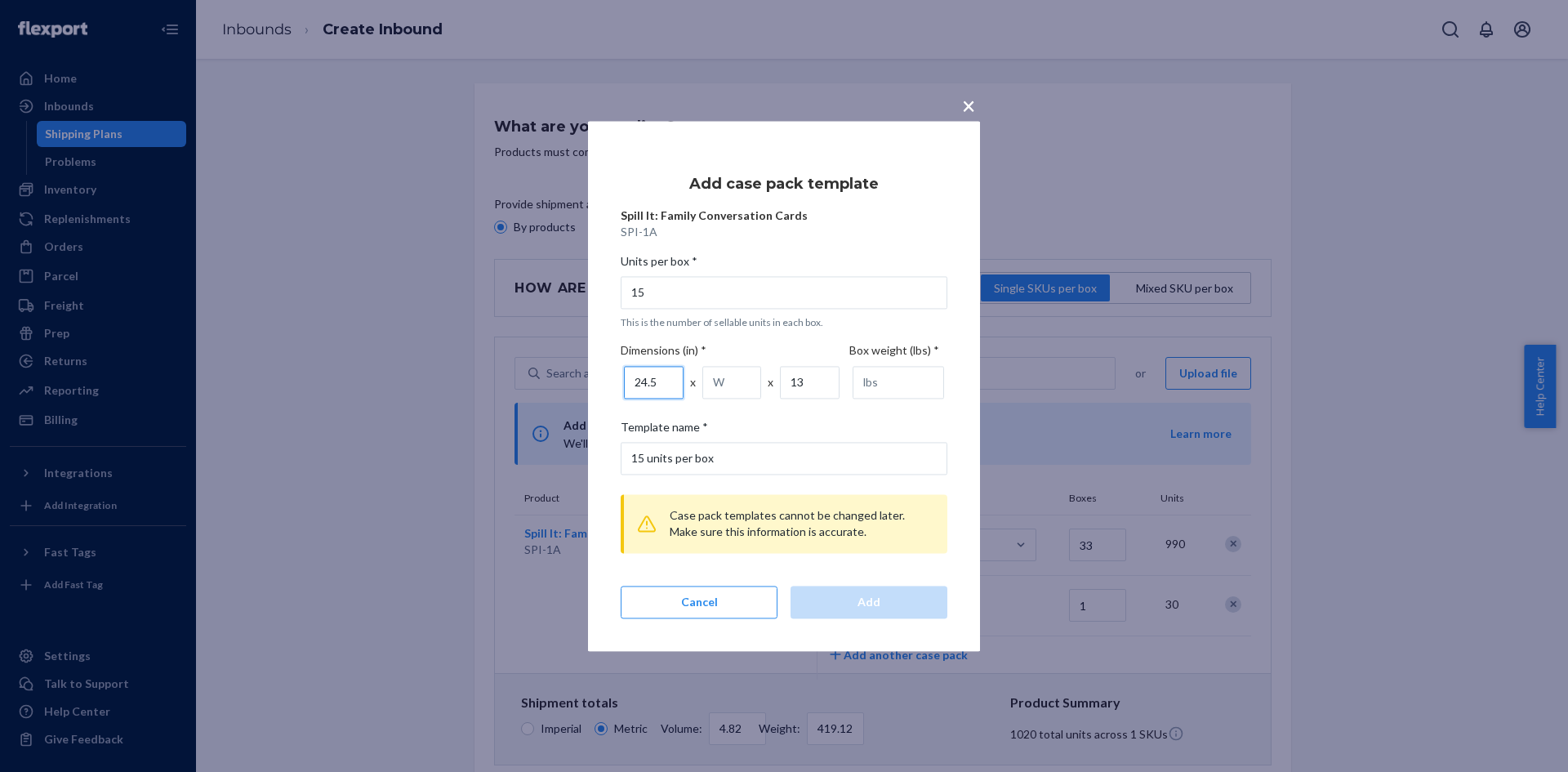
type input "24.5"
drag, startPoint x: 726, startPoint y: 383, endPoint x: 695, endPoint y: 382, distance: 31.0
click at [697, 382] on div "24.5 x x 13" at bounding box center [735, 382] width 229 height 39
type input "28"
drag, startPoint x: 811, startPoint y: 386, endPoint x: 790, endPoint y: 386, distance: 21.0
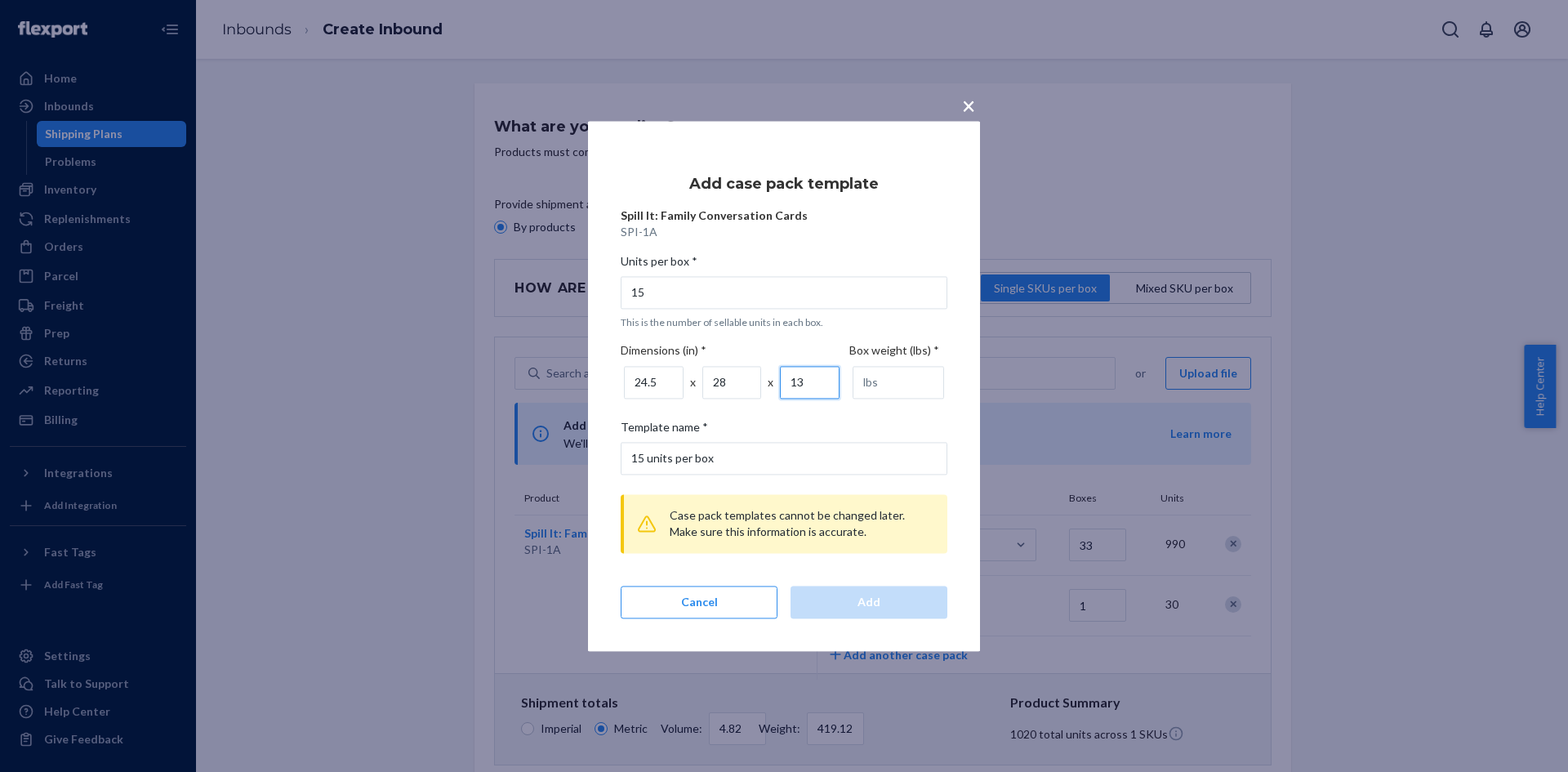
click at [790, 386] on input "13" at bounding box center [810, 382] width 60 height 33
type input "42"
drag, startPoint x: 805, startPoint y: 489, endPoint x: 803, endPoint y: 502, distance: 13.2
click at [805, 490] on div "Case pack templates cannot be changed later. Make sure this information is accu…" at bounding box center [784, 553] width 327 height 131
click at [896, 374] on input "number" at bounding box center [899, 382] width 92 height 33
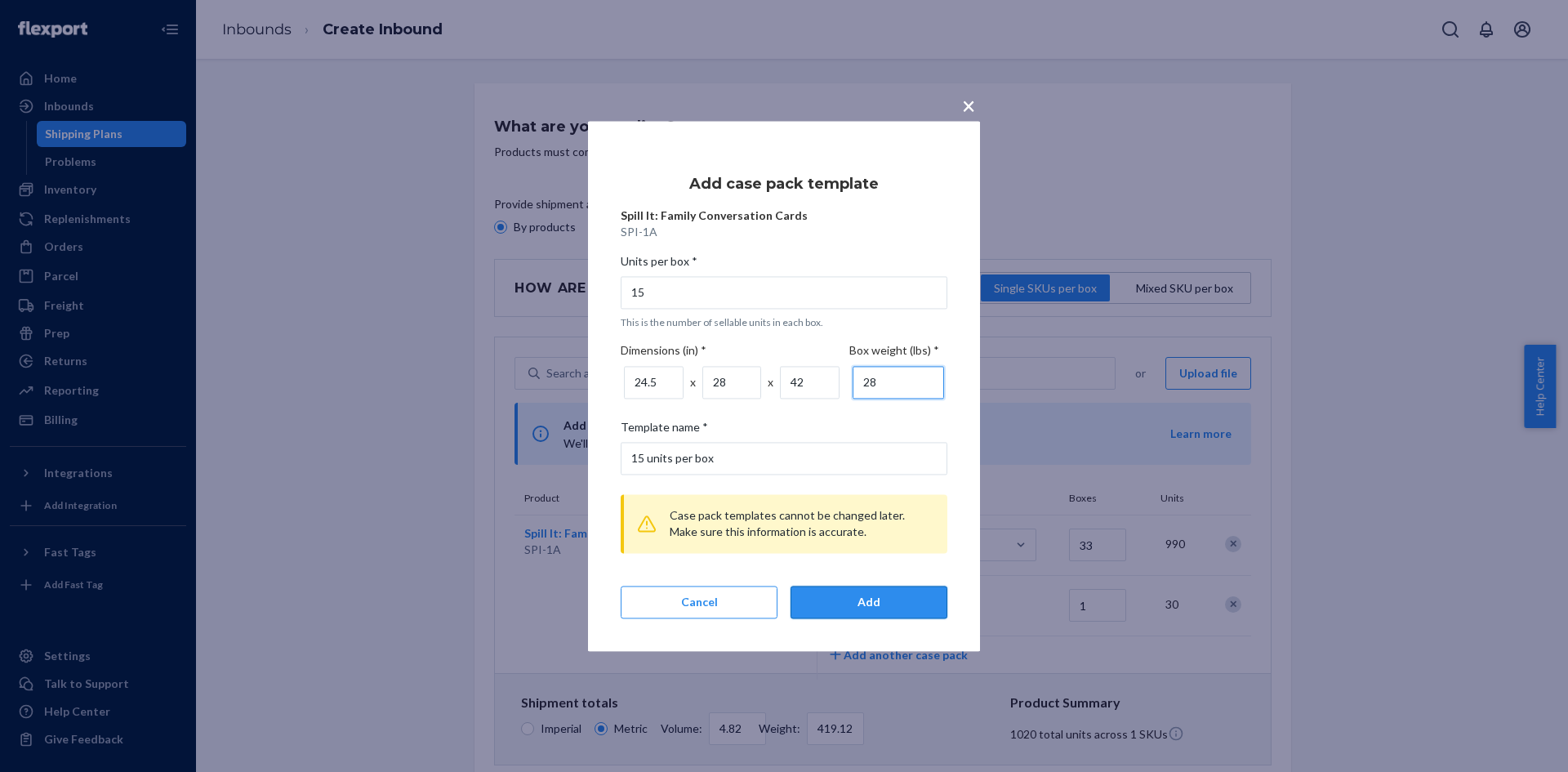
type input "28"
click at [884, 591] on button "Add" at bounding box center [869, 602] width 157 height 33
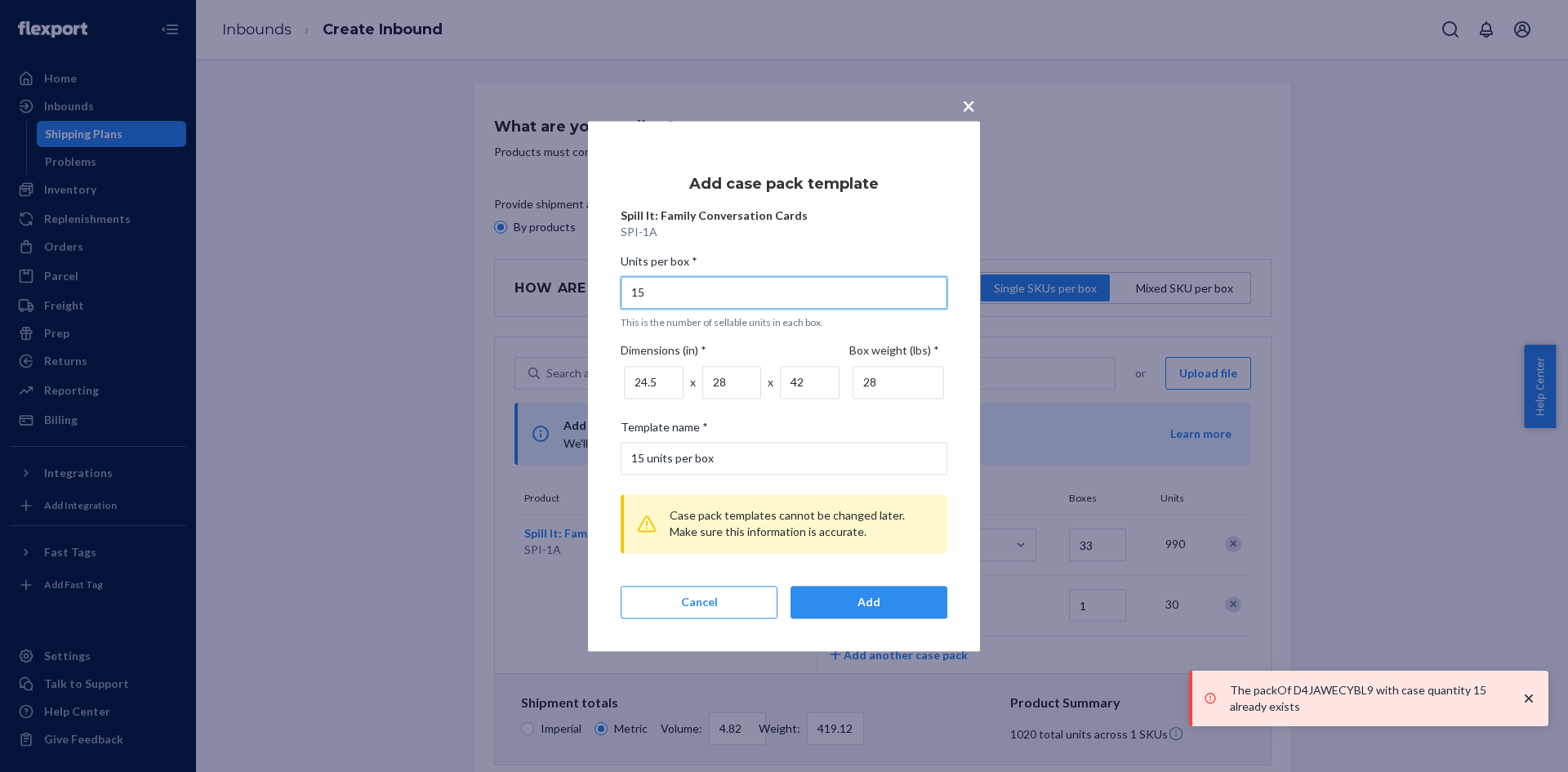
click at [714, 296] on input "15" at bounding box center [784, 292] width 327 height 33
click at [752, 454] on input "15 units per box" at bounding box center [784, 458] width 327 height 33
type input "15 units per box 2"
click at [865, 596] on div "Add" at bounding box center [869, 602] width 129 height 16
click at [1513, 688] on div "The packOf D4JAWECYBL9 with case quantity 15 already exists" at bounding box center [1371, 698] width 333 height 33
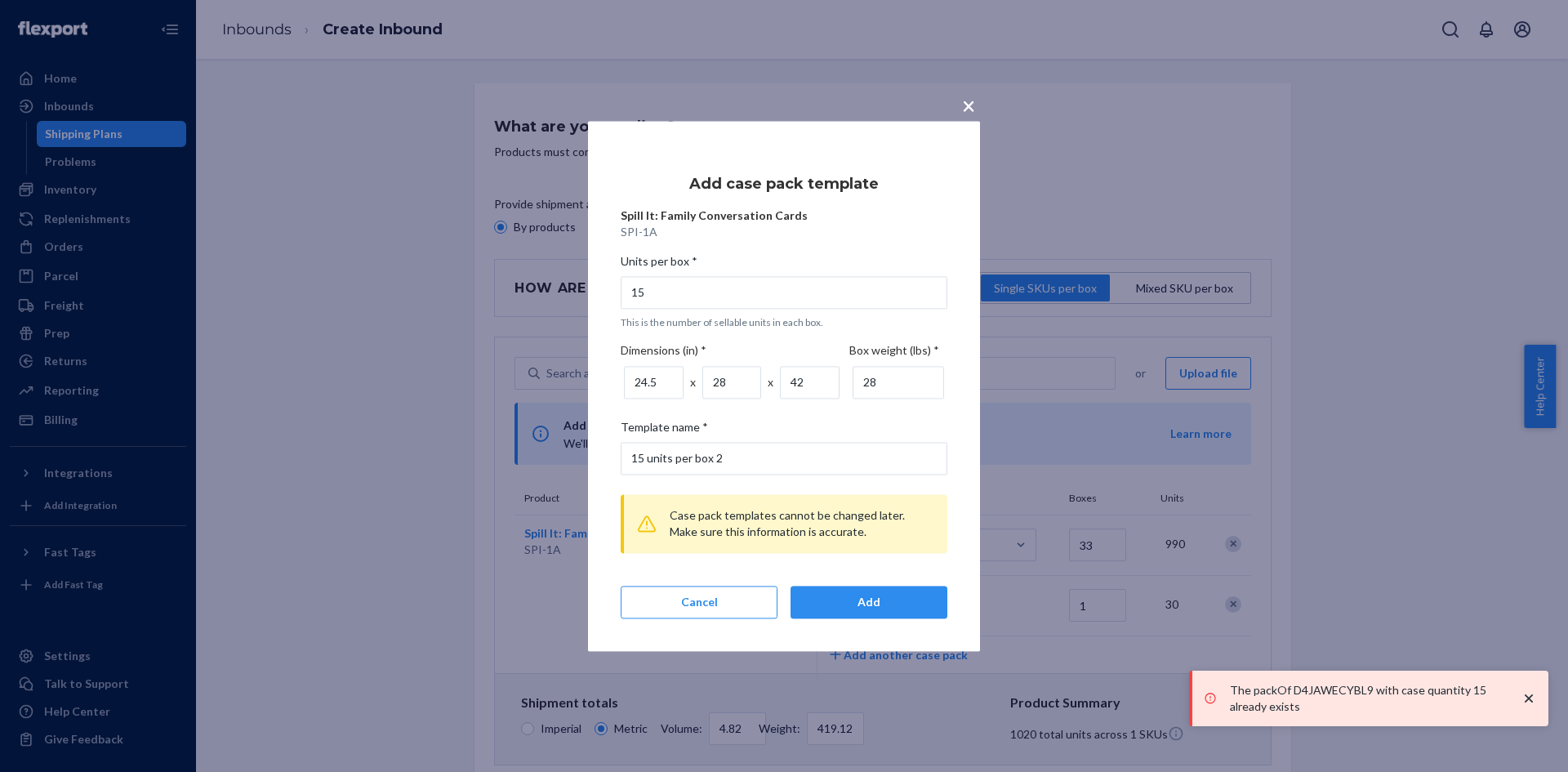
click at [1513, 689] on div "The packOf D4JAWECYBL9 with case quantity 15 already exists" at bounding box center [1371, 698] width 333 height 33
click at [1530, 695] on icon "close toast" at bounding box center [1529, 698] width 16 height 16
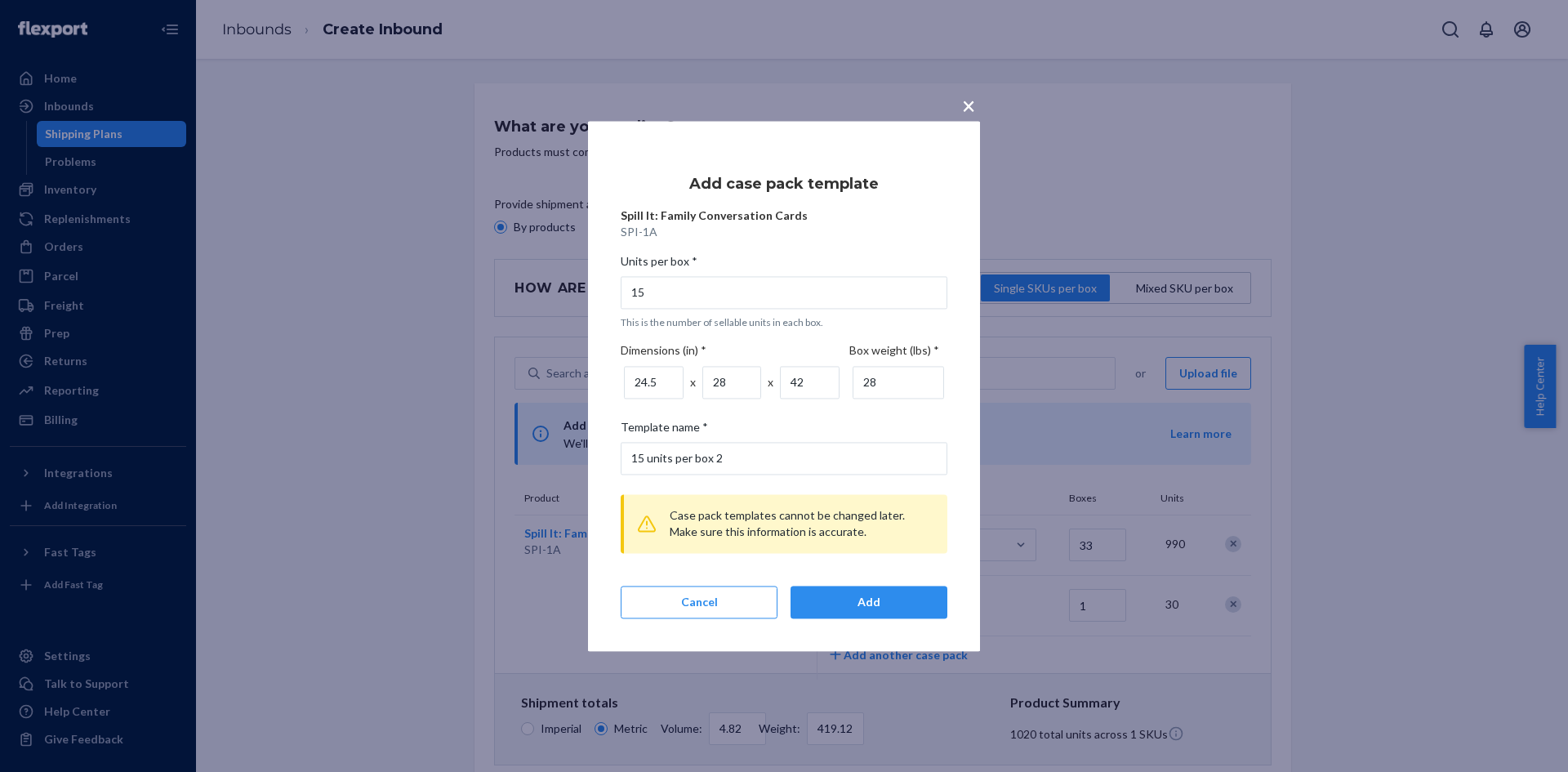
click at [954, 110] on div "× Add case pack template Spill It: Family Conversation Cards SPI-1A Units per b…" at bounding box center [784, 386] width 1568 height 772
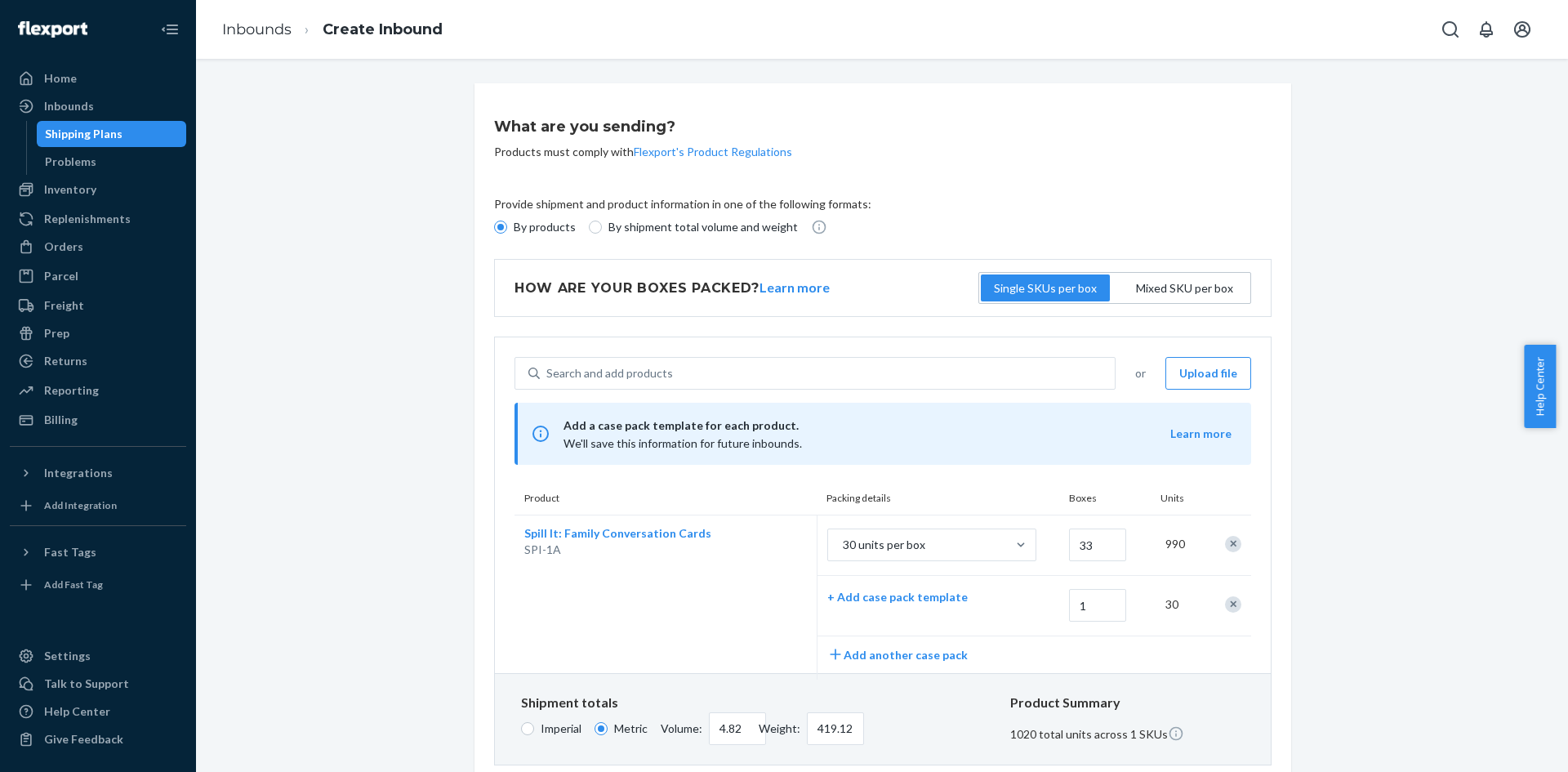
click at [955, 109] on div "What are you sending? Products must comply with Flexport's Product Regulations …" at bounding box center [883, 606] width 817 height 1046
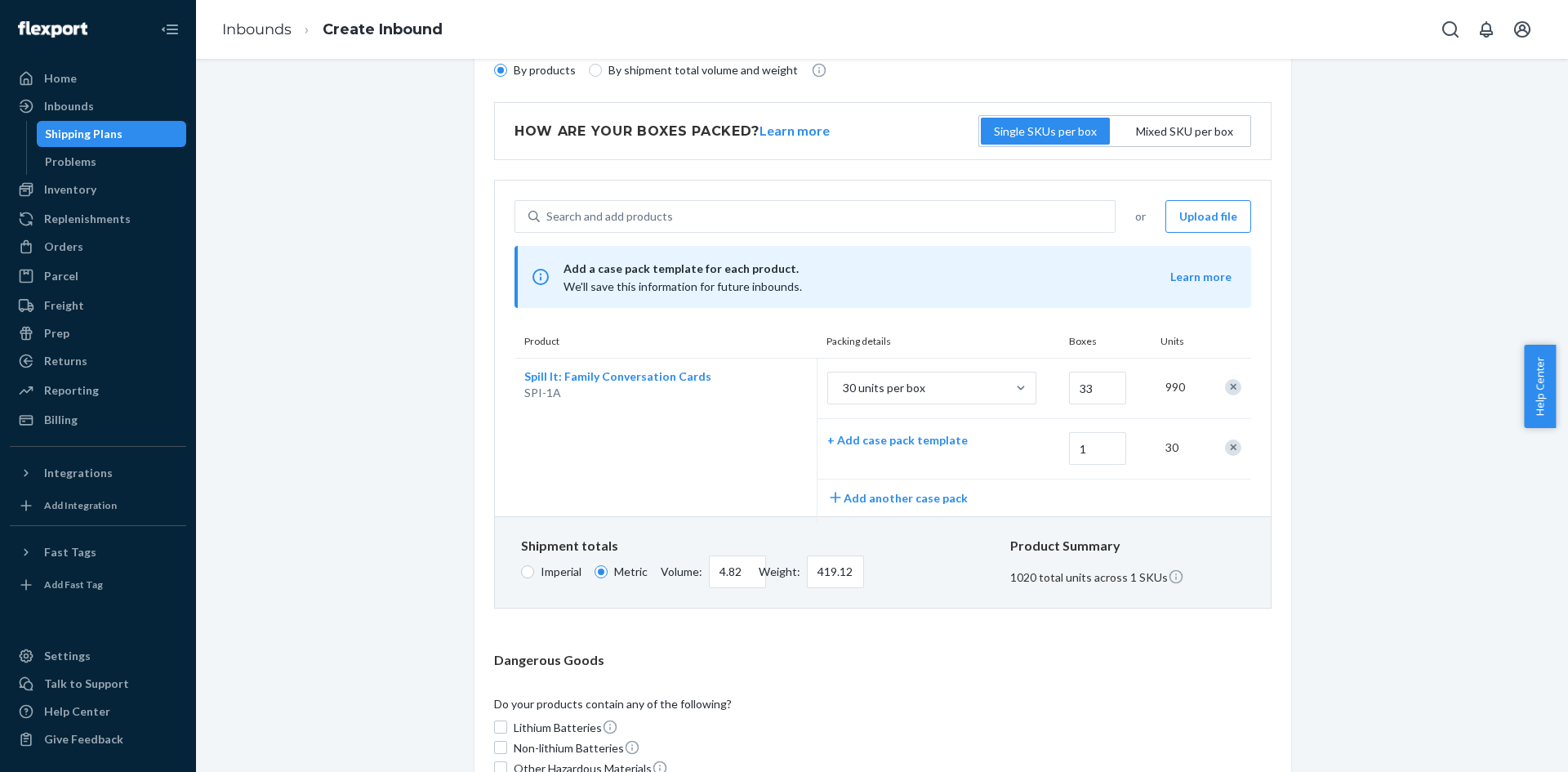
scroll to position [163, 0]
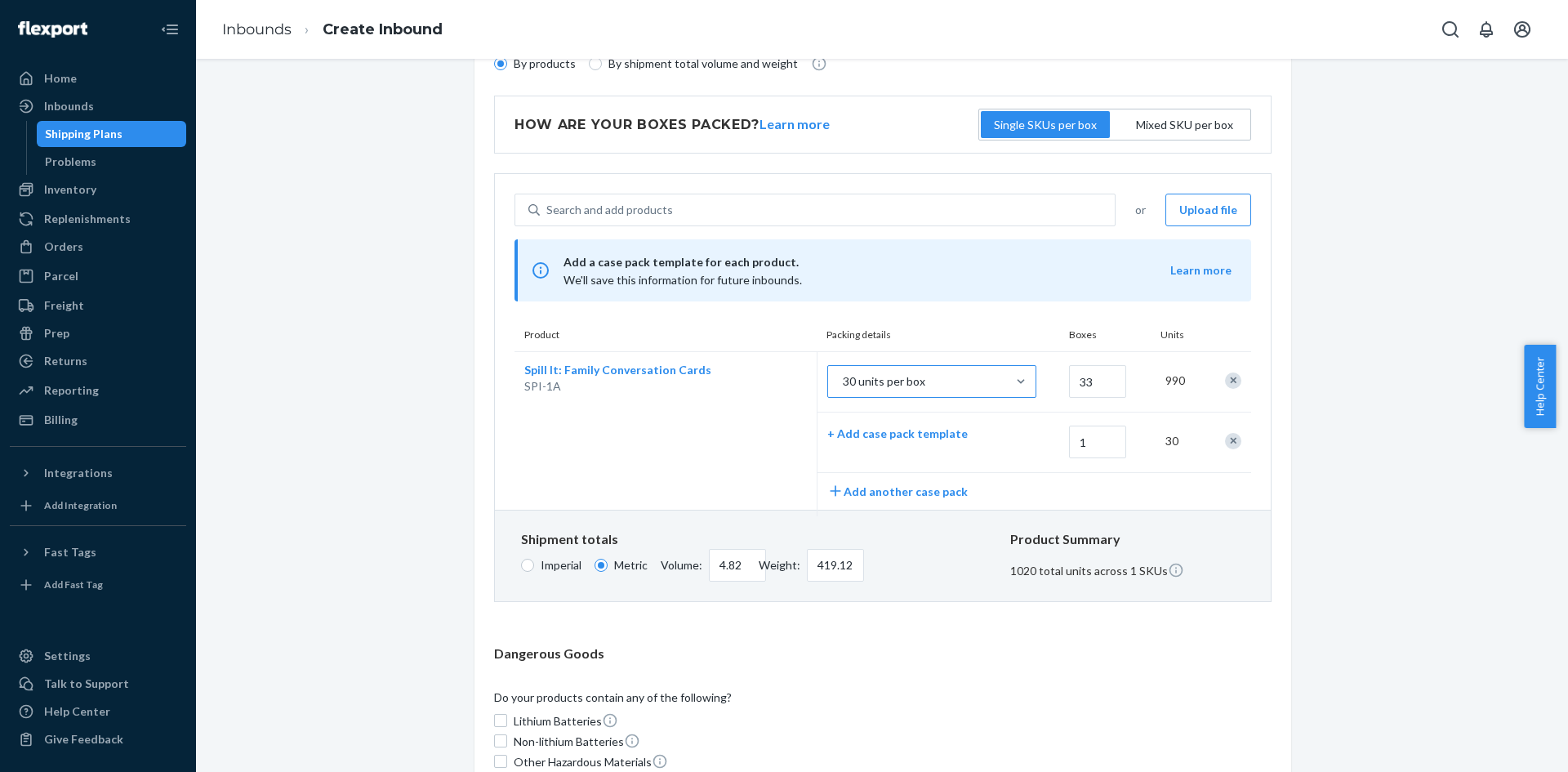
click at [987, 380] on div "30 units per box" at bounding box center [918, 382] width 178 height 29
click at [761, 382] on input "30 units per box" at bounding box center [761, 382] width 0 height 0
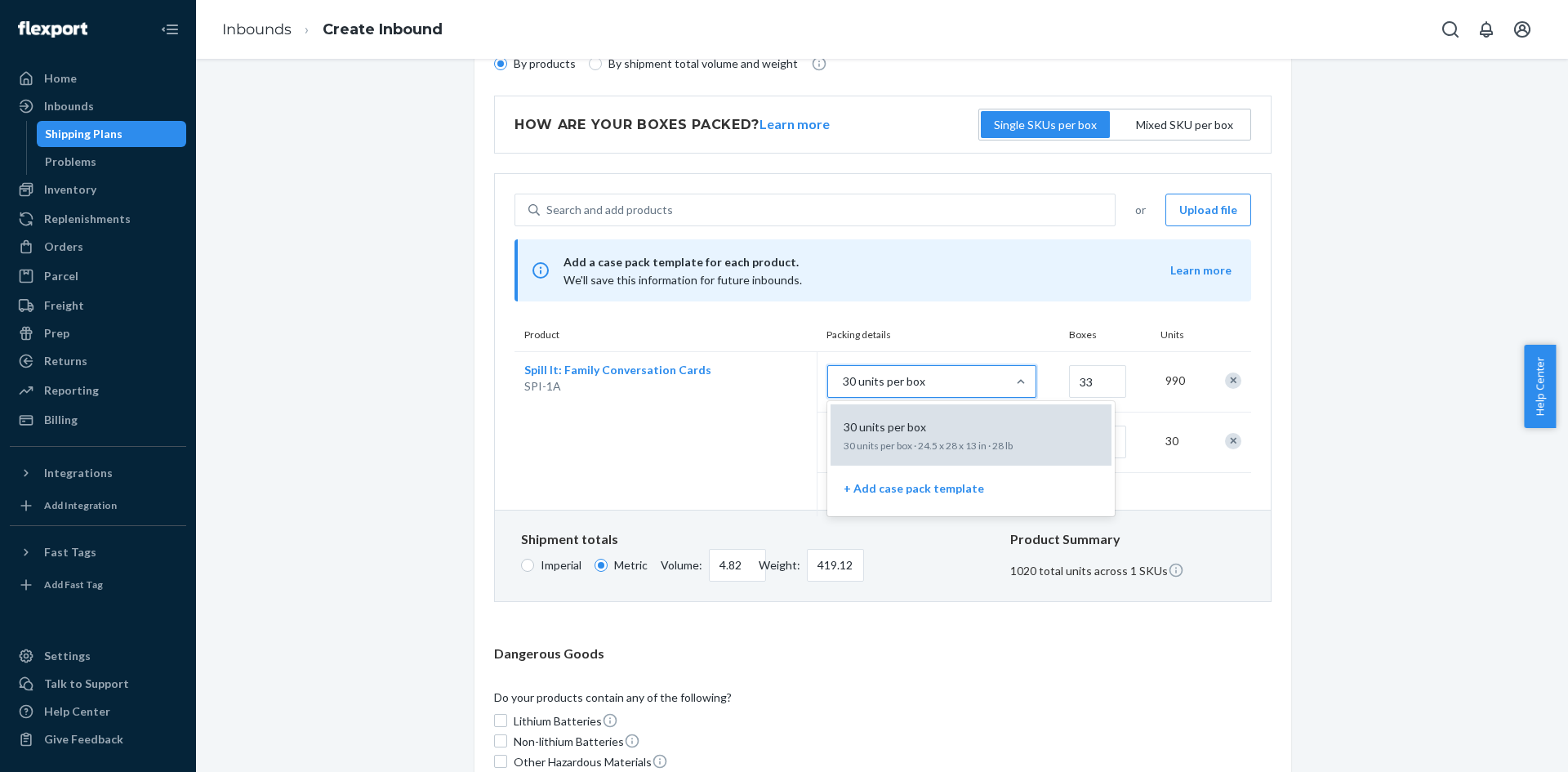
click at [954, 423] on div "30 units per box" at bounding box center [968, 427] width 261 height 16
click at [761, 382] on input "option 30 units per box focused, 1 of 2. 2 results available. Use Up and Down t…" at bounding box center [761, 382] width 0 height 0
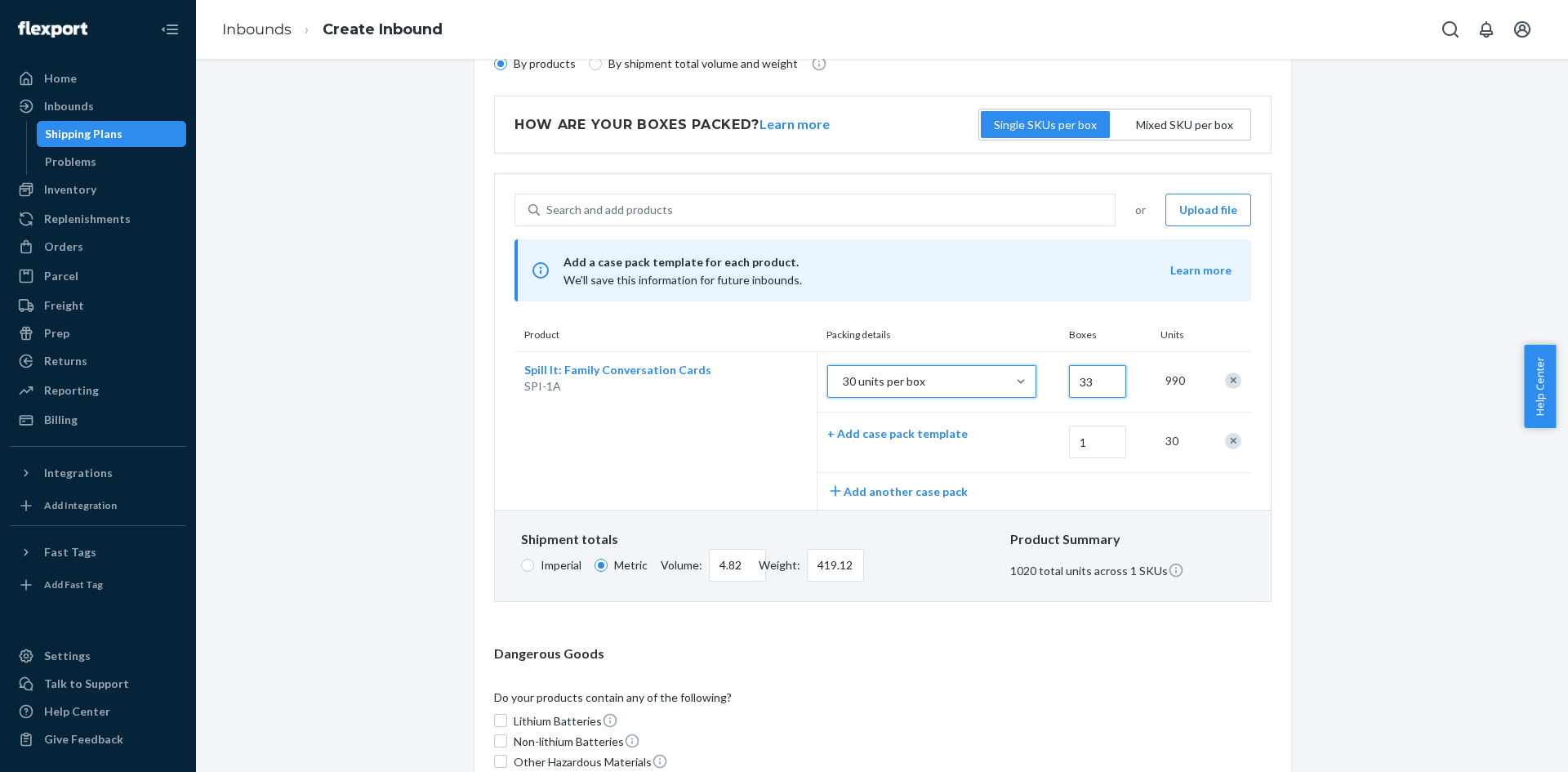
click at [1095, 377] on input "33" at bounding box center [1098, 382] width 57 height 33
click at [1038, 399] on div "30 units per box" at bounding box center [932, 383] width 229 height 56
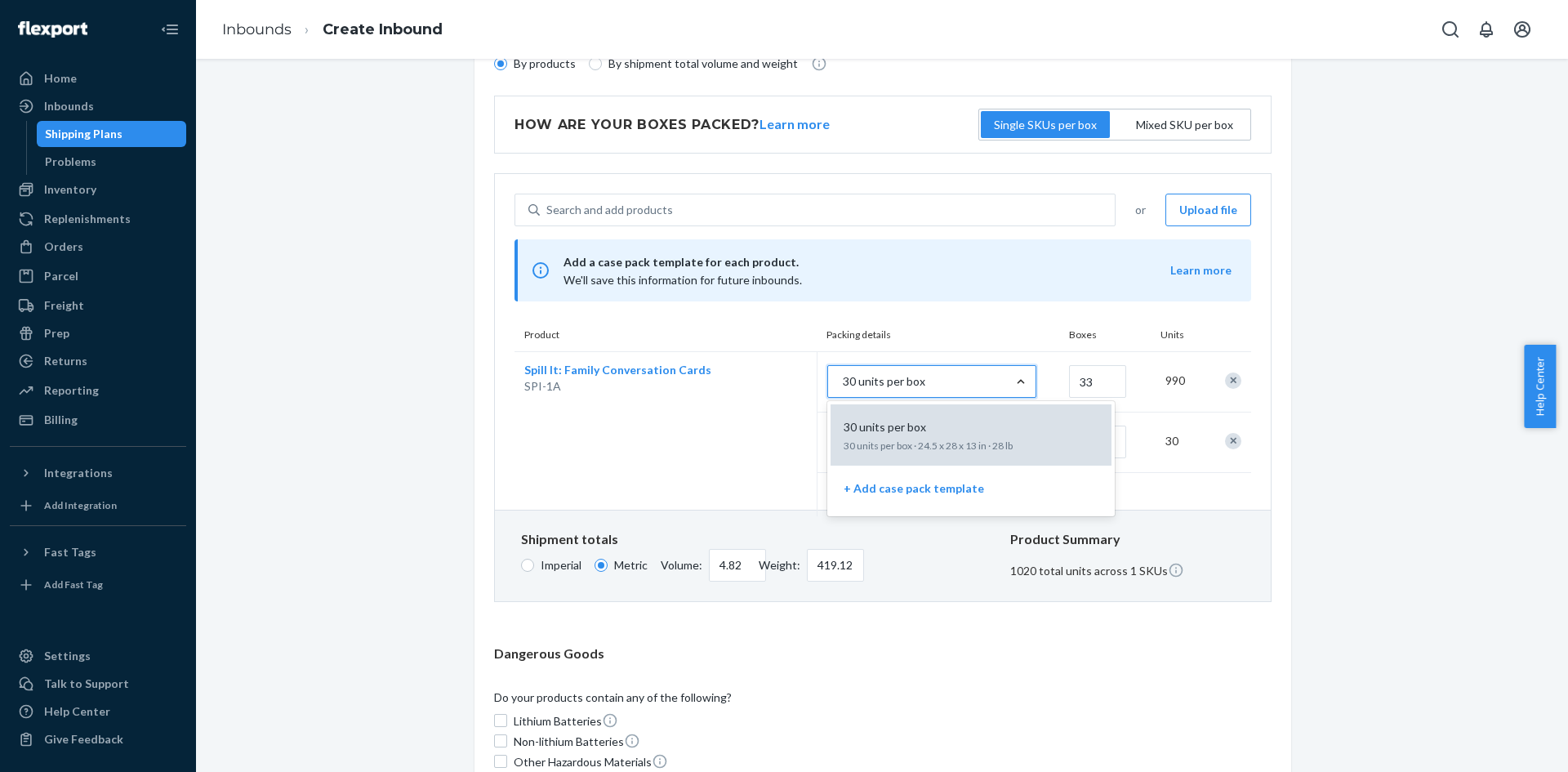
click at [864, 424] on p "30 units per box" at bounding box center [885, 427] width 83 height 16
click at [761, 382] on input "option 30 units per box, selected. option 30 units per box focused, 1 of 2. 2 r…" at bounding box center [761, 382] width 0 height 0
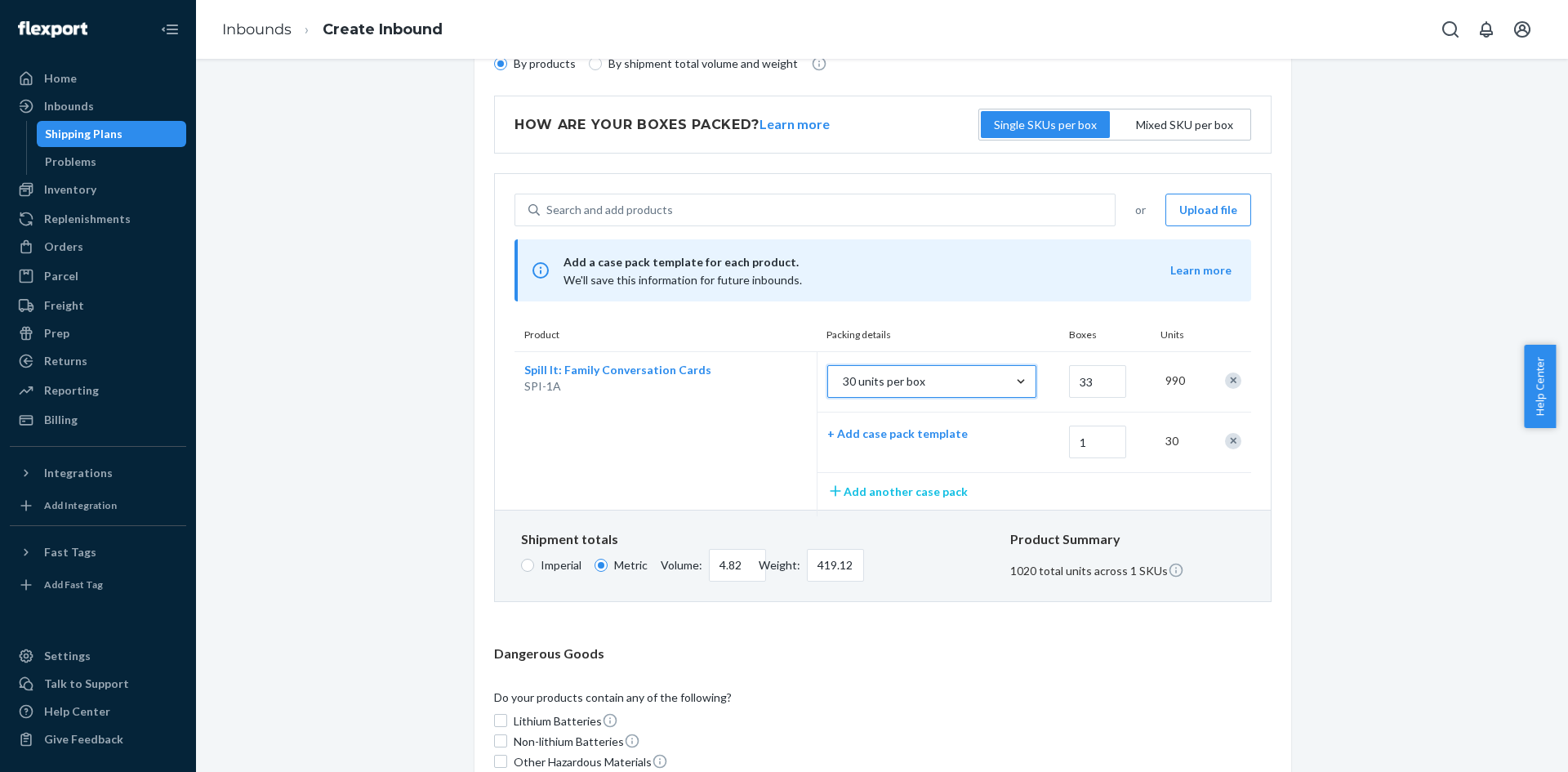
click at [900, 490] on button "Add another case pack" at bounding box center [898, 491] width 141 height 17
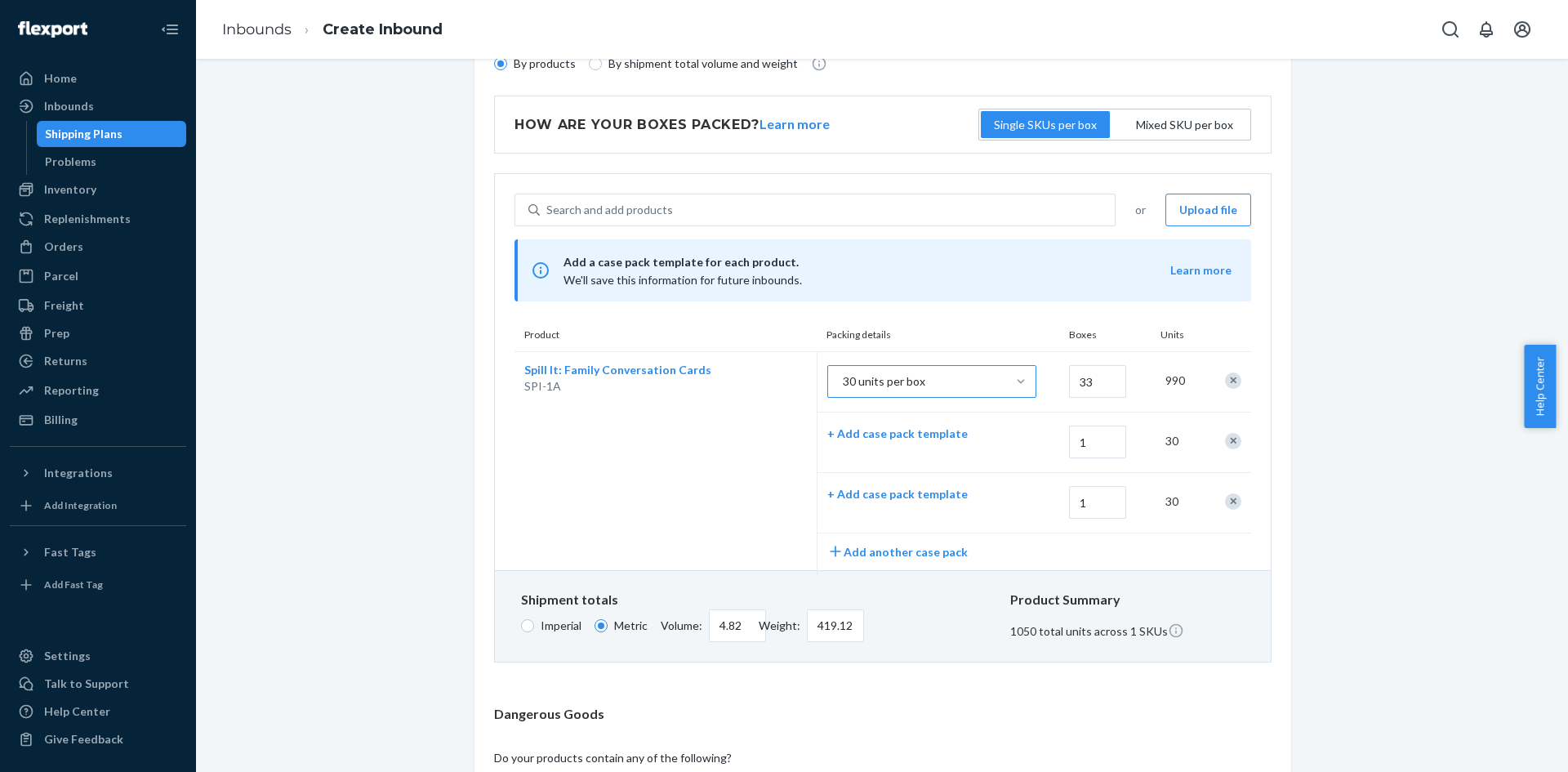
click at [1226, 505] on div "Remove Item" at bounding box center [1234, 502] width 16 height 16
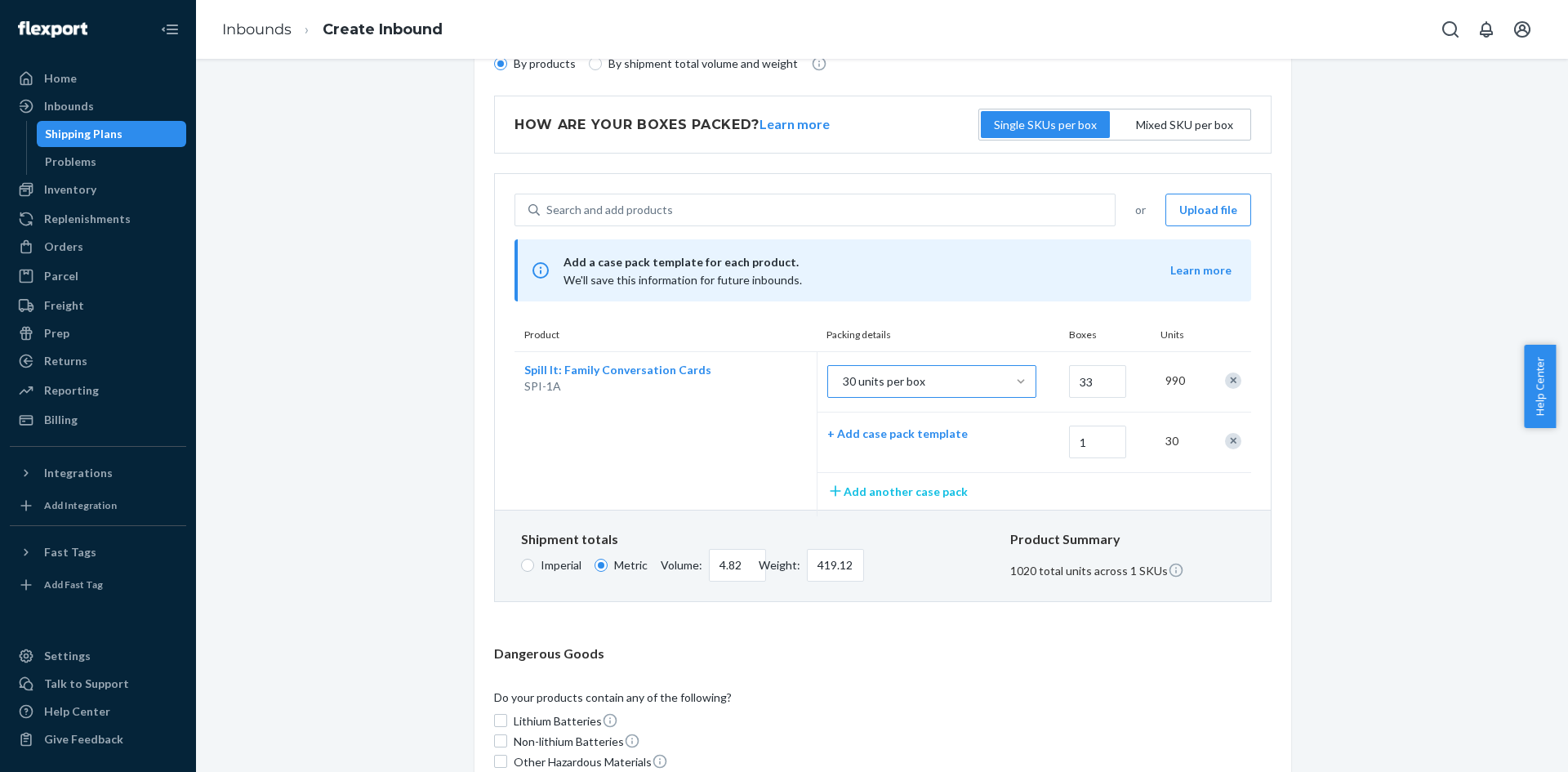
click at [880, 489] on button "Add another case pack" at bounding box center [898, 491] width 141 height 17
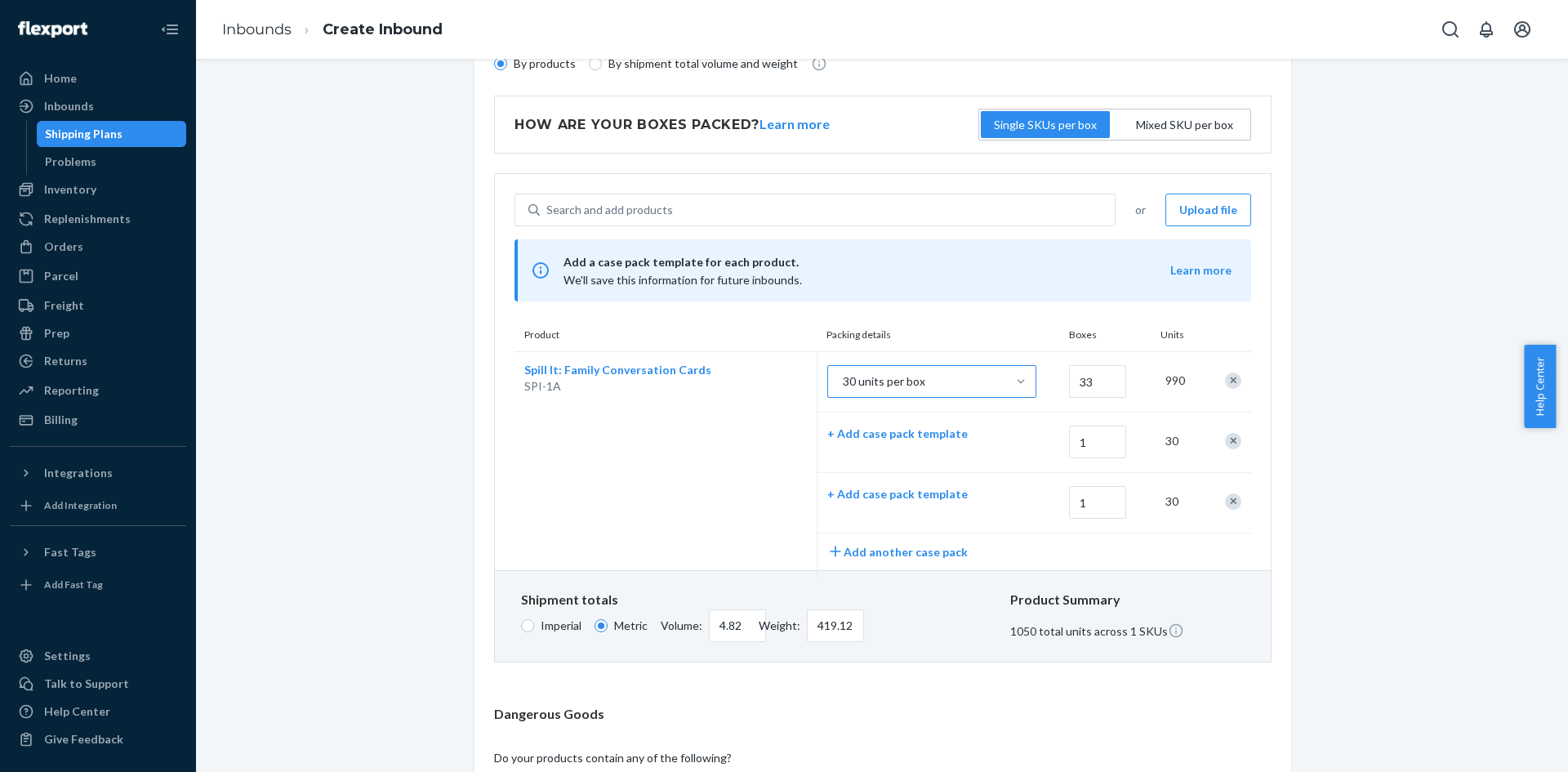
click at [1226, 503] on div "Remove Item" at bounding box center [1234, 502] width 16 height 16
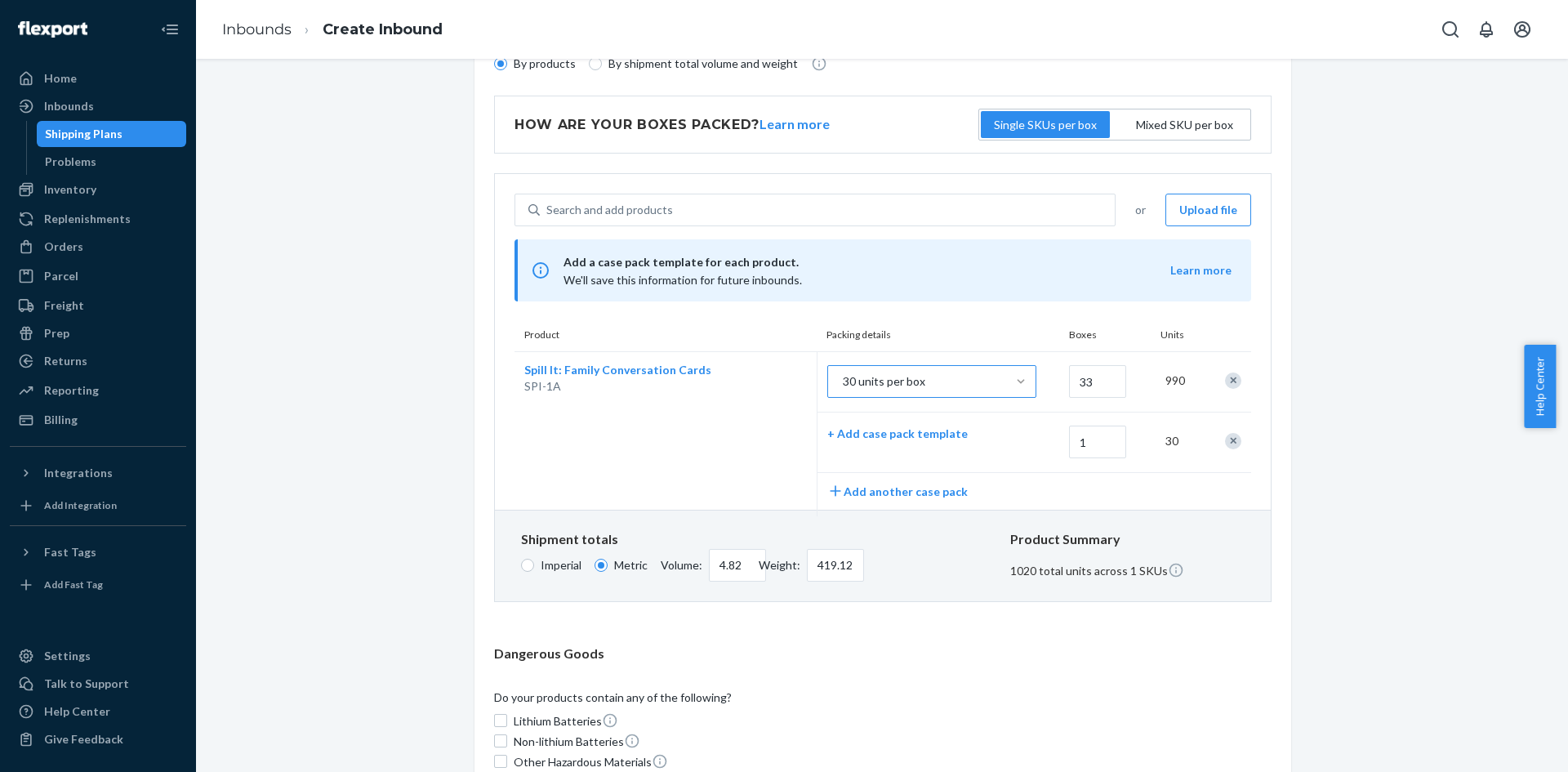
click at [1236, 440] on div at bounding box center [1231, 440] width 42 height 37
click at [1231, 437] on div "Remove Item" at bounding box center [1234, 441] width 16 height 16
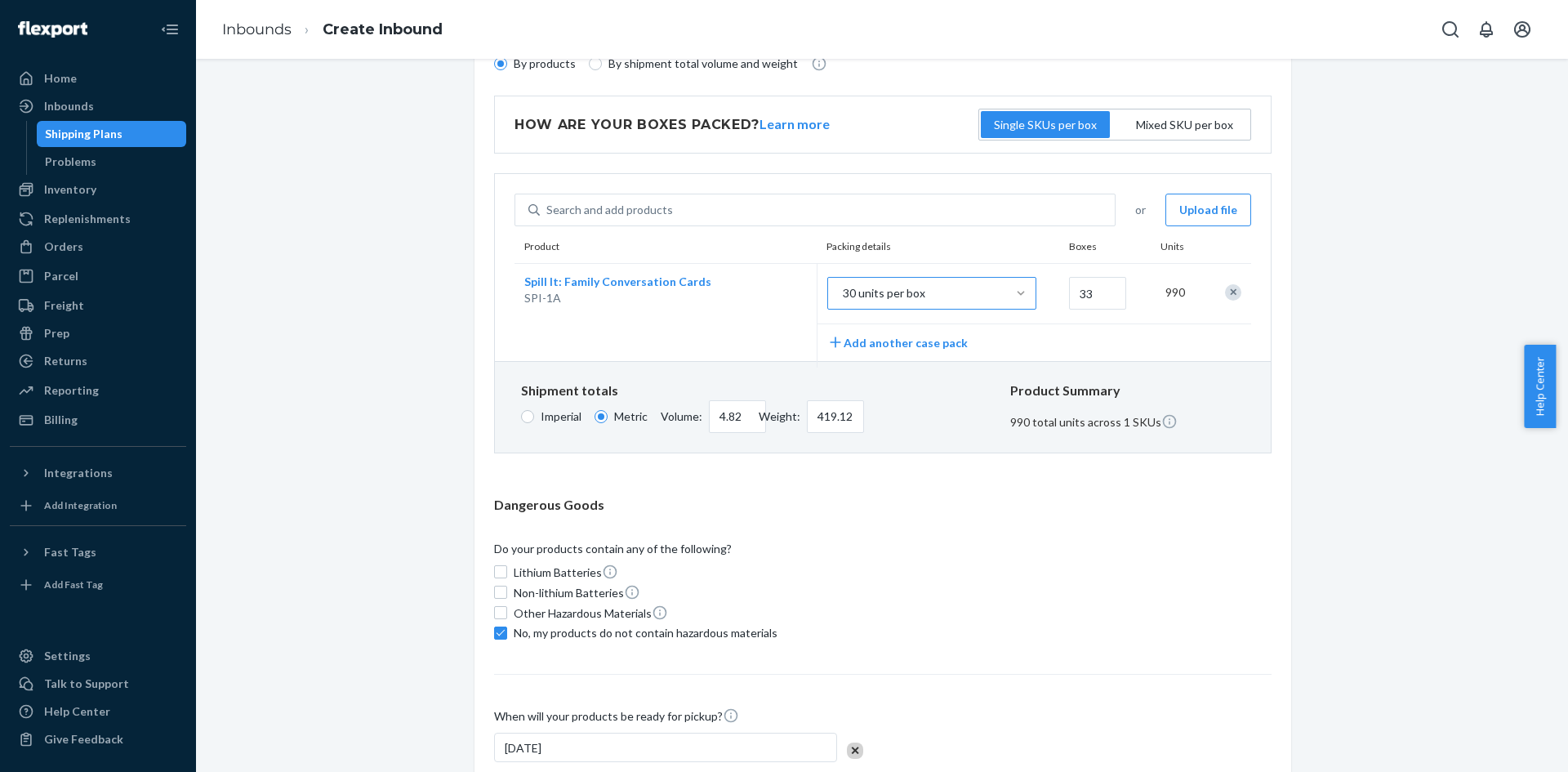
click at [1220, 290] on div at bounding box center [1231, 292] width 22 height 17
click at [1228, 294] on div "Remove Item" at bounding box center [1234, 292] width 16 height 16
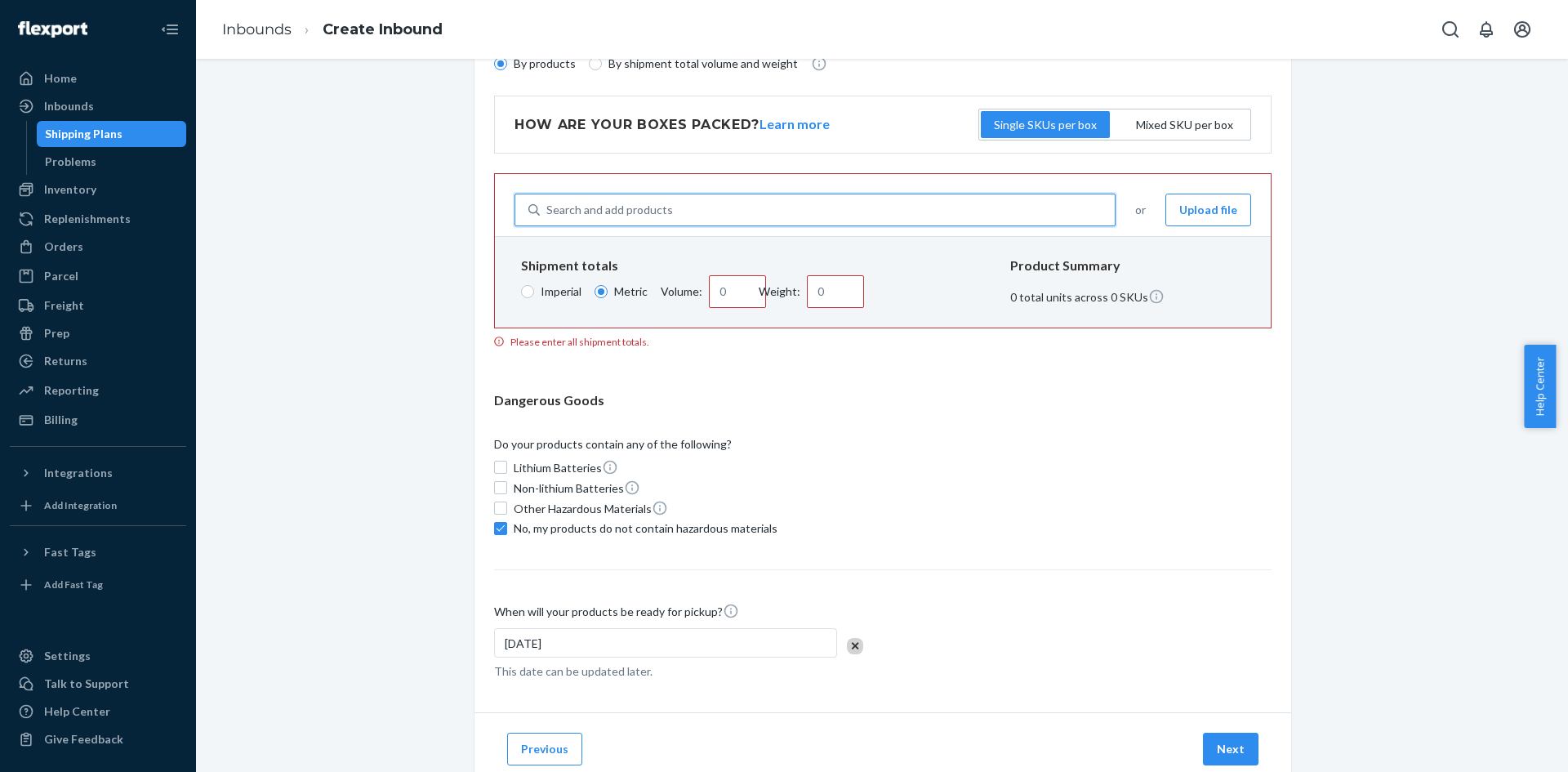
click at [623, 208] on div "Search and add products" at bounding box center [610, 210] width 127 height 16
click at [548, 208] on input "0 results available. Use Up and Down to choose options, press Enter to select t…" at bounding box center [547, 210] width 2 height 16
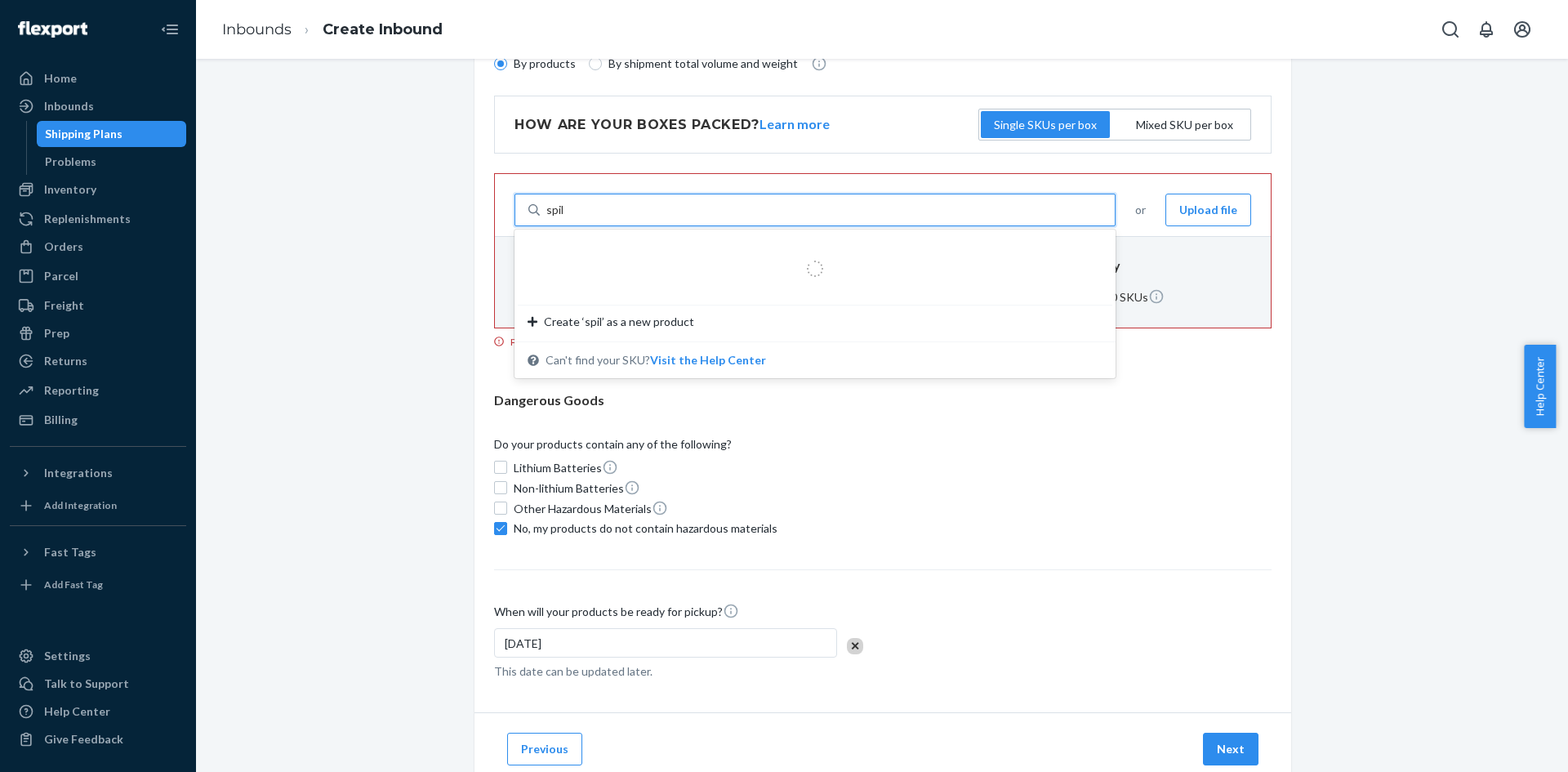
type input "spill"
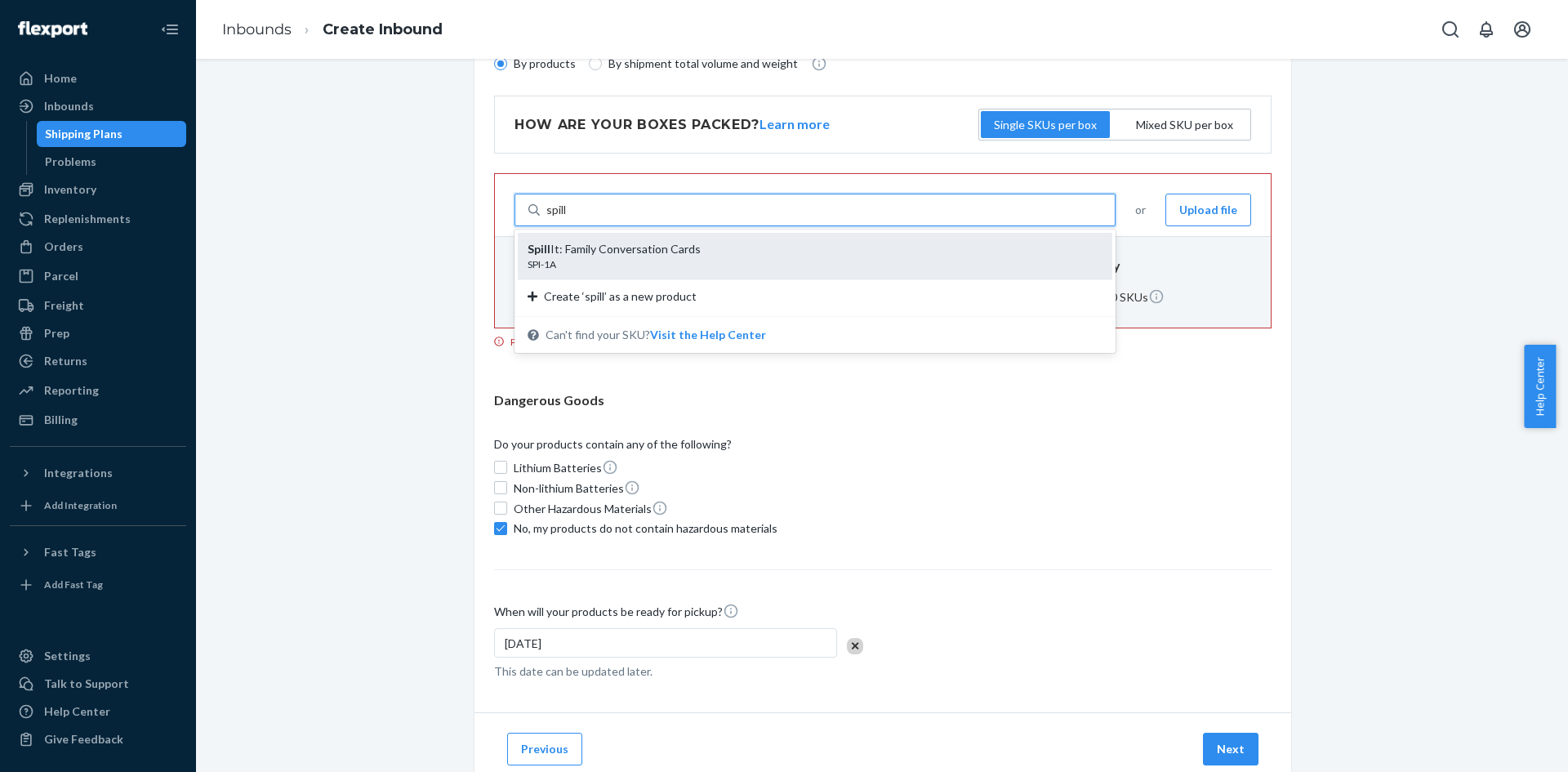
click at [659, 267] on div "SPI-1A" at bounding box center [809, 264] width 562 height 14
click at [569, 218] on input "spill" at bounding box center [557, 210] width 22 height 16
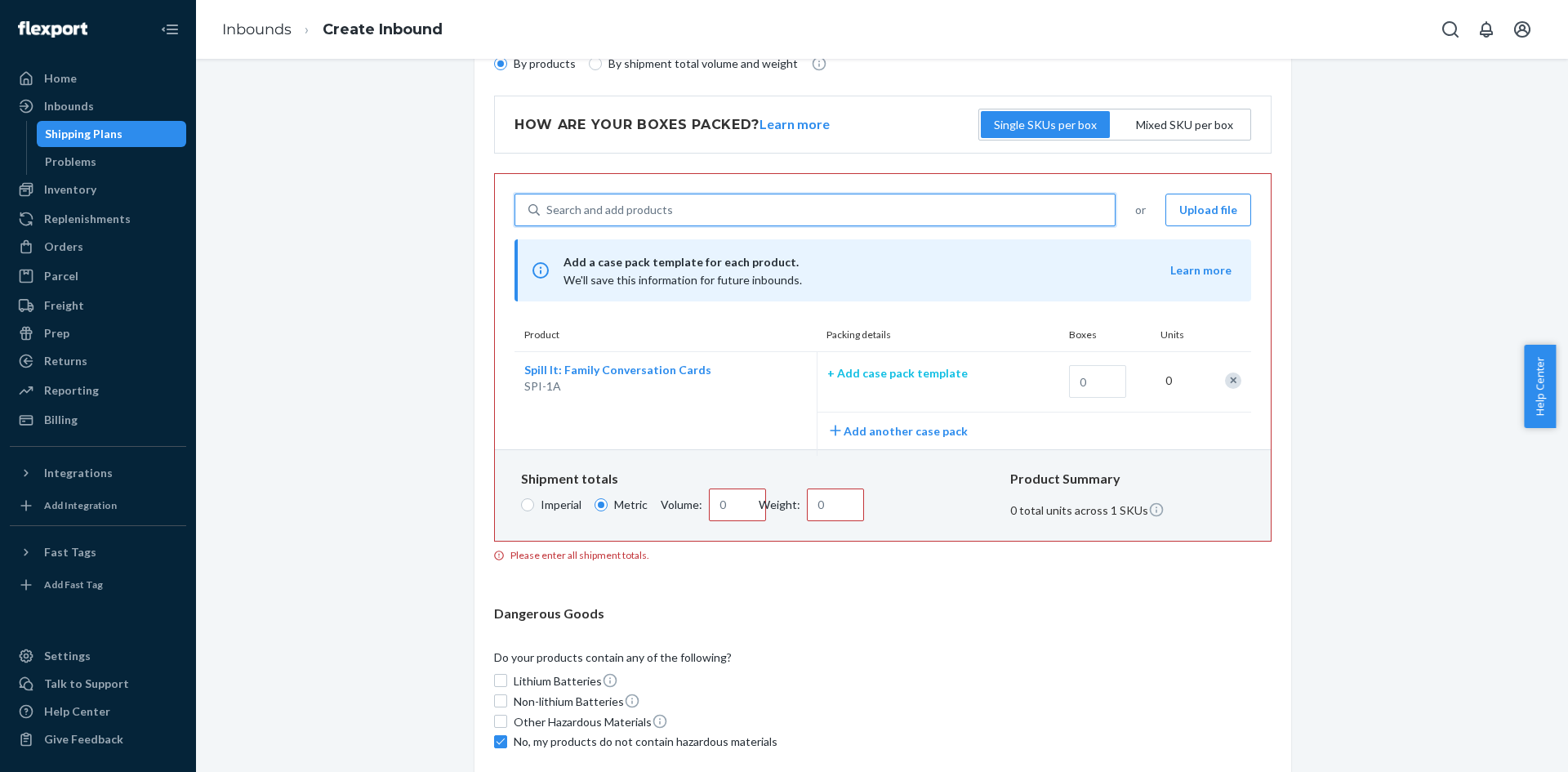
click at [898, 373] on p "+ Add case pack template" at bounding box center [932, 373] width 209 height 16
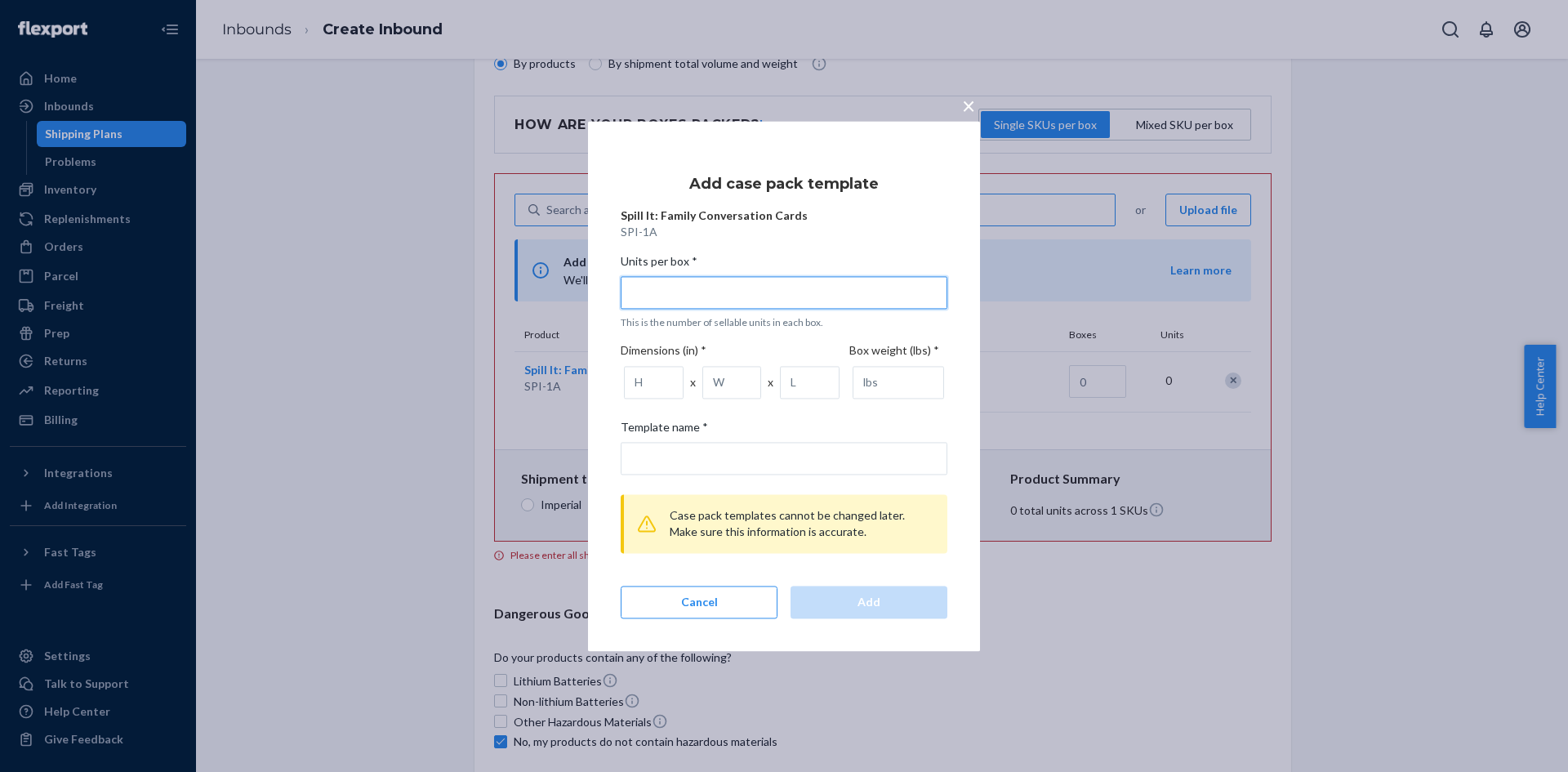
click at [700, 296] on input "Units per box * This is the number of sellable units in each box." at bounding box center [784, 292] width 327 height 33
type input "3"
type input "3 units per box"
type input "30"
type input "30 units per box"
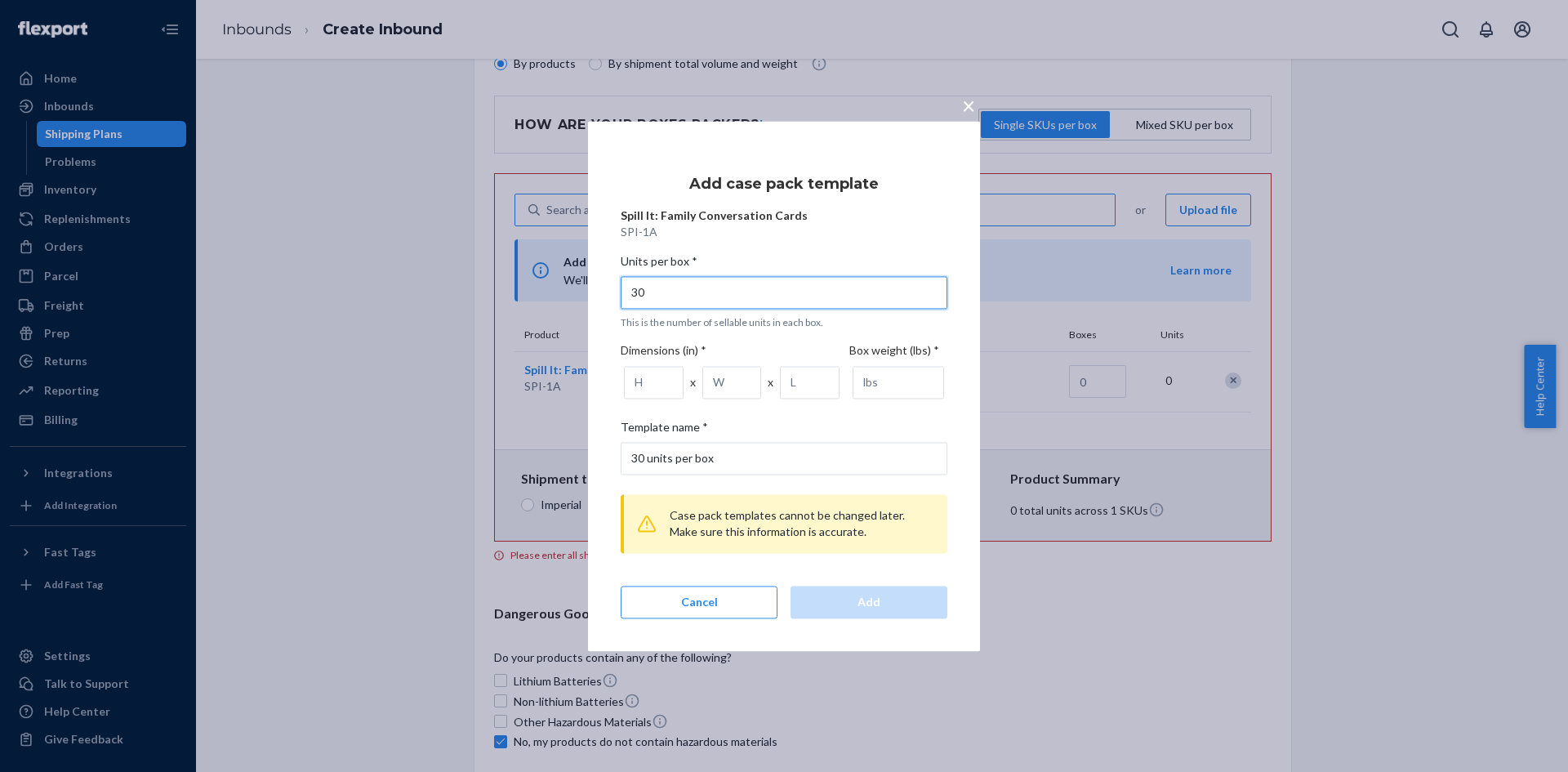
type input "30"
click at [645, 419] on span "Template name *" at bounding box center [664, 431] width 87 height 23
click at [647, 385] on input "number" at bounding box center [654, 382] width 60 height 33
type input "24.5"
click at [738, 392] on input "number" at bounding box center [732, 382] width 60 height 33
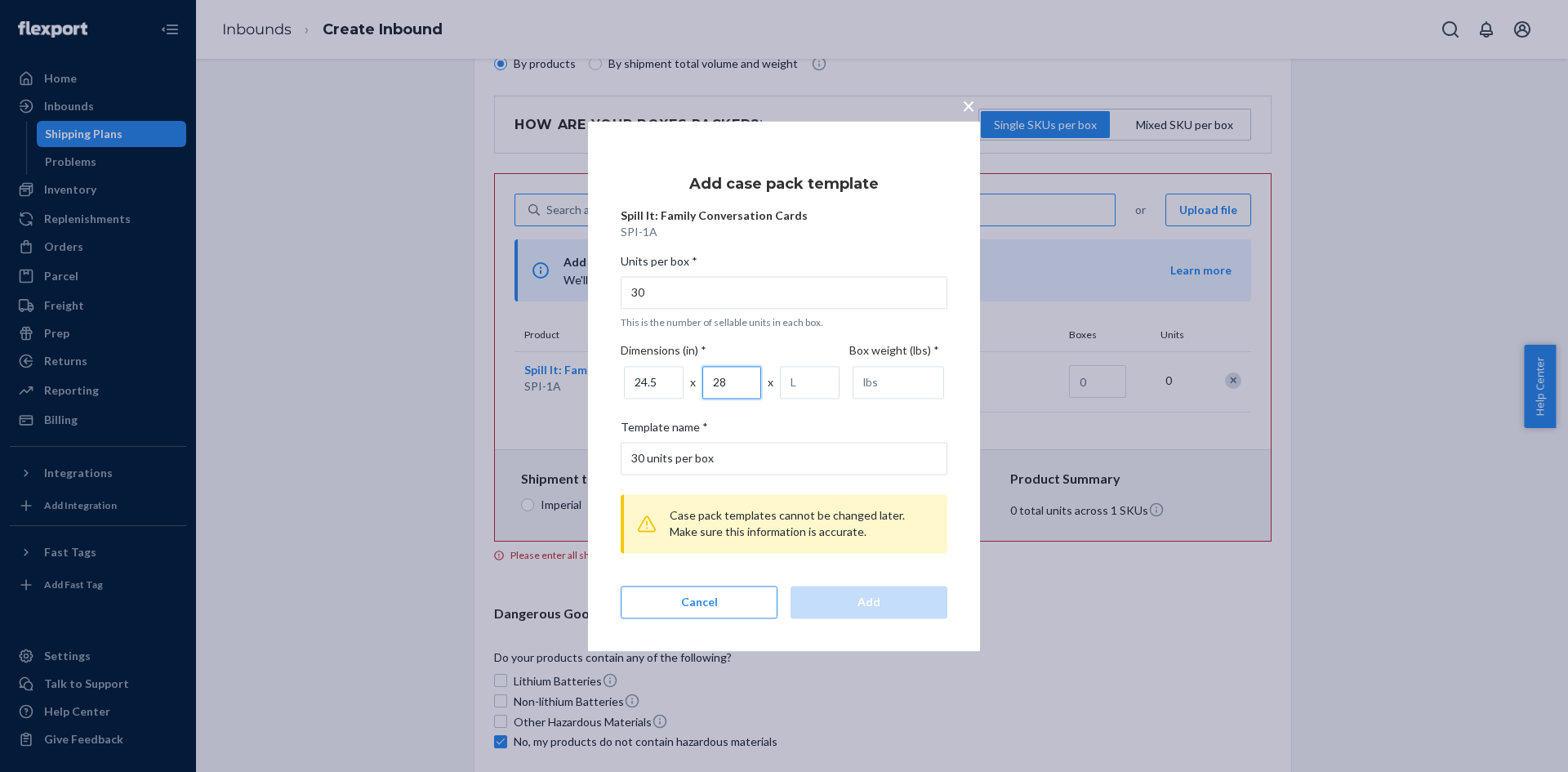
type input "28"
click at [793, 390] on input "number" at bounding box center [810, 382] width 60 height 33
type input "42"
click at [869, 390] on input "number" at bounding box center [899, 382] width 92 height 33
type input "28"
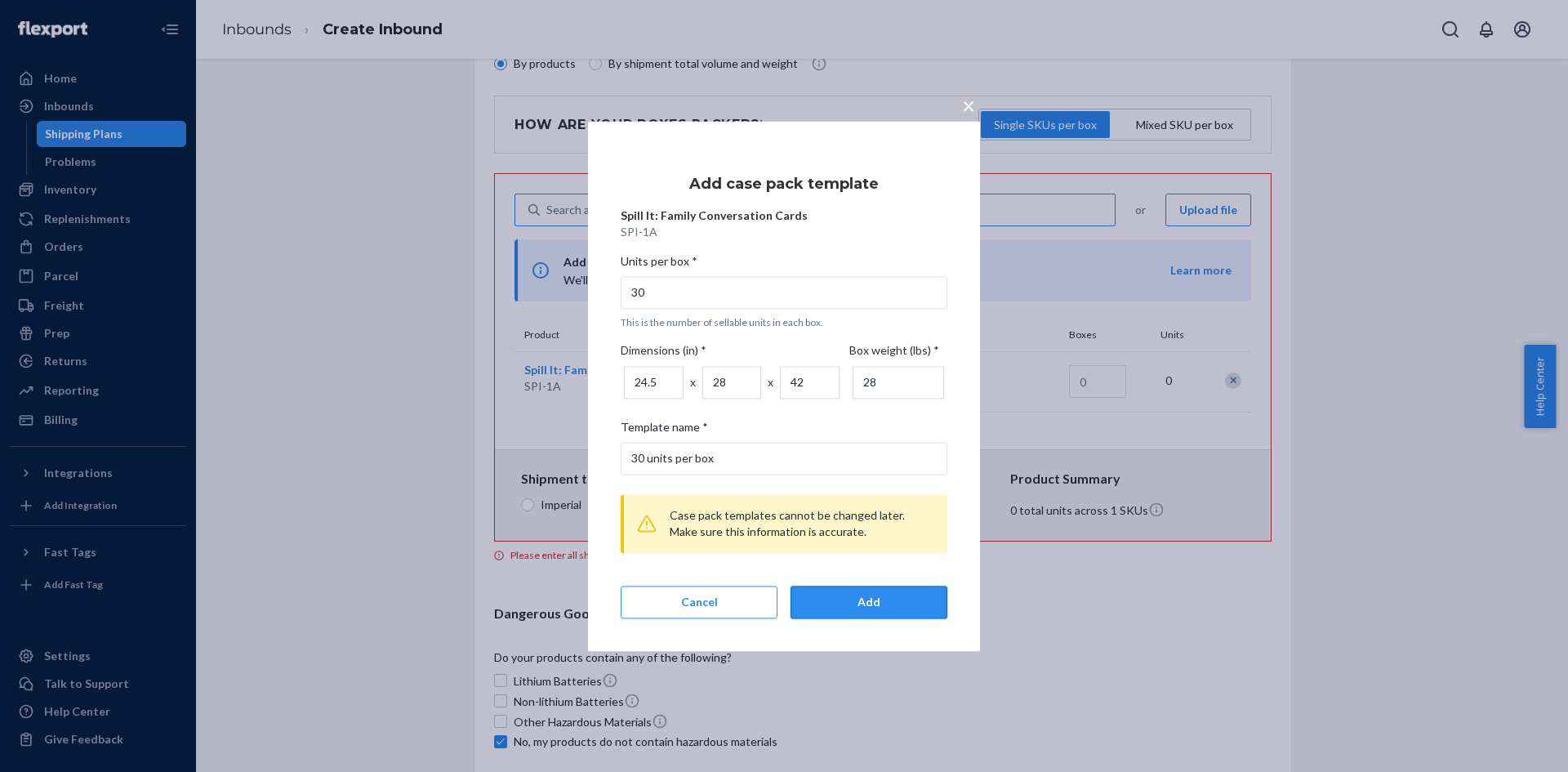
click at [936, 599] on button "Add" at bounding box center [869, 602] width 157 height 33
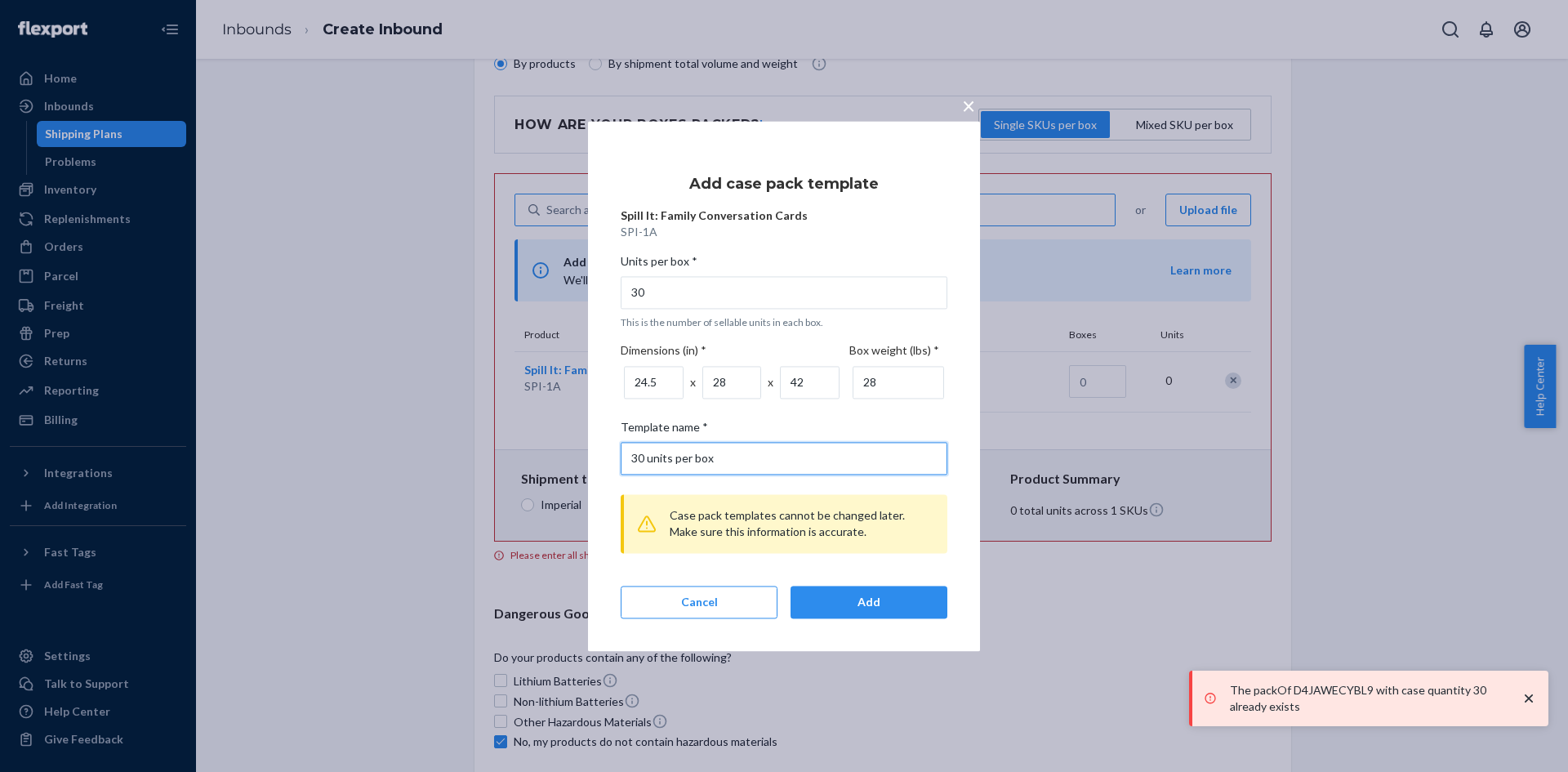
click at [733, 455] on input "30 units per box" at bounding box center [784, 458] width 327 height 33
type input "30 units per box 2"
click at [842, 593] on button "Add" at bounding box center [869, 602] width 157 height 33
click at [854, 598] on div "Add" at bounding box center [869, 602] width 129 height 16
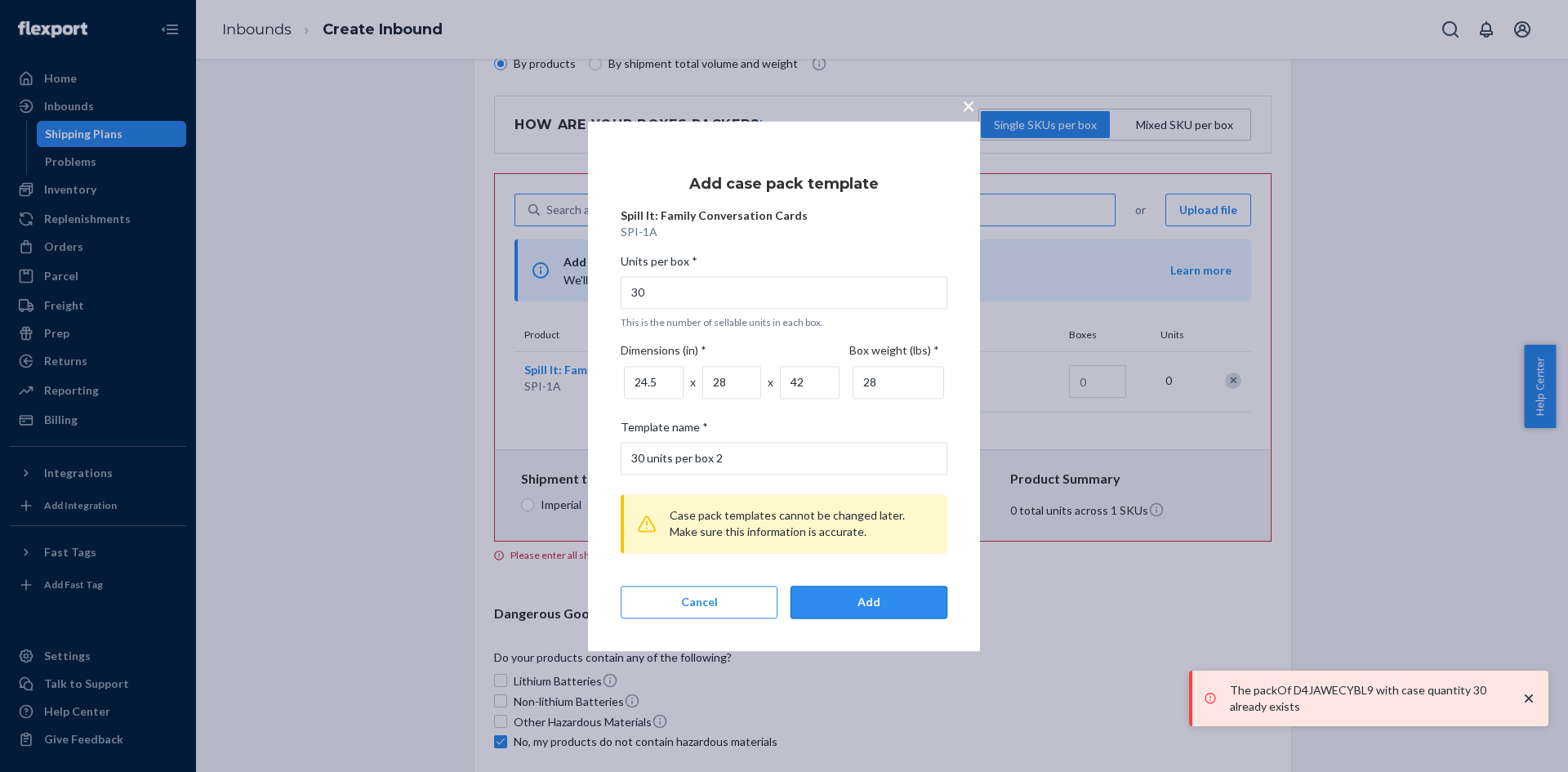
click at [854, 598] on div "Add" at bounding box center [869, 602] width 129 height 16
click at [967, 105] on span "×" at bounding box center [969, 105] width 13 height 28
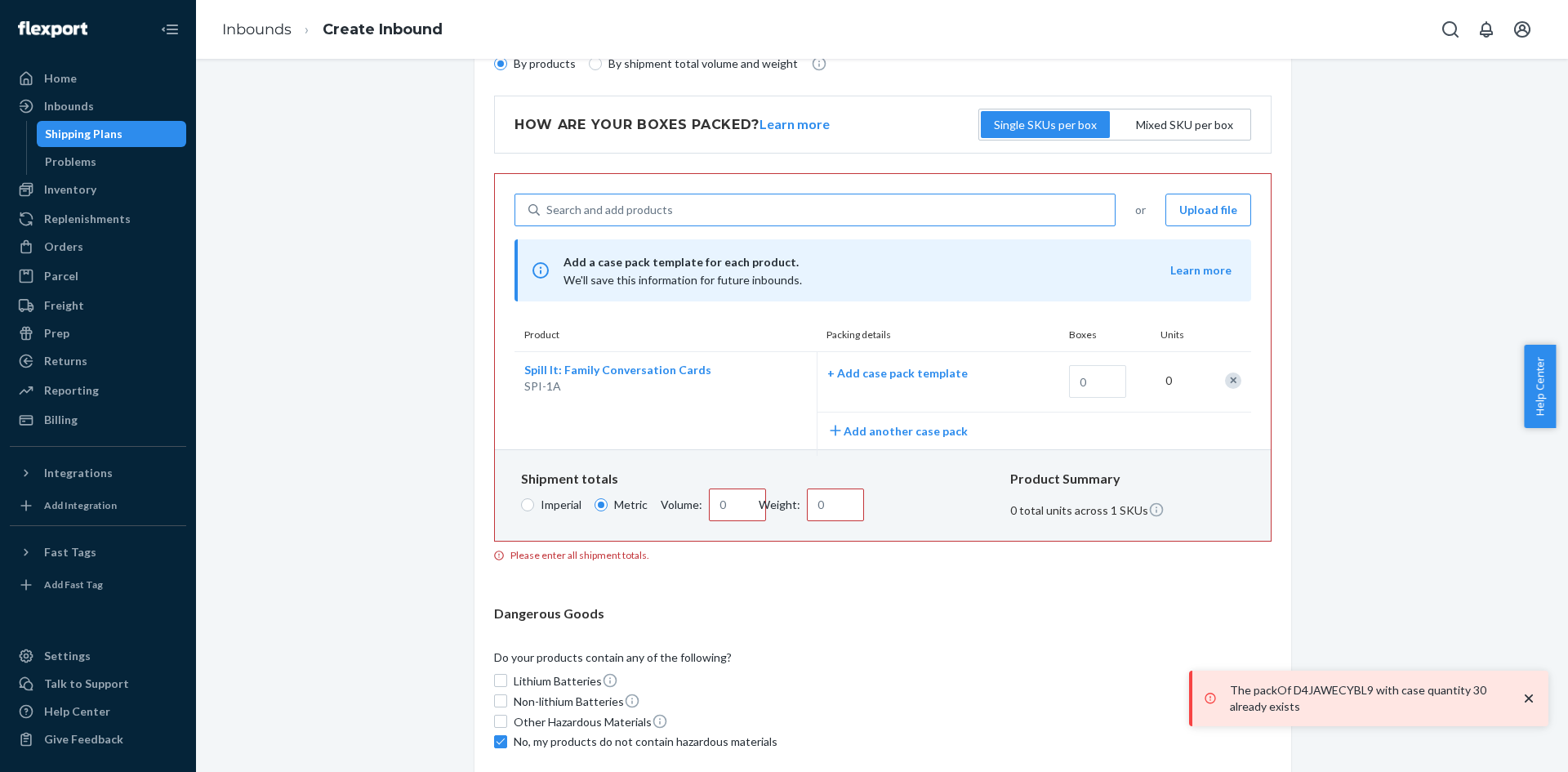
click at [1337, 283] on div "What are you sending? Products must comply with Flexport's Product Regulations …" at bounding box center [882, 479] width 1347 height 1118
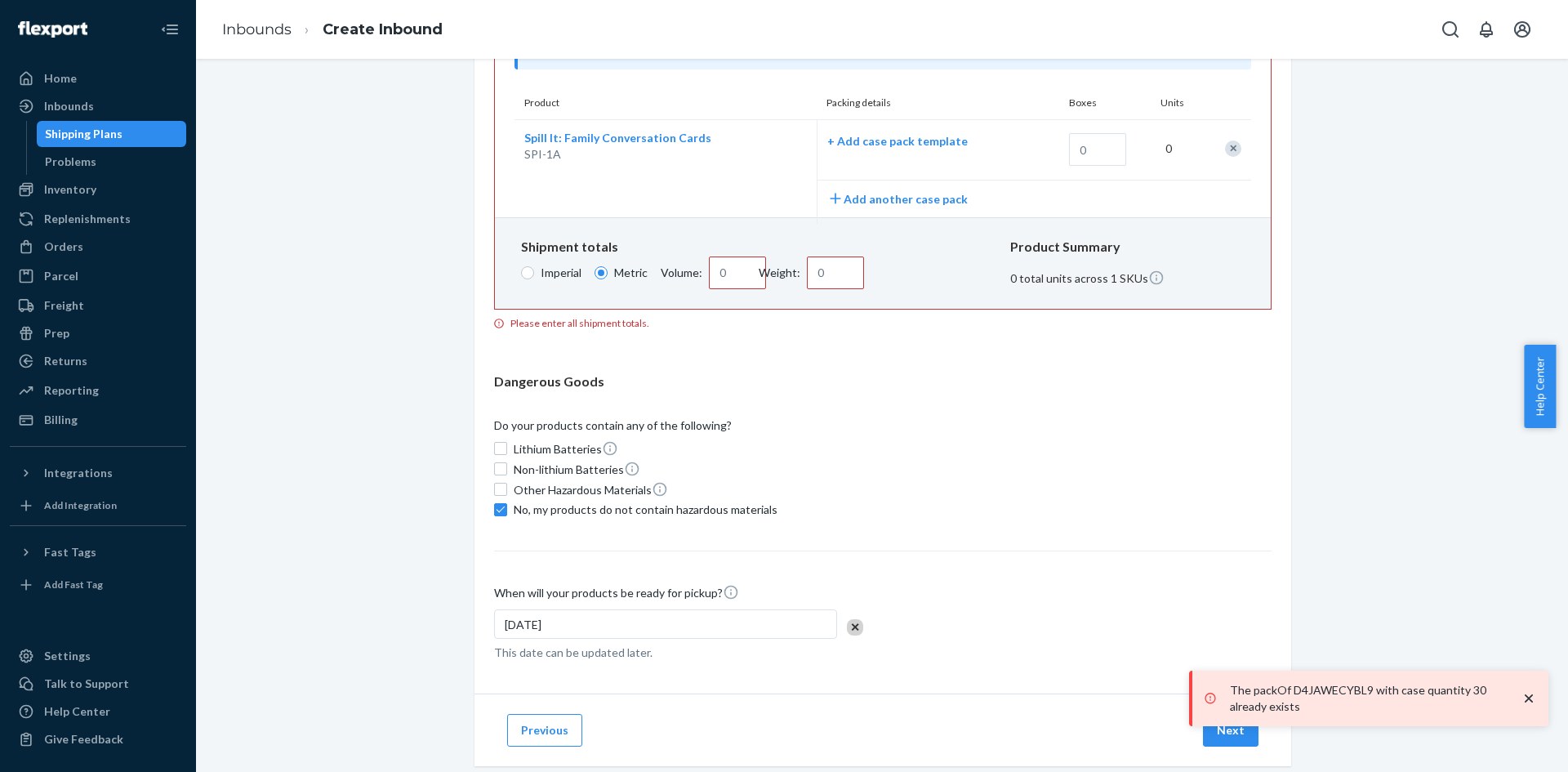
scroll to position [426, 0]
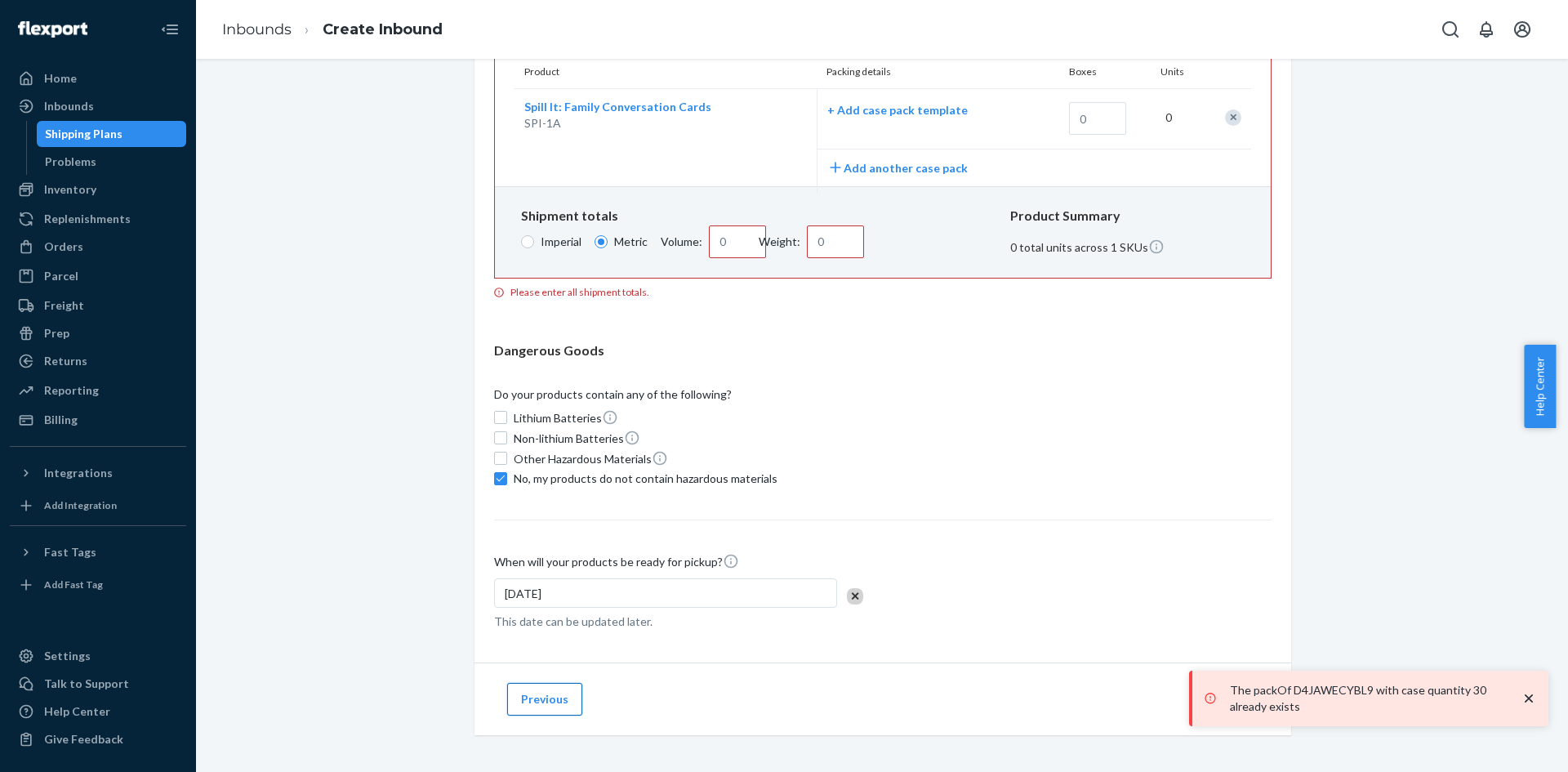
click at [531, 691] on button "Previous" at bounding box center [545, 699] width 75 height 33
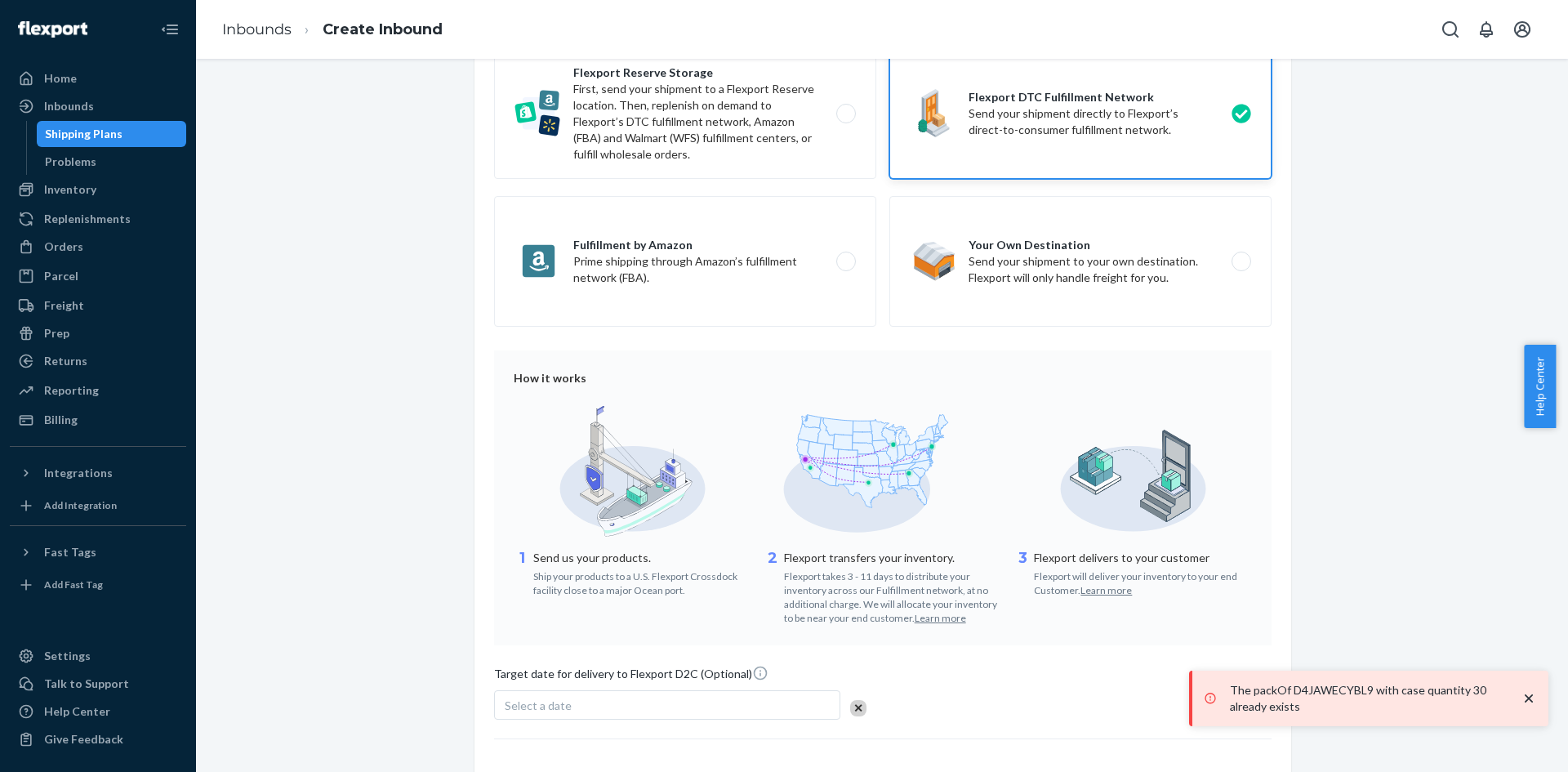
scroll to position [246, 0]
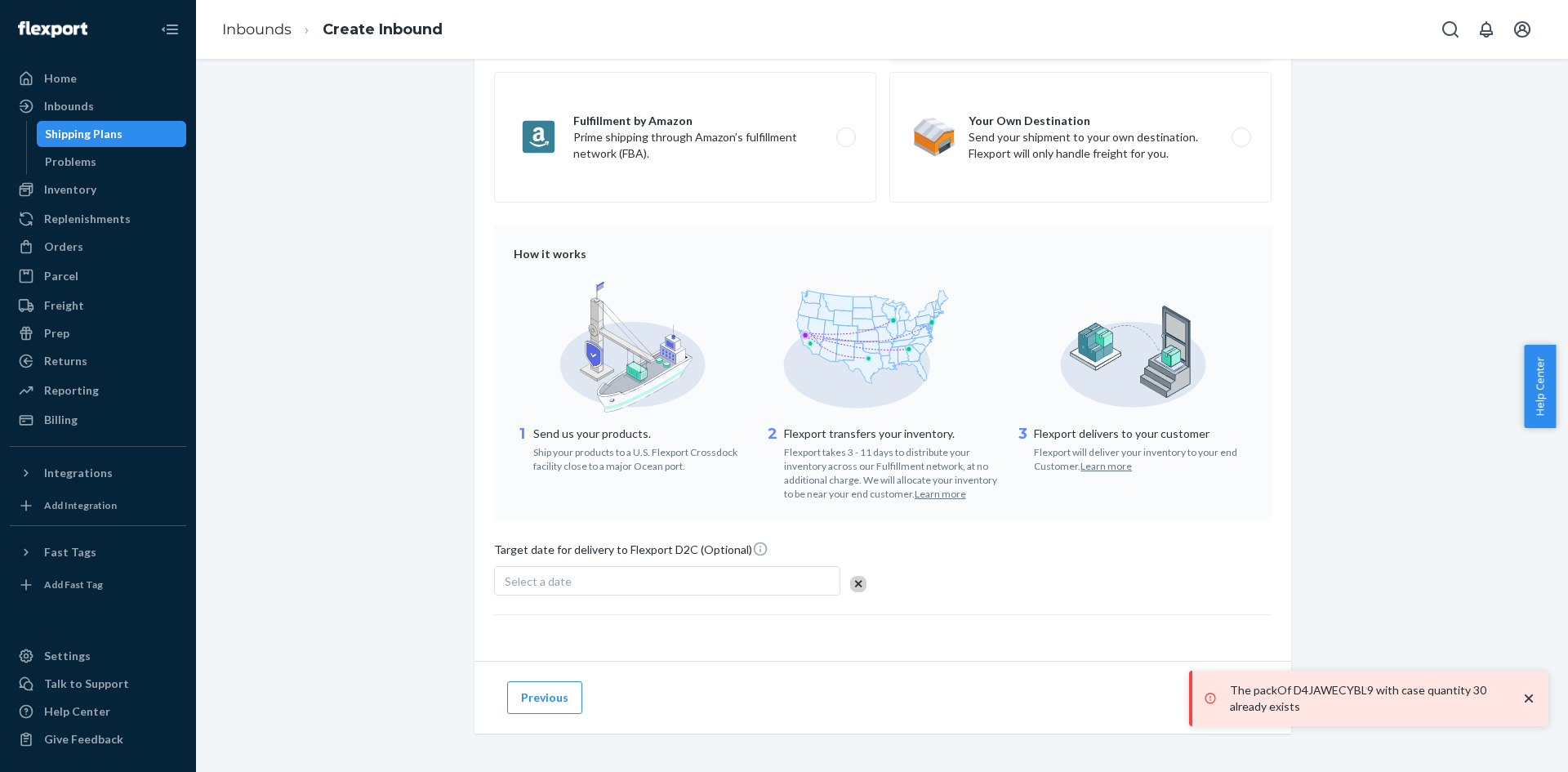
click at [1530, 694] on icon "close toast" at bounding box center [1529, 698] width 16 height 16
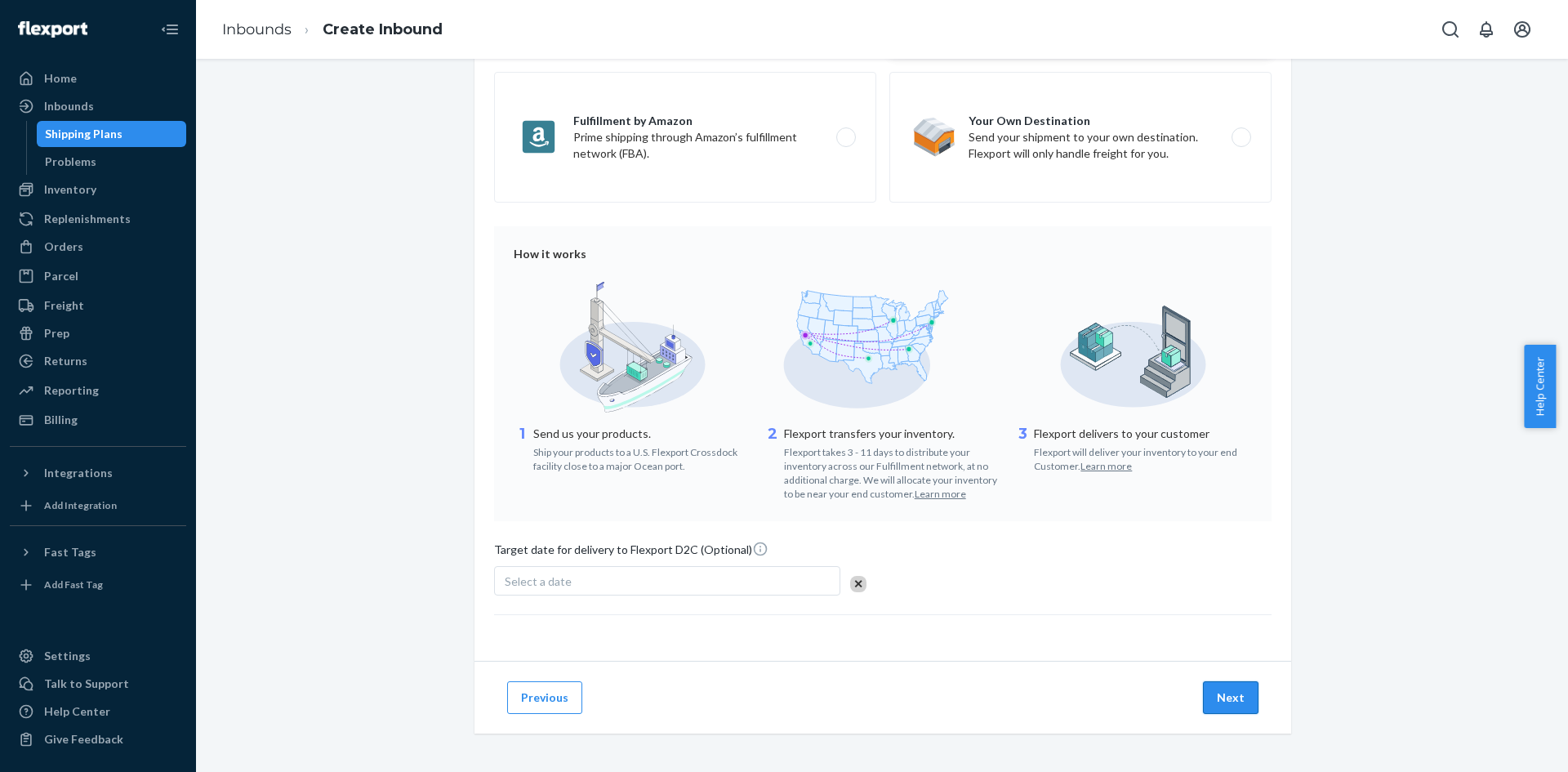
click at [1207, 692] on button "Next" at bounding box center [1231, 698] width 56 height 33
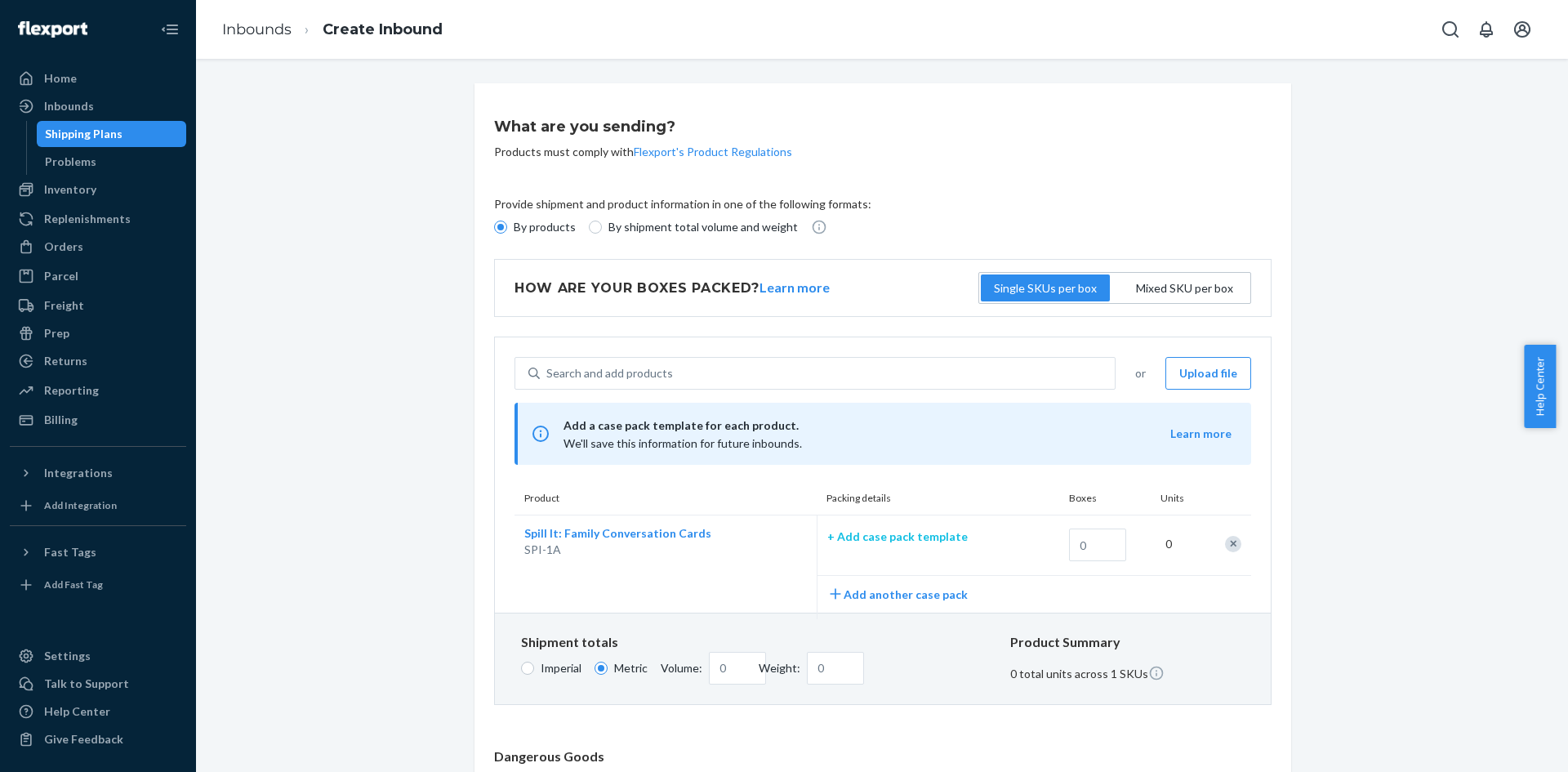
click at [891, 529] on p "+ Add case pack template" at bounding box center [932, 537] width 209 height 16
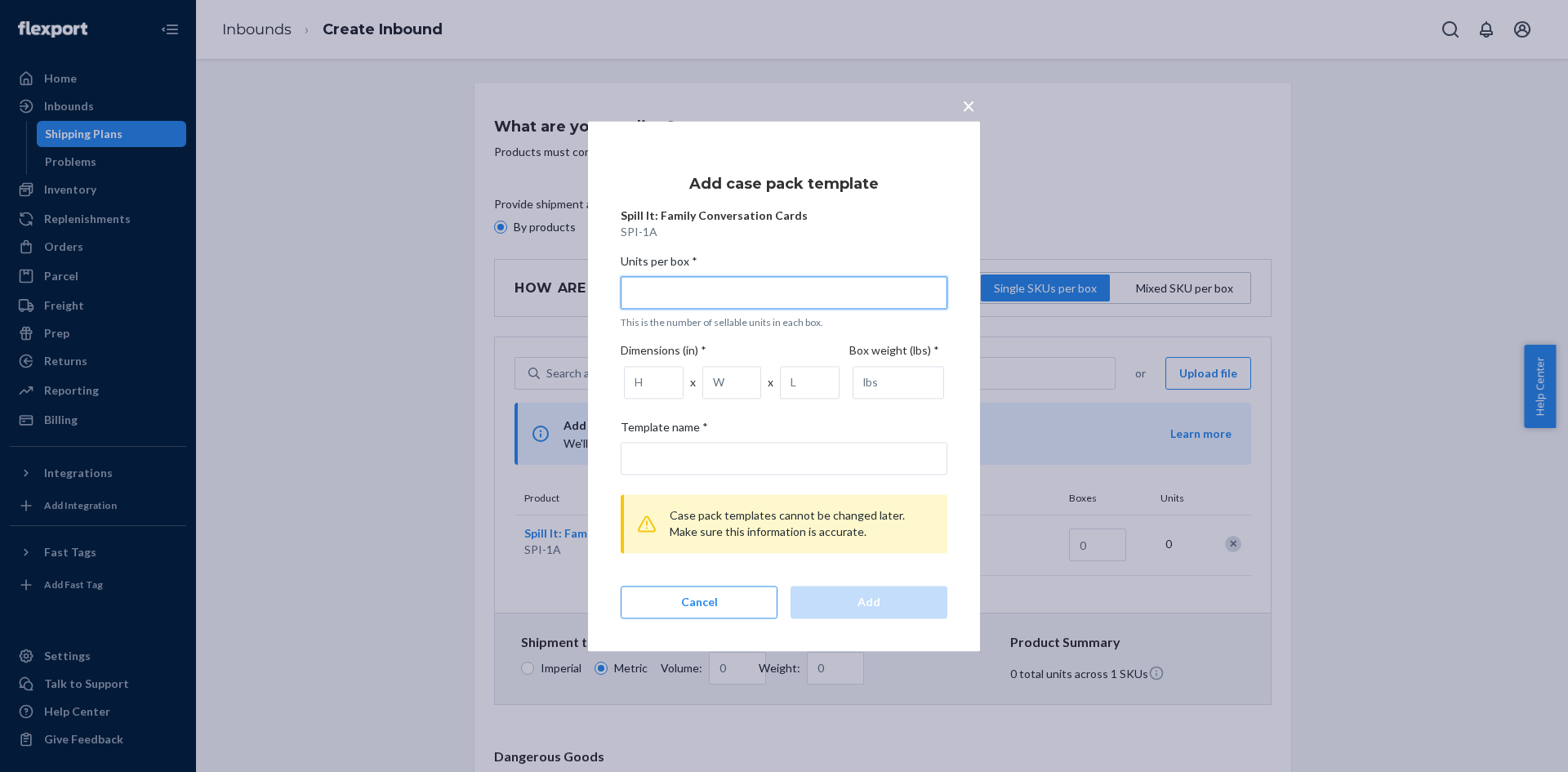
click at [776, 279] on input "Units per box * This is the number of sellable units in each box." at bounding box center [784, 292] width 327 height 33
type input "3"
type input "3 units per box"
type input "30"
type input "30 units per box"
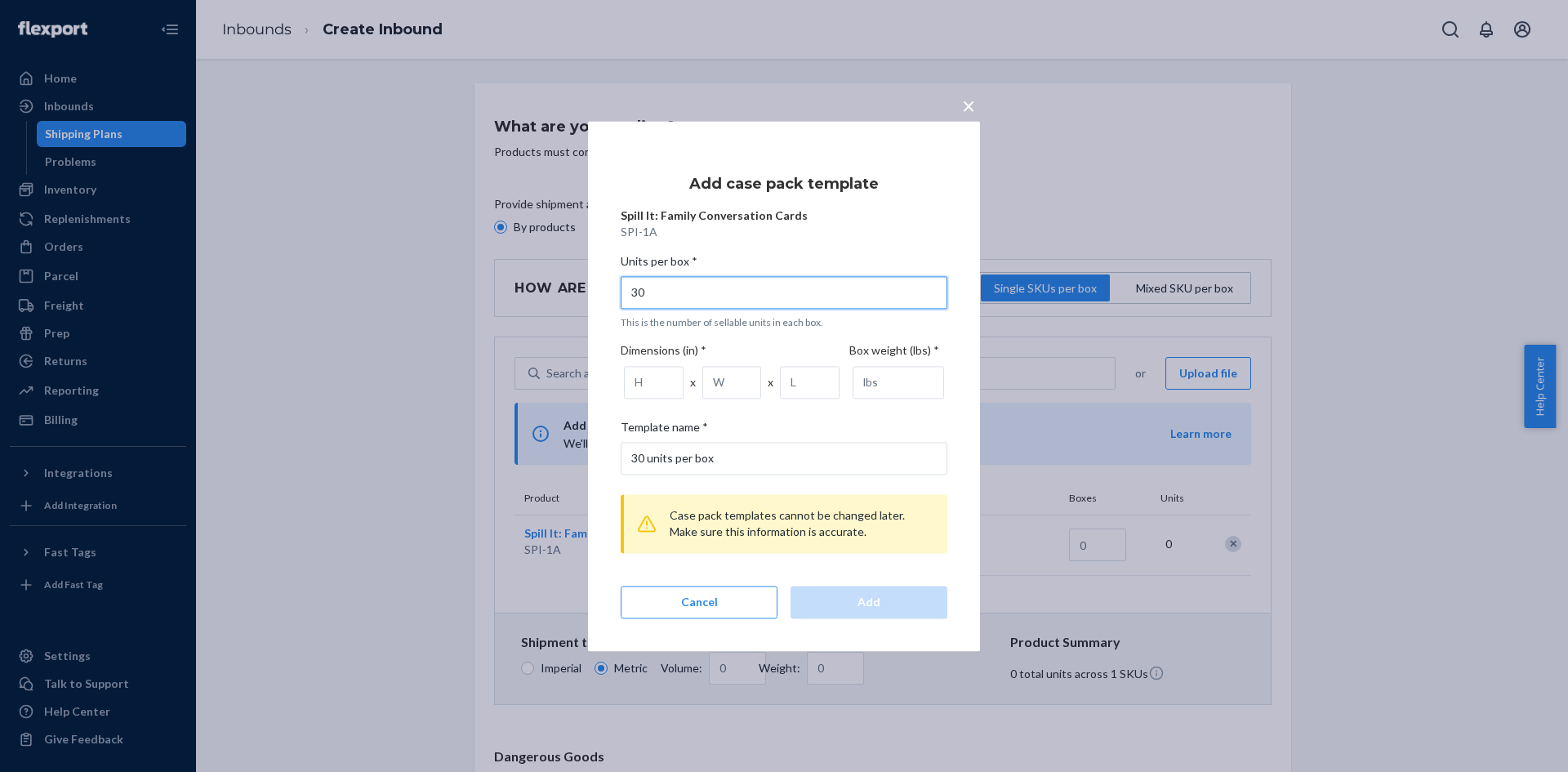
type input "30"
click at [650, 385] on input "number" at bounding box center [654, 382] width 60 height 33
type input "24.5"
click at [740, 393] on input "number" at bounding box center [732, 382] width 60 height 33
type input "28"
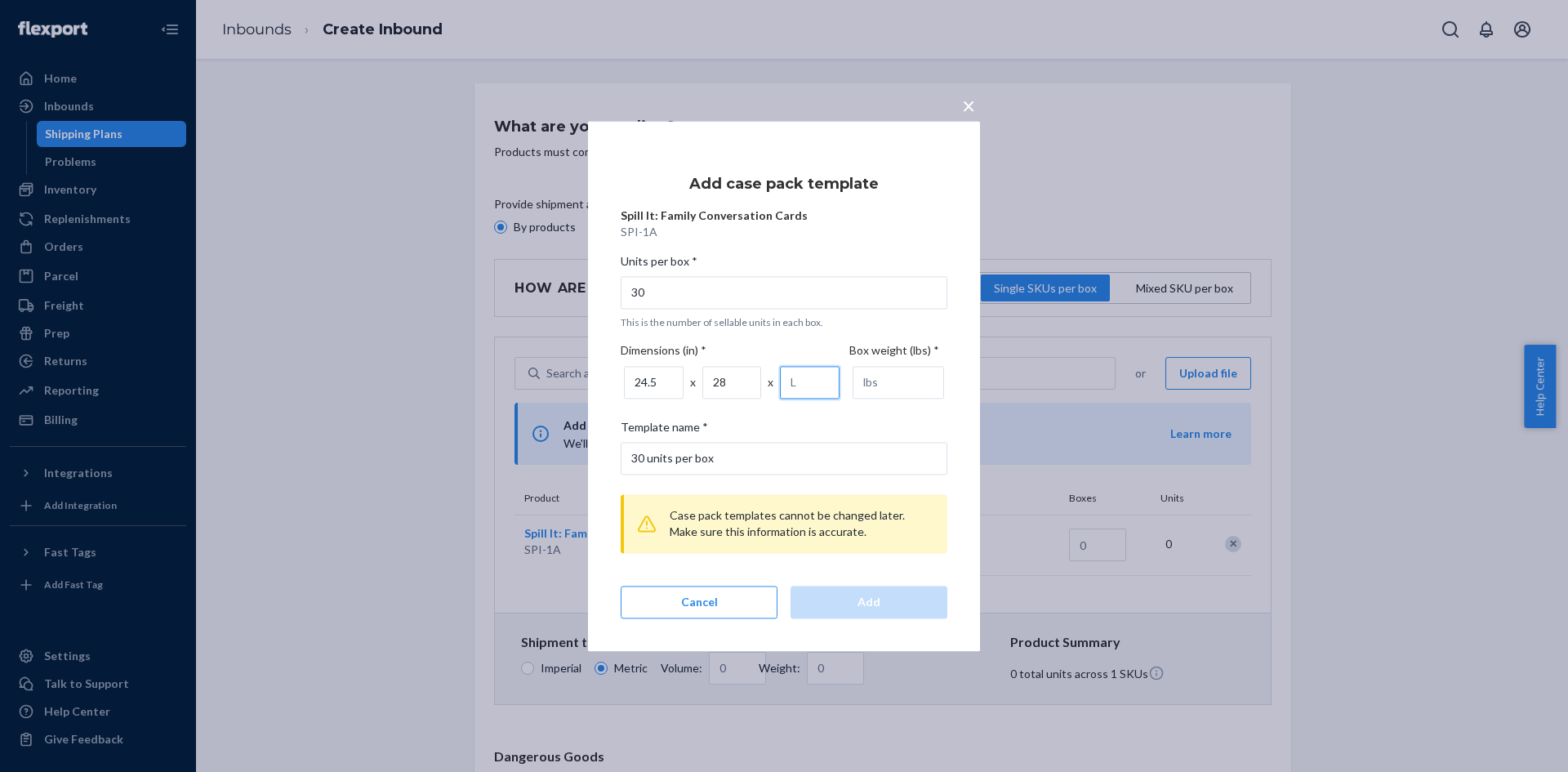
click at [794, 379] on input "number" at bounding box center [810, 382] width 60 height 33
type input "42"
click at [903, 373] on input "number" at bounding box center [899, 382] width 92 height 33
type input "28"
click at [885, 588] on button "Add" at bounding box center [869, 602] width 157 height 33
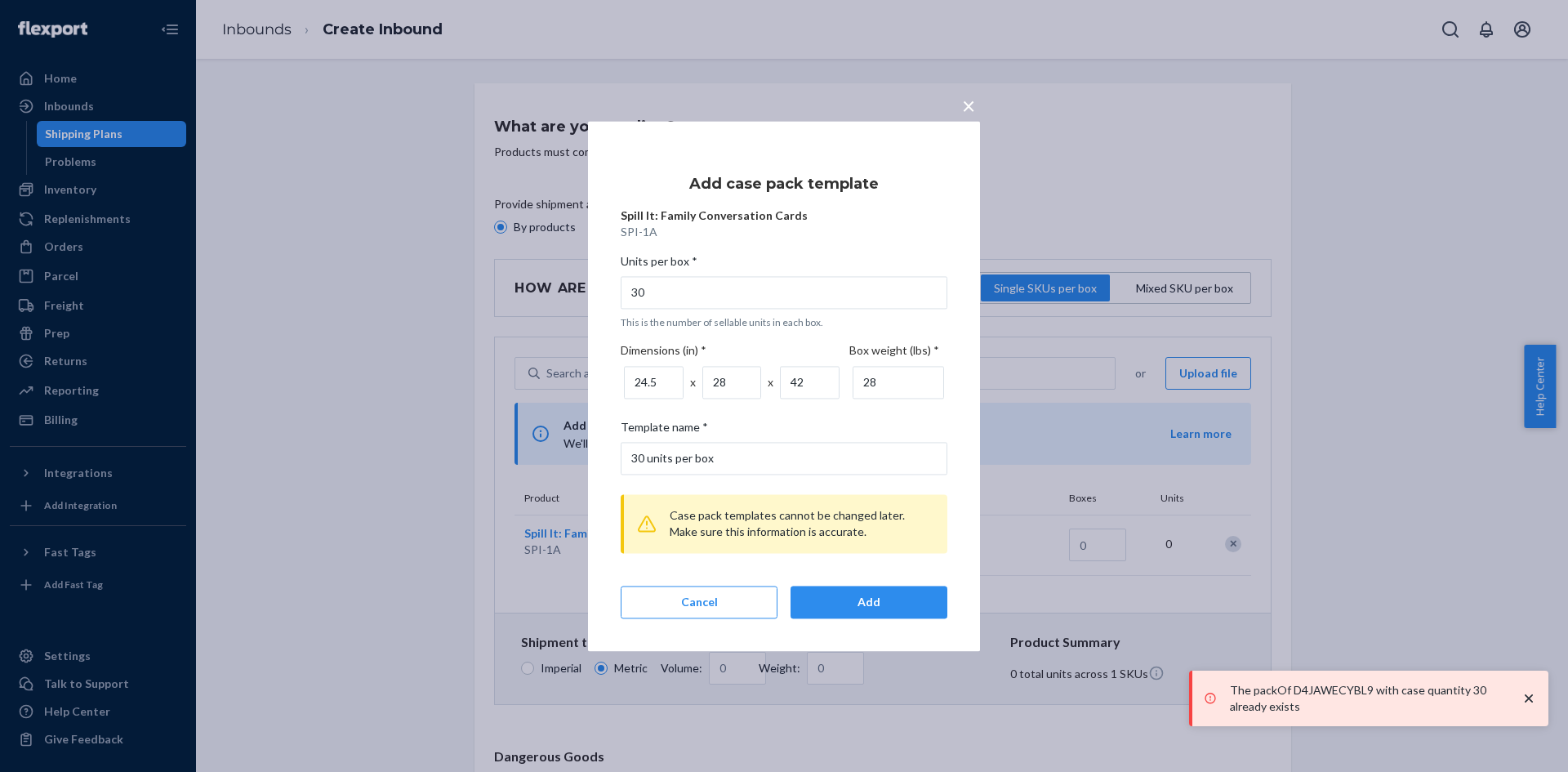
click at [1455, 711] on p "The packOf D4JAWECYBL9 with case quantity 30 already exists" at bounding box center [1367, 698] width 275 height 33
click at [1533, 695] on icon "close toast" at bounding box center [1529, 698] width 16 height 16
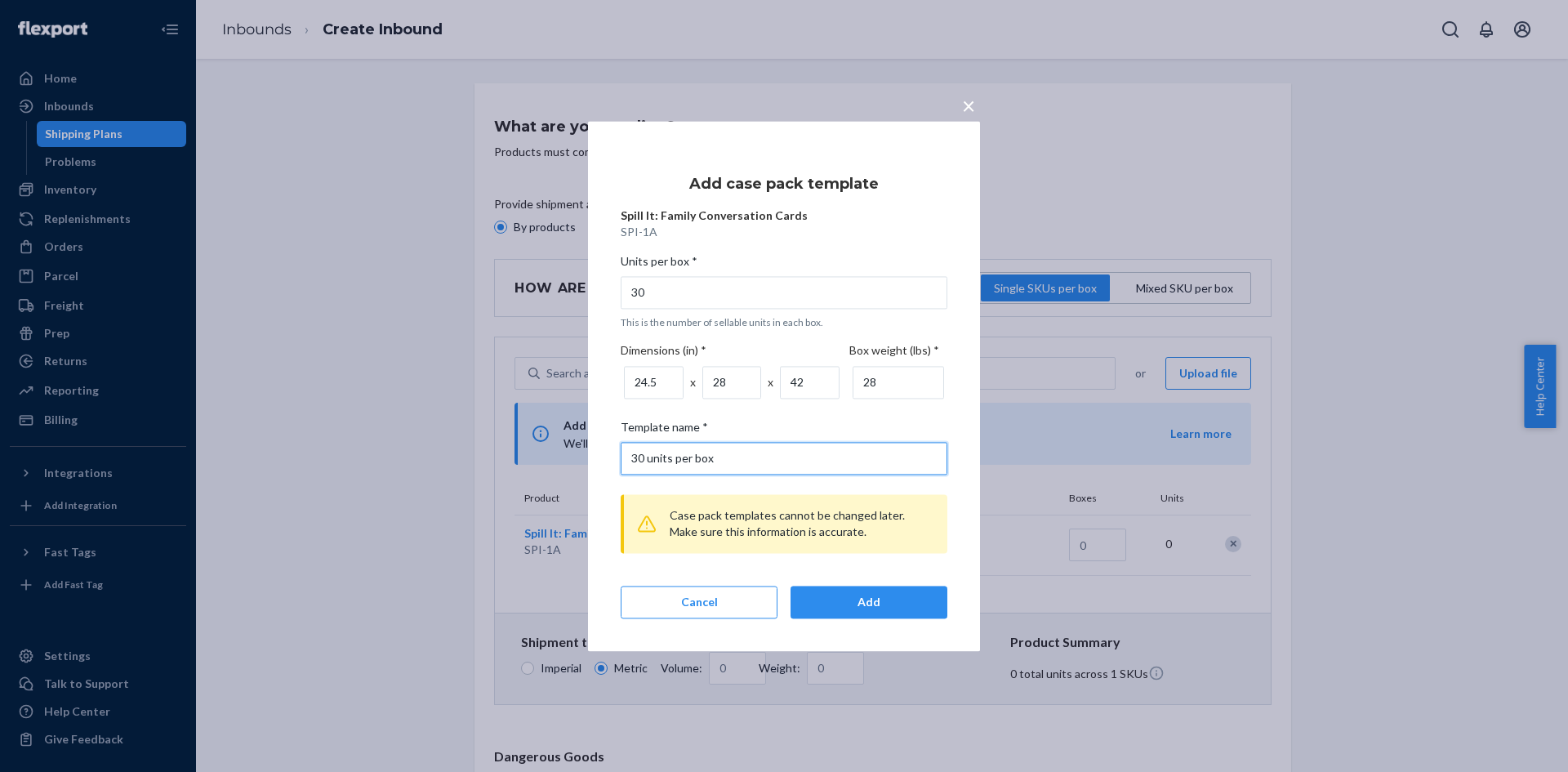
click at [738, 460] on input "30 units per box" at bounding box center [784, 458] width 327 height 33
type input "30 units per box done"
click at [900, 591] on button "Add" at bounding box center [869, 602] width 157 height 33
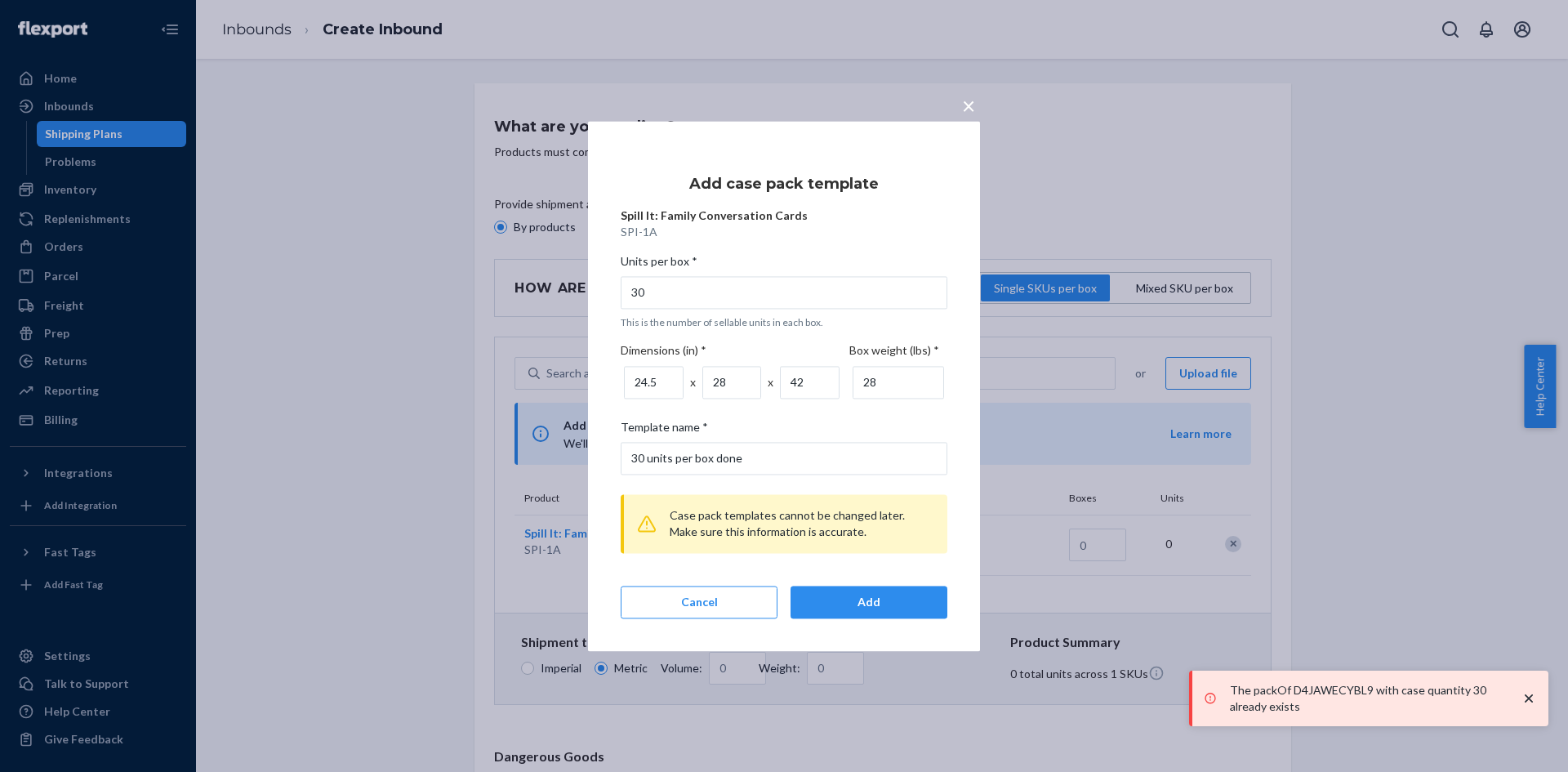
click at [693, 310] on label "Units per box * 30 This is the number of sellable units in each box." at bounding box center [784, 291] width 327 height 76
click at [693, 309] on input "30" at bounding box center [784, 292] width 327 height 33
click at [696, 306] on input "30" at bounding box center [784, 292] width 327 height 33
type input "3"
type input "3 units per box"
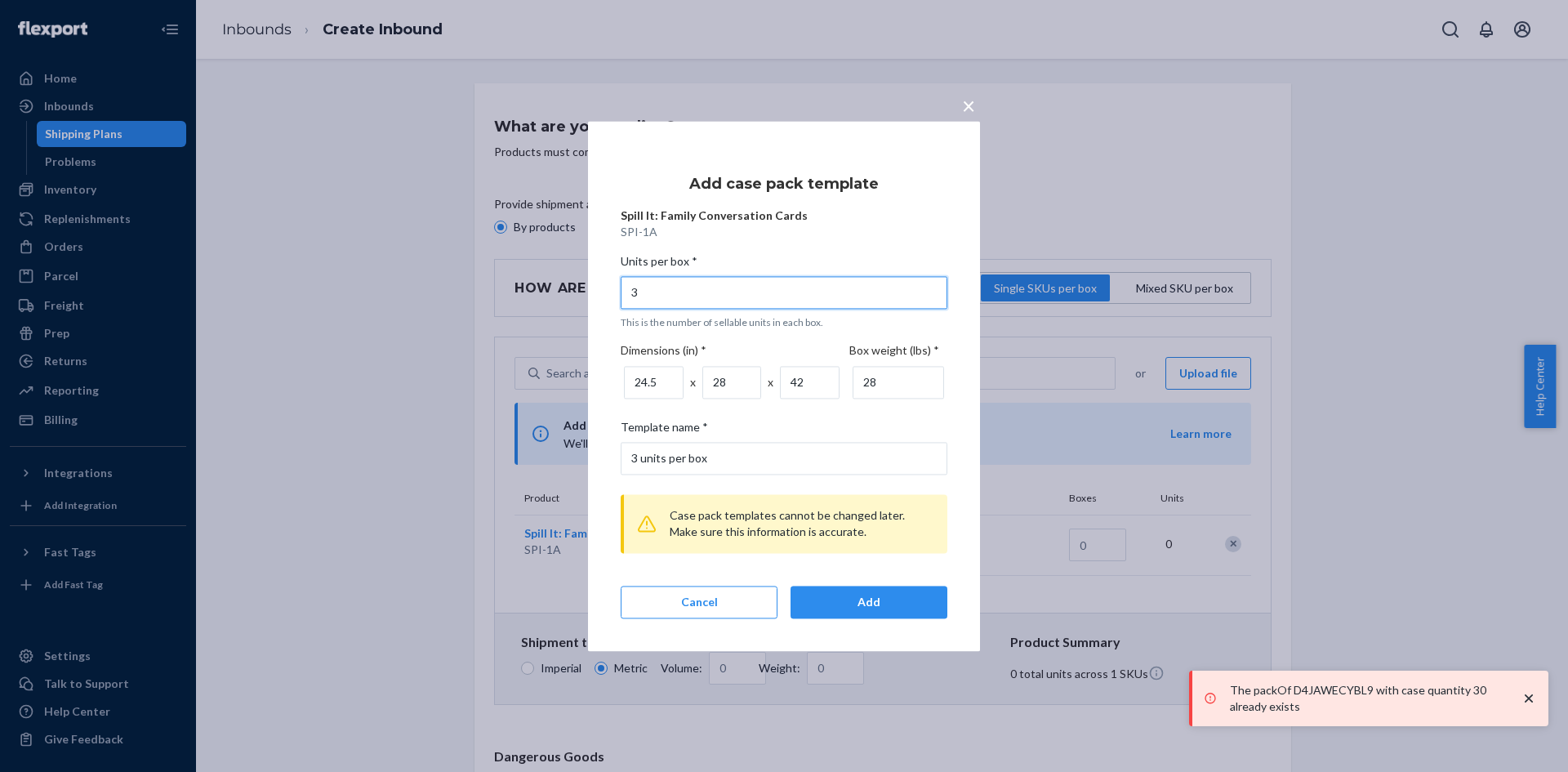
type input "31"
type input "31 units per box"
type input "31"
click at [821, 600] on div "Add" at bounding box center [869, 602] width 129 height 16
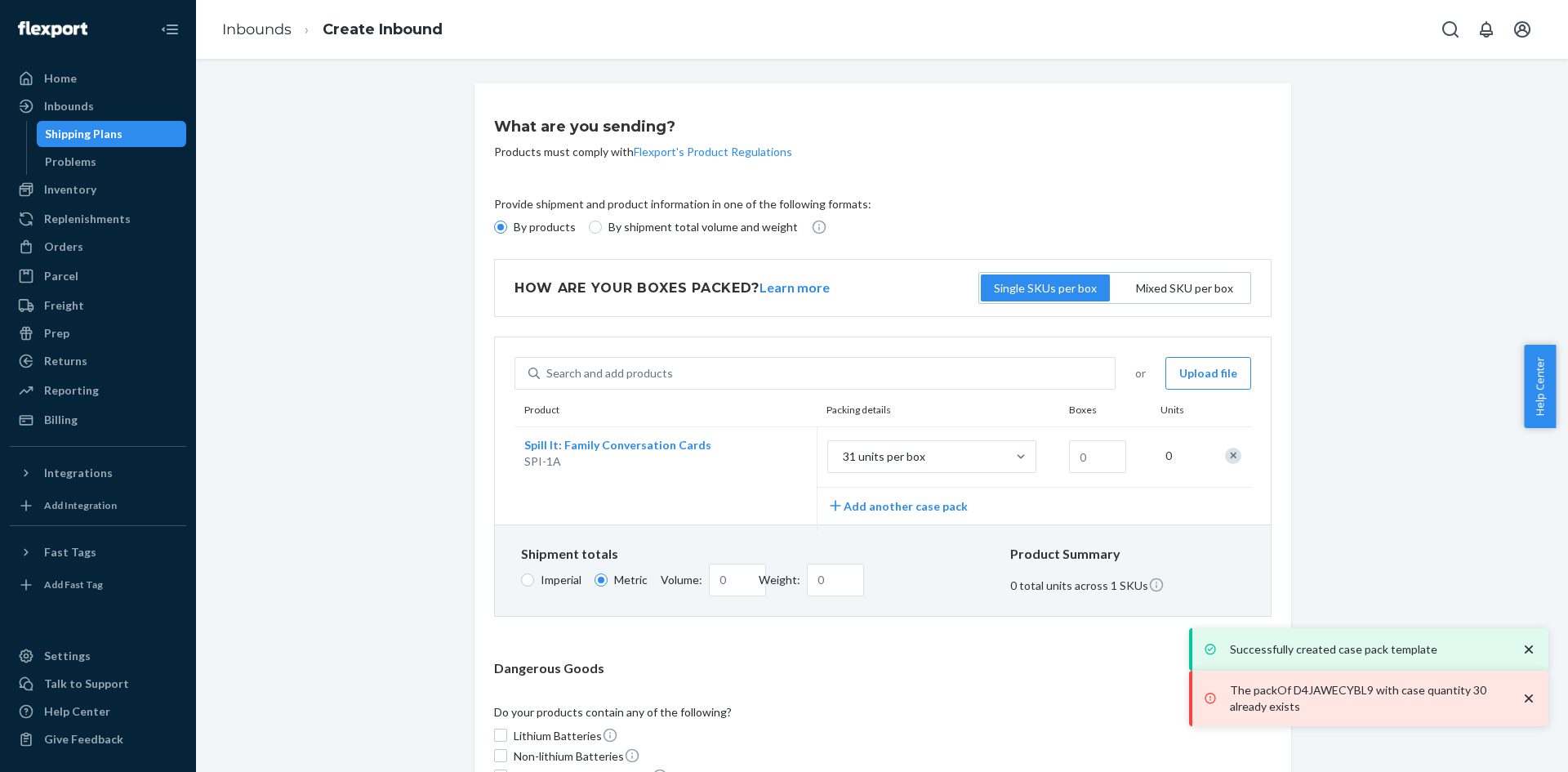
click at [1534, 703] on icon "close toast" at bounding box center [1529, 698] width 16 height 16
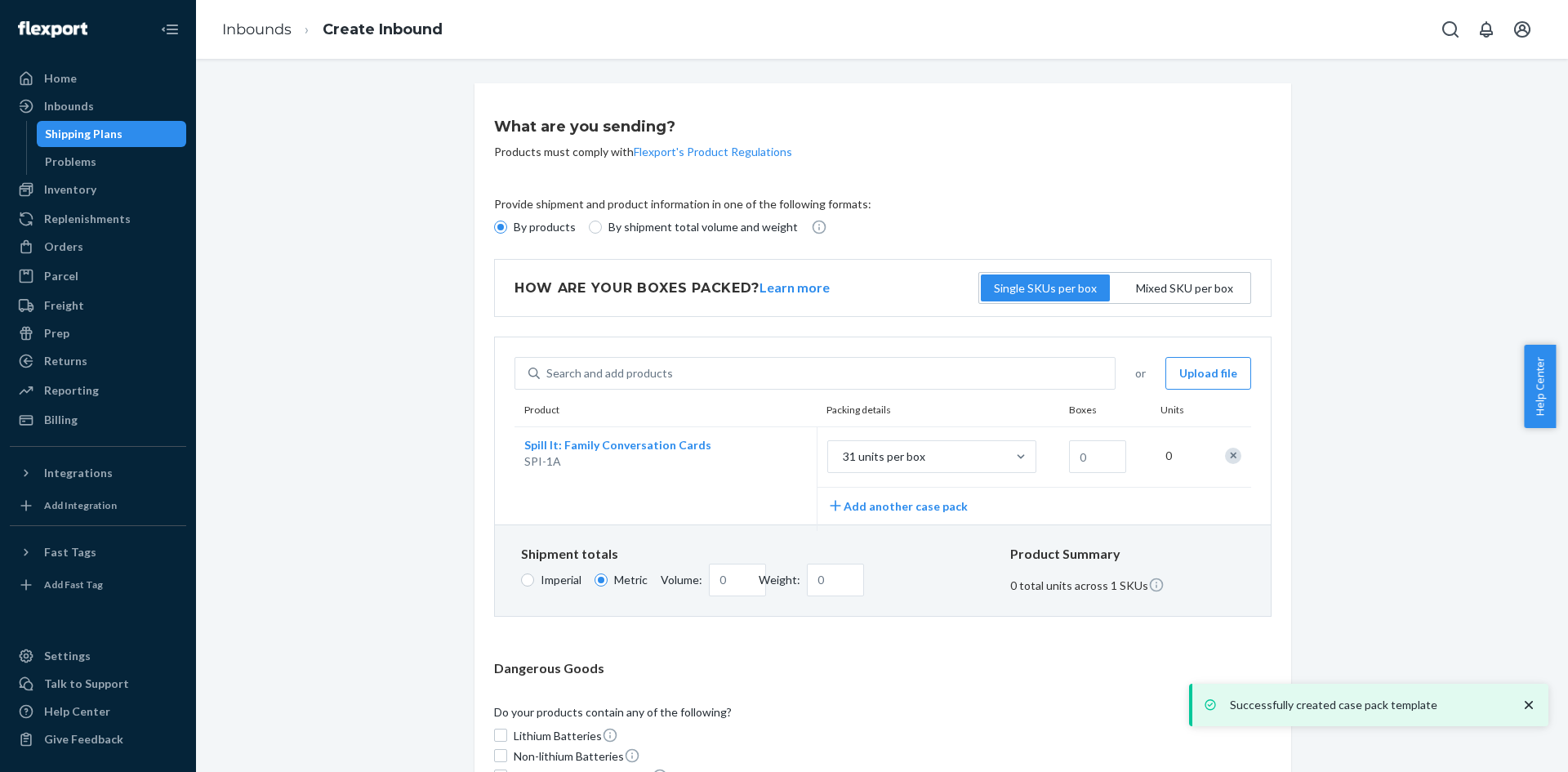
click at [1530, 700] on icon "close toast" at bounding box center [1529, 705] width 16 height 16
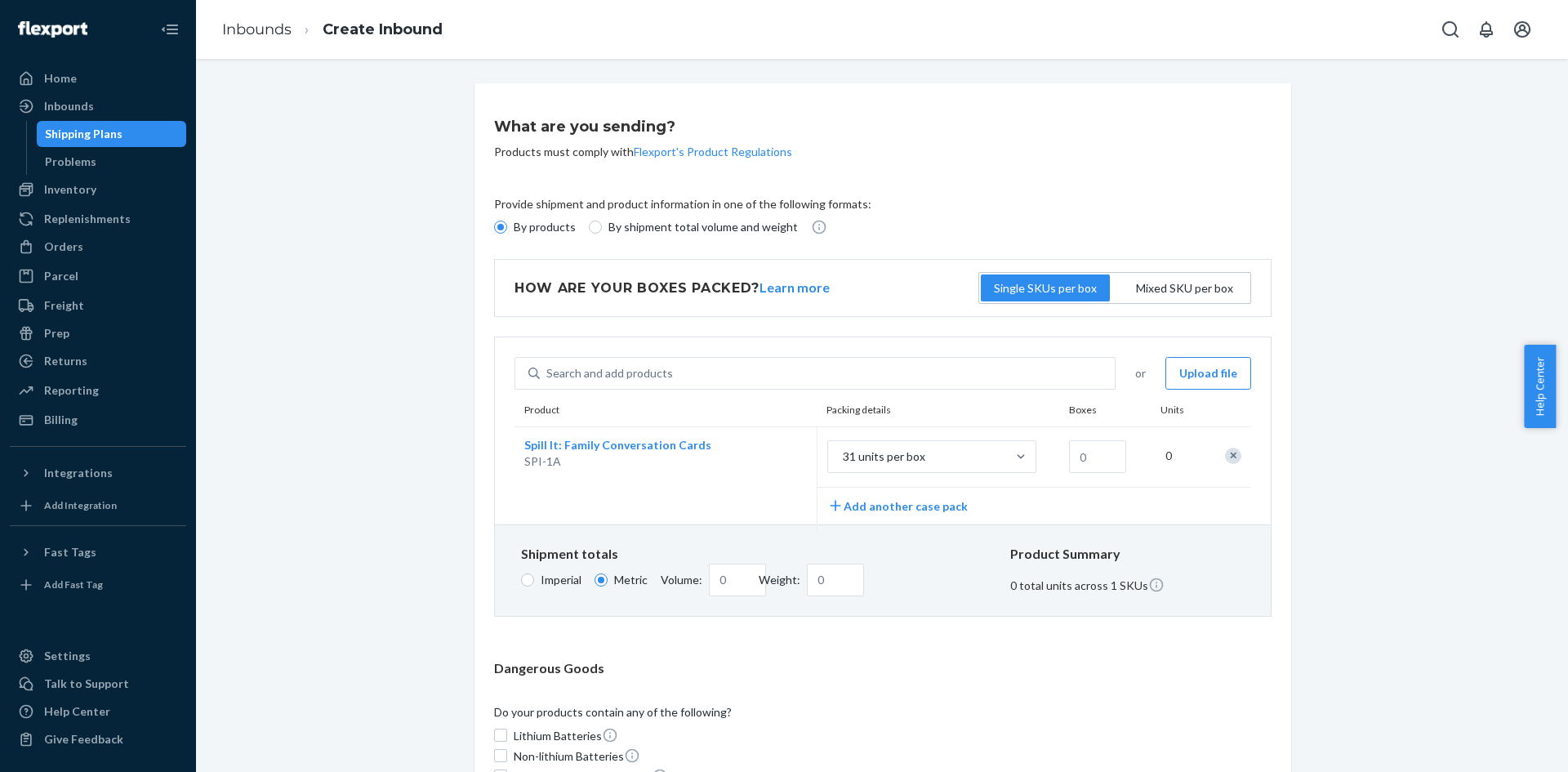
click at [1421, 516] on div "What are you sending? Products must comply with Flexport's Product Regulations …" at bounding box center [882, 587] width 1347 height 1009
click at [1226, 453] on div "Remove Item" at bounding box center [1234, 456] width 16 height 16
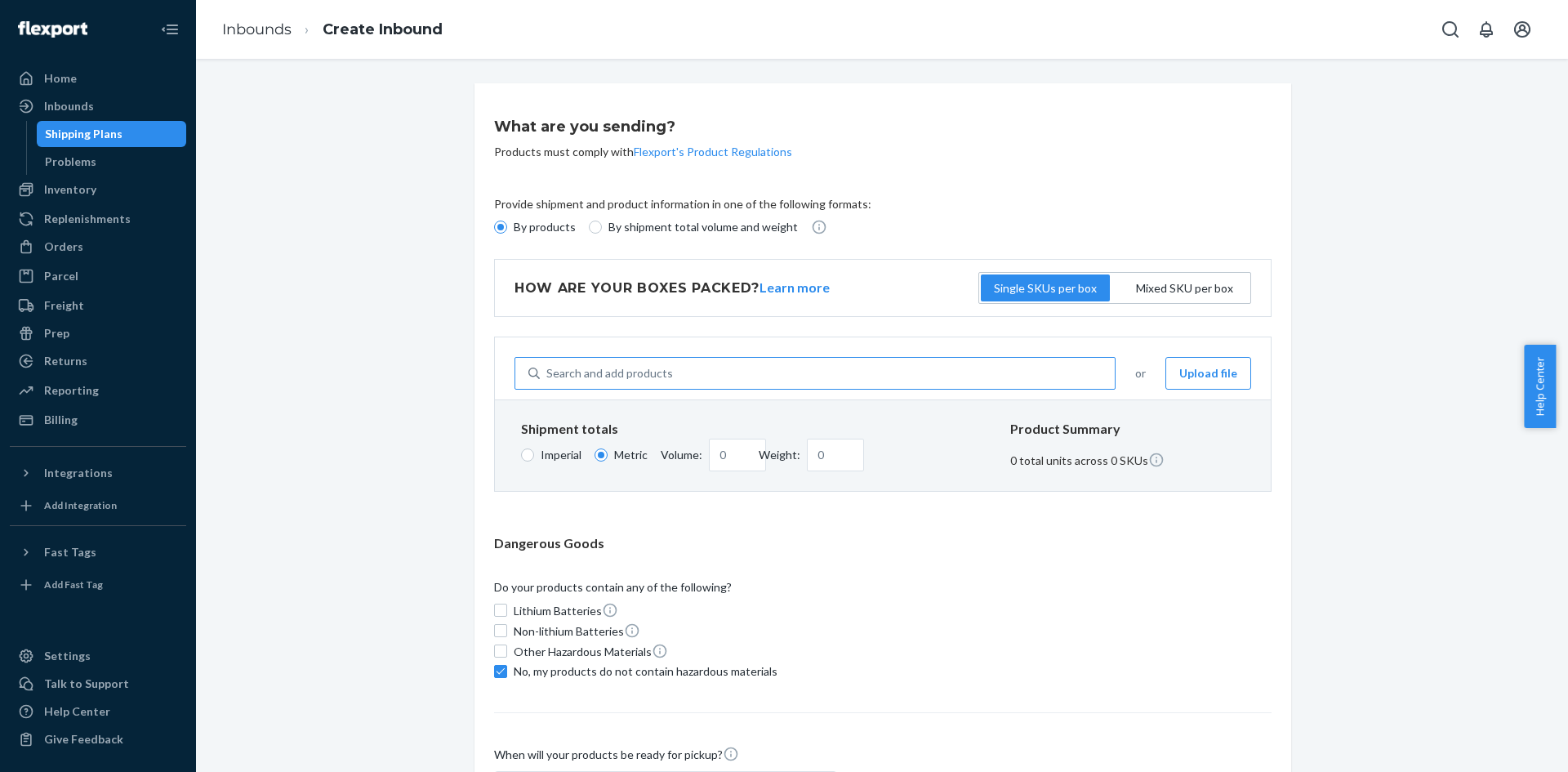
click at [695, 382] on div "Search and add products" at bounding box center [828, 373] width 575 height 29
click at [548, 382] on input "Search and add products" at bounding box center [547, 373] width 2 height 16
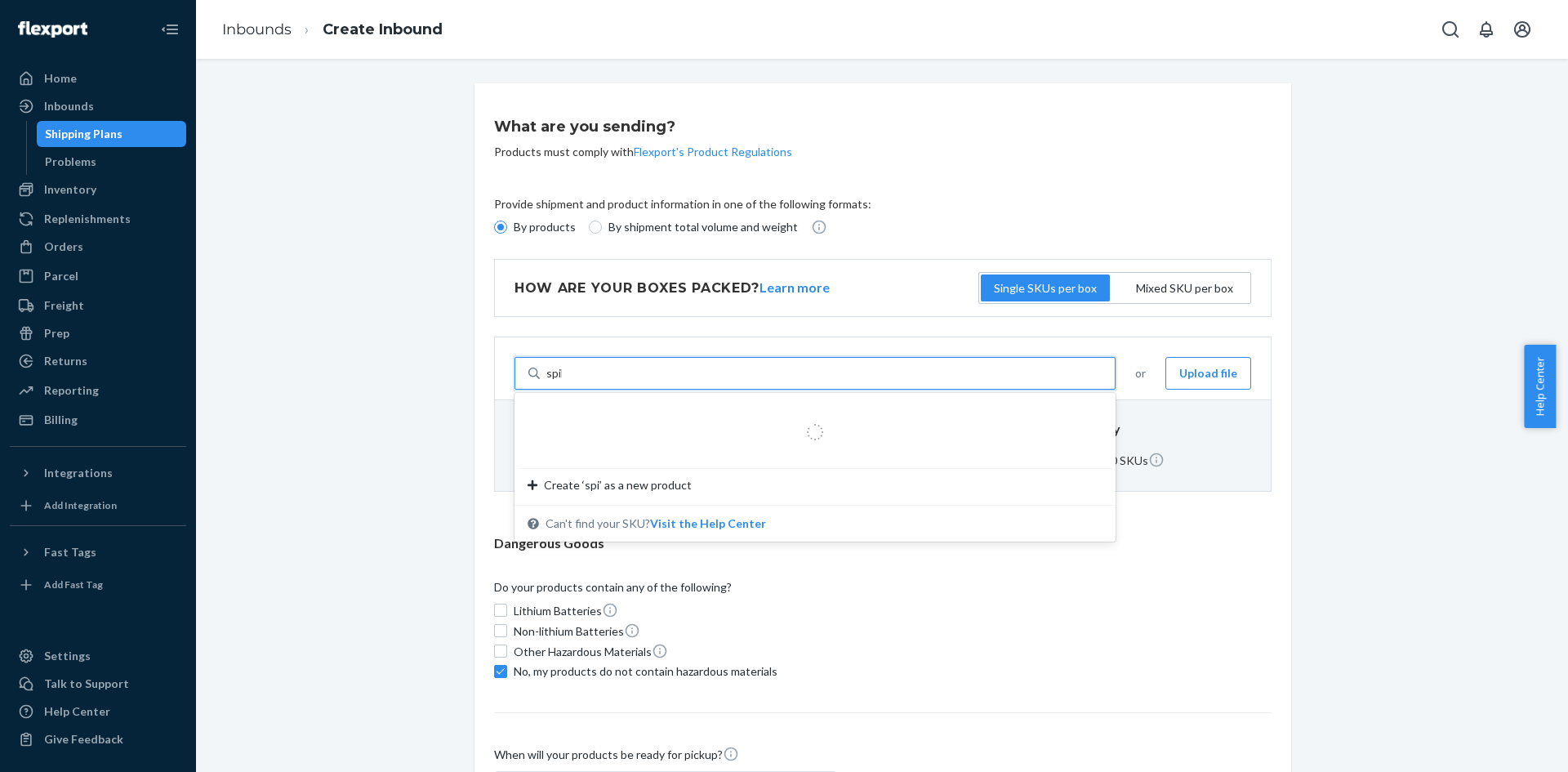
type input "spill"
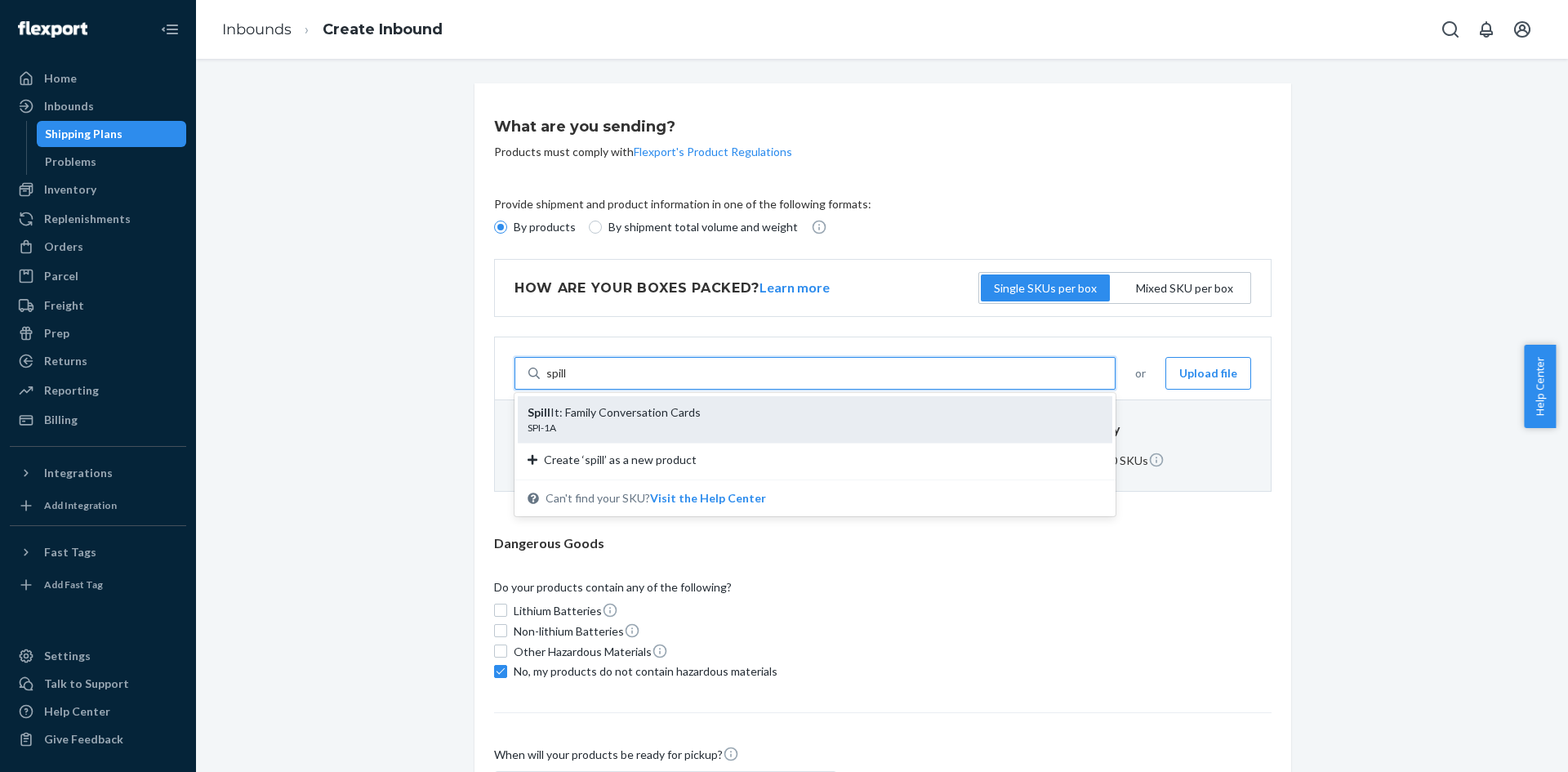
click at [698, 408] on div "Spill It: Family Conversation Cards" at bounding box center [809, 413] width 562 height 16
click at [569, 382] on input "spill" at bounding box center [557, 373] width 22 height 16
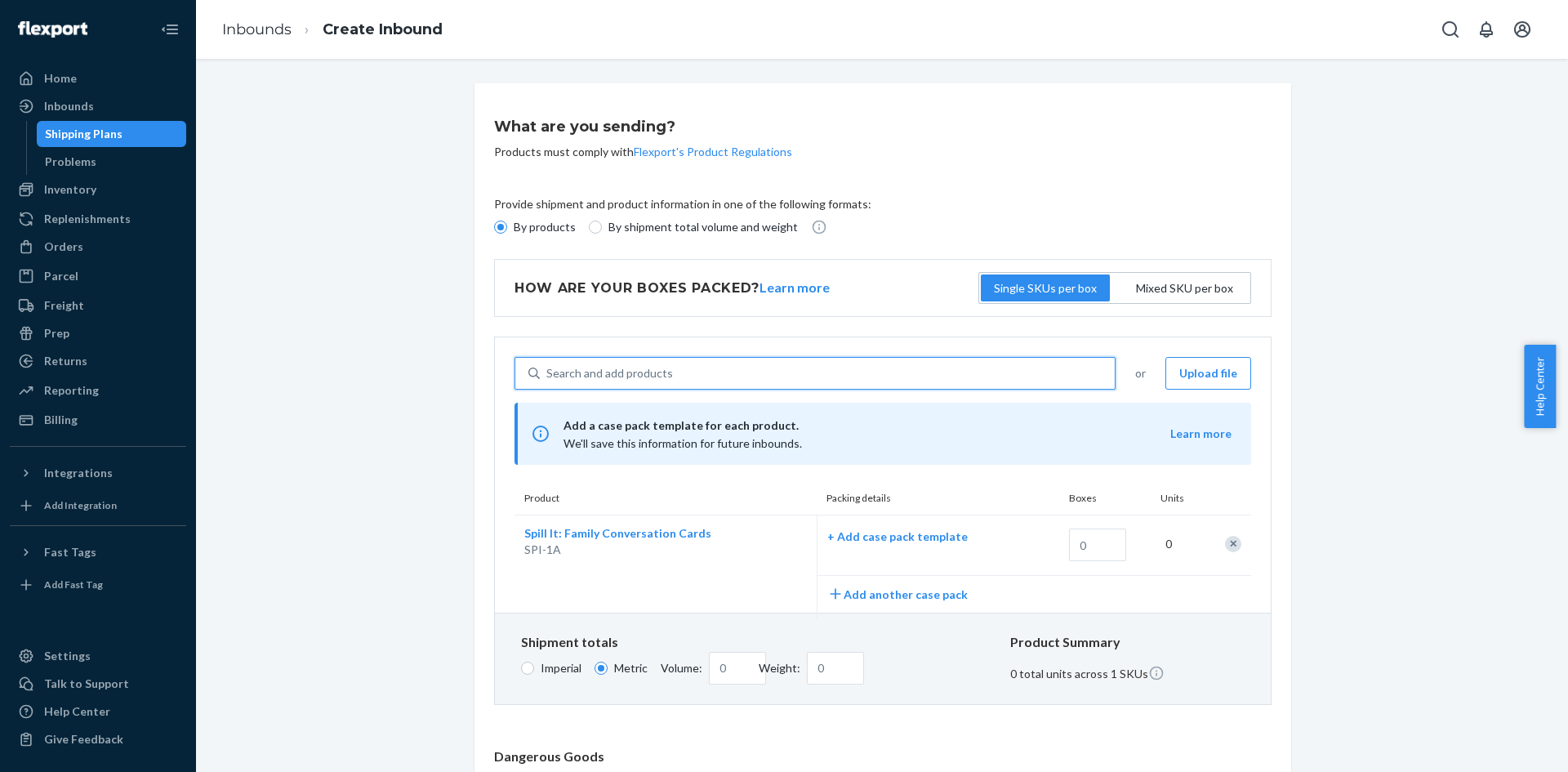
click at [1320, 488] on div "What are you sending? Products must comply with Flexport's Product Regulations …" at bounding box center [882, 631] width 1347 height 1097
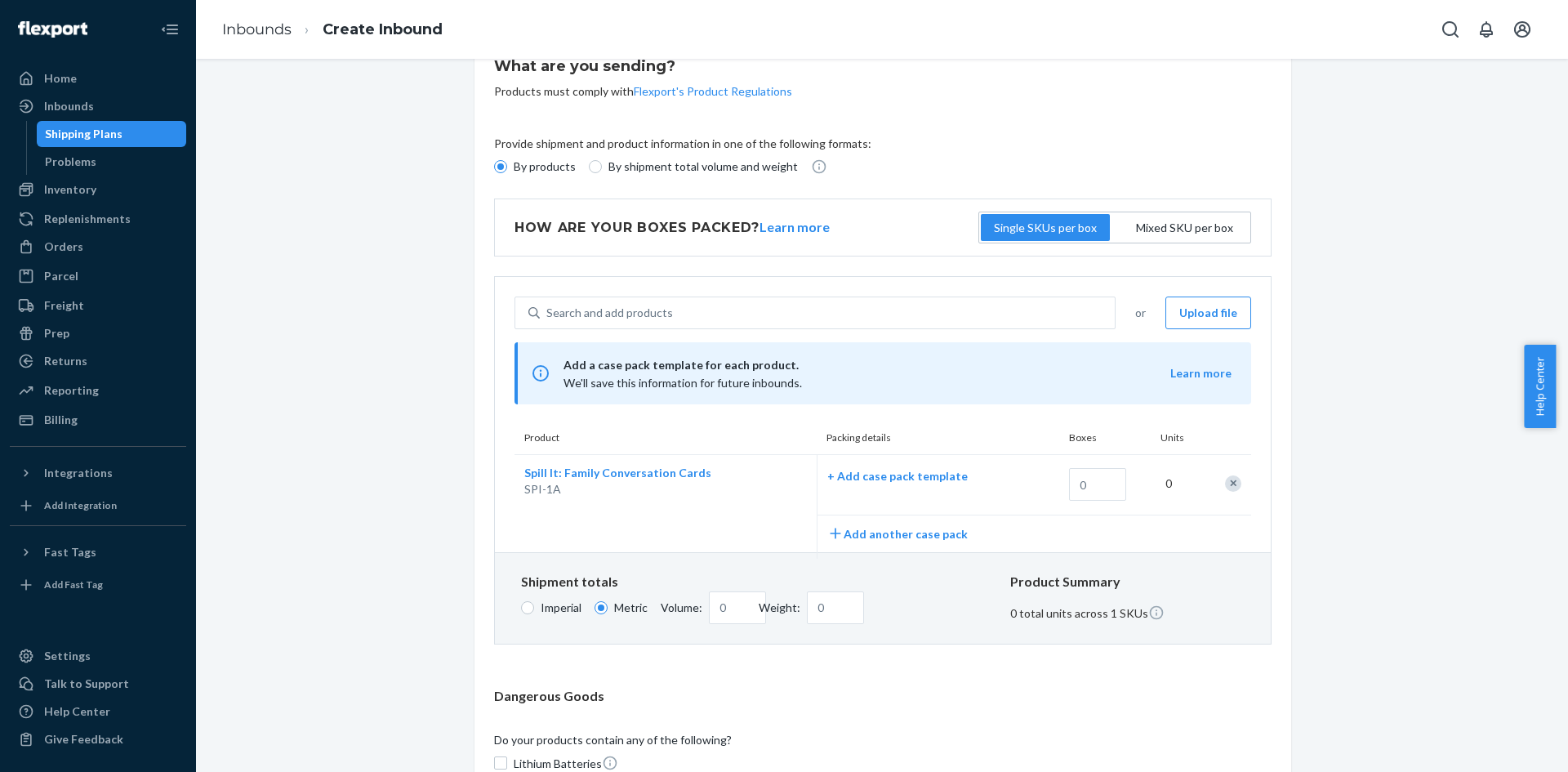
scroll to position [82, 0]
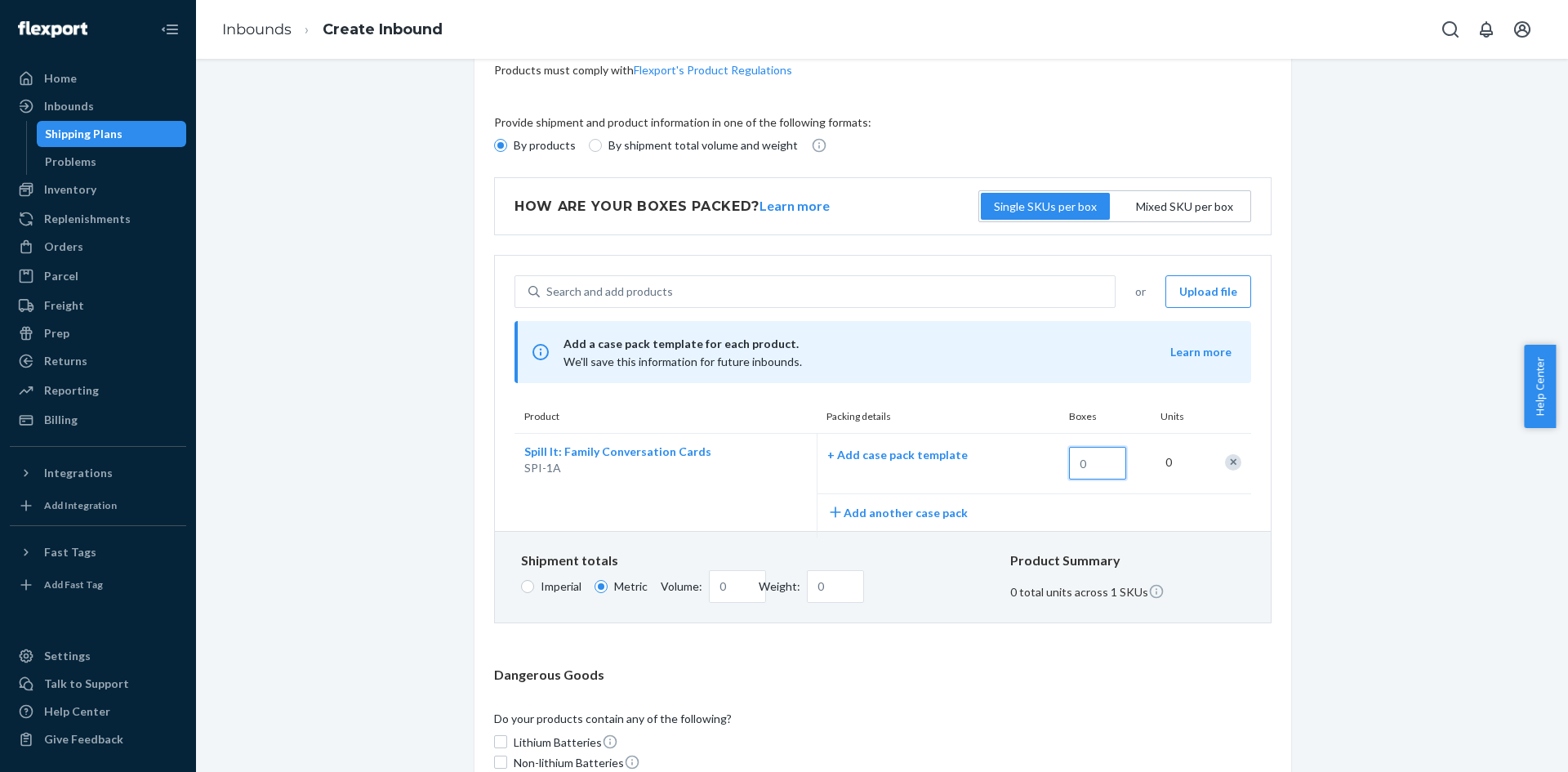
drag, startPoint x: 1098, startPoint y: 468, endPoint x: 1074, endPoint y: 468, distance: 24.0
click at [1074, 468] on input "text" at bounding box center [1098, 463] width 57 height 33
click at [895, 456] on p "+ Add case pack template" at bounding box center [932, 455] width 209 height 16
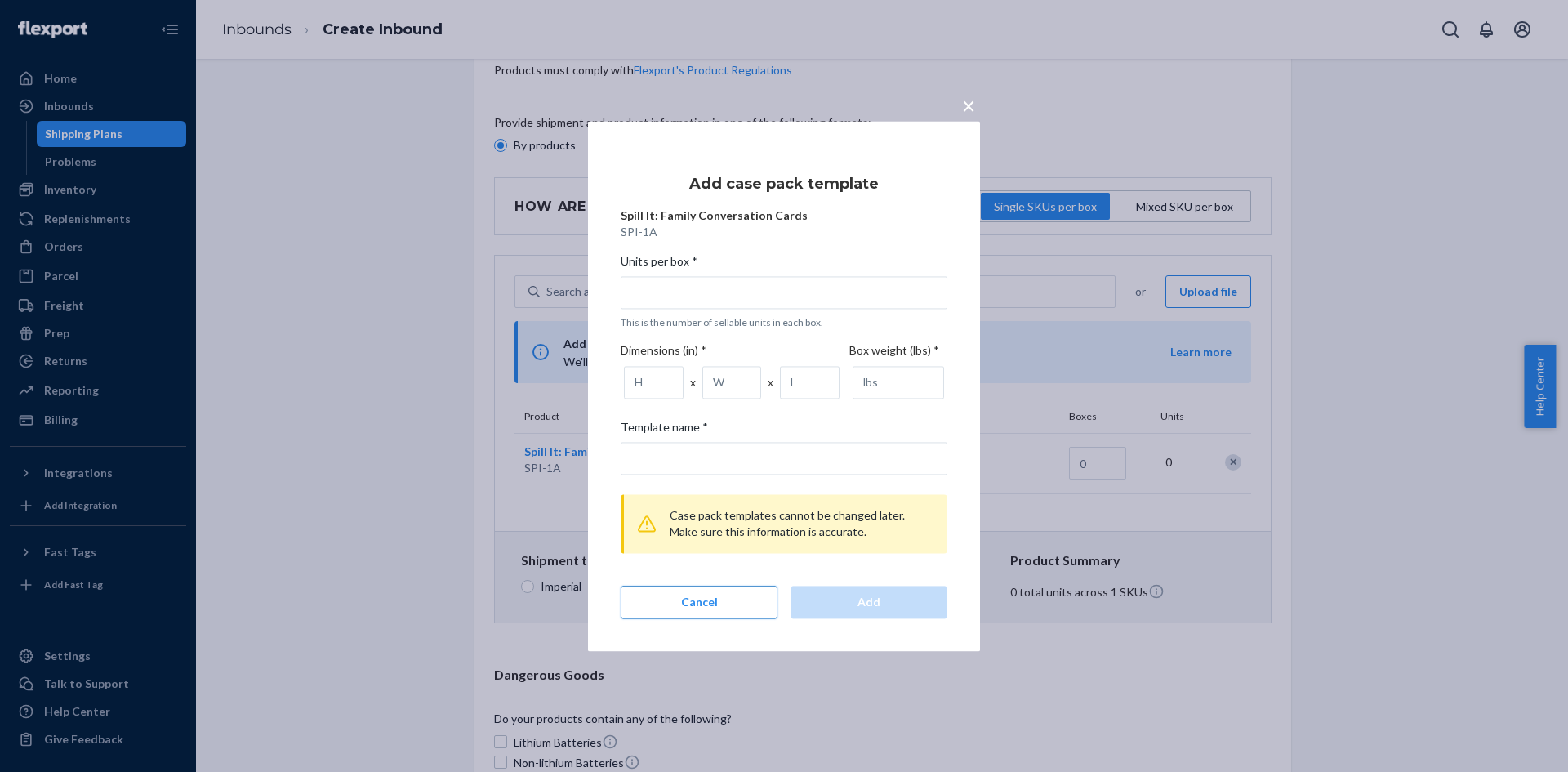
click at [704, 605] on button "Cancel" at bounding box center [699, 602] width 157 height 33
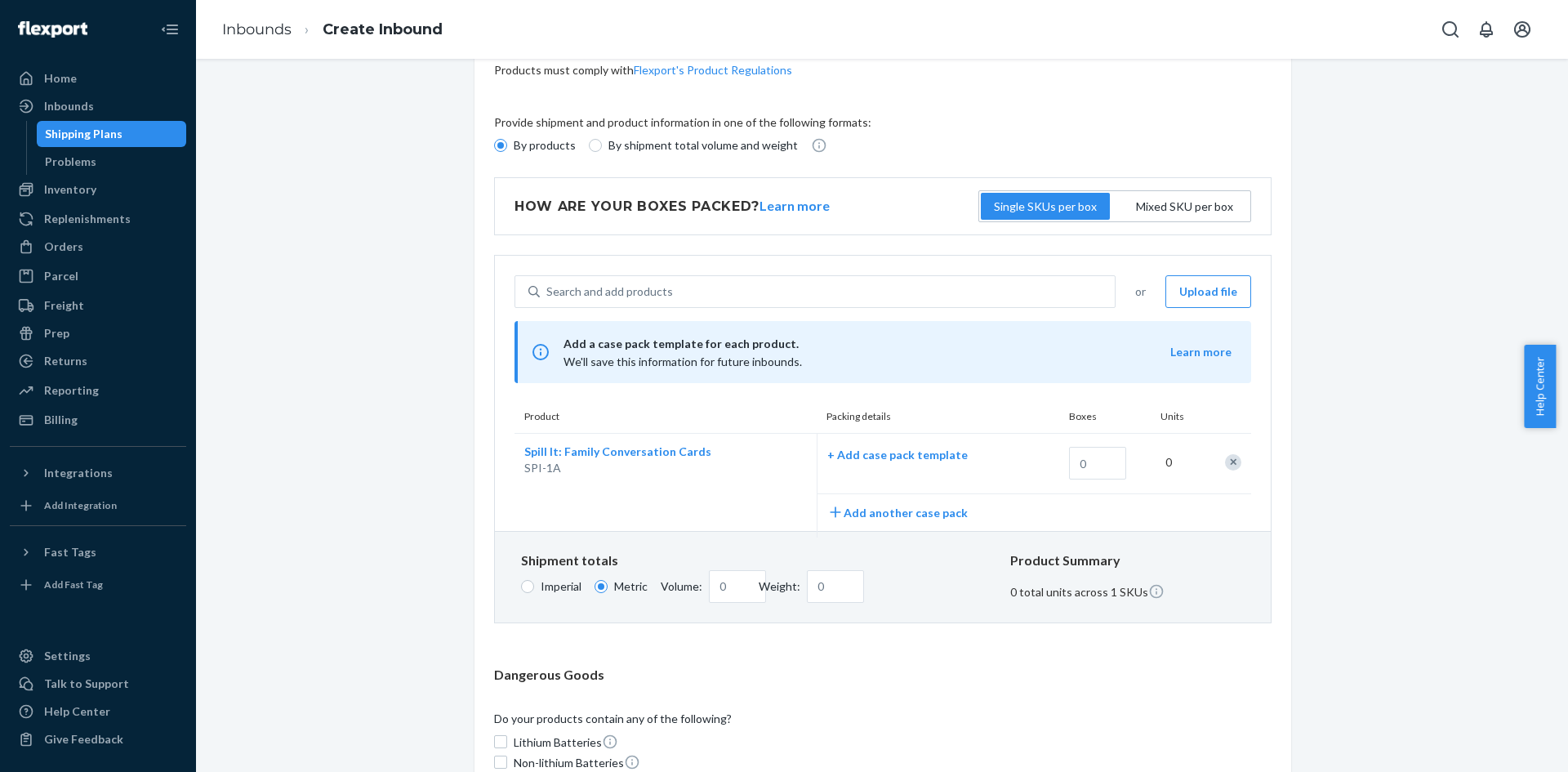
click at [996, 466] on div "+ Add case pack template" at bounding box center [932, 465] width 229 height 56
click at [724, 504] on div "Spill It: Family Conversation Cards SPI-1A" at bounding box center [659, 485] width 289 height 104
drag, startPoint x: 1101, startPoint y: 464, endPoint x: 1048, endPoint y: 463, distance: 53.0
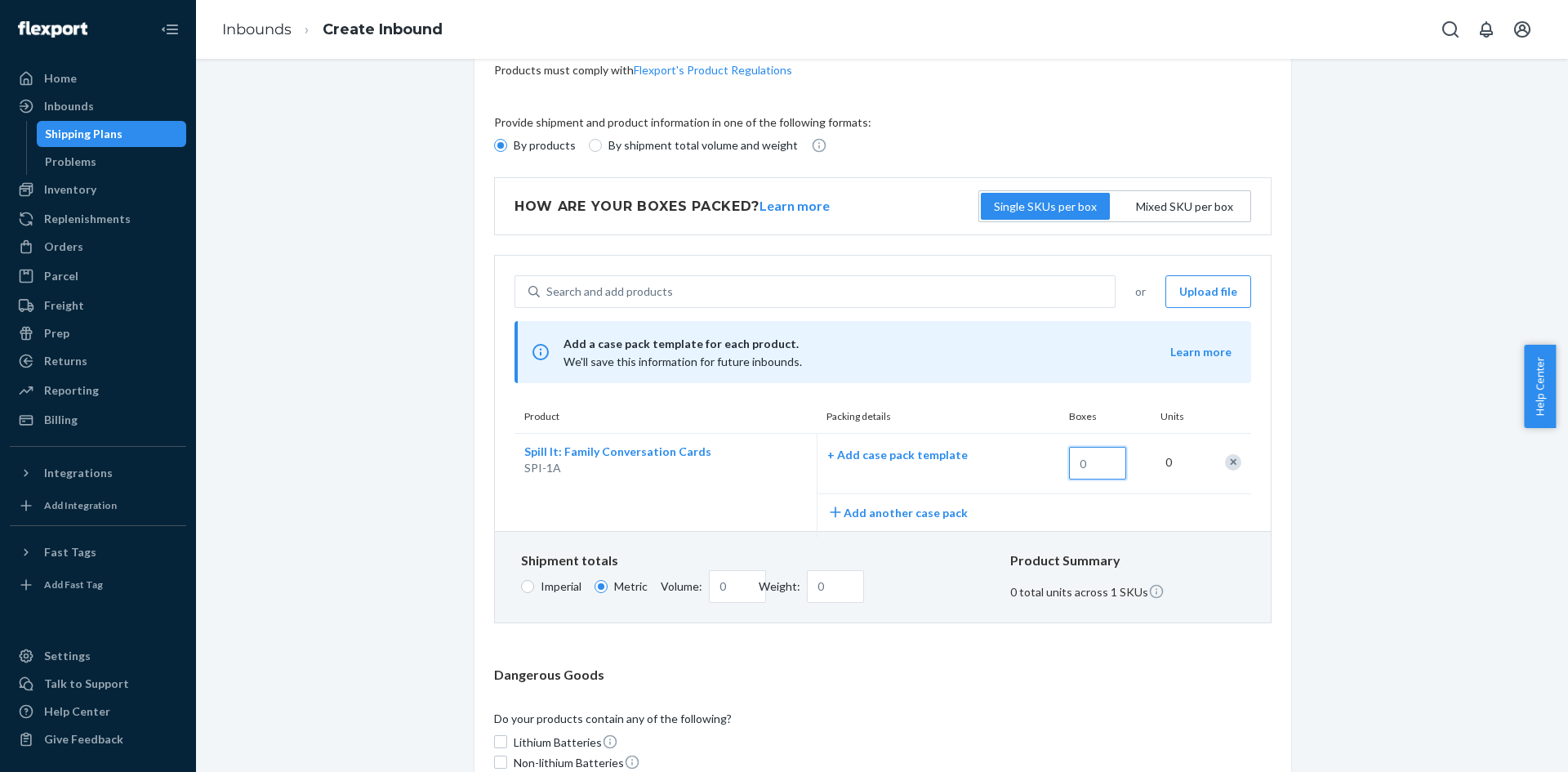
click at [1048, 463] on div "+ Add case pack template 0" at bounding box center [1034, 463] width 434 height 60
click at [1097, 471] on input "30" at bounding box center [1098, 463] width 57 height 33
type input "33"
click at [1325, 507] on div "What are you sending? Products must comply with Flexport's Product Regulations …" at bounding box center [882, 550] width 1347 height 1097
click at [1164, 462] on div "0" at bounding box center [1177, 462] width 42 height 36
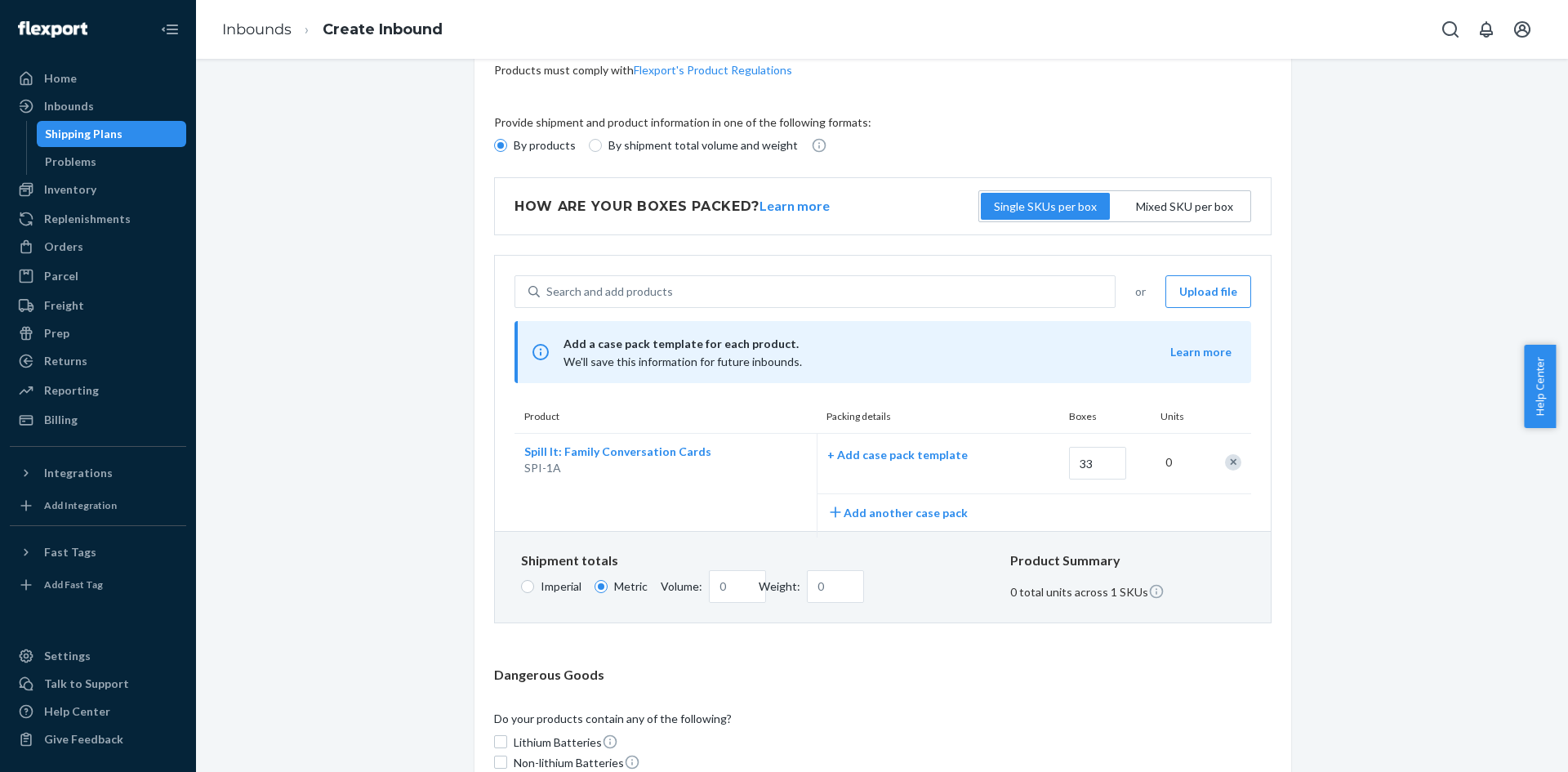
click at [1164, 462] on div "0" at bounding box center [1177, 462] width 42 height 36
click at [931, 458] on p "+ Add case pack template" at bounding box center [932, 455] width 209 height 16
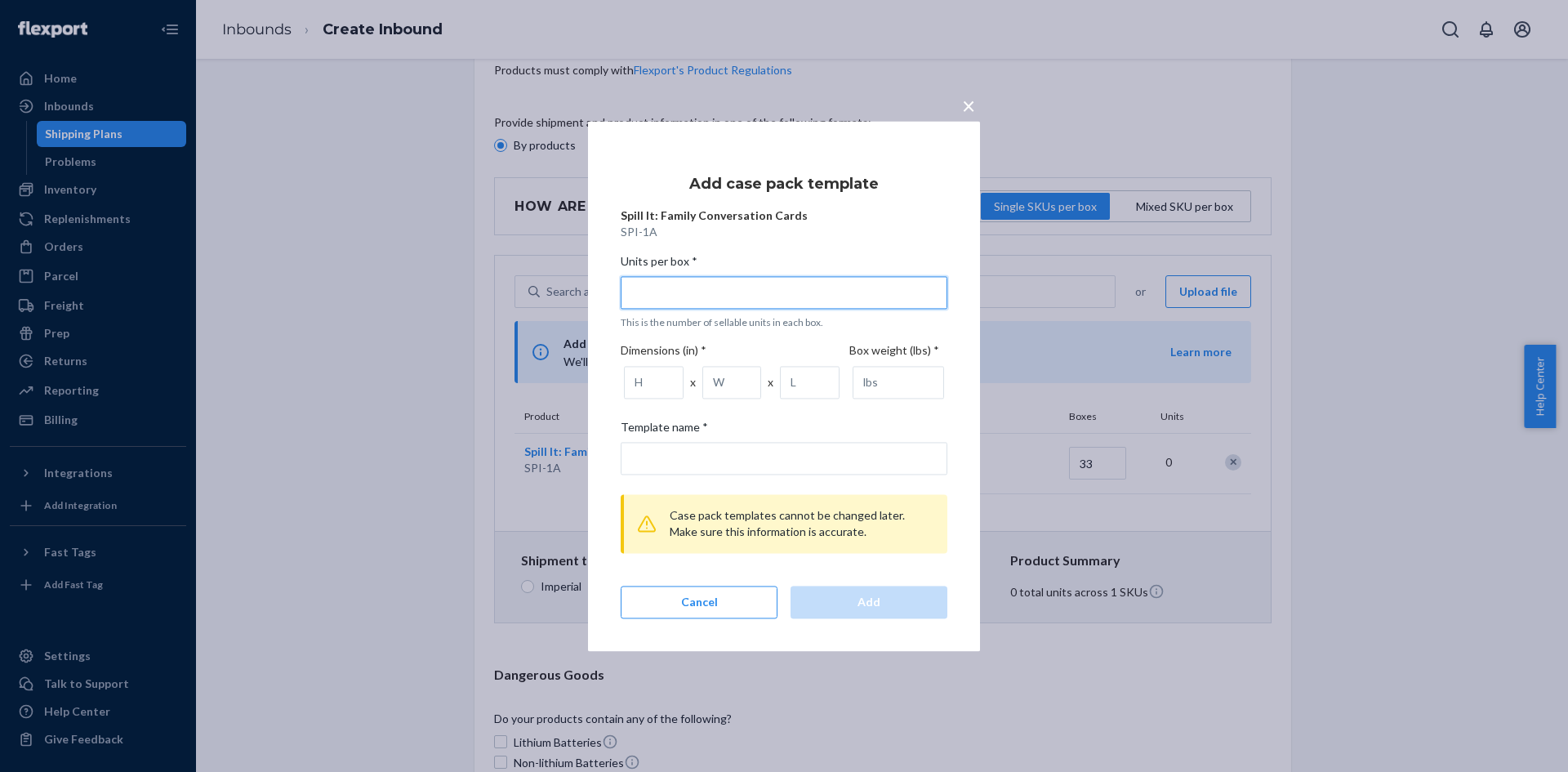
click at [666, 280] on input "Units per box * This is the number of sellable units in each box." at bounding box center [784, 292] width 327 height 33
type input "3"
type input "3 units per box"
type input "30"
type input "30 units per box"
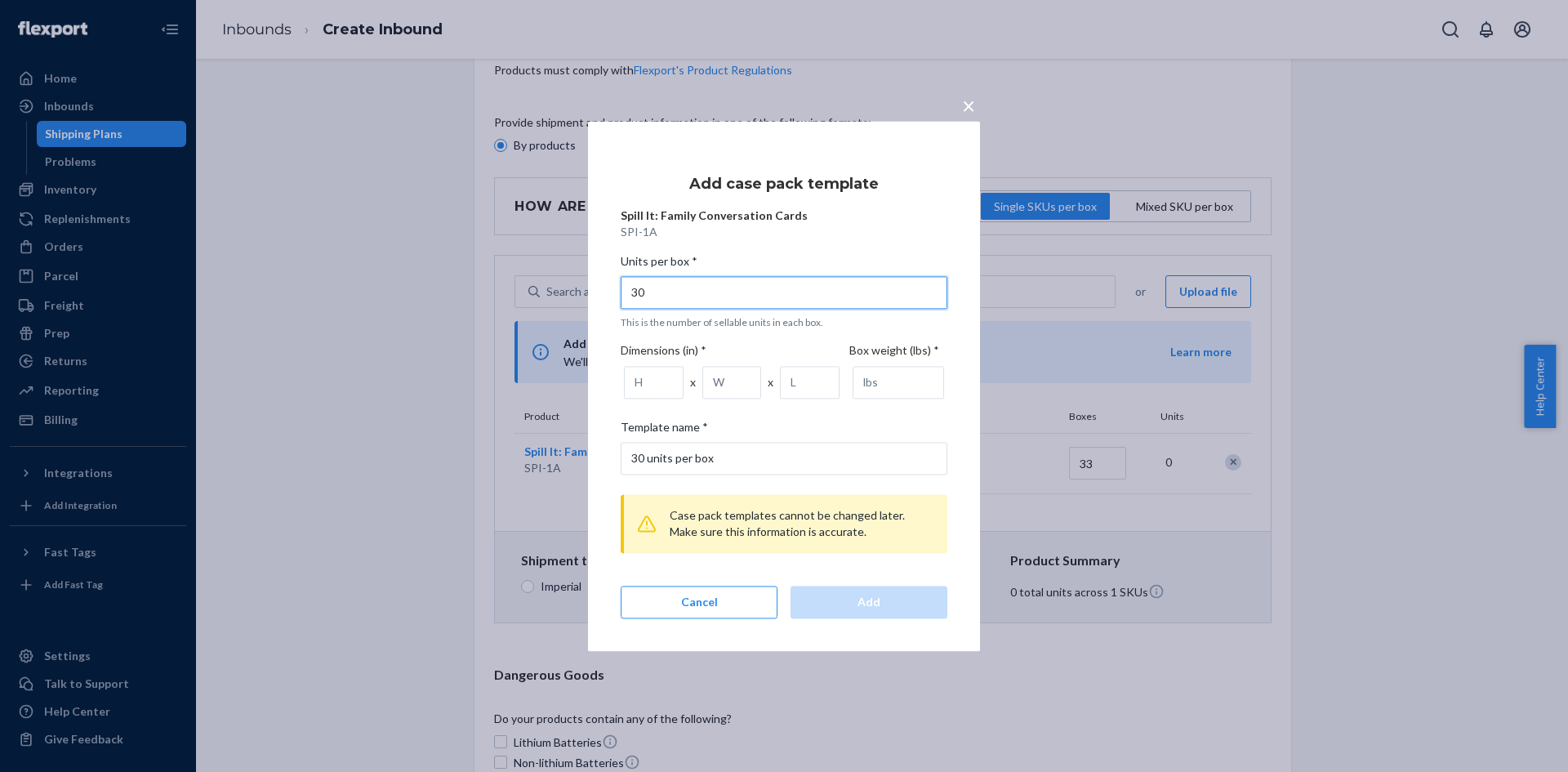
type input "30"
click at [723, 457] on input "30 units per box" at bounding box center [784, 458] width 327 height 33
click at [643, 377] on input "number" at bounding box center [654, 382] width 60 height 33
type input "4"
type input "22.5"
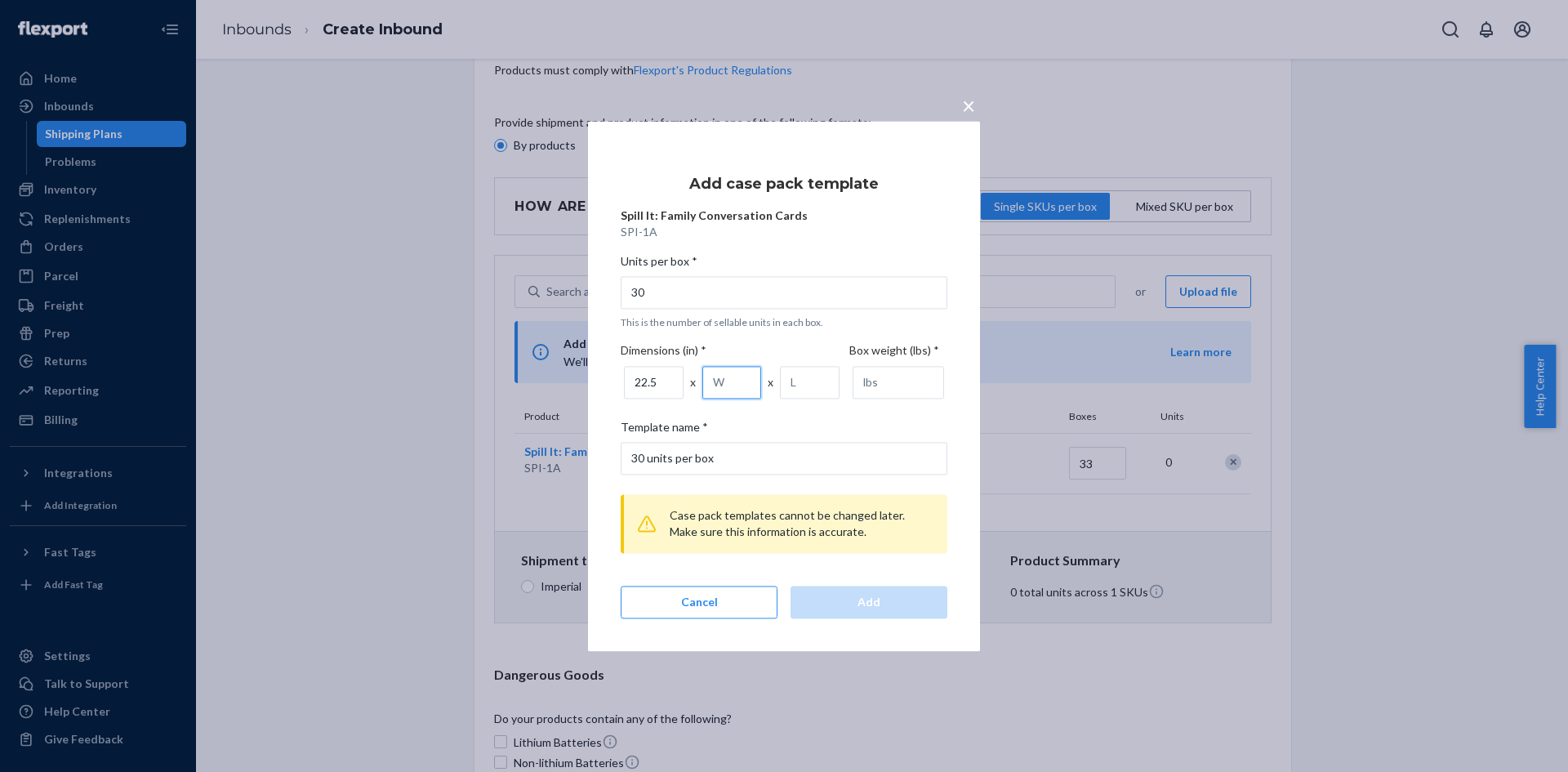
click at [717, 375] on input "number" at bounding box center [732, 382] width 60 height 33
type input "28"
click at [806, 390] on input "number" at bounding box center [810, 382] width 60 height 33
type input "42"
click at [868, 386] on input "number" at bounding box center [899, 382] width 92 height 33
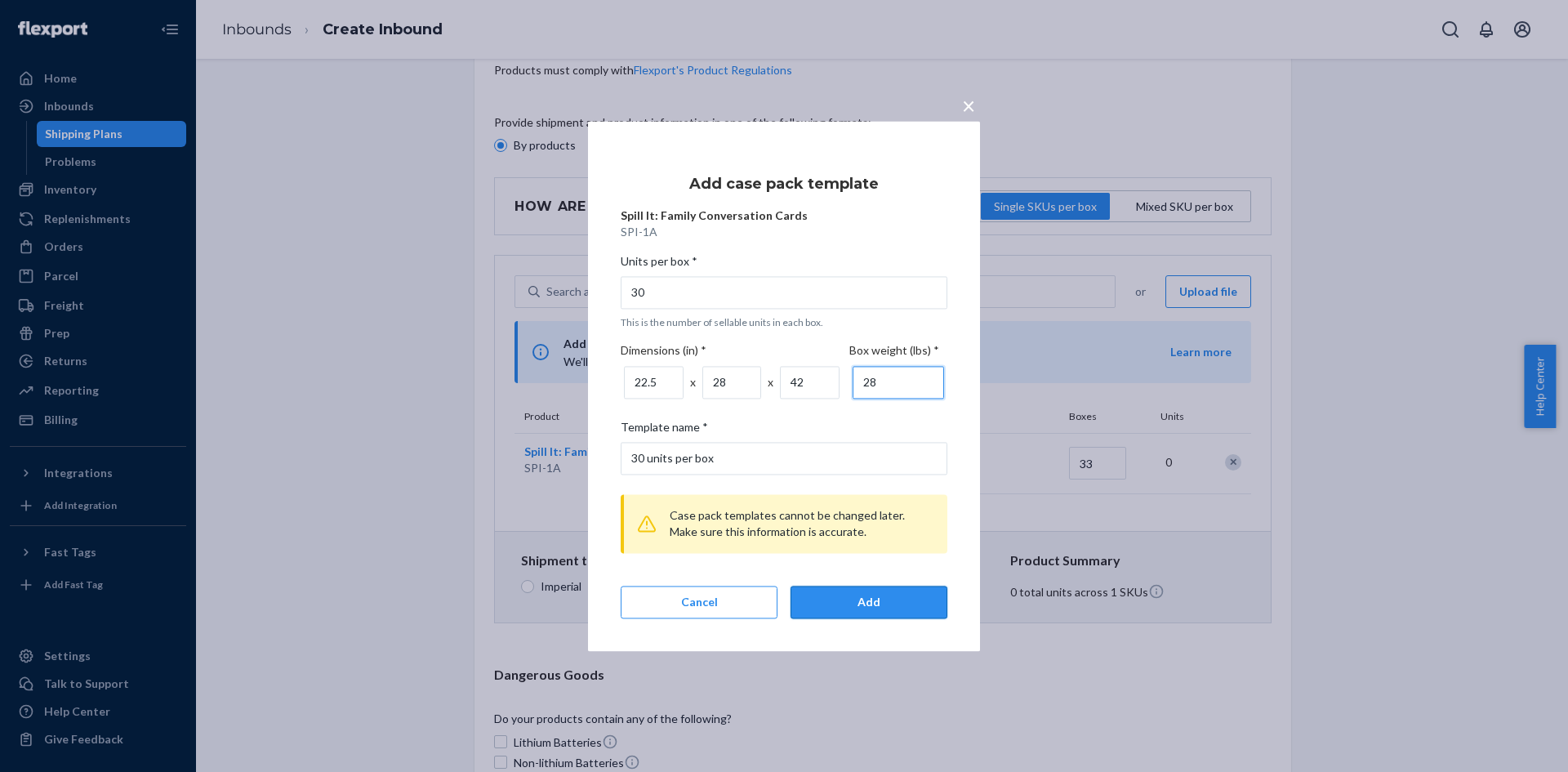
type input "28"
click at [847, 604] on div "Add" at bounding box center [869, 602] width 129 height 16
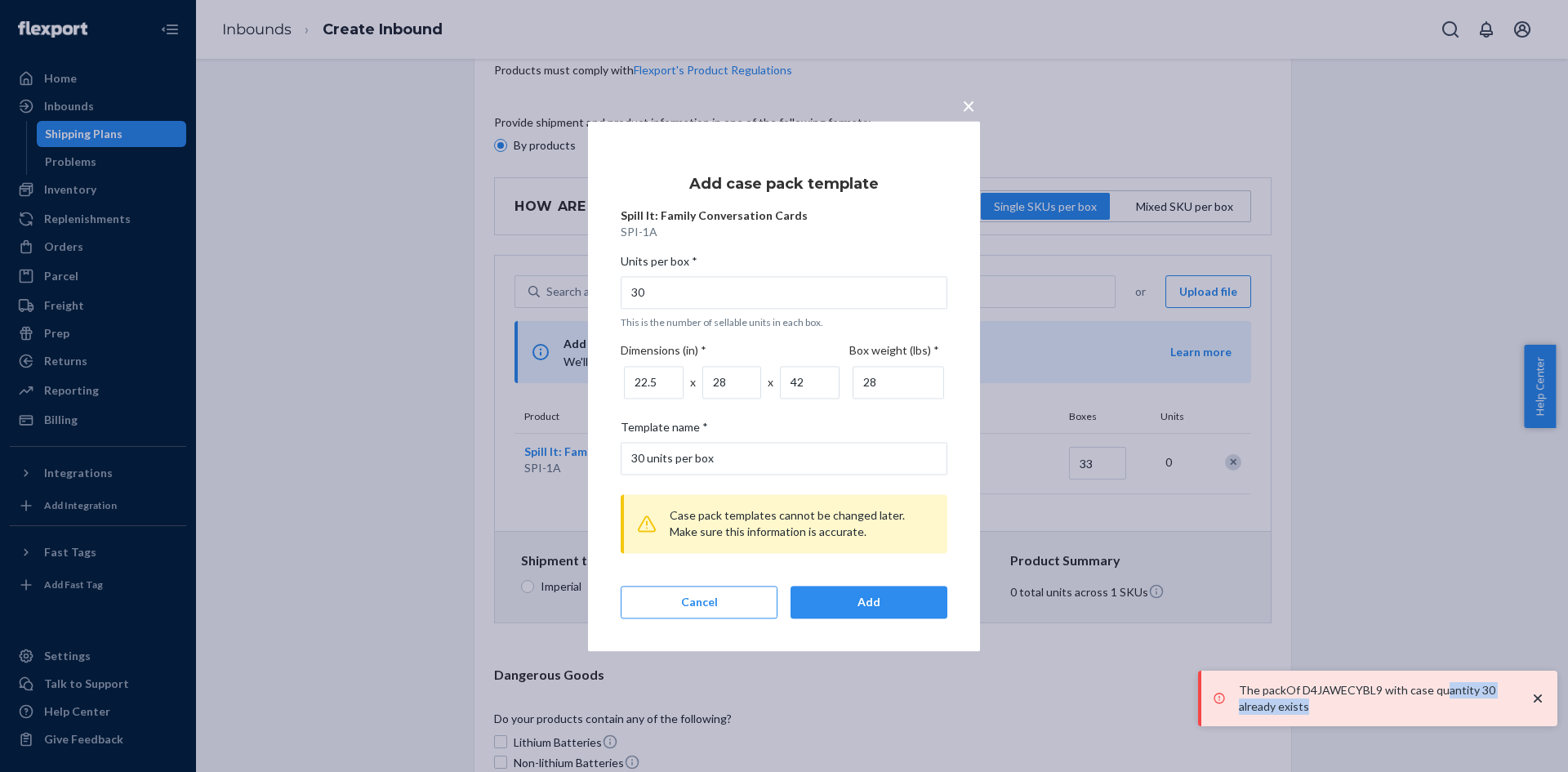
drag, startPoint x: 1433, startPoint y: 691, endPoint x: 1442, endPoint y: 713, distance: 23.8
click at [1442, 713] on p "The packOf D4JAWECYBL9 with case quantity 30 already exists" at bounding box center [1376, 698] width 275 height 33
click at [1555, 702] on div "× Add case pack template Spill It: Family Conversation Cards SPI-1A Units per b…" at bounding box center [784, 386] width 1568 height 772
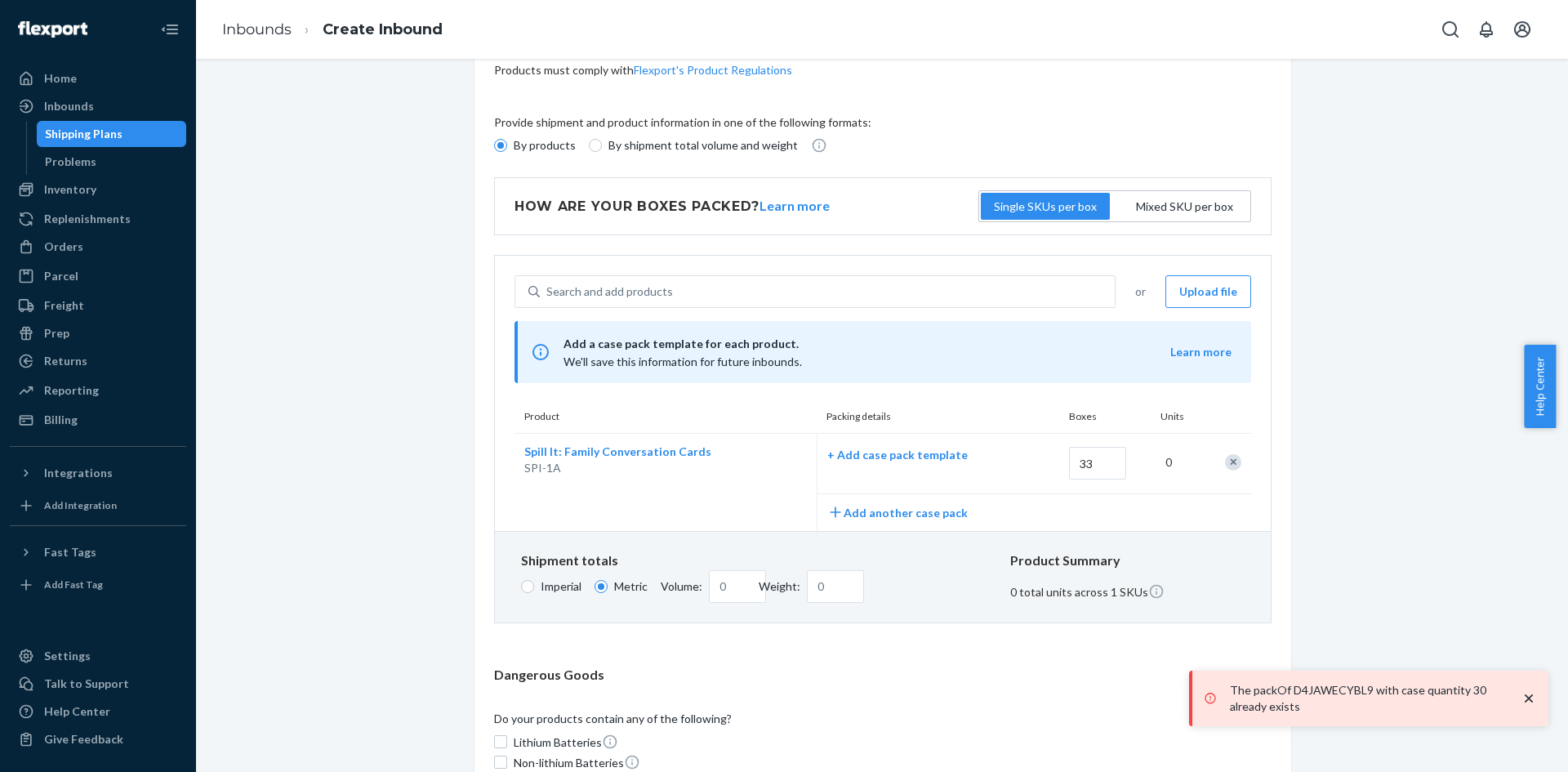
click at [1530, 705] on icon "close toast" at bounding box center [1529, 698] width 16 height 16
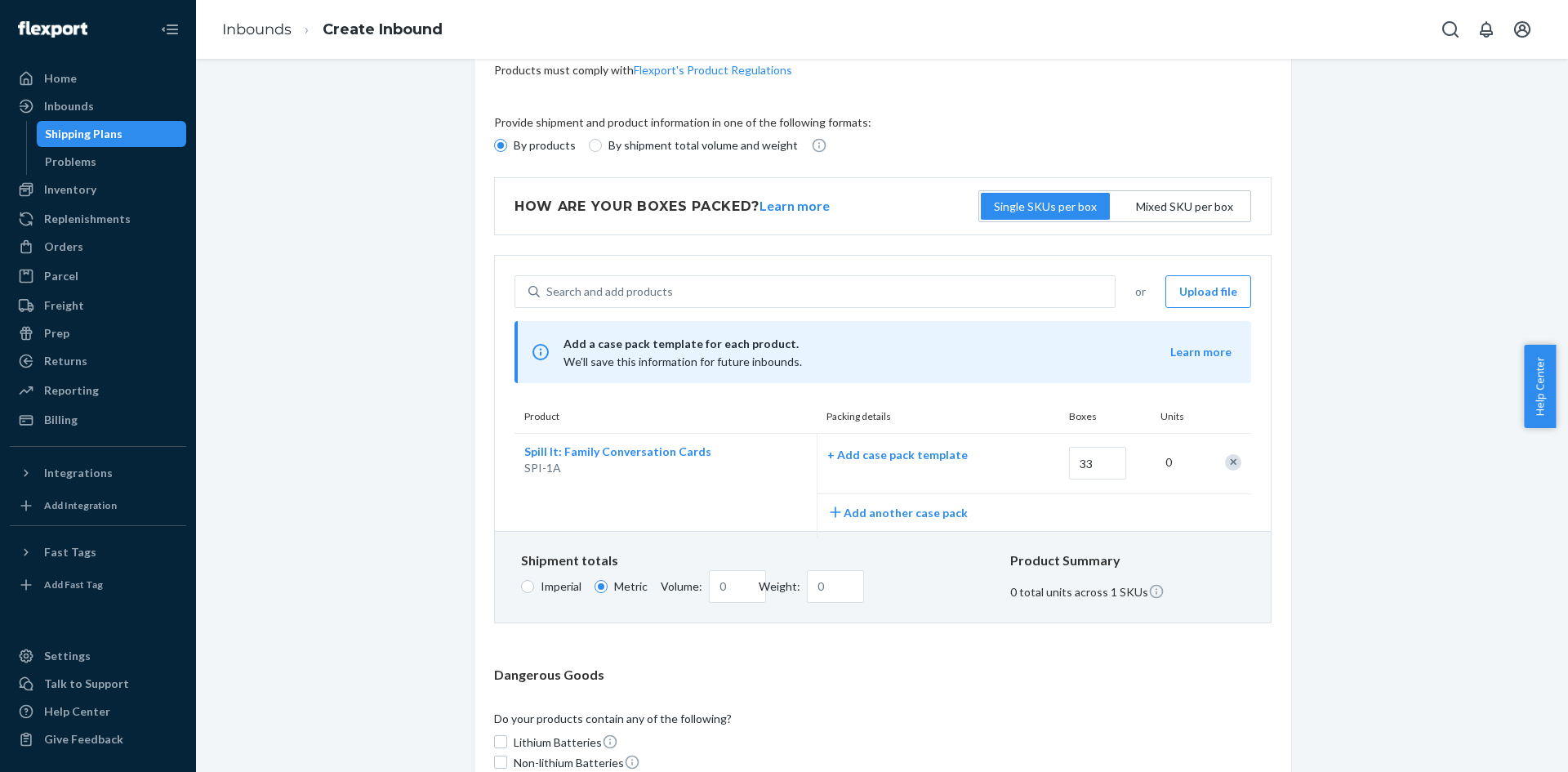
click at [1038, 598] on p "0 total units across 1 SKUs" at bounding box center [1131, 591] width 241 height 17
click at [909, 511] on button "Add another case pack" at bounding box center [898, 512] width 141 height 17
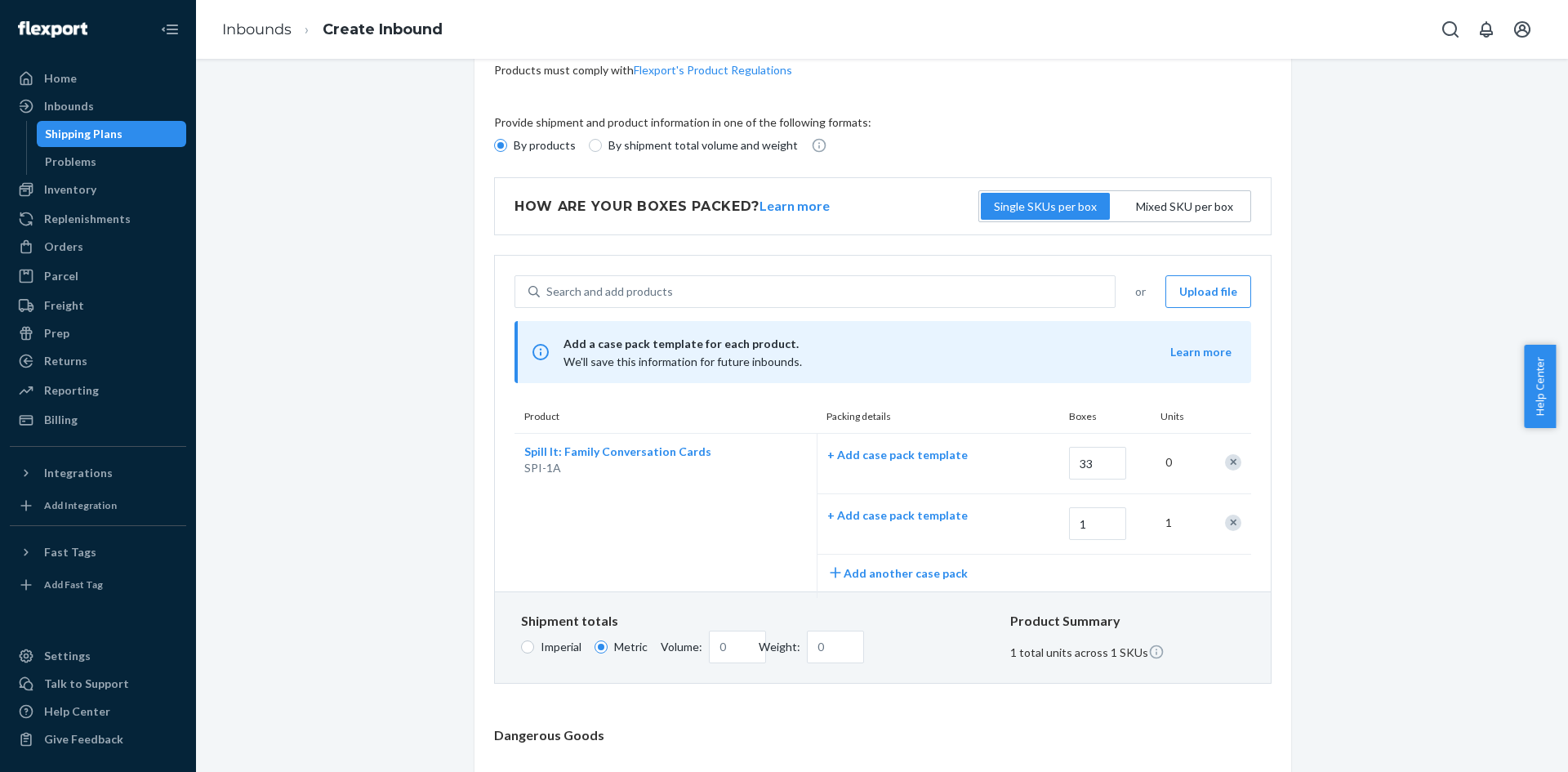
click at [1226, 520] on div "Remove Item" at bounding box center [1234, 523] width 16 height 16
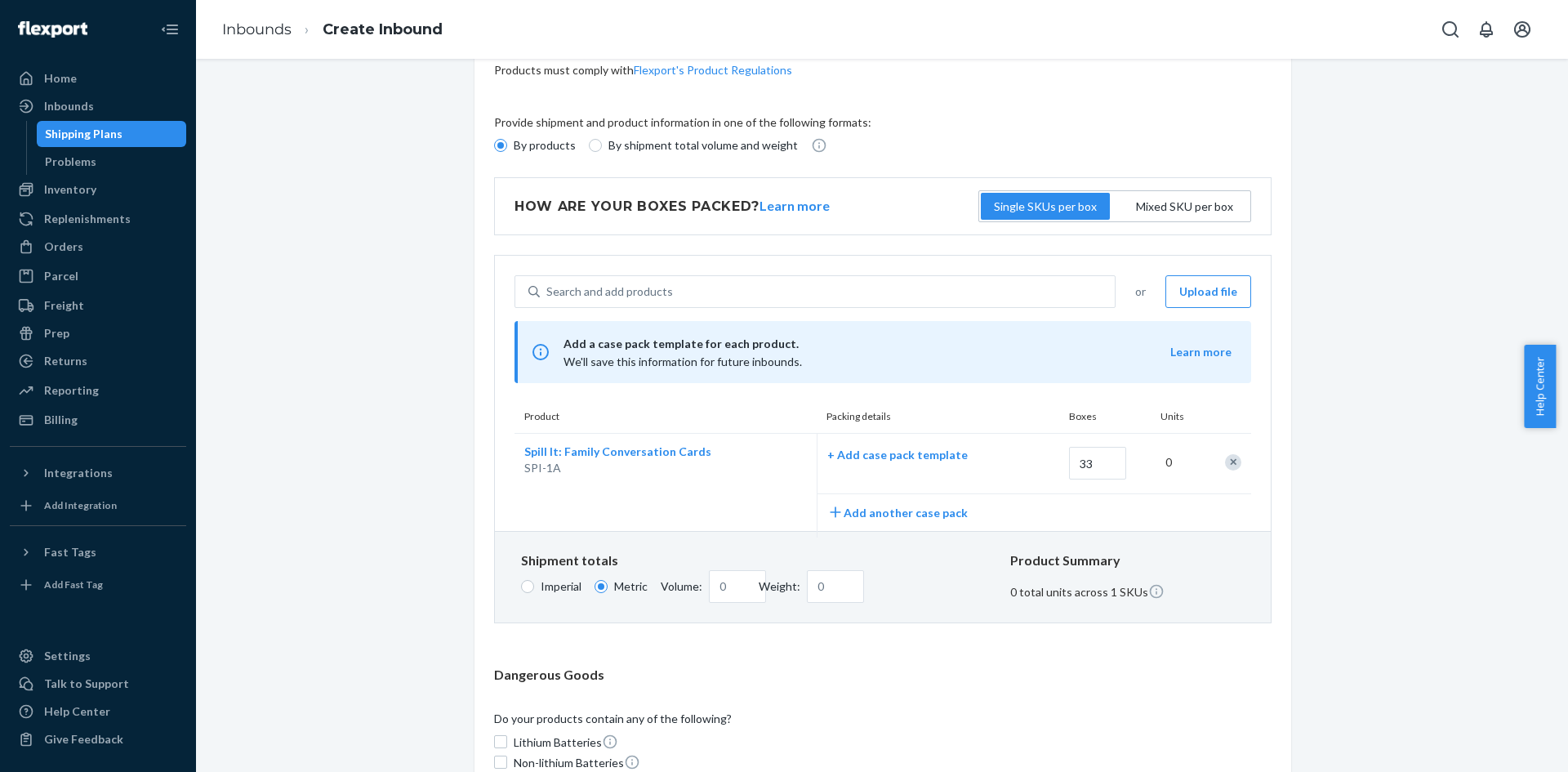
click at [690, 342] on span "Add a case pack template for each product." at bounding box center [867, 344] width 607 height 20
click at [690, 342] on span "Add a case pack template for each product." at bounding box center [867, 344] width 607 height 20
click at [659, 449] on div "Spill It: Family Conversation Cards" at bounding box center [618, 452] width 187 height 16
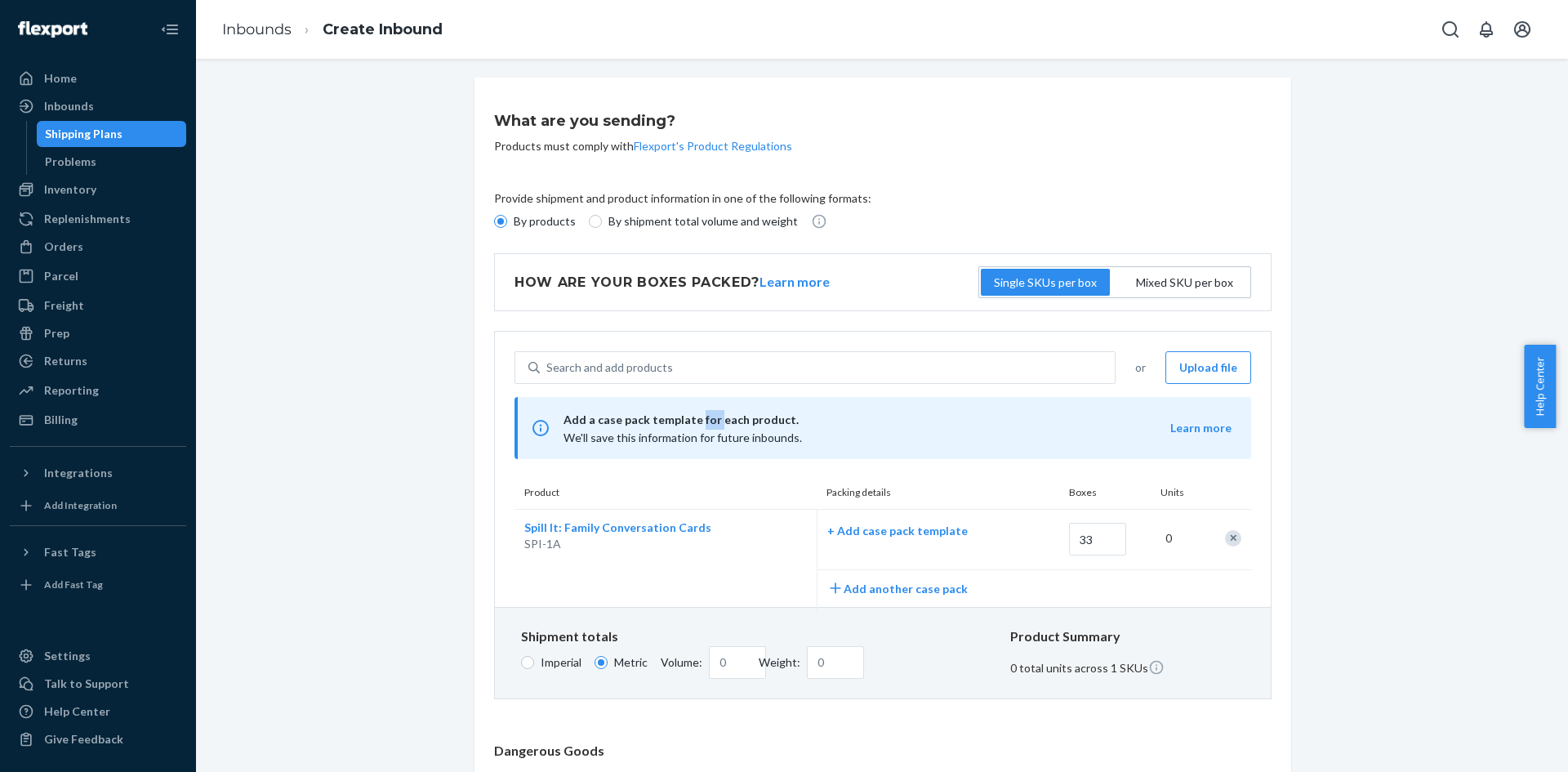
scroll to position [0, 0]
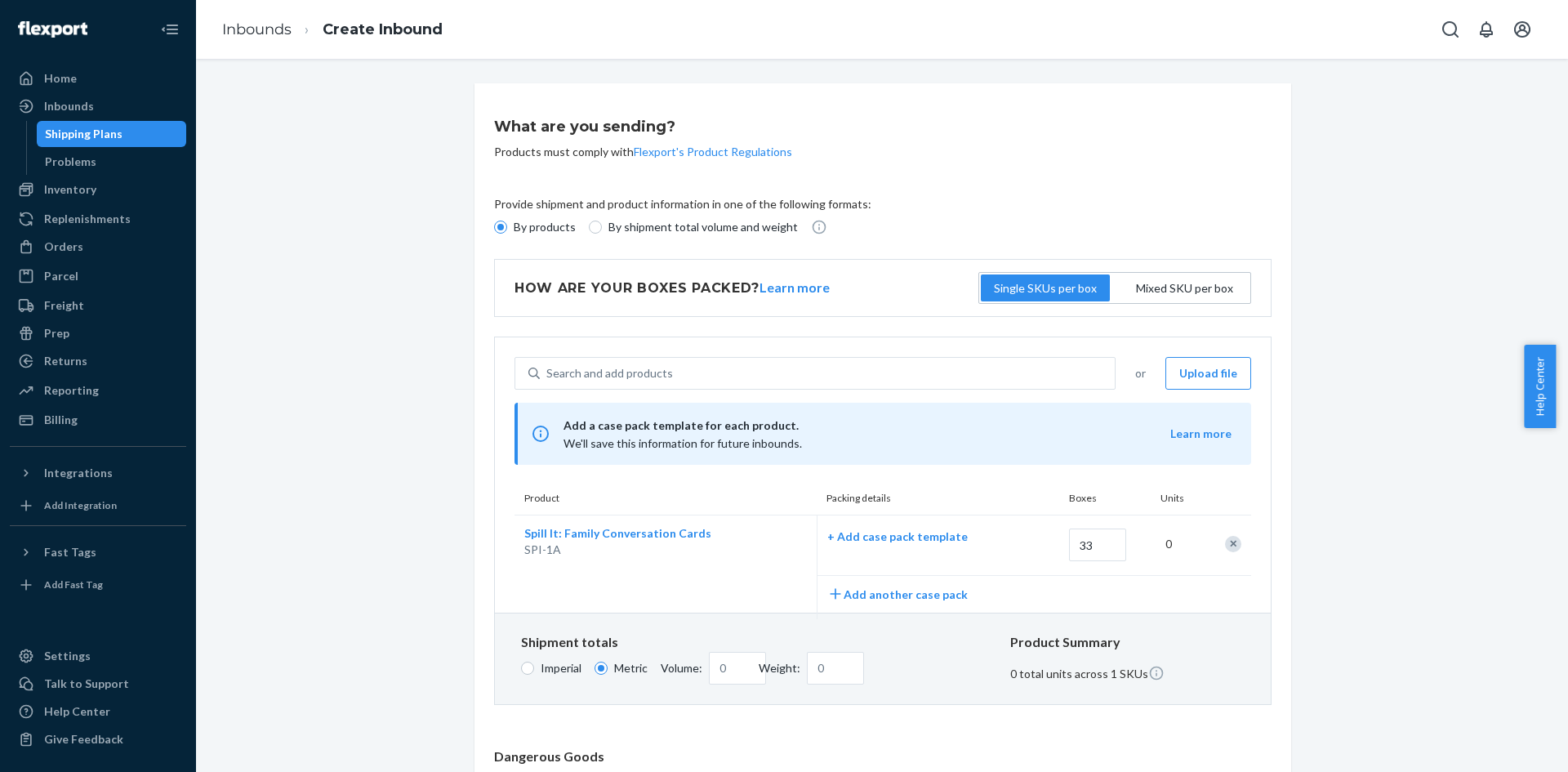
click at [1149, 281] on div "Mixed SKU per box" at bounding box center [1185, 288] width 104 height 23
click at [1185, 288] on input "Mixed SKU per box" at bounding box center [1185, 288] width 0 height 0
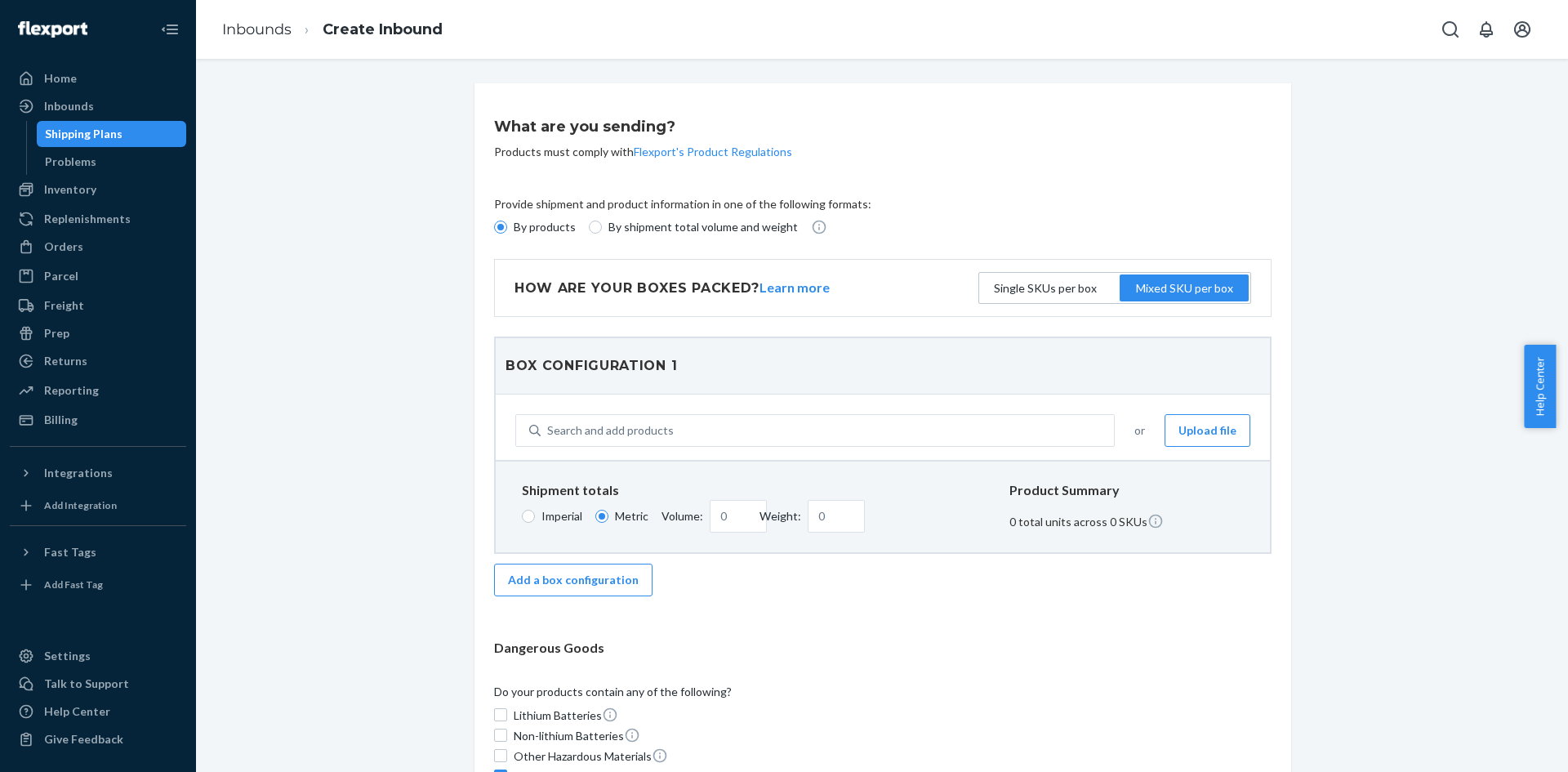
click at [1066, 283] on div "Single SKUs per box" at bounding box center [1046, 288] width 109 height 23
click at [1046, 288] on input "Single SKUs per box" at bounding box center [1046, 288] width 0 height 0
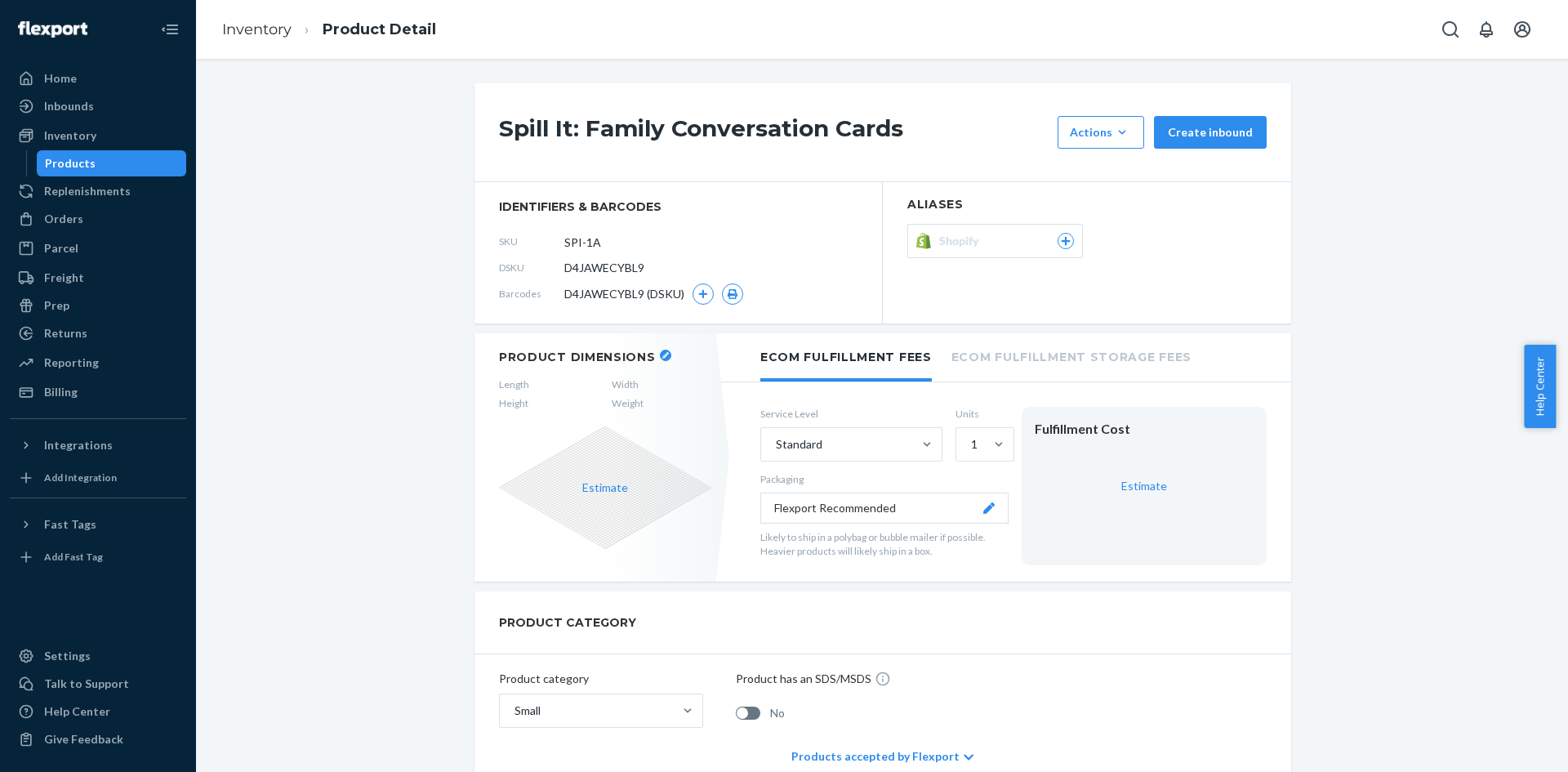
click at [1203, 135] on button "Create inbound" at bounding box center [1211, 132] width 113 height 33
